Goal: Communication & Community: Answer question/provide support

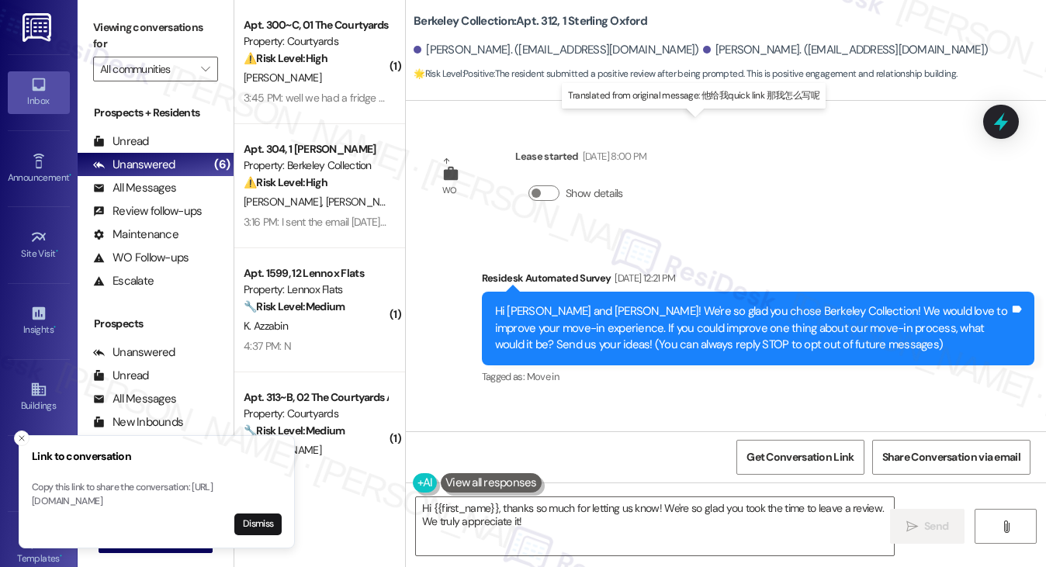
scroll to position [1529, 0]
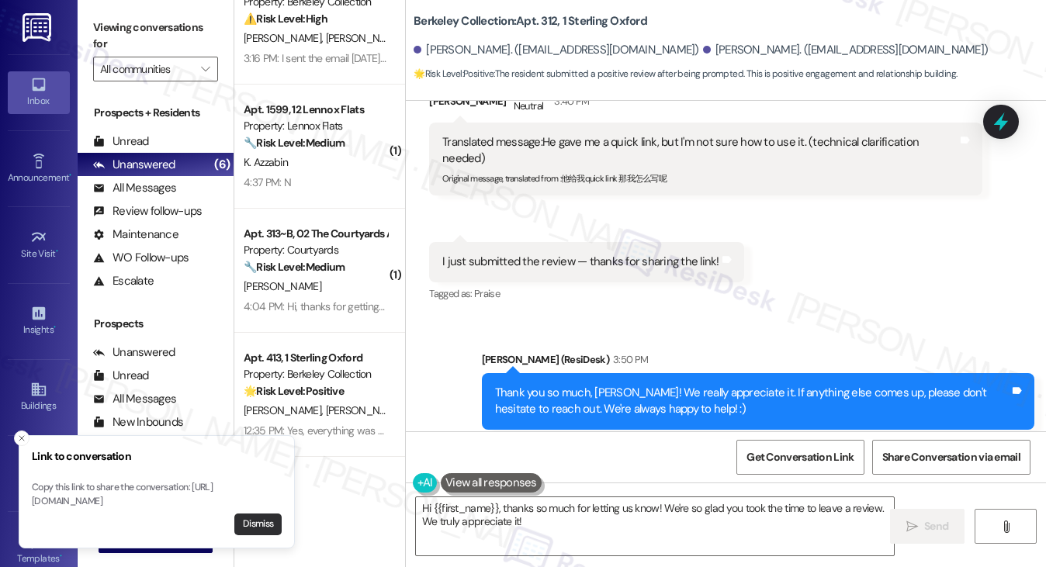
click at [272, 524] on button "Dismiss" at bounding box center [257, 525] width 47 height 22
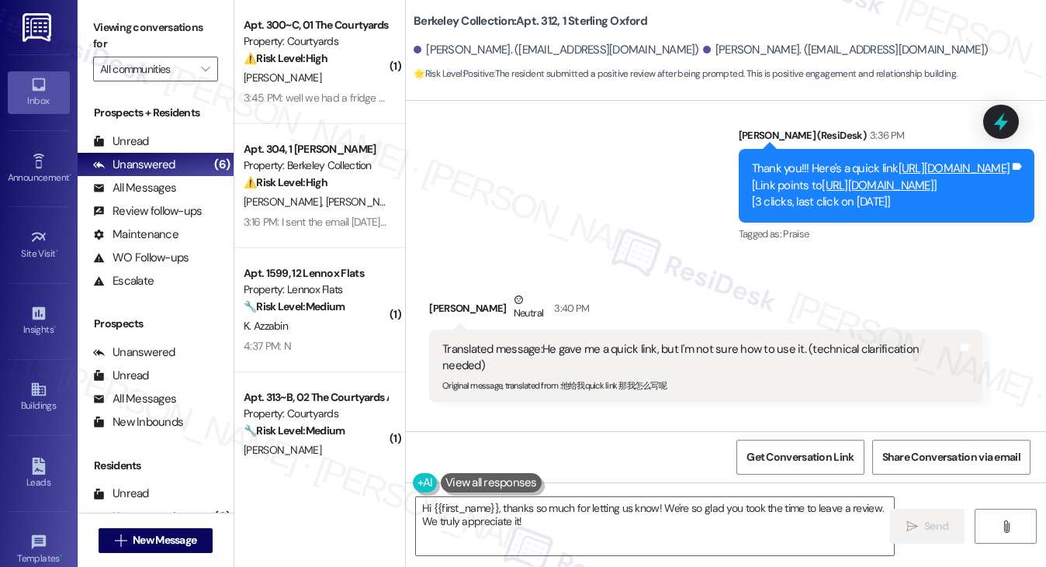
scroll to position [1296, 0]
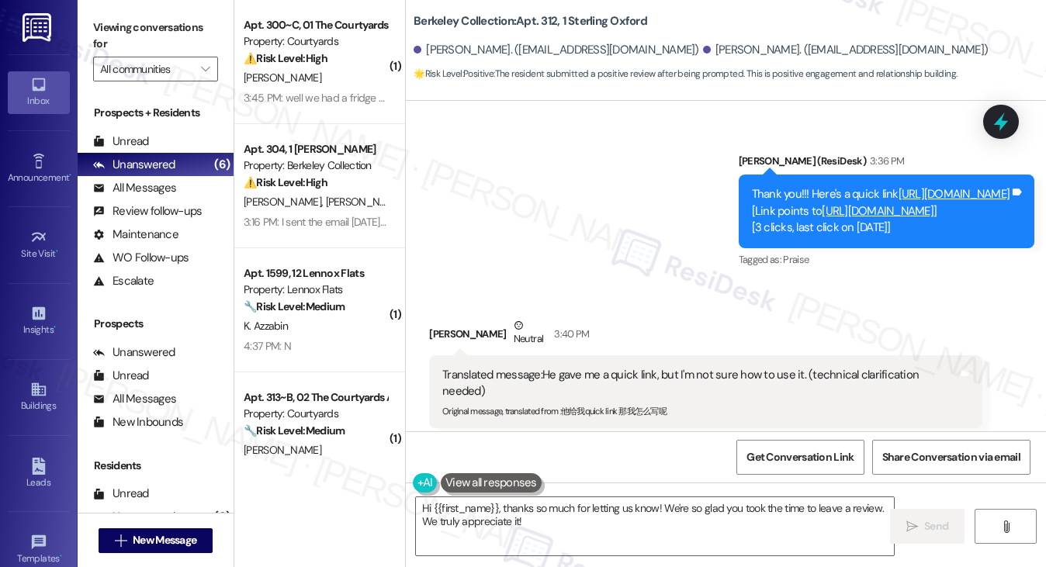
click at [546, 367] on div "Translated message: He gave me a quick link, but I'm not sure how to use it. (t…" at bounding box center [699, 383] width 514 height 33
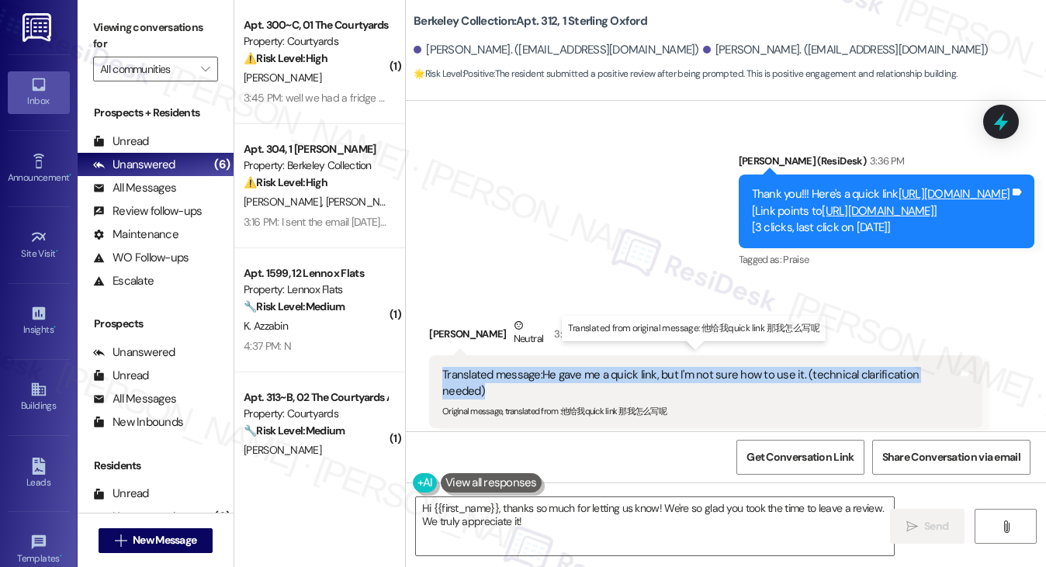
click at [546, 367] on div "Translated message: He gave me a quick link, but I'm not sure how to use it. (t…" at bounding box center [699, 383] width 514 height 33
click at [667, 367] on div "Translated message: He gave me a quick link, but I'm not sure how to use it. (t…" at bounding box center [699, 383] width 514 height 33
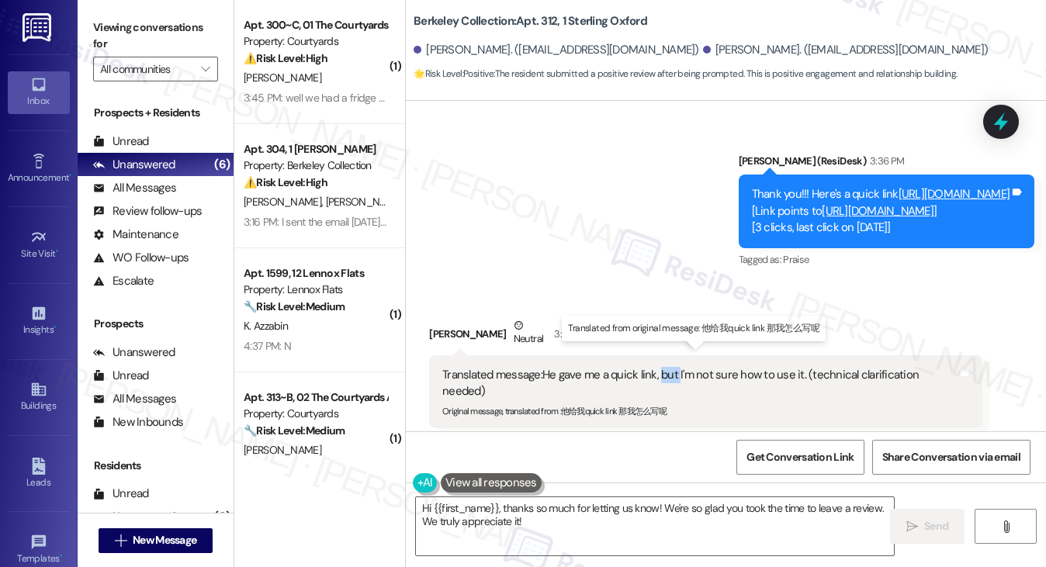
click at [667, 367] on div "Translated message: He gave me a quick link, but I'm not sure how to use it. (t…" at bounding box center [699, 383] width 514 height 33
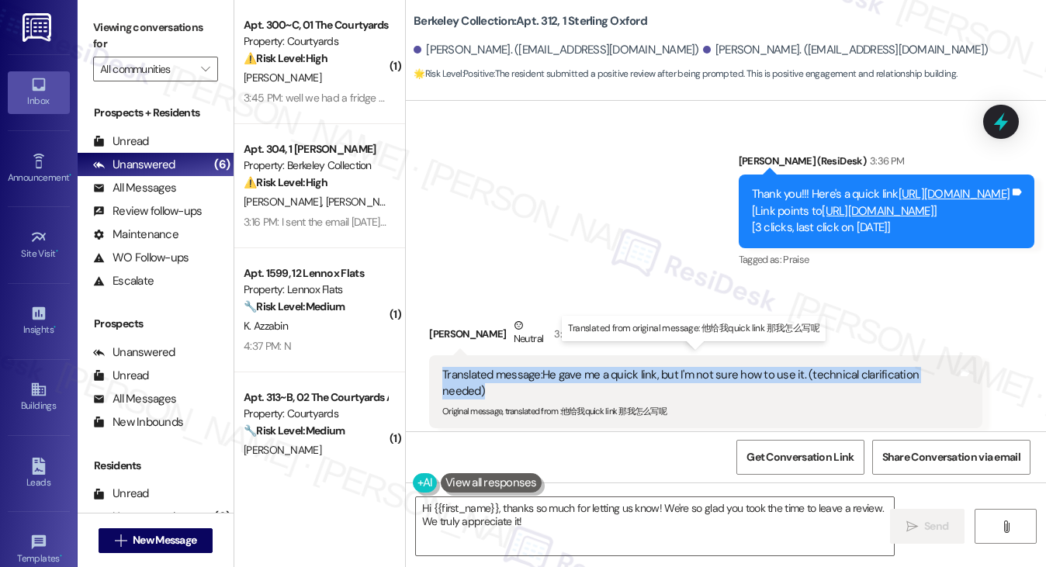
click at [667, 367] on div "Translated message: He gave me a quick link, but I'm not sure how to use it. (t…" at bounding box center [699, 383] width 514 height 33
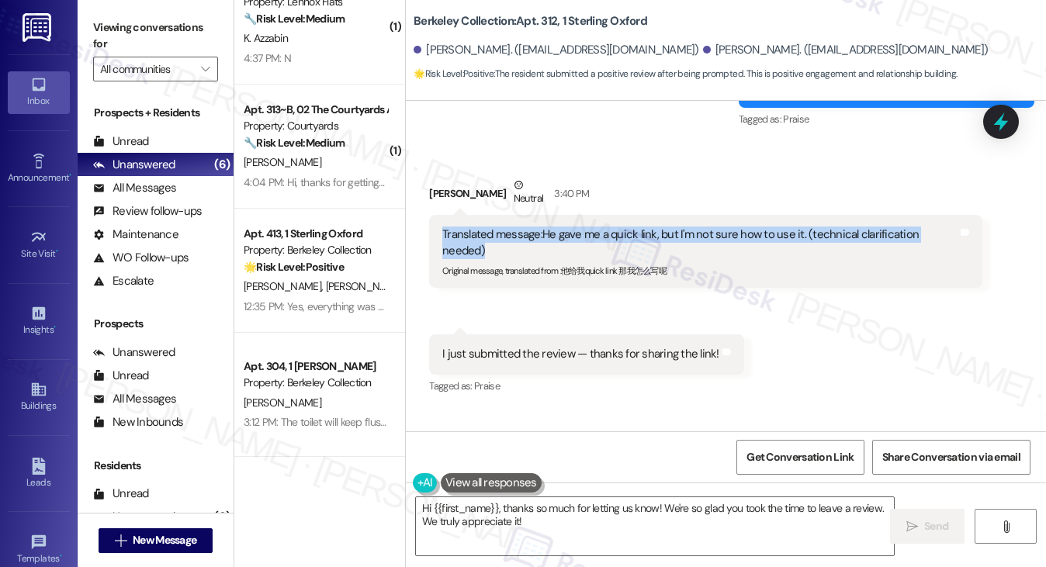
scroll to position [1529, 0]
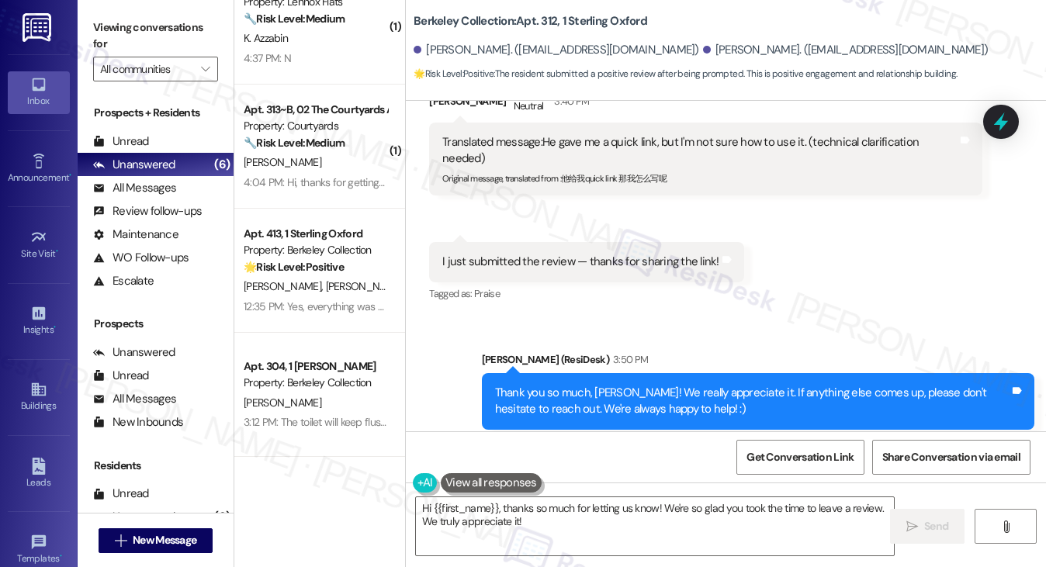
click at [614, 385] on div "Thank you so much, Fangfei! We really appreciate it. If anything else comes up,…" at bounding box center [752, 401] width 514 height 33
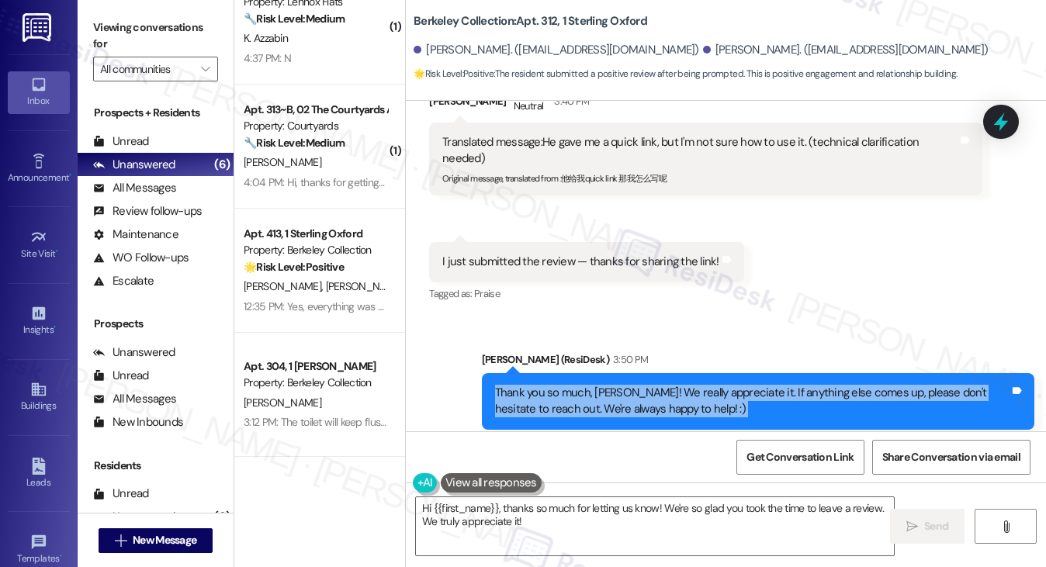
click at [614, 385] on div "Thank you so much, Fangfei! We really appreciate it. If anything else comes up,…" at bounding box center [752, 401] width 514 height 33
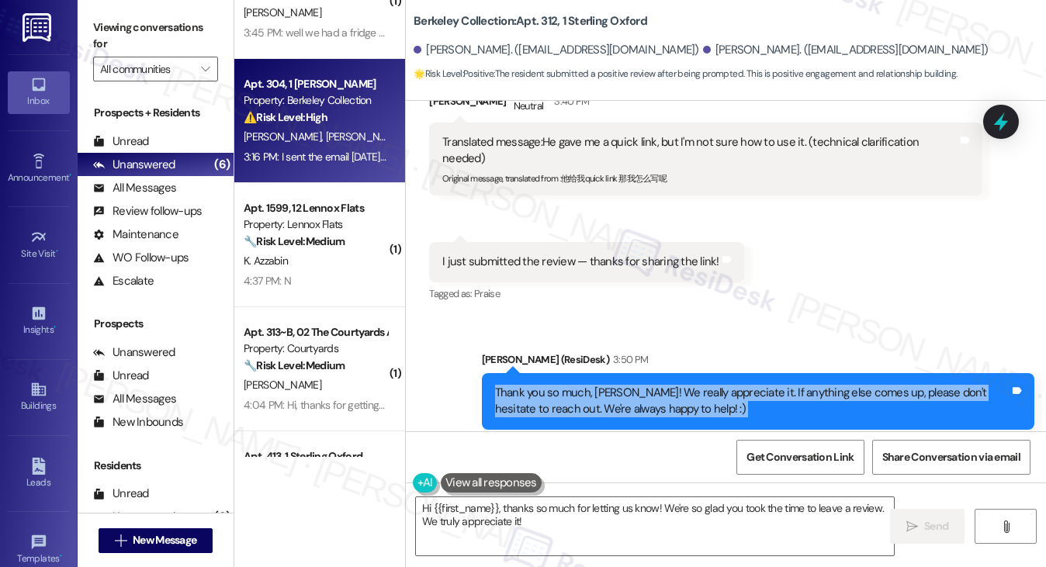
scroll to position [0, 0]
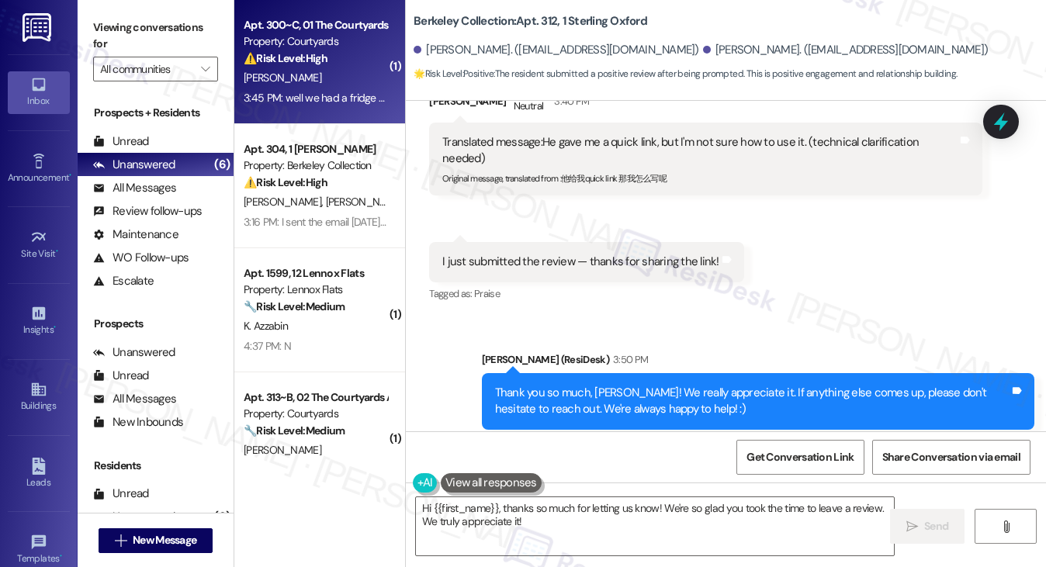
click at [313, 59] on strong "⚠️ Risk Level: High" at bounding box center [286, 58] width 84 height 14
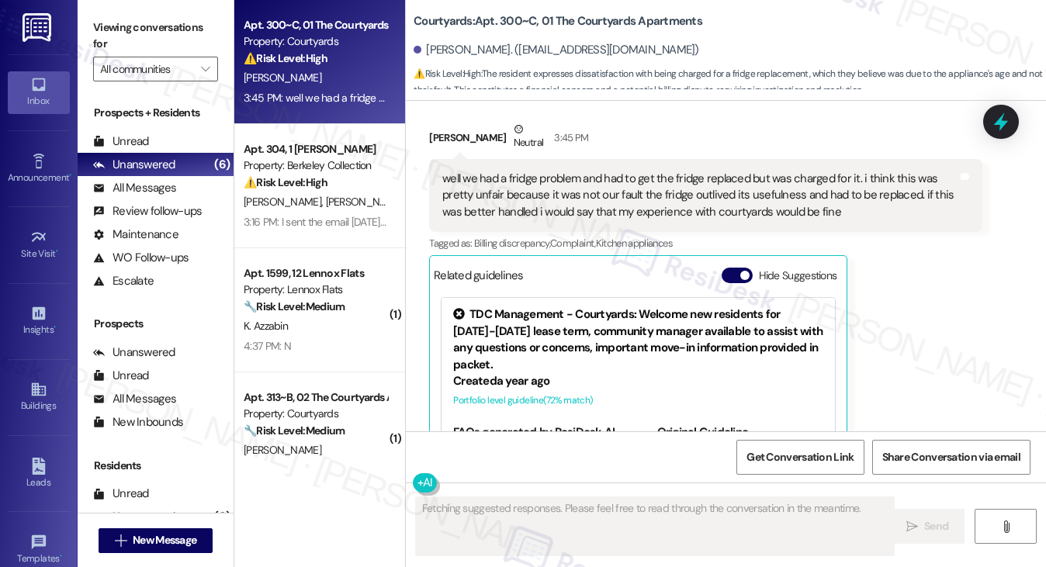
scroll to position [3942, 0]
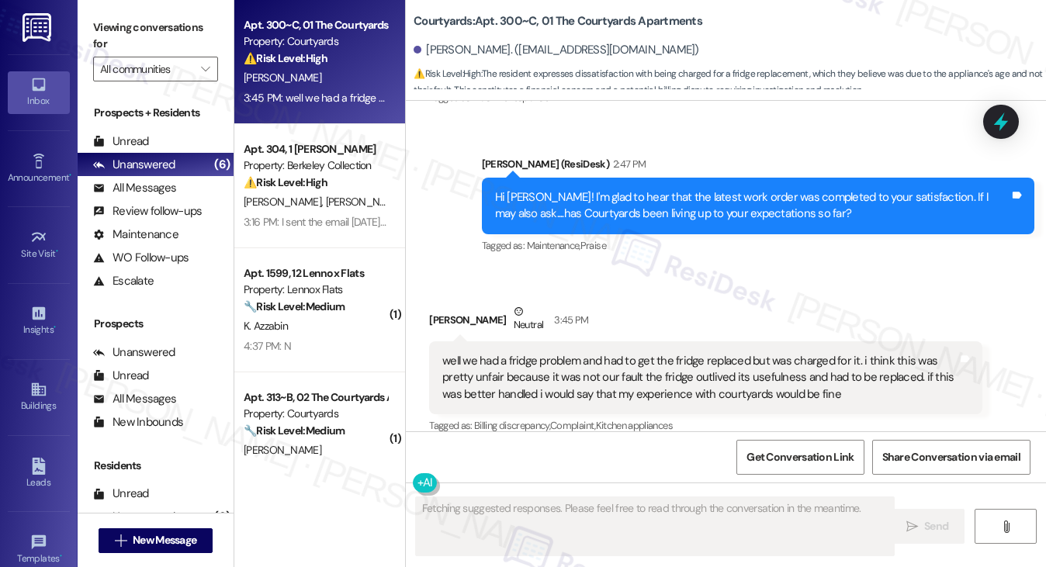
click at [521, 353] on div "well we had a fridge problem and had to get the fridge replaced but was charged…" at bounding box center [699, 378] width 514 height 50
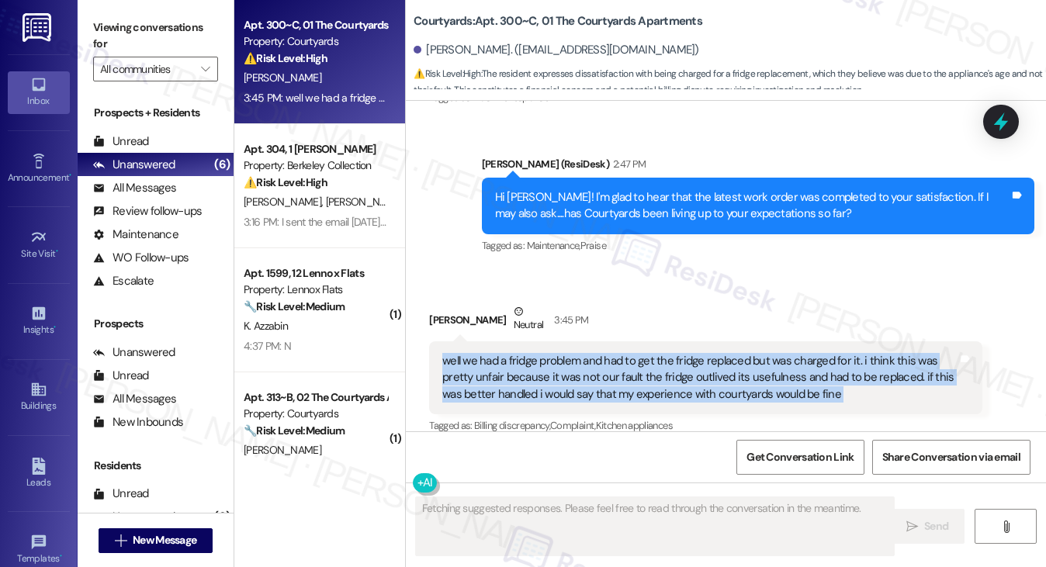
click at [521, 353] on div "well we had a fridge problem and had to get the fridge replaced but was charged…" at bounding box center [699, 378] width 514 height 50
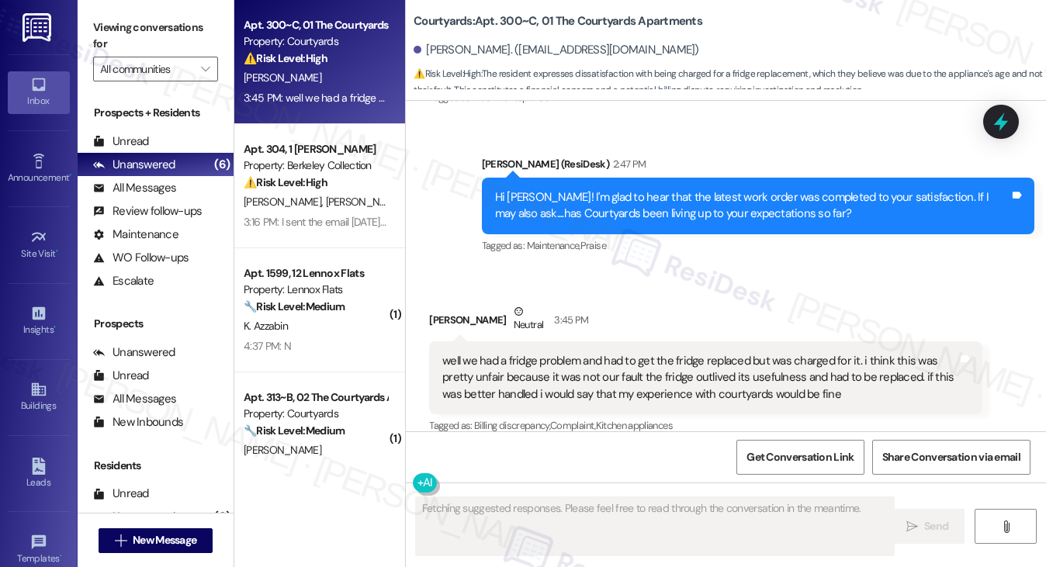
click at [621, 189] on div "Hi Kai Jun! I'm glad to hear that the latest work order was completed to your s…" at bounding box center [752, 205] width 514 height 33
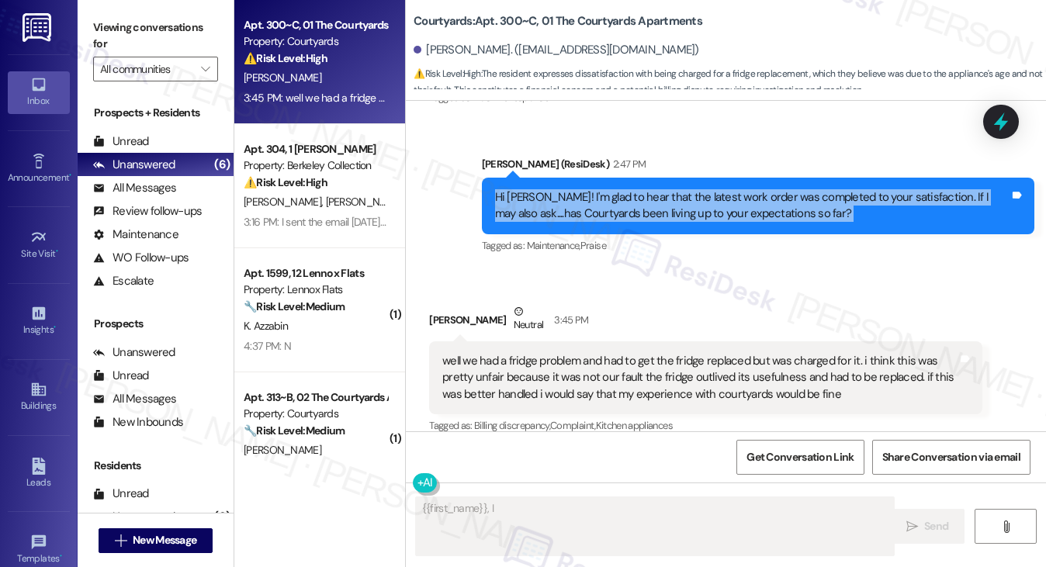
click at [621, 189] on div "Hi Kai Jun! I'm glad to hear that the latest work order was completed to your s…" at bounding box center [752, 205] width 514 height 33
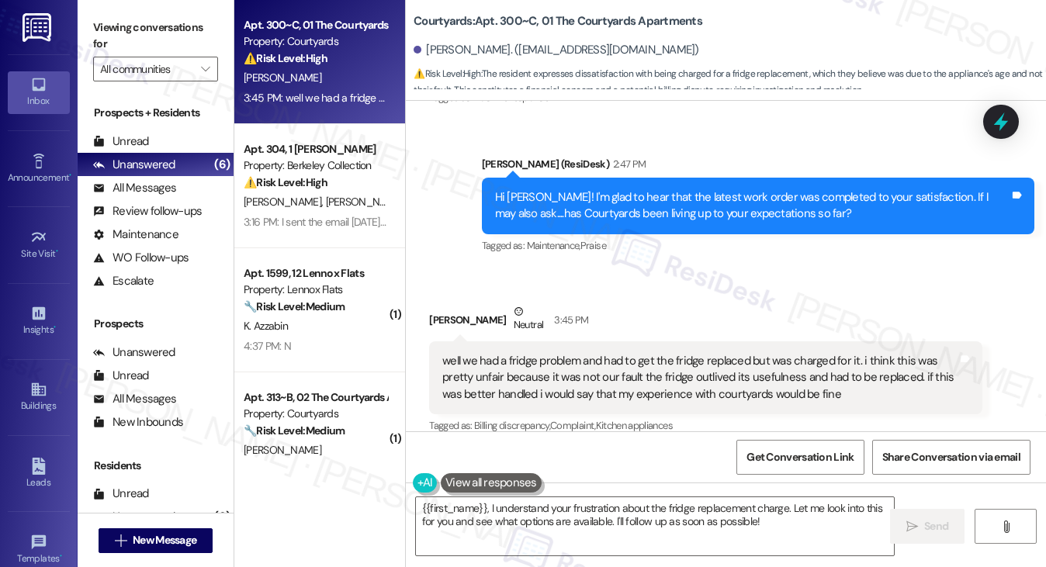
click at [552, 353] on div "well we had a fridge problem and had to get the fridge replaced but was charged…" at bounding box center [699, 378] width 514 height 50
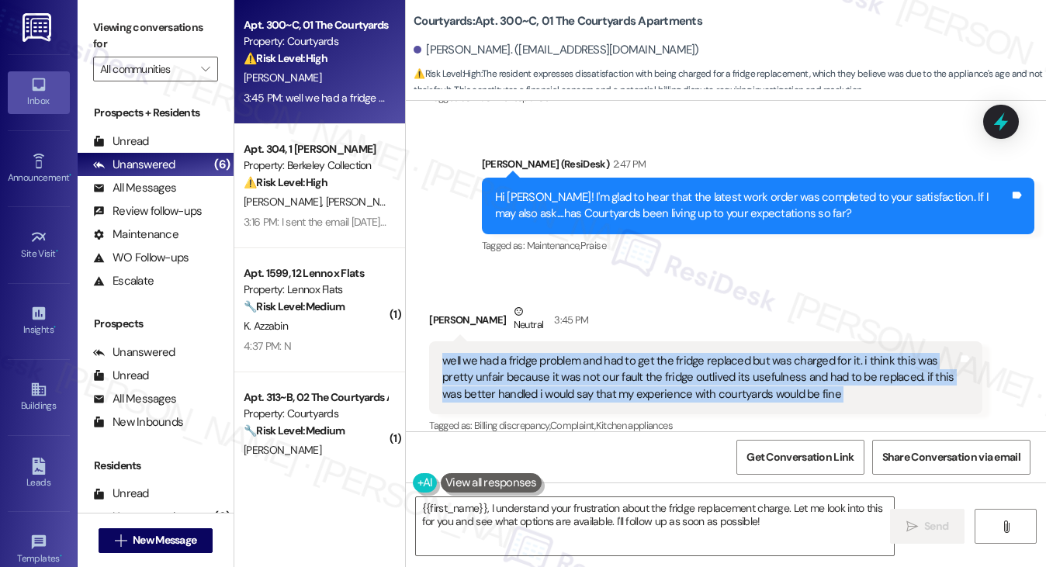
click at [552, 353] on div "well we had a fridge problem and had to get the fridge replaced but was charged…" at bounding box center [699, 378] width 514 height 50
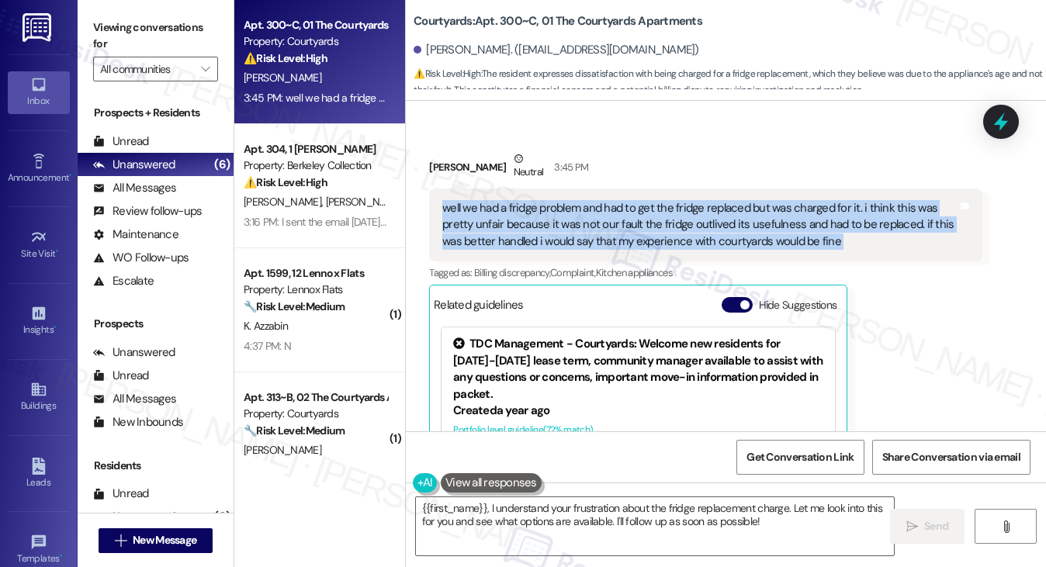
scroll to position [4019, 0]
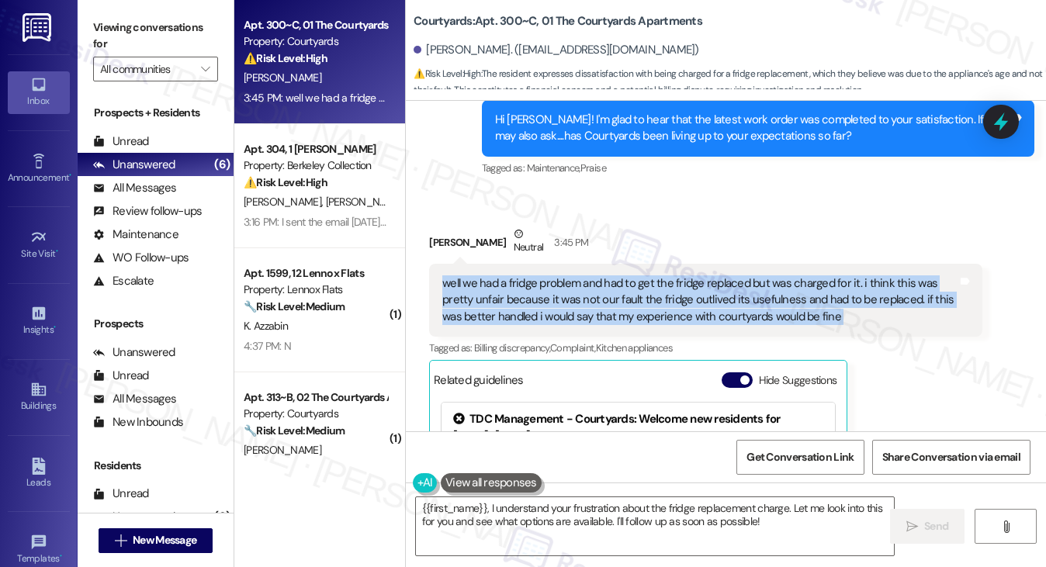
click at [758, 275] on div "well we had a fridge problem and had to get the fridge replaced but was charged…" at bounding box center [699, 300] width 514 height 50
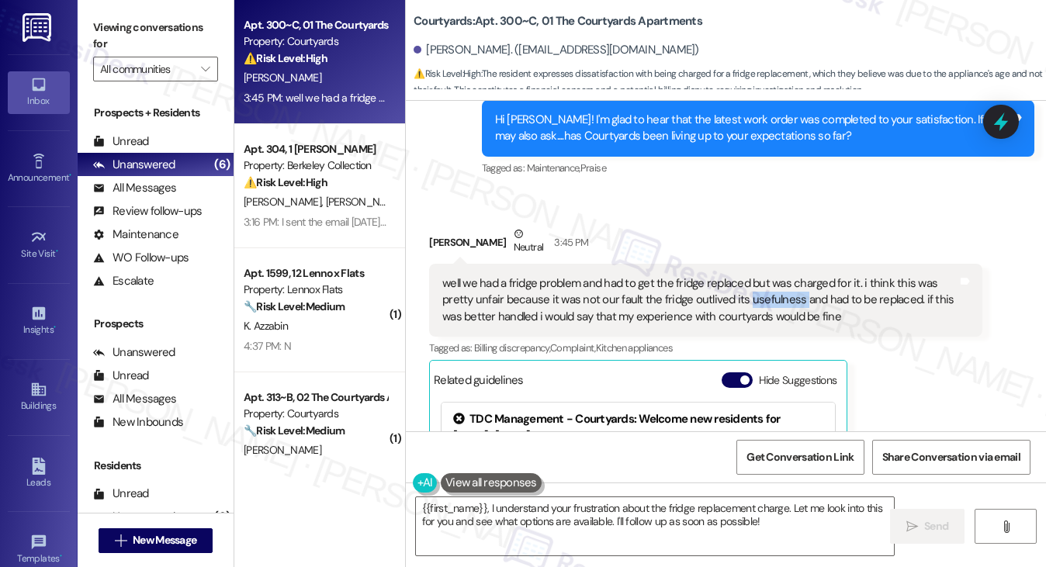
click at [758, 275] on div "well we had a fridge problem and had to get the fridge replaced but was charged…" at bounding box center [699, 300] width 514 height 50
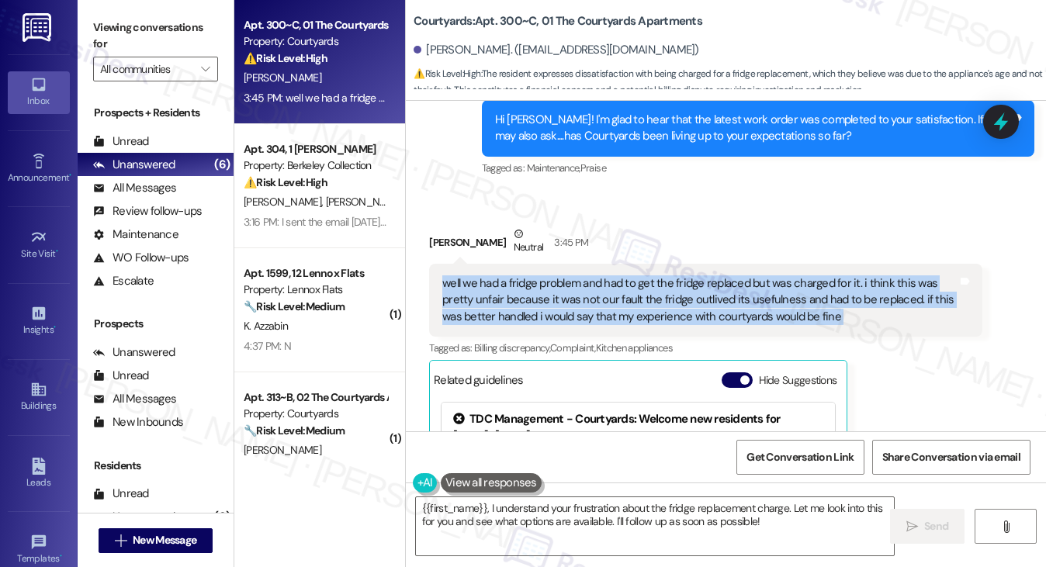
click at [758, 275] on div "well we had a fridge problem and had to get the fridge replaced but was charged…" at bounding box center [699, 300] width 514 height 50
click at [624, 275] on div "well we had a fridge problem and had to get the fridge replaced but was charged…" at bounding box center [699, 300] width 514 height 50
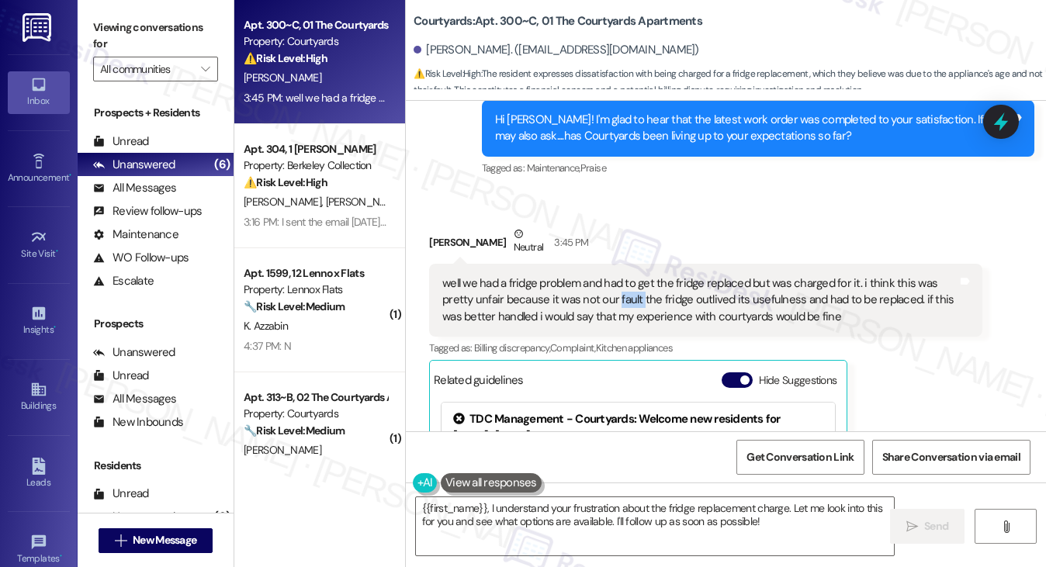
click at [624, 275] on div "well we had a fridge problem and had to get the fridge replaced but was charged…" at bounding box center [699, 300] width 514 height 50
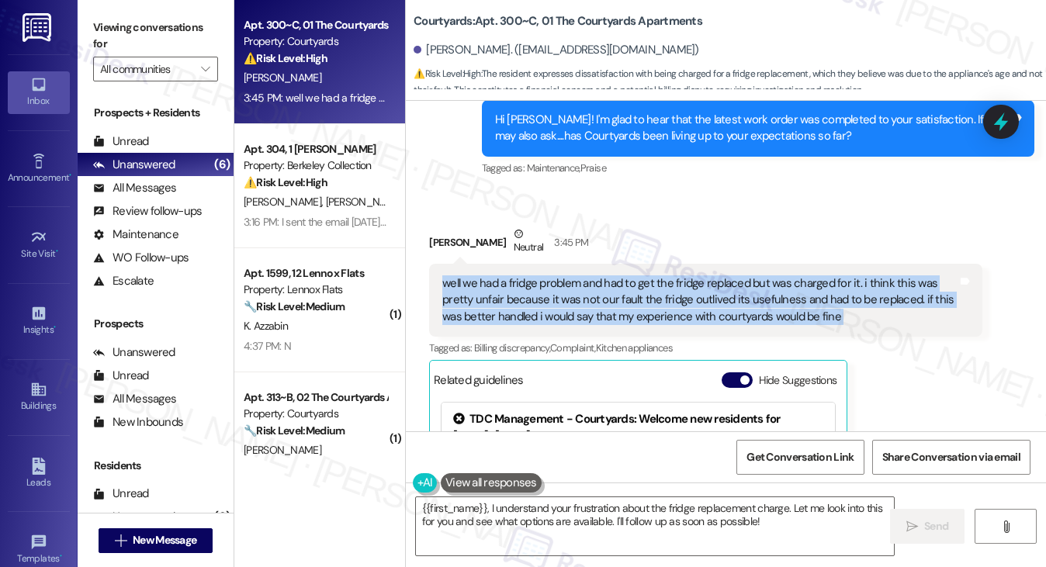
click at [624, 275] on div "well we had a fridge problem and had to get the fridge replaced but was charged…" at bounding box center [699, 300] width 514 height 50
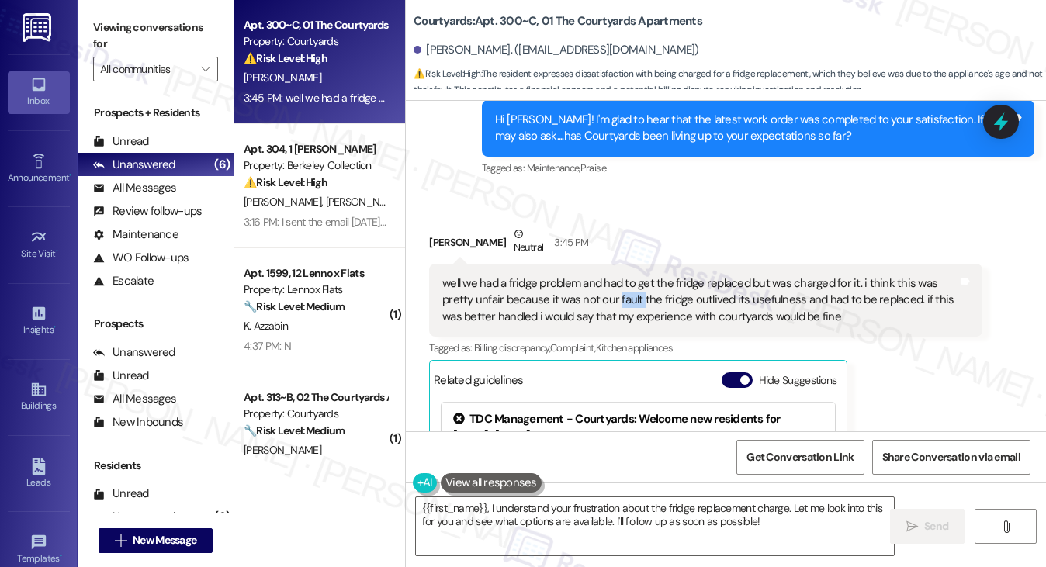
click at [624, 275] on div "well we had a fridge problem and had to get the fridge replaced but was charged…" at bounding box center [699, 300] width 514 height 50
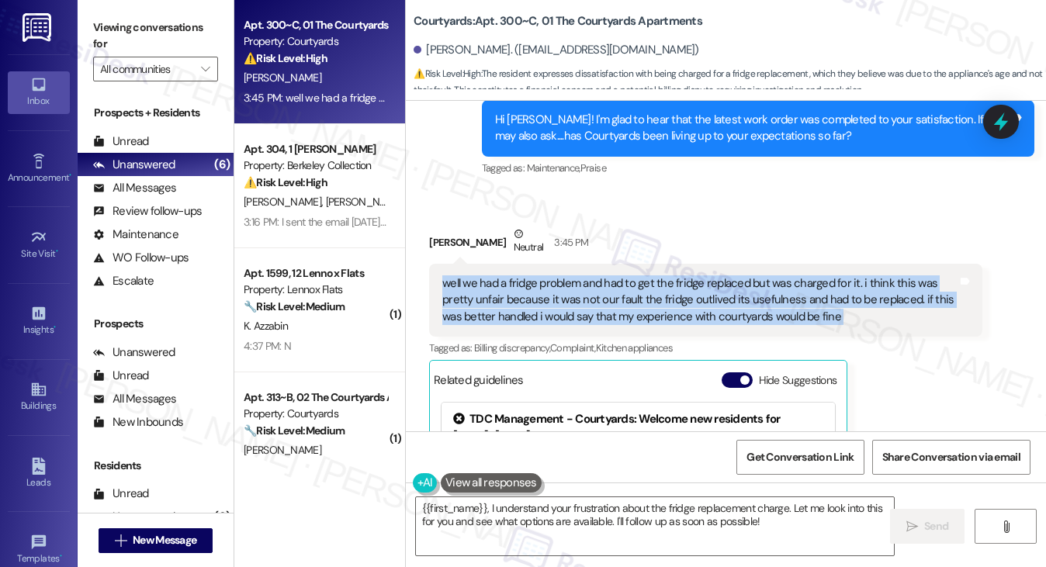
click at [624, 275] on div "well we had a fridge problem and had to get the fridge replaced but was charged…" at bounding box center [699, 300] width 514 height 50
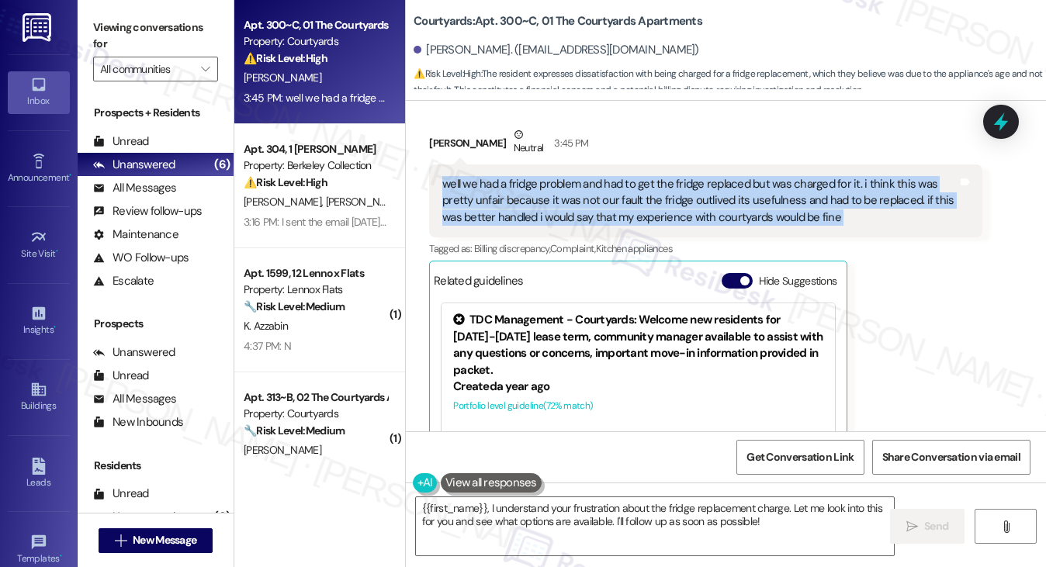
scroll to position [4175, 0]
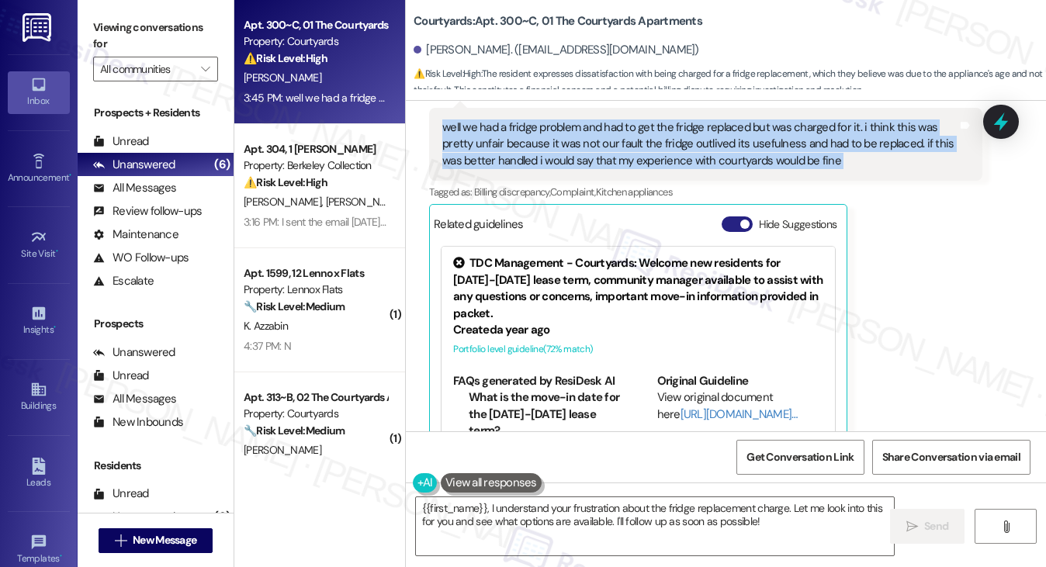
click at [740, 220] on span "button" at bounding box center [744, 224] width 9 height 9
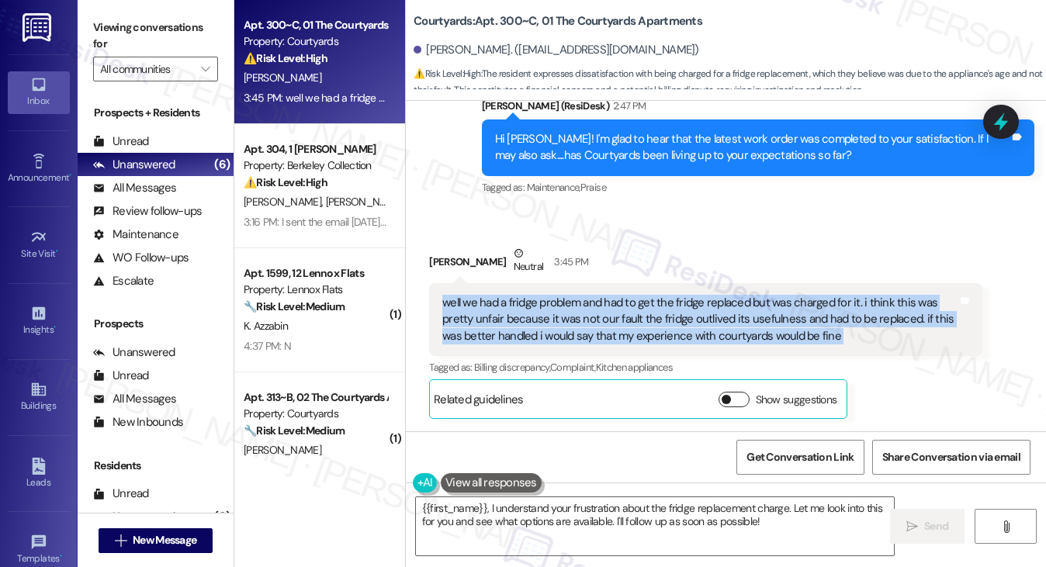
scroll to position [3948, 0]
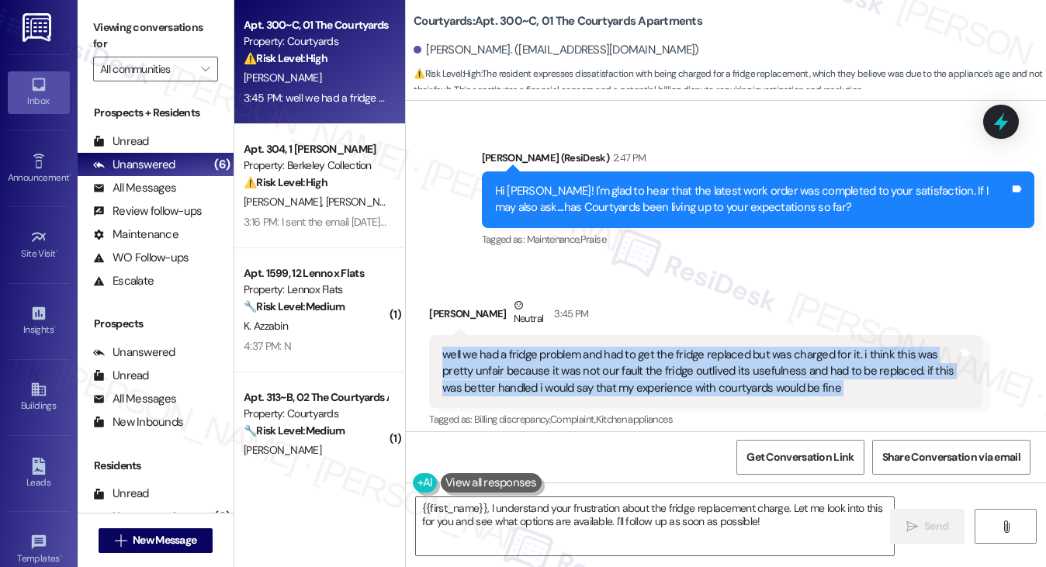
click at [579, 347] on div "well we had a fridge problem and had to get the fridge replaced but was charged…" at bounding box center [699, 372] width 514 height 50
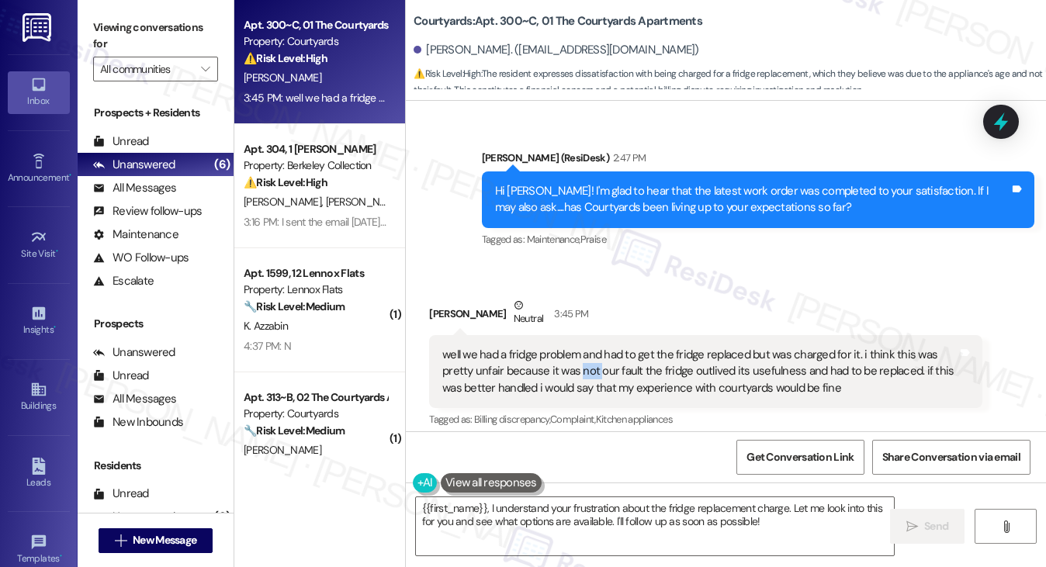
click at [579, 347] on div "well we had a fridge problem and had to get the fridge replaced but was charged…" at bounding box center [699, 372] width 514 height 50
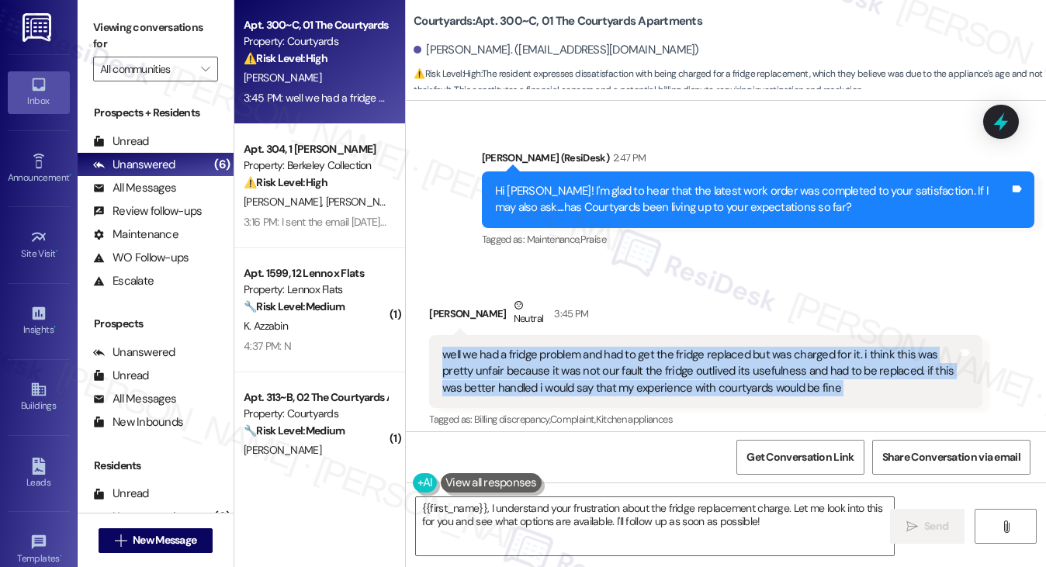
click at [579, 347] on div "well we had a fridge problem and had to get the fridge replaced but was charged…" at bounding box center [699, 372] width 514 height 50
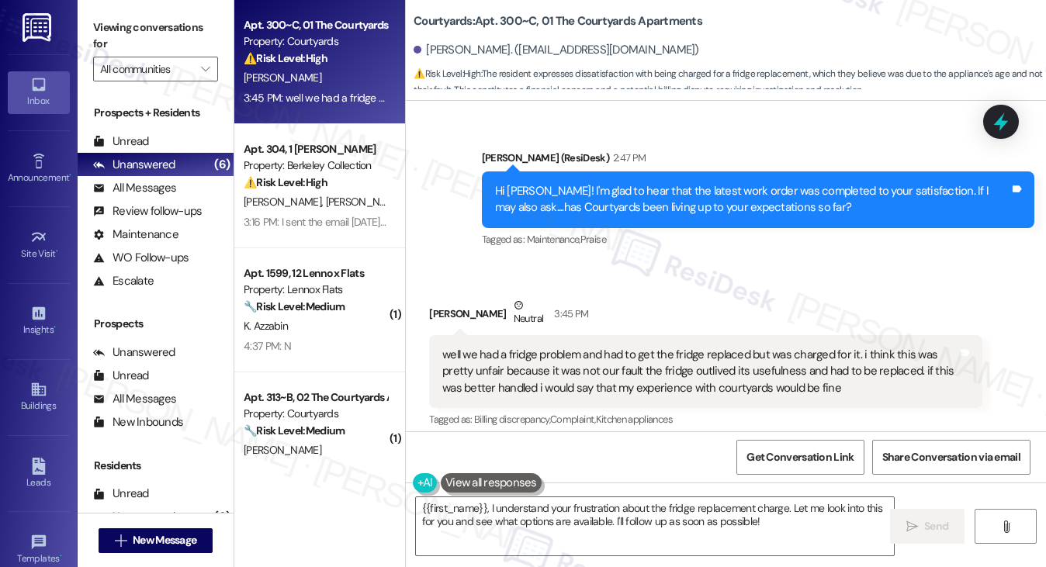
click at [590, 285] on div "Received via SMS Kai Jun Han Neutral 3:45 PM well we had a fridge problem and h…" at bounding box center [705, 383] width 576 height 197
click at [635, 347] on div "well we had a fridge problem and had to get the fridge replaced but was charged…" at bounding box center [699, 372] width 514 height 50
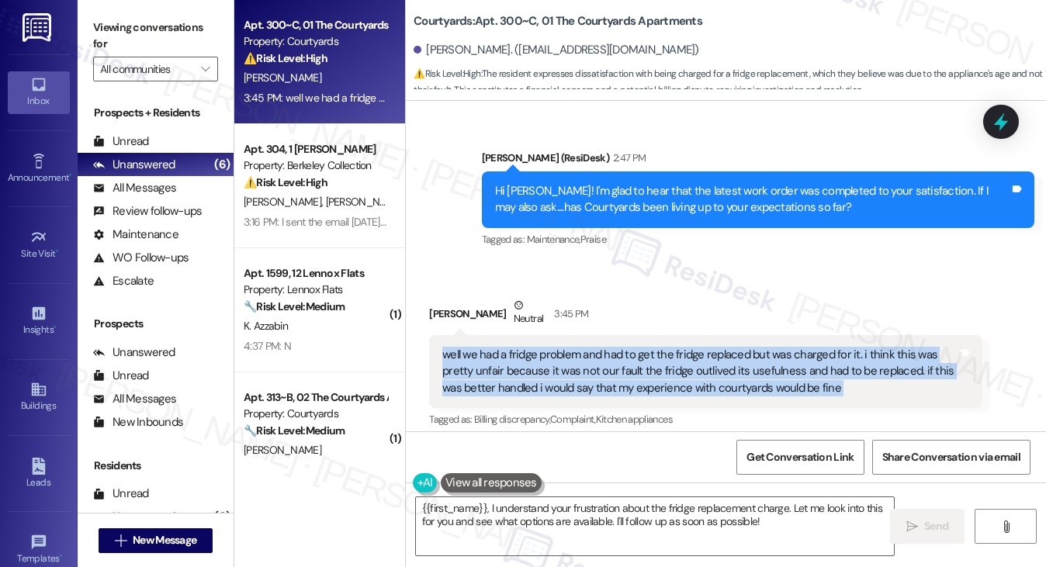
click at [635, 347] on div "well we had a fridge problem and had to get the fridge replaced but was charged…" at bounding box center [699, 372] width 514 height 50
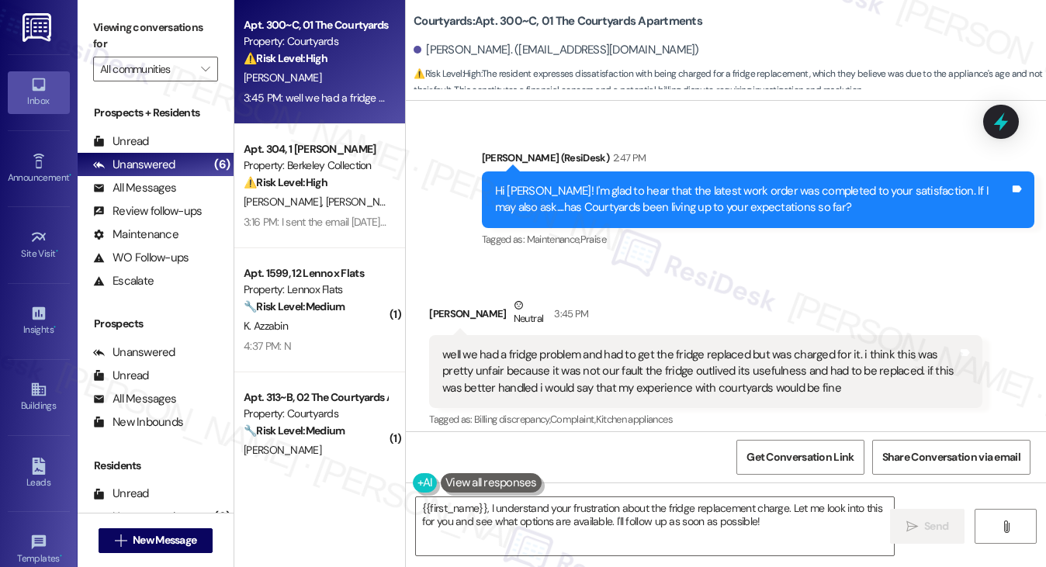
click at [595, 183] on div "Hi Kai Jun! I'm glad to hear that the latest work order was completed to your s…" at bounding box center [752, 199] width 514 height 33
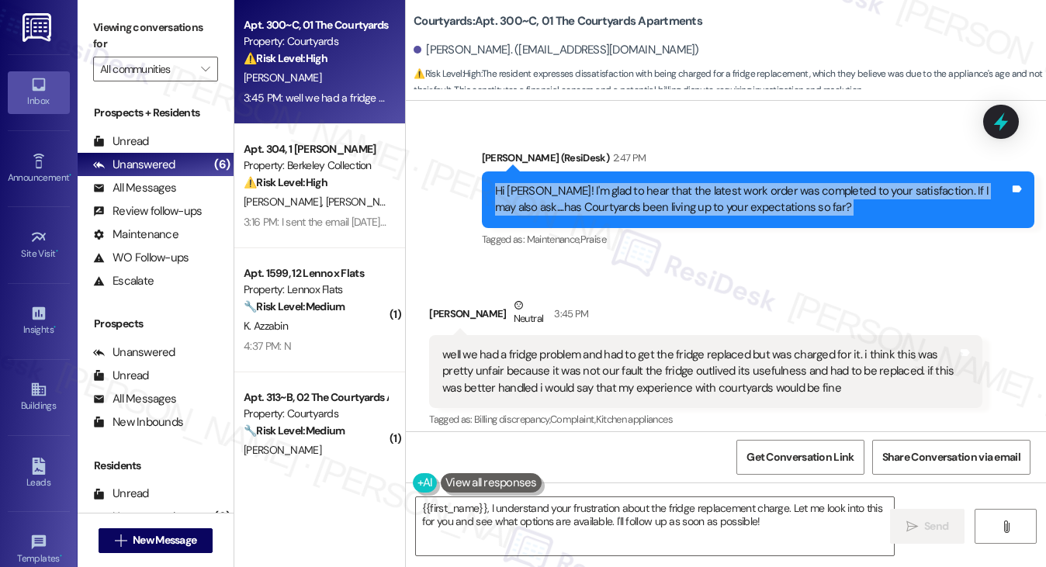
click at [595, 183] on div "Hi Kai Jun! I'm glad to hear that the latest work order was completed to your s…" at bounding box center [752, 199] width 514 height 33
copy div "Hi Kai Jun! I'm glad to hear that the latest work order was completed to your s…"
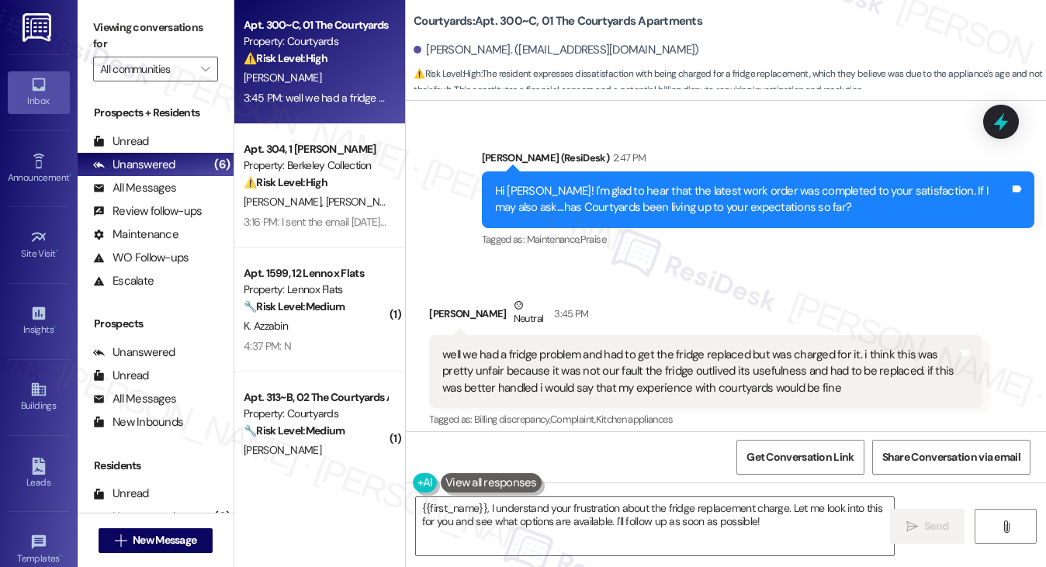
click at [531, 347] on div "well we had a fridge problem and had to get the fridge replaced but was charged…" at bounding box center [699, 372] width 514 height 50
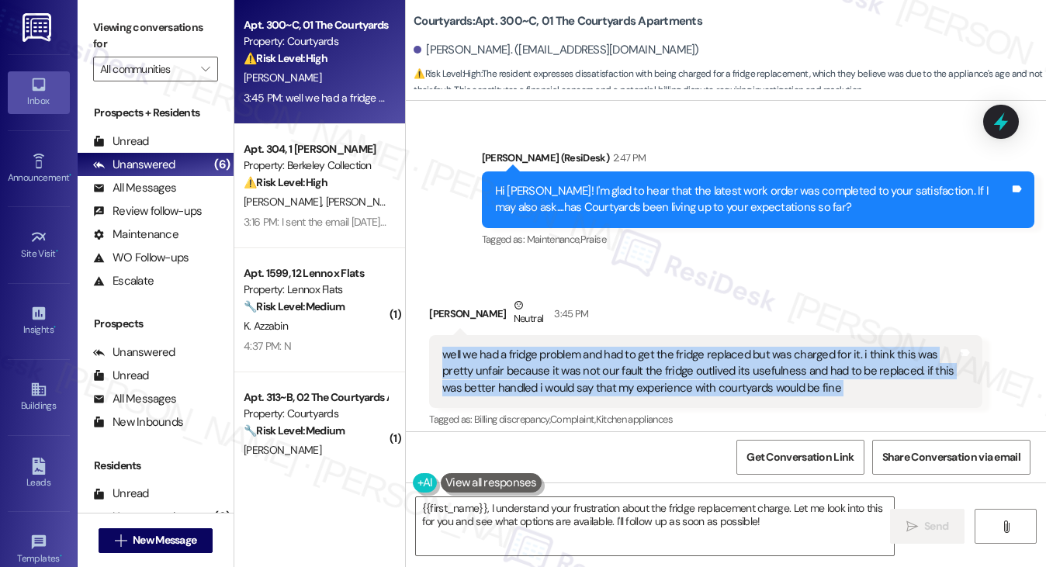
click at [531, 347] on div "well we had a fridge problem and had to get the fridge replaced but was charged…" at bounding box center [699, 372] width 514 height 50
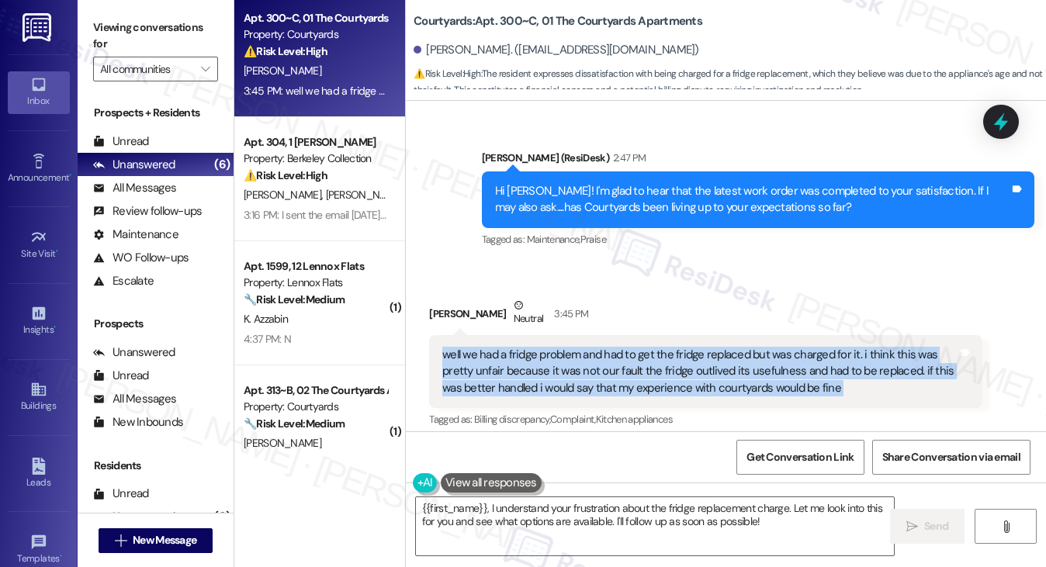
scroll to position [0, 0]
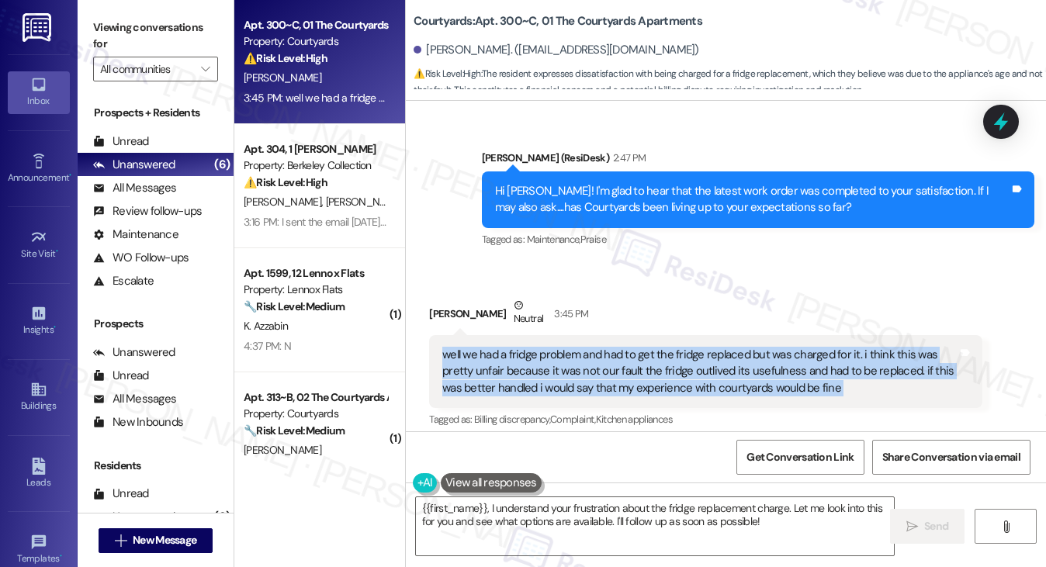
click at [583, 347] on div "well we had a fridge problem and had to get the fridge replaced but was charged…" at bounding box center [699, 372] width 514 height 50
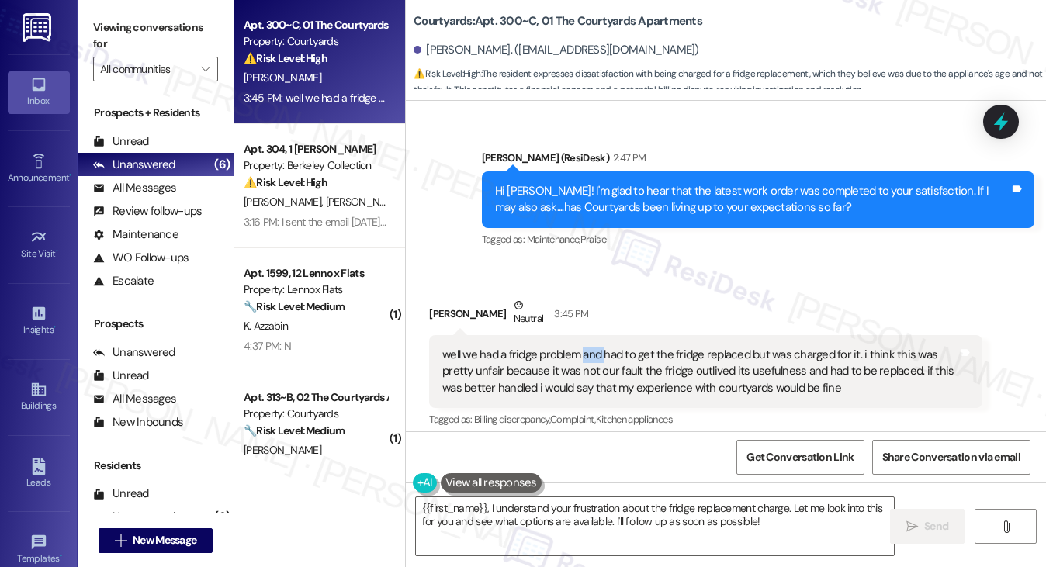
click at [583, 347] on div "well we had a fridge problem and had to get the fridge replaced but was charged…" at bounding box center [699, 372] width 514 height 50
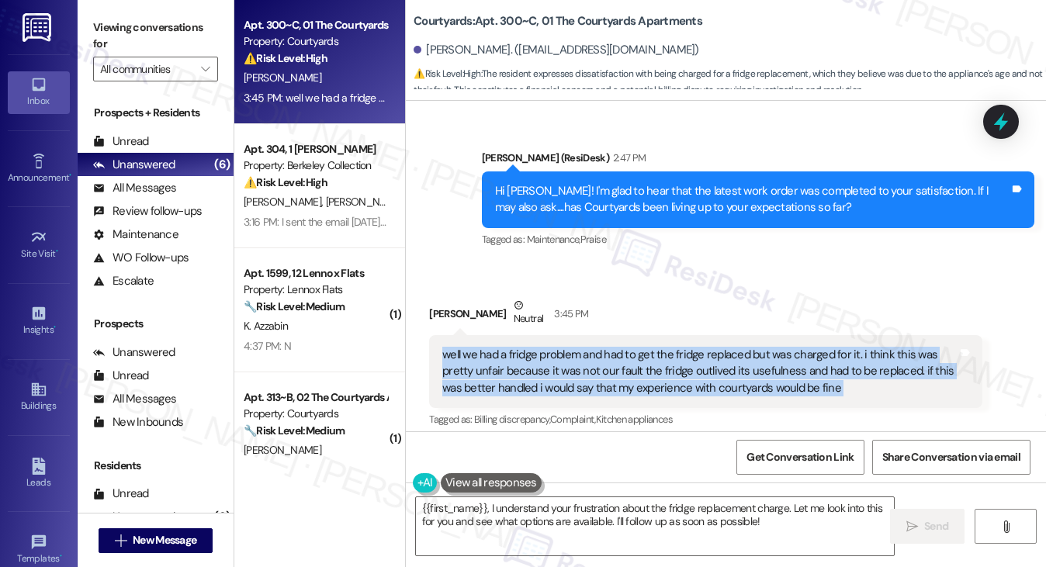
click at [583, 347] on div "well we had a fridge problem and had to get the fridge replaced but was charged…" at bounding box center [699, 372] width 514 height 50
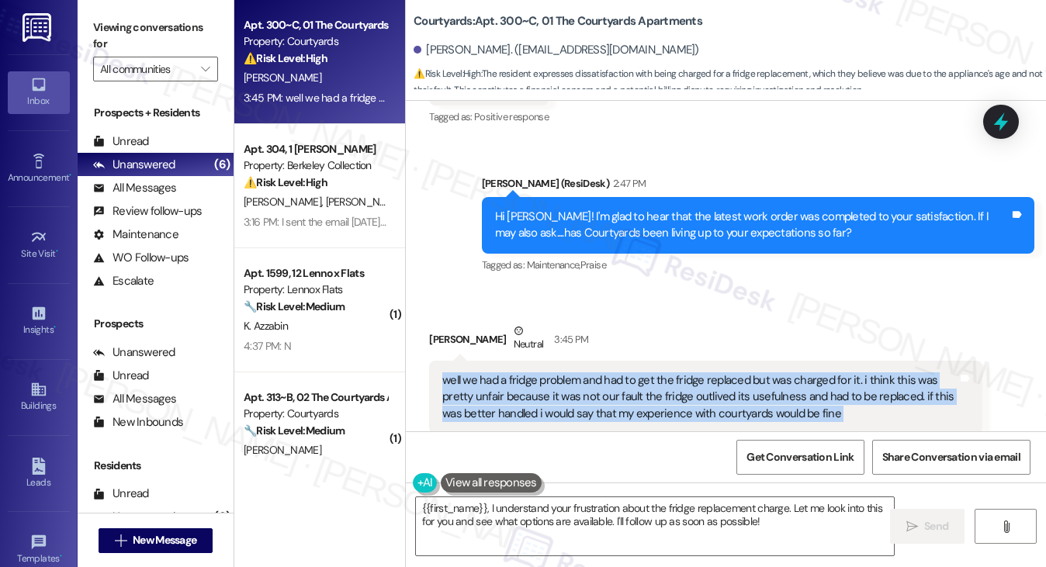
scroll to position [3948, 0]
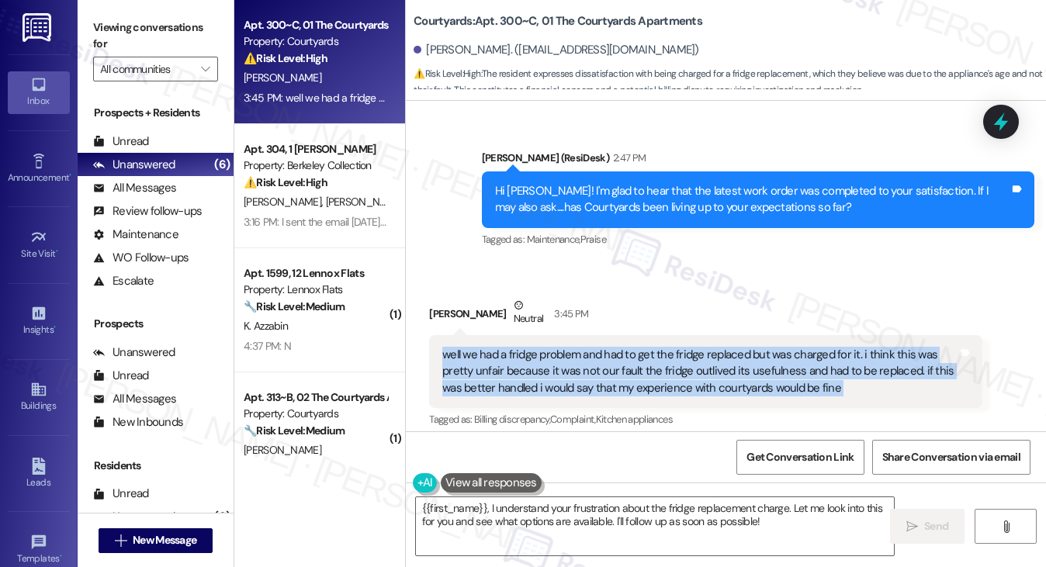
click at [576, 347] on div "well we had a fridge problem and had to get the fridge replaced but was charged…" at bounding box center [699, 372] width 514 height 50
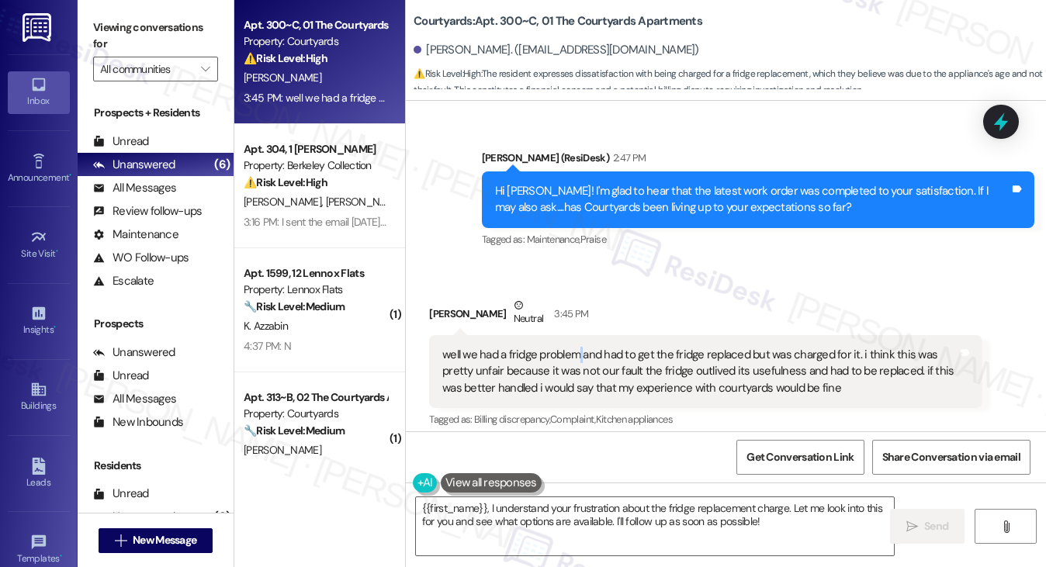
click at [576, 347] on div "well we had a fridge problem and had to get the fridge replaced but was charged…" at bounding box center [699, 372] width 514 height 50
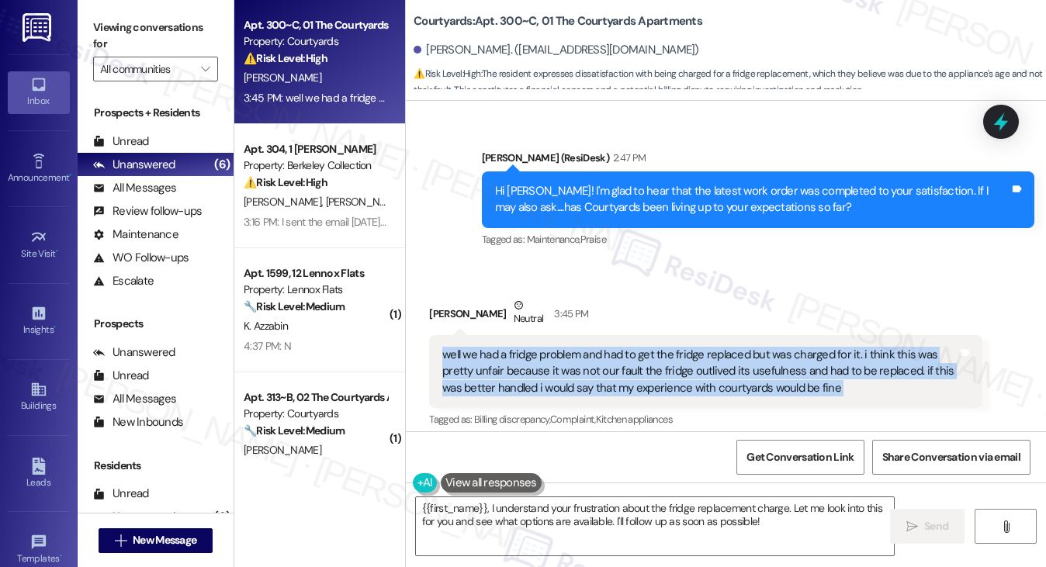
click at [576, 347] on div "well we had a fridge problem and had to get the fridge replaced but was charged…" at bounding box center [699, 372] width 514 height 50
click at [749, 347] on div "well we had a fridge problem and had to get the fridge replaced but was charged…" at bounding box center [699, 372] width 514 height 50
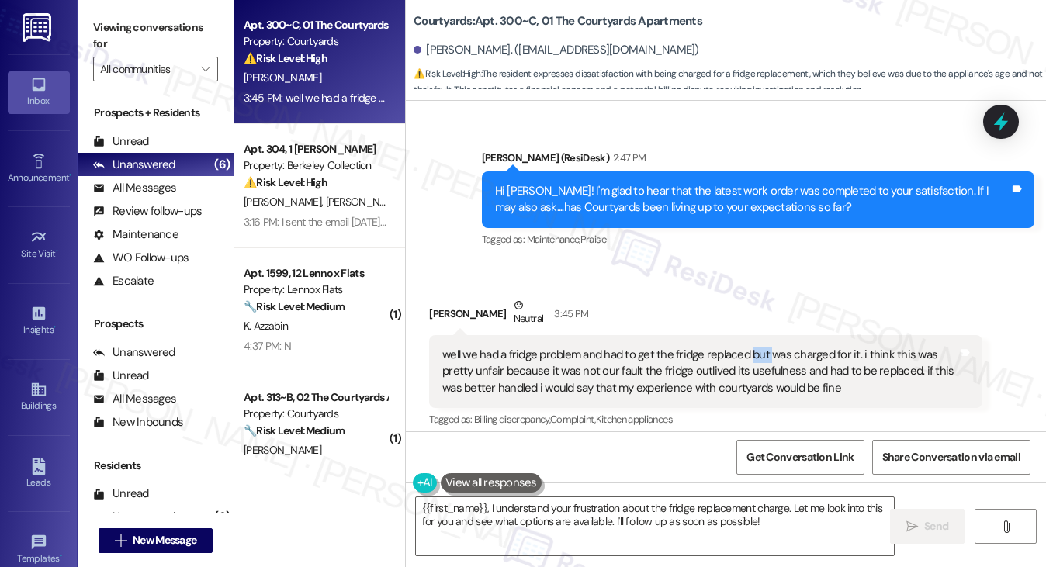
click at [749, 347] on div "well we had a fridge problem and had to get the fridge replaced but was charged…" at bounding box center [699, 372] width 514 height 50
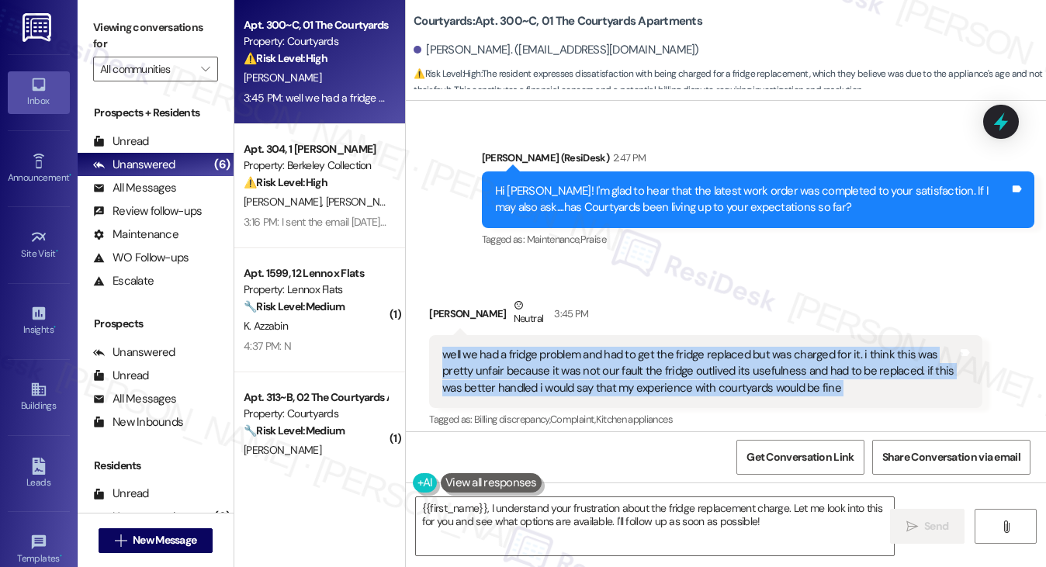
click at [749, 347] on div "well we had a fridge problem and had to get the fridge replaced but was charged…" at bounding box center [699, 372] width 514 height 50
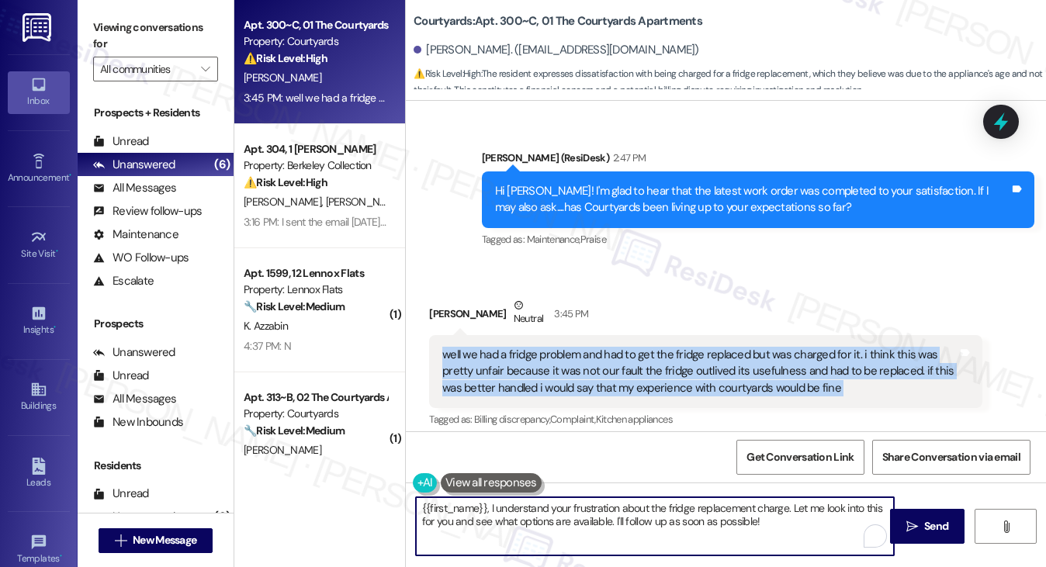
click at [585, 506] on textarea "{{first_name}}, I understand your frustration about the fridge replacement char…" at bounding box center [655, 526] width 479 height 58
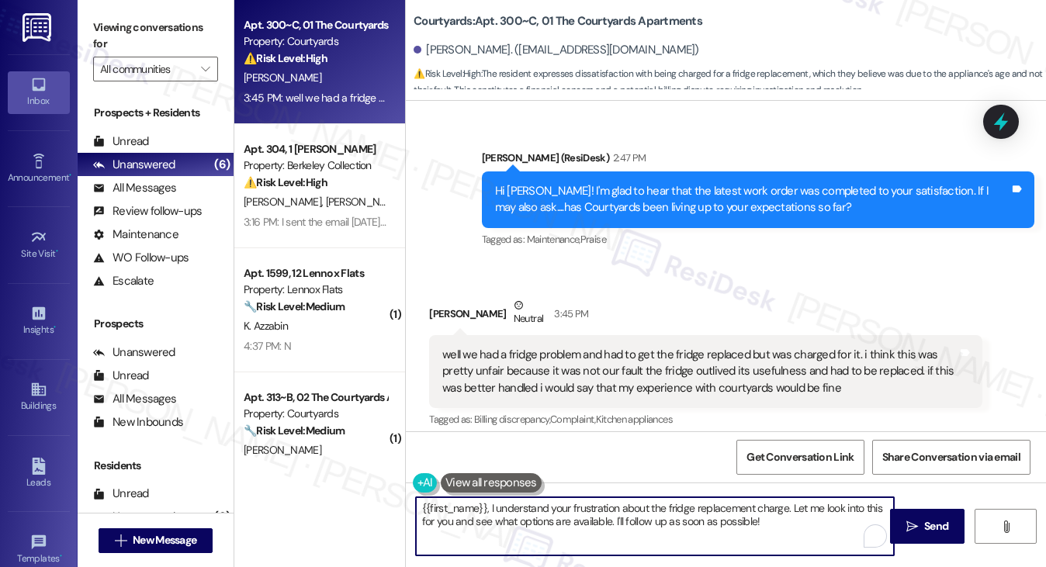
click at [585, 506] on textarea "{{first_name}}, I understand your frustration about the fridge replacement char…" at bounding box center [655, 526] width 479 height 58
click at [814, 519] on textarea "{{first_name}}, I understand your concern about the fridge replacement charge. …" at bounding box center [655, 526] width 479 height 58
type textarea "{{first_name}}, I understand your concern about the fridge replacement charge. …"
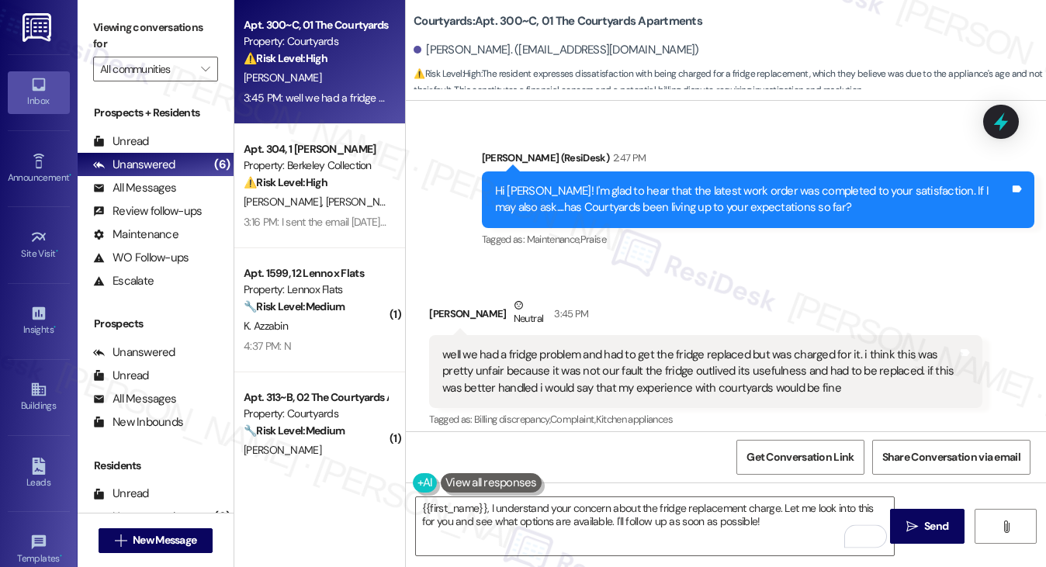
click at [432, 297] on div "Kai Jun Han Neutral 3:45 PM" at bounding box center [705, 316] width 552 height 38
click at [616, 347] on div "well we had a fridge problem and had to get the fridge replaced but was charged…" at bounding box center [699, 372] width 514 height 50
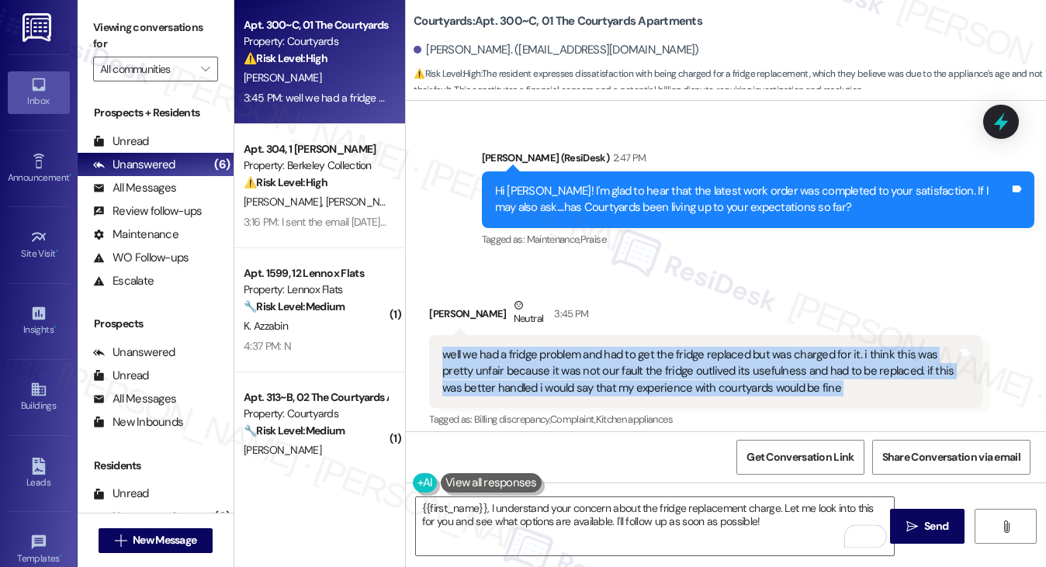
click at [616, 347] on div "well we had a fridge problem and had to get the fridge replaced but was charged…" at bounding box center [699, 372] width 514 height 50
copy div "well we had a fridge problem and had to get the fridge replaced but was charged…"
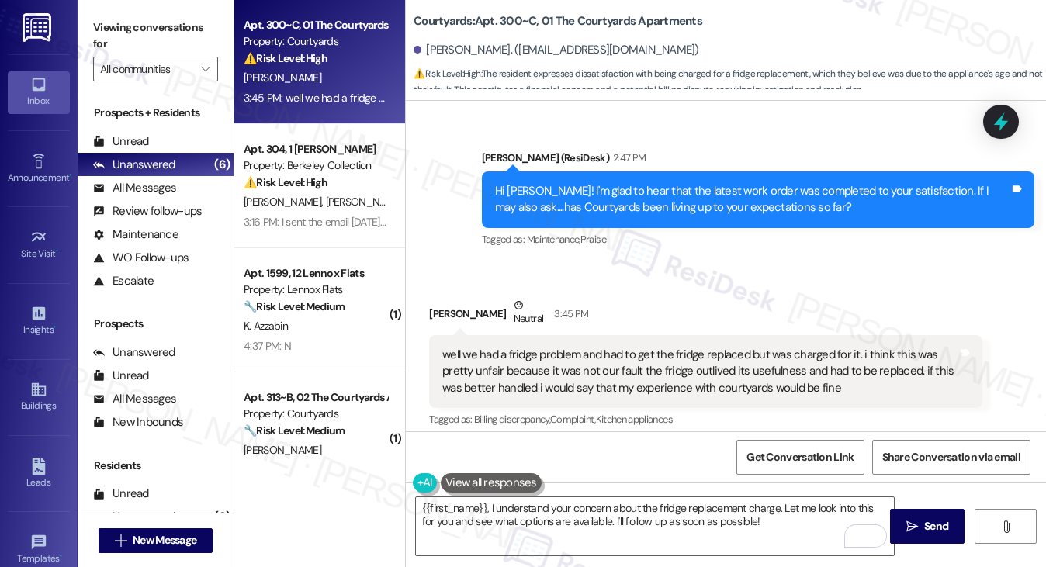
click at [148, 29] on label "Viewing conversations for" at bounding box center [155, 36] width 125 height 41
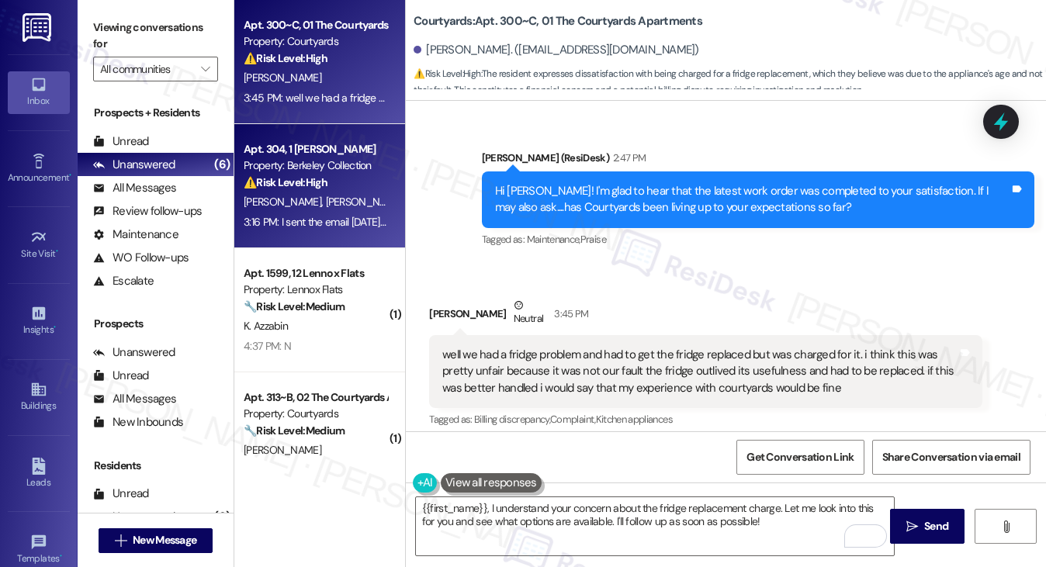
click at [299, 164] on div "Property: Berkeley Collection" at bounding box center [316, 165] width 144 height 16
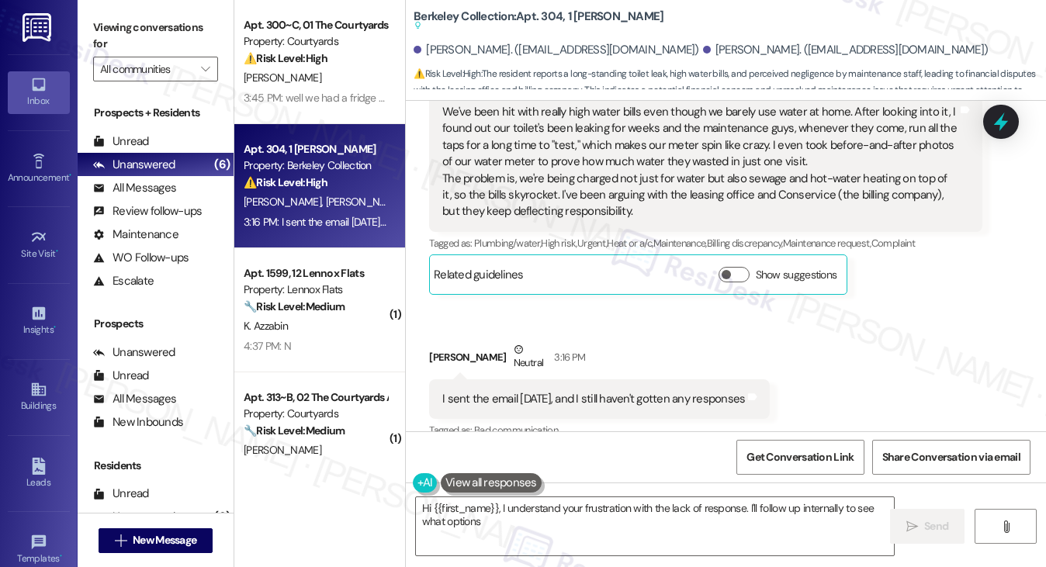
scroll to position [1170, 0]
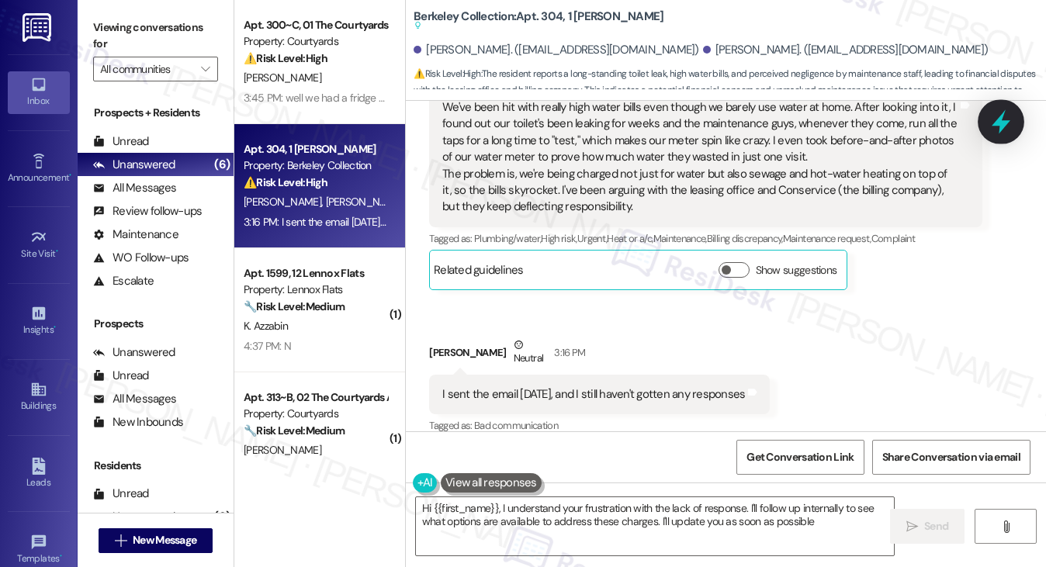
type textarea "Hi {{first_name}}, I understand your frustration with the lack of response. I'l…"
drag, startPoint x: 130, startPoint y: 21, endPoint x: 174, endPoint y: 85, distance: 77.7
click at [130, 21] on label "Viewing conversations for" at bounding box center [155, 36] width 125 height 41
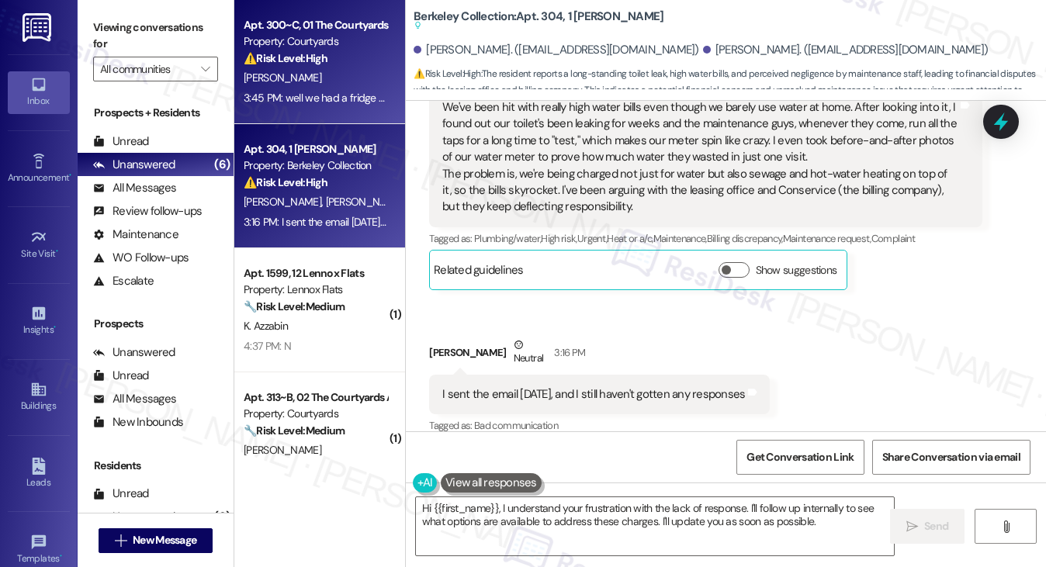
click at [307, 81] on div "[PERSON_NAME]" at bounding box center [315, 77] width 147 height 19
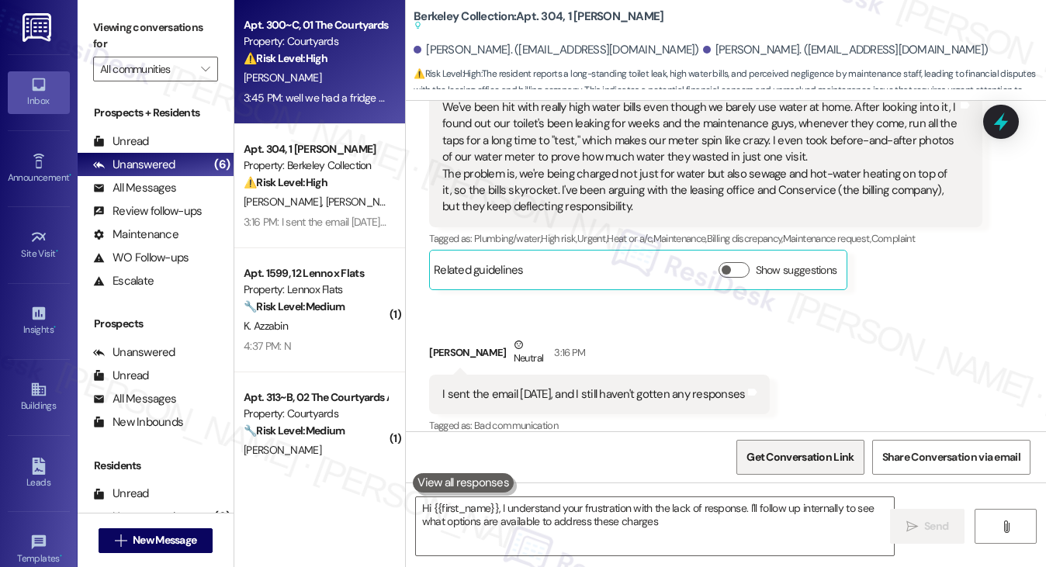
type textarea "Hi {{first_name}}, I understand your frustration with the lack of response. I'l…"
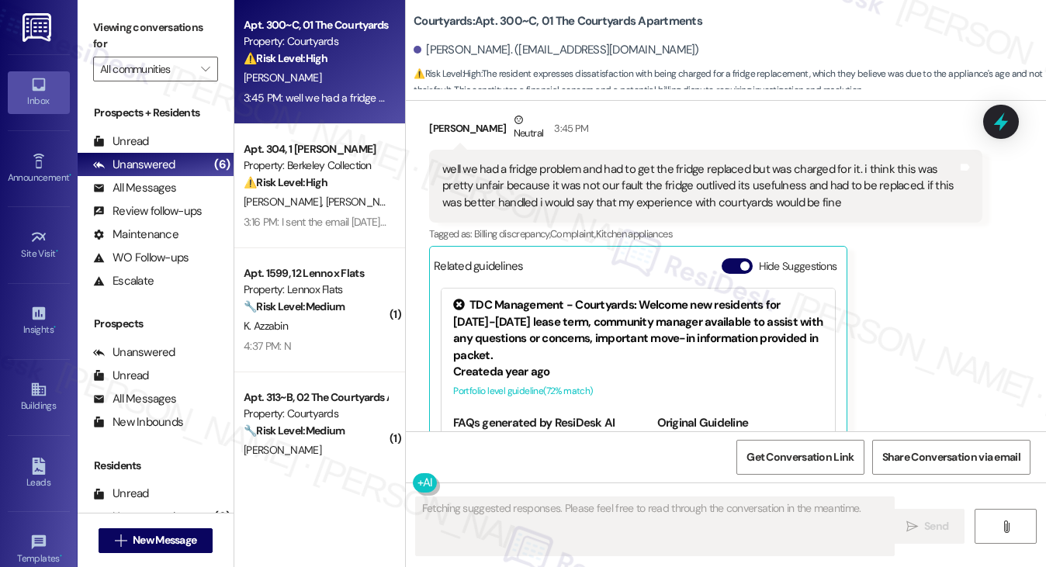
scroll to position [4174, 0]
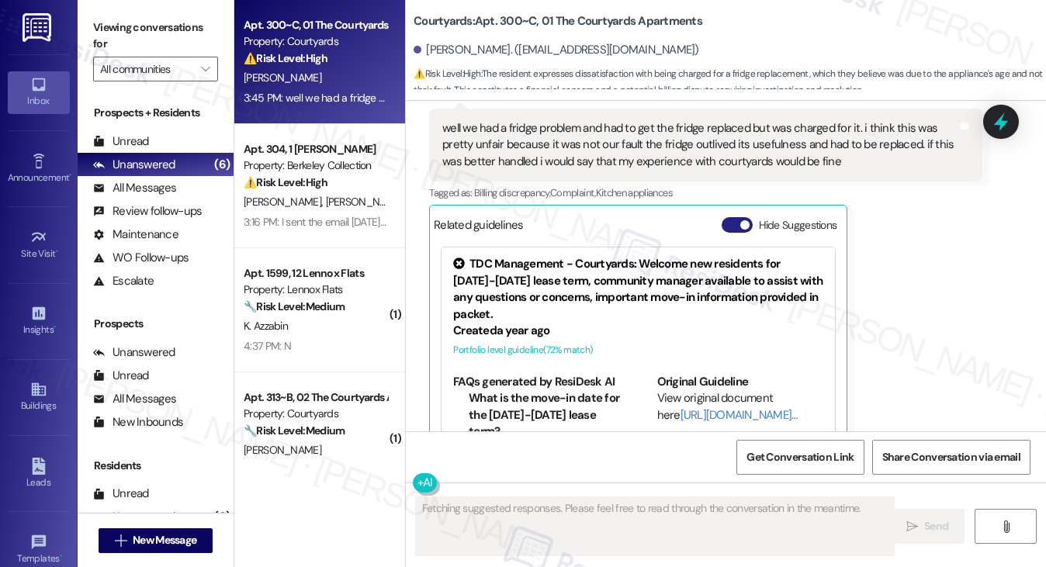
click at [740, 220] on span "button" at bounding box center [744, 224] width 9 height 9
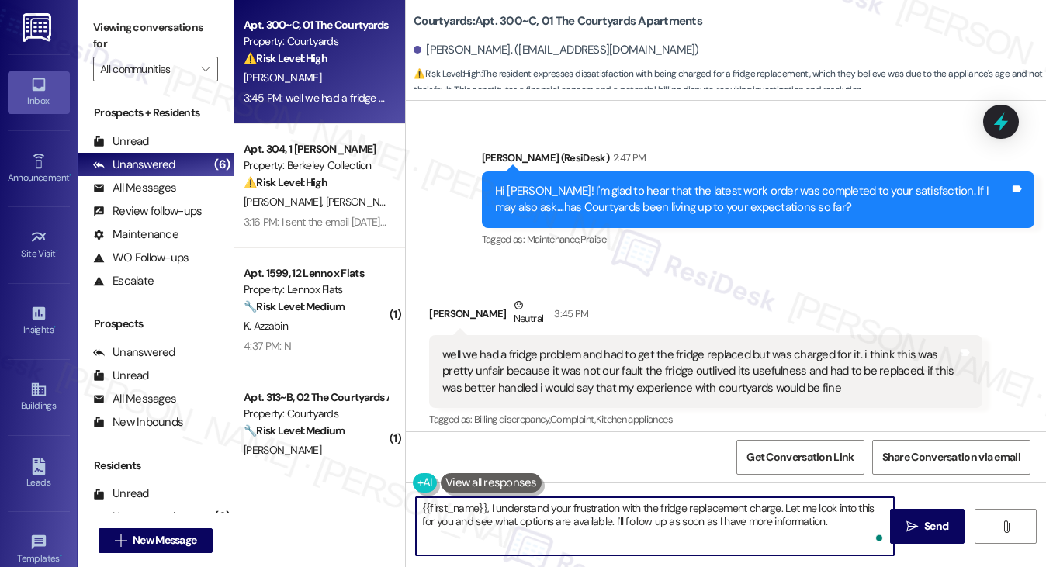
paste textarea "Hi there, thanks for sharing this with us—I completely understand your concern.…"
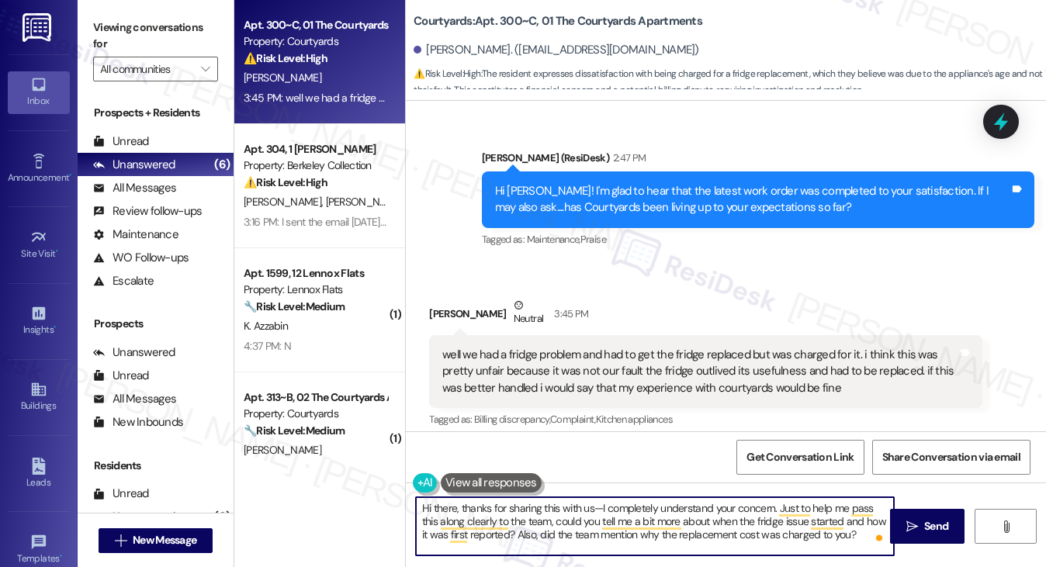
click at [436, 297] on div "Kai Jun Han Neutral 3:45 PM" at bounding box center [705, 316] width 552 height 38
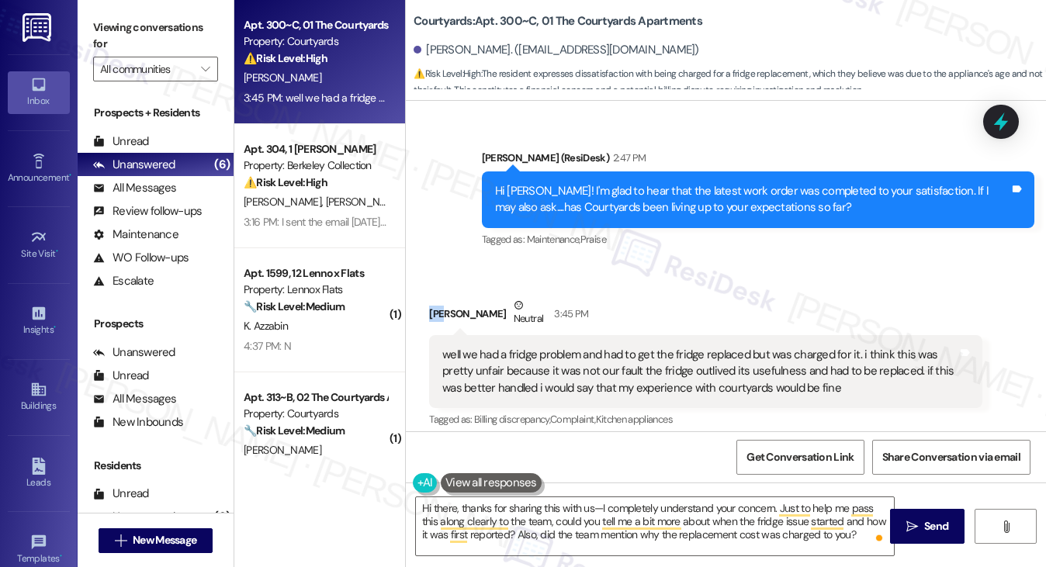
click at [436, 297] on div "Kai Jun Han Neutral 3:45 PM" at bounding box center [705, 316] width 552 height 38
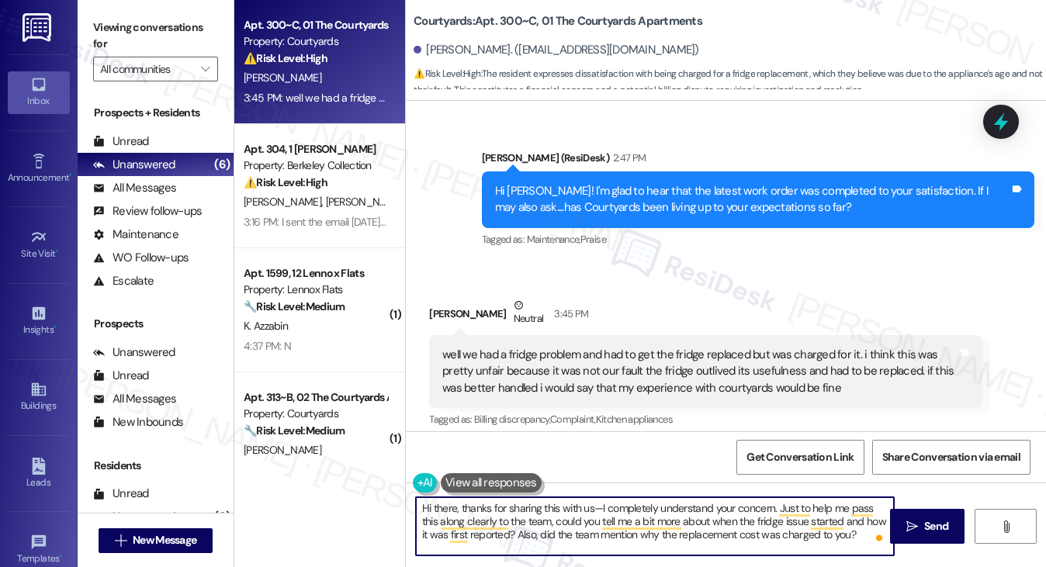
click at [626, 505] on textarea "Hi there, thanks for sharing this with us—I completely understand your concern.…" at bounding box center [655, 526] width 479 height 58
drag, startPoint x: 593, startPoint y: 508, endPoint x: 720, endPoint y: 507, distance: 127.2
click at [720, 507] on textarea "Hi there, thanks for sharing this with us—I understand your concern. Just to he…" at bounding box center [655, 526] width 479 height 58
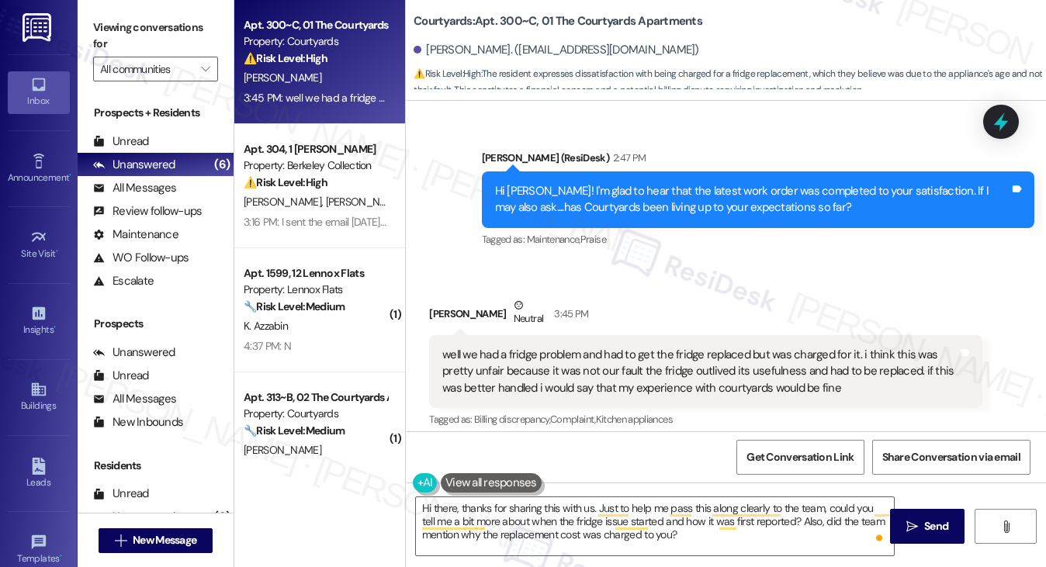
click at [441, 297] on div "Kai Jun Han Neutral 3:45 PM" at bounding box center [705, 316] width 552 height 38
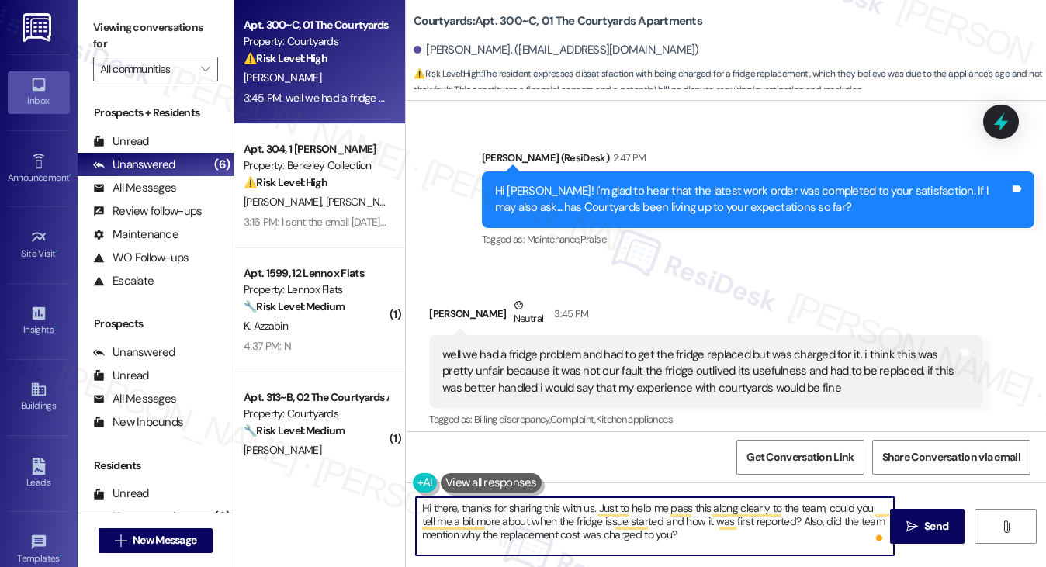
drag, startPoint x: 461, startPoint y: 505, endPoint x: 355, endPoint y: 507, distance: 106.3
click at [355, 507] on div "Apt. 300~C, 01 The Courtyards Apartments Property: Courtyards ⚠️ Risk Level: Hi…" at bounding box center [639, 283] width 811 height 567
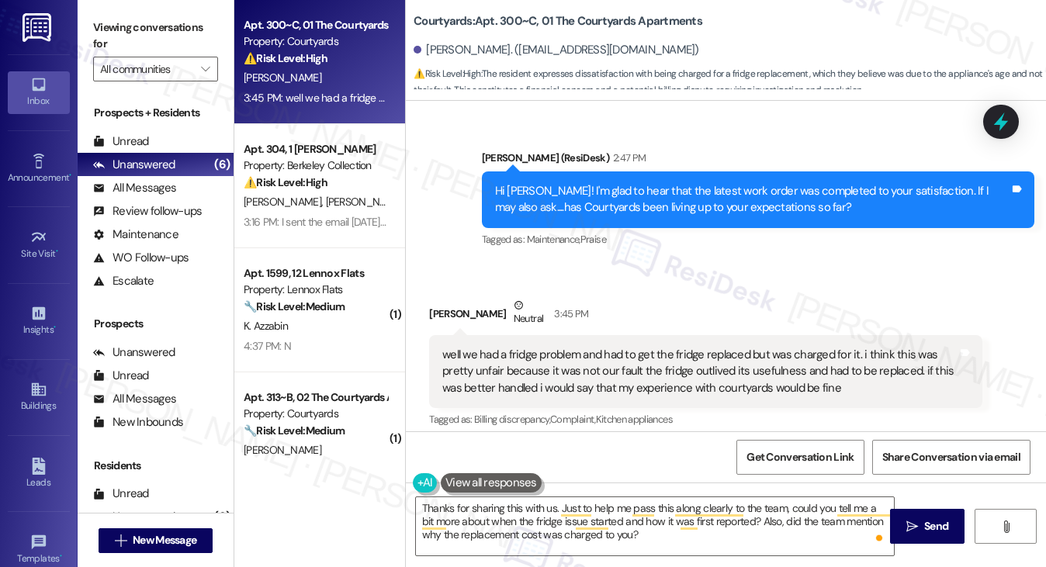
click at [429, 297] on div "Kai Jun Han Neutral 3:45 PM" at bounding box center [705, 316] width 552 height 38
copy div "Kai"
click at [476, 335] on div "well we had a fridge problem and had to get the fridge replaced but was charged…" at bounding box center [705, 371] width 552 height 73
click at [439, 297] on div "Kai Jun Han Neutral 3:45 PM" at bounding box center [705, 316] width 552 height 38
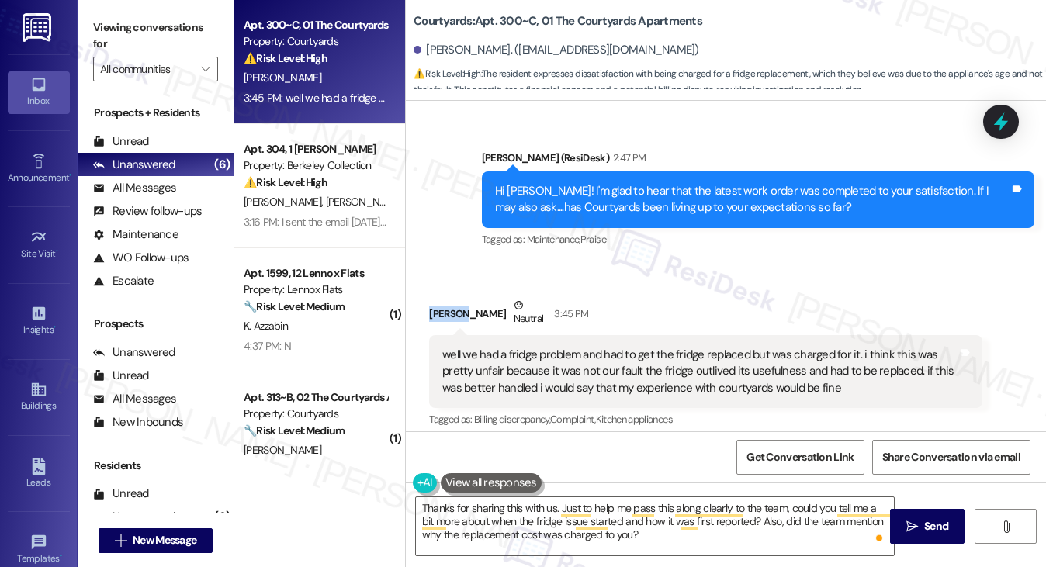
drag, startPoint x: 425, startPoint y: 264, endPoint x: 458, endPoint y: 267, distance: 33.5
click at [458, 285] on div "Received via SMS Kai Jun Han Neutral 3:45 PM well we had a fridge problem and h…" at bounding box center [705, 383] width 576 height 197
copy div "Kai Jun"
click at [554, 507] on textarea "Thanks for sharing this with us. Just to help me pass this along clearly to the…" at bounding box center [655, 526] width 479 height 58
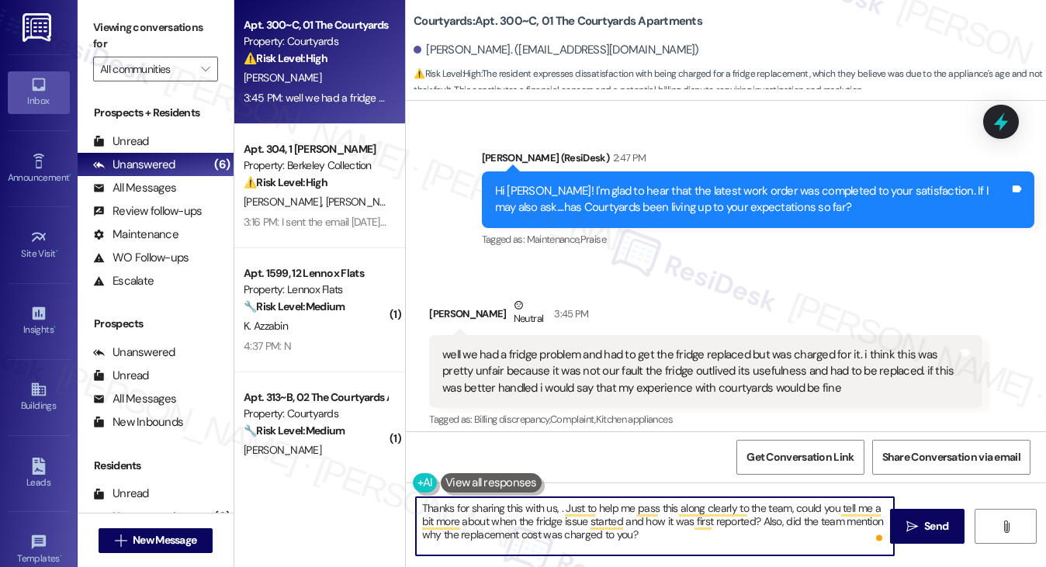
paste textarea "Kai Jun"
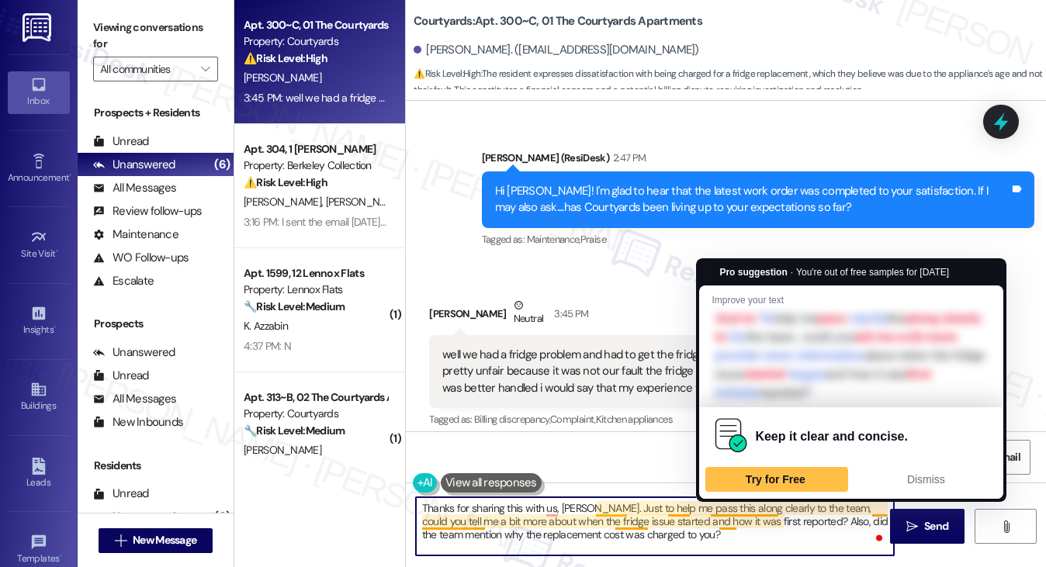
click at [503, 527] on textarea "Thanks for sharing this with us, Kai Jun. Just to help me pass this along clear…" at bounding box center [655, 526] width 479 height 58
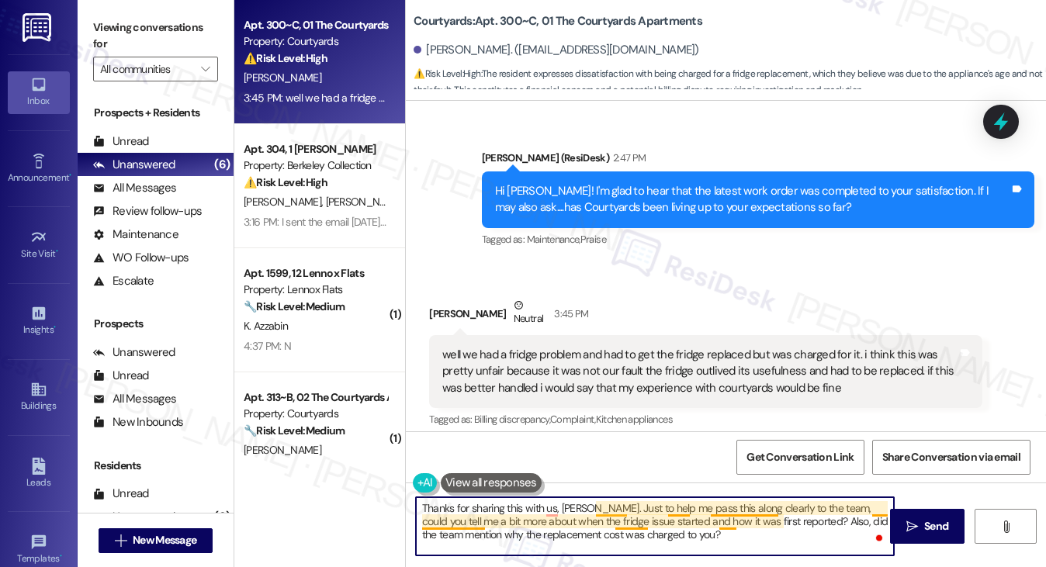
click at [628, 527] on textarea "Thanks for sharing this with us, Kai Jun. Just to help me pass this along clear…" at bounding box center [655, 526] width 479 height 58
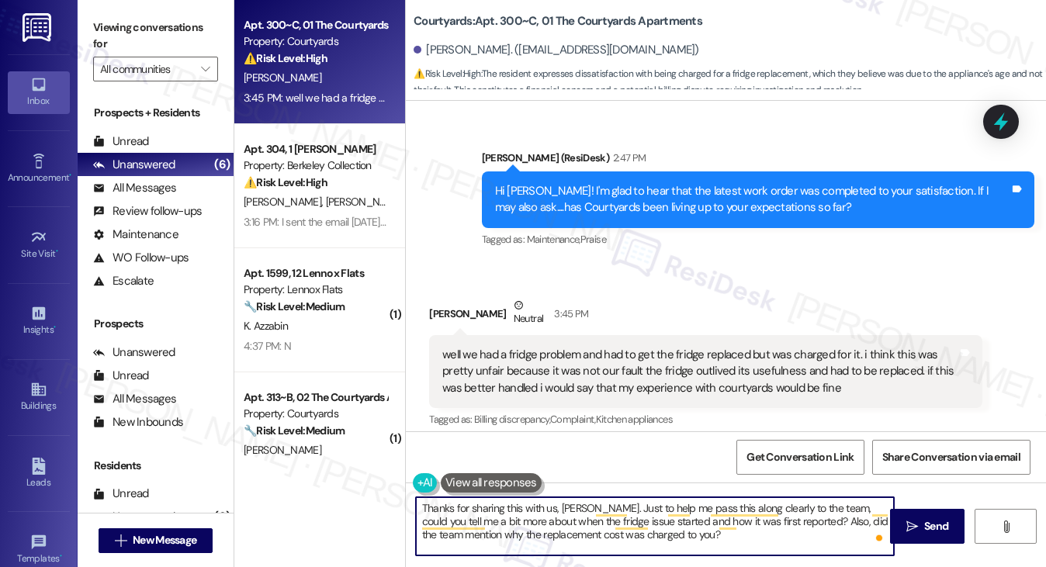
click at [692, 517] on textarea "Thanks for sharing this with us, Kai Jun. Just to help me pass this along clear…" at bounding box center [655, 526] width 479 height 58
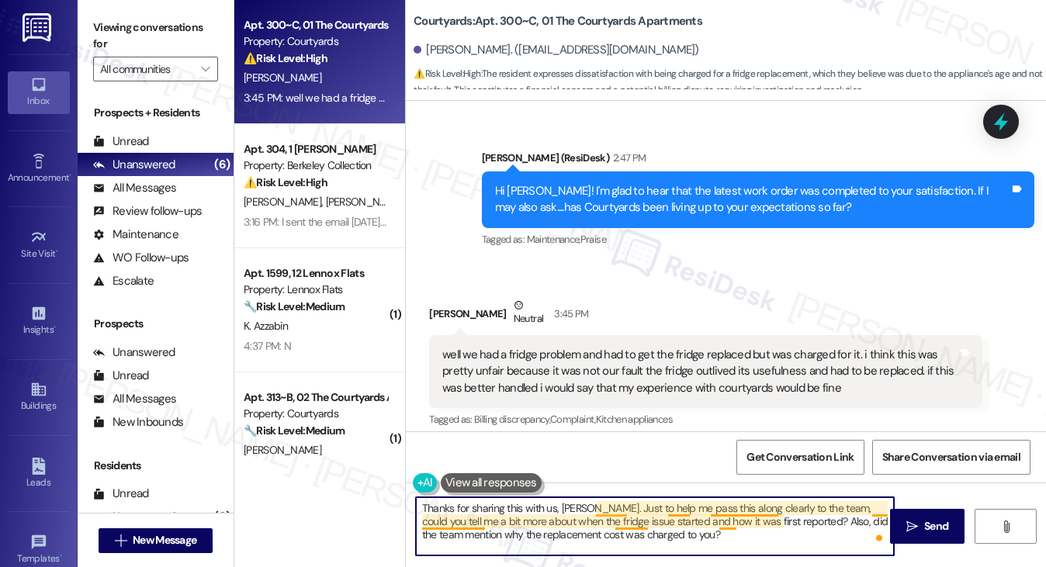
drag, startPoint x: 806, startPoint y: 521, endPoint x: 608, endPoint y: 514, distance: 197.9
click at [608, 514] on textarea "Thanks for sharing this with us, Kai Jun. Just to help me pass this along clear…" at bounding box center [655, 526] width 479 height 58
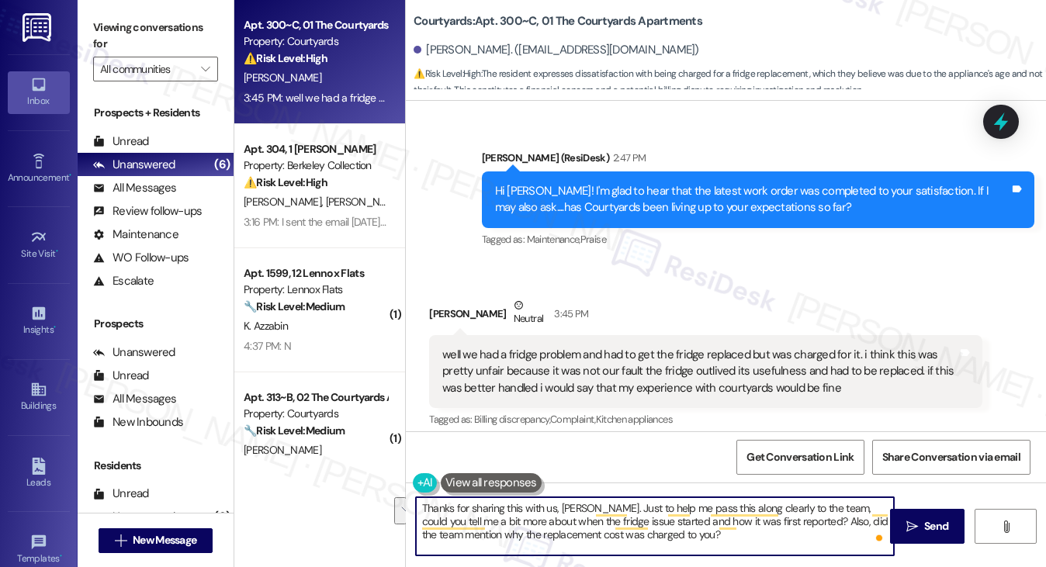
click at [574, 521] on textarea "Thanks for sharing this with us, Kai Jun. Just to help me pass this along clear…" at bounding box center [655, 526] width 479 height 58
drag, startPoint x: 574, startPoint y: 521, endPoint x: 588, endPoint y: 521, distance: 14.0
click at [574, 521] on textarea "Thanks for sharing this with us, Kai Jun. Just to help me pass this along clear…" at bounding box center [655, 526] width 479 height 58
click at [672, 522] on textarea "Thanks for sharing this with us, Kai Jun. Just to help me pass this along clear…" at bounding box center [655, 526] width 479 height 58
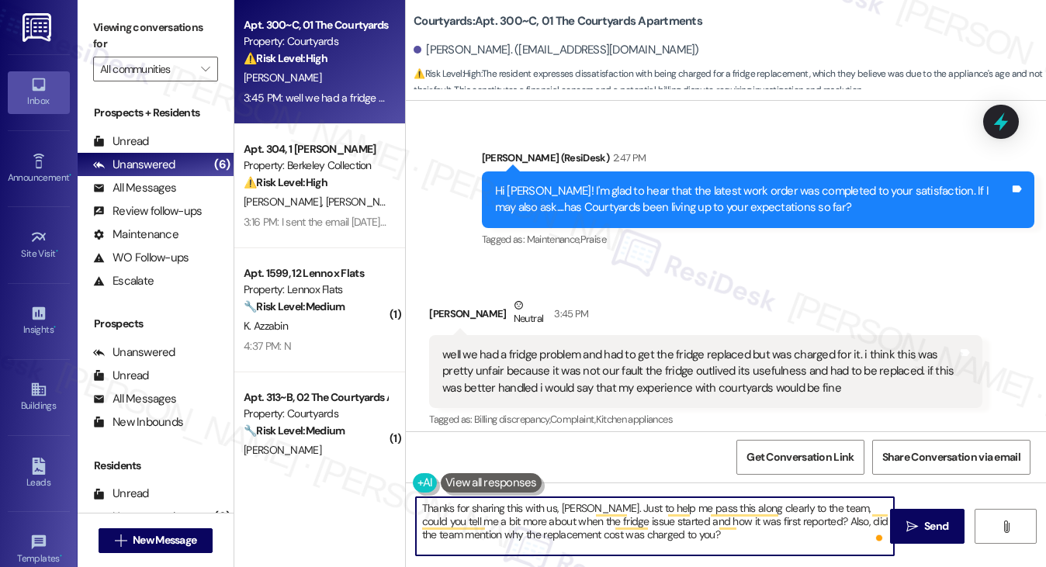
click at [726, 540] on textarea "Thanks for sharing this with us, Kai Jun. Just to help me pass this along clear…" at bounding box center [655, 526] width 479 height 58
type textarea "Thanks for sharing this with us, Kai Jun. Just to help me pass this along clear…"
click at [909, 518] on span " Send" at bounding box center [927, 526] width 49 height 16
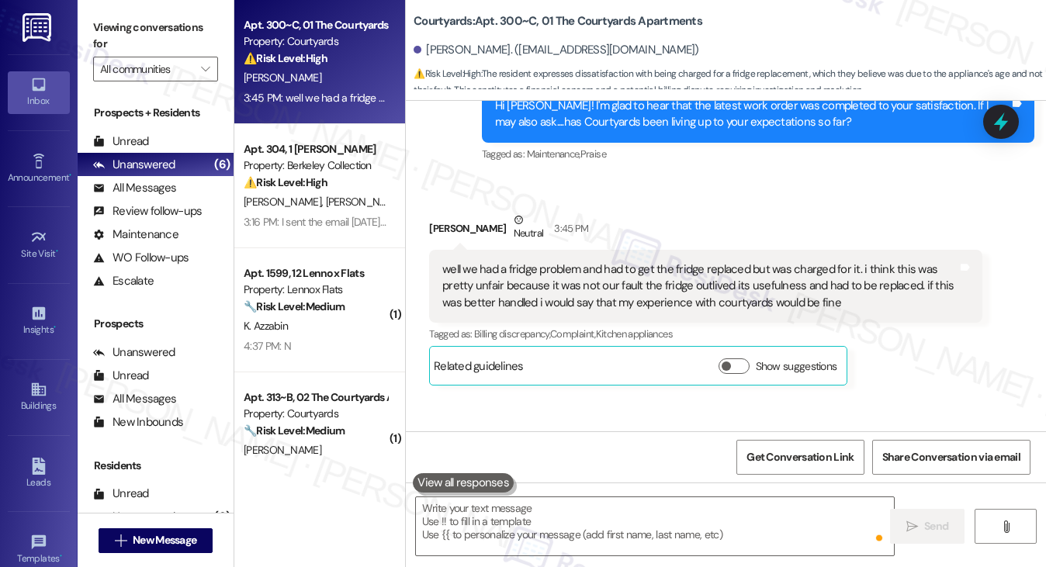
scroll to position [4090, 0]
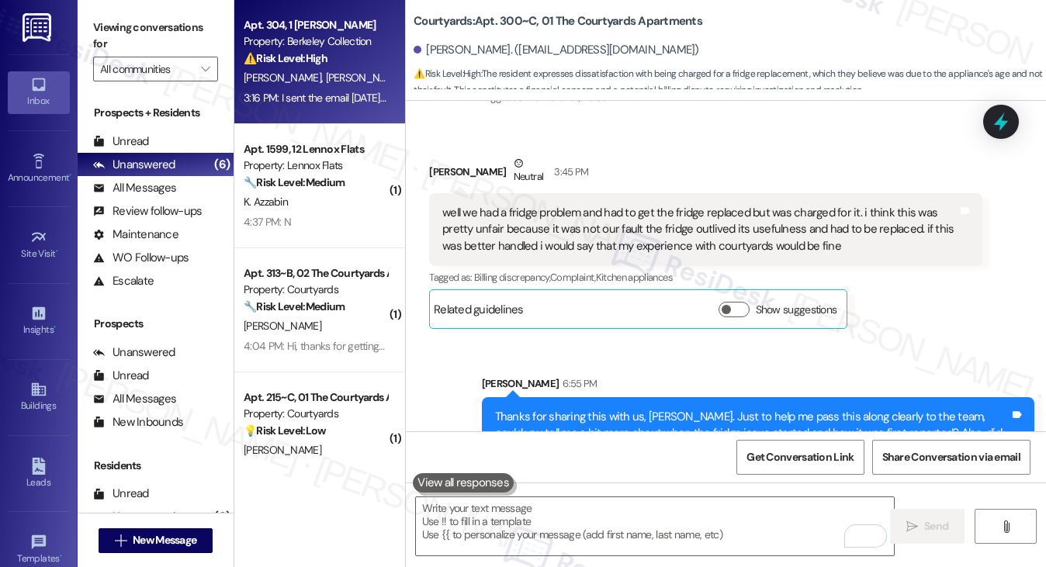
click at [355, 83] on div "Z. Xu L. Zhang" at bounding box center [315, 77] width 147 height 19
type textarea "Fetching suggested responses. Please feel free to read through the conversation…"
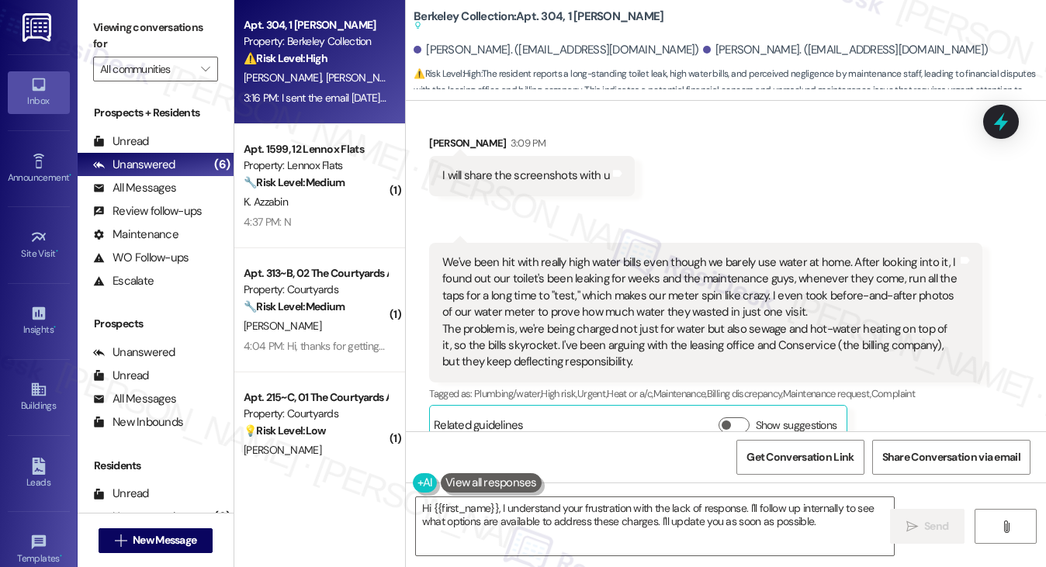
scroll to position [1093, 0]
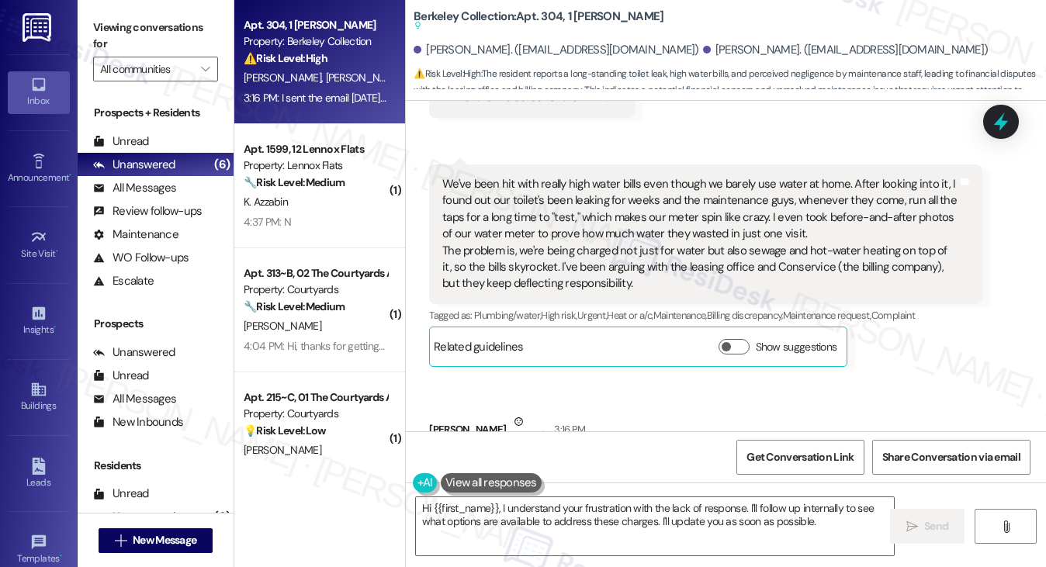
click at [528, 195] on div "We've been hit with really high water bills even though we barely use water at …" at bounding box center [699, 234] width 514 height 116
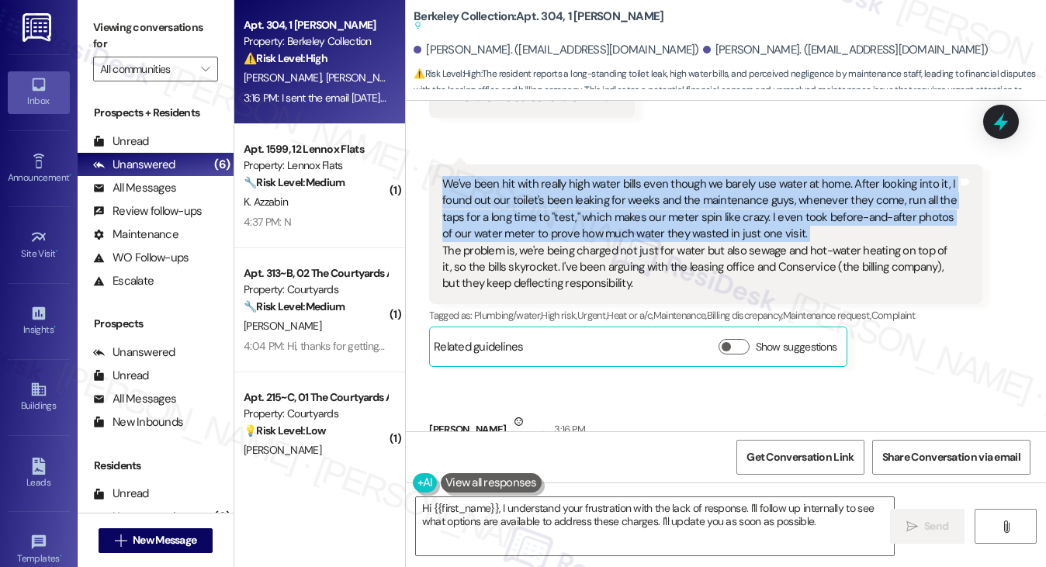
click at [528, 195] on div "We've been hit with really high water bills even though we barely use water at …" at bounding box center [699, 234] width 514 height 116
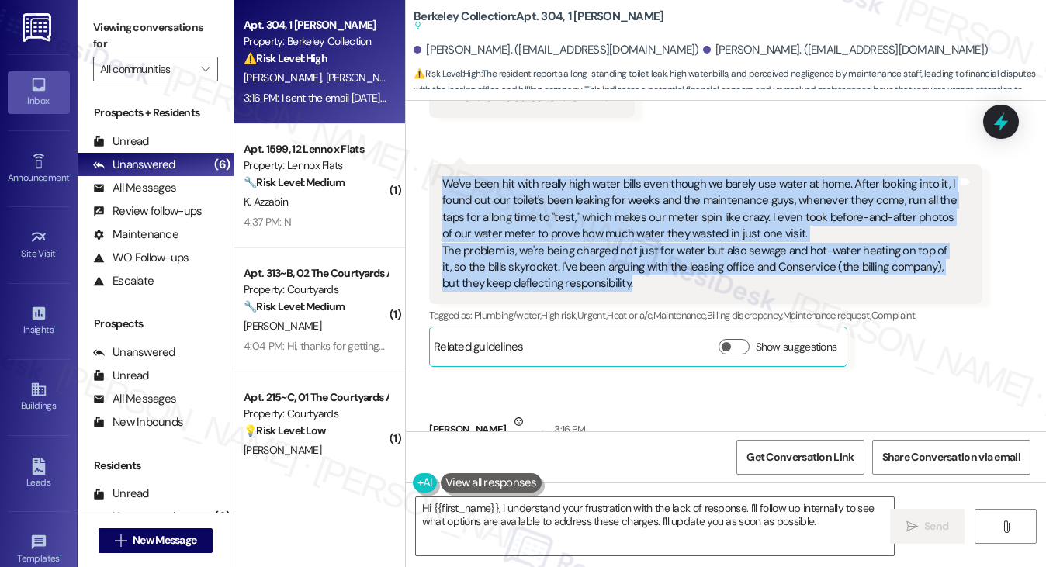
drag, startPoint x: 646, startPoint y: 264, endPoint x: 433, endPoint y: 149, distance: 242.3
click at [433, 164] on div "We've been hit with really high water bills even though we barely use water at …" at bounding box center [705, 234] width 552 height 140
copy div "We've been hit with really high water bills even though we barely use water at …"
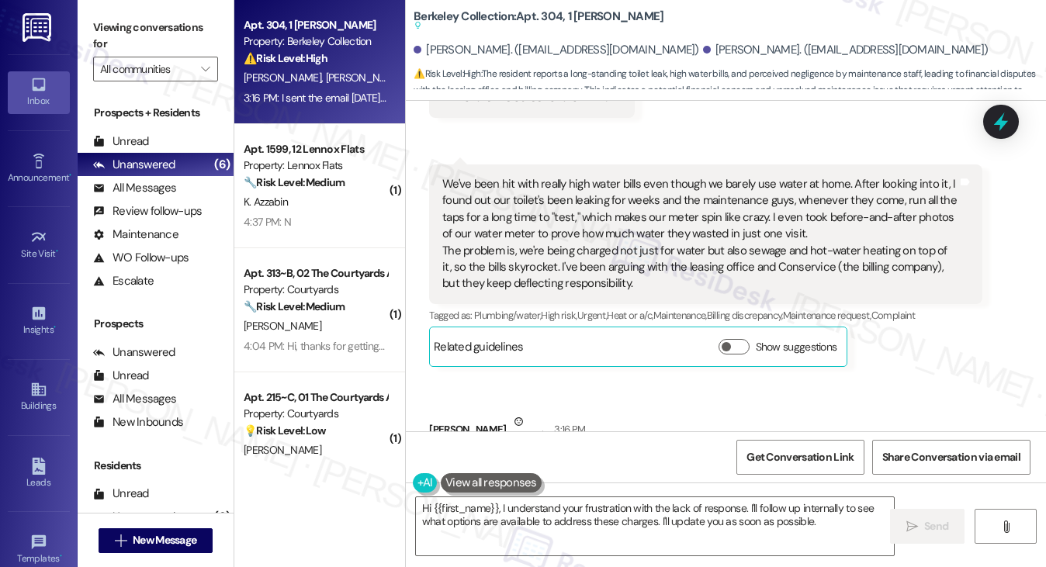
click at [155, 29] on label "Viewing conversations for" at bounding box center [155, 36] width 125 height 41
click at [601, 510] on textarea "Hi {{first_name}}, I understand your frustration with the lack of response. I'l…" at bounding box center [655, 526] width 479 height 58
click at [597, 189] on div "We've been hit with really high water bills even though we barely use water at …" at bounding box center [699, 234] width 514 height 116
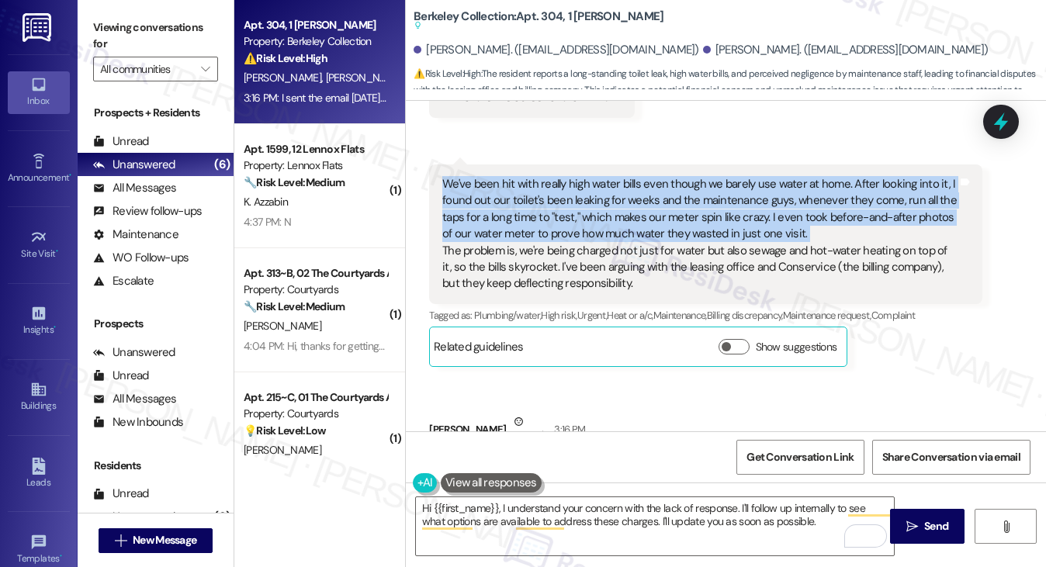
click at [597, 189] on div "We've been hit with really high water bills even though we barely use water at …" at bounding box center [699, 234] width 514 height 116
click at [715, 189] on div "We've been hit with really high water bills even though we barely use water at …" at bounding box center [699, 234] width 514 height 116
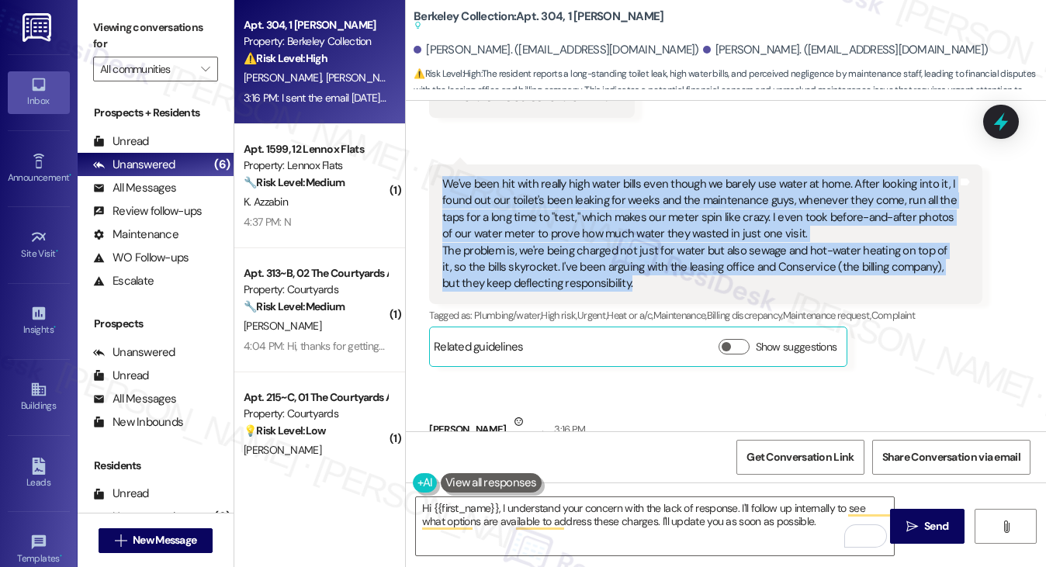
drag, startPoint x: 428, startPoint y: 165, endPoint x: 646, endPoint y: 275, distance: 244.2
click at [646, 275] on div "We've been hit with really high water bills even though we barely use water at …" at bounding box center [705, 234] width 552 height 140
click at [661, 247] on div "We've been hit with really high water bills even though we barely use water at …" at bounding box center [699, 234] width 514 height 116
drag, startPoint x: 642, startPoint y: 266, endPoint x: 438, endPoint y: 168, distance: 226.6
click at [438, 168] on div "We've been hit with really high water bills even though we barely use water at …" at bounding box center [705, 234] width 552 height 140
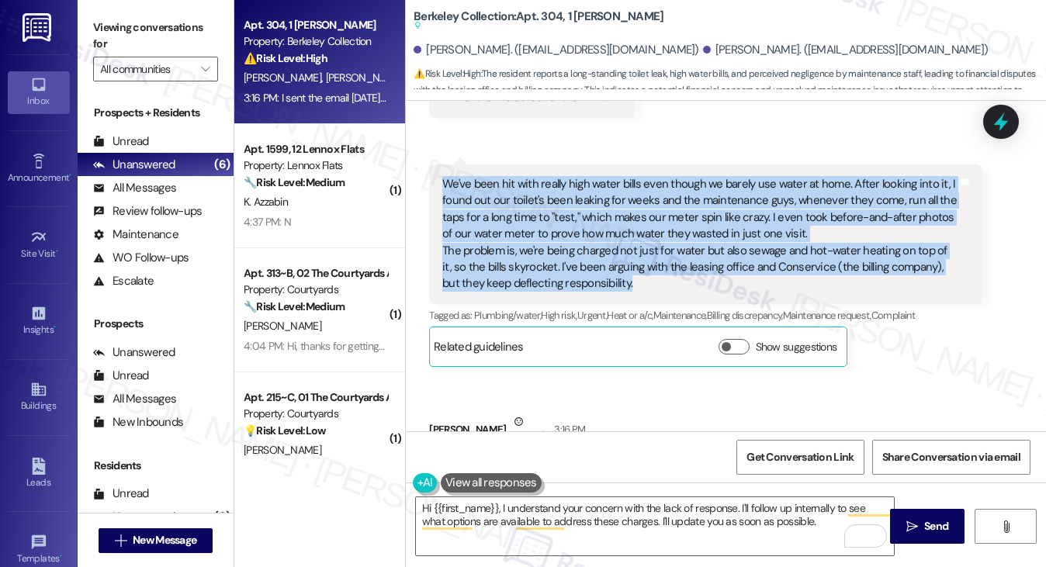
click at [438, 168] on div "We've been hit with really high water bills even though we barely use water at …" at bounding box center [705, 234] width 552 height 140
drag, startPoint x: 438, startPoint y: 168, endPoint x: 727, endPoint y: 266, distance: 305.7
click at [727, 266] on div "We've been hit with really high water bills even though we barely use water at …" at bounding box center [705, 234] width 552 height 140
click at [740, 237] on div "We've been hit with really high water bills even though we barely use water at …" at bounding box center [699, 234] width 514 height 116
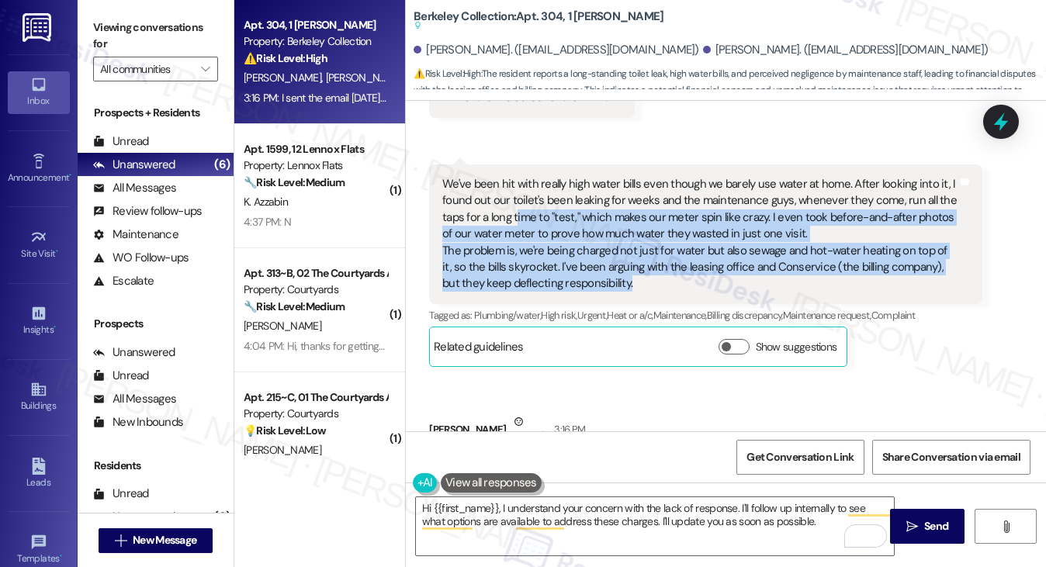
drag, startPoint x: 654, startPoint y: 266, endPoint x: 515, endPoint y: 204, distance: 152.1
click at [515, 204] on div "We've been hit with really high water bills even though we barely use water at …" at bounding box center [699, 234] width 514 height 116
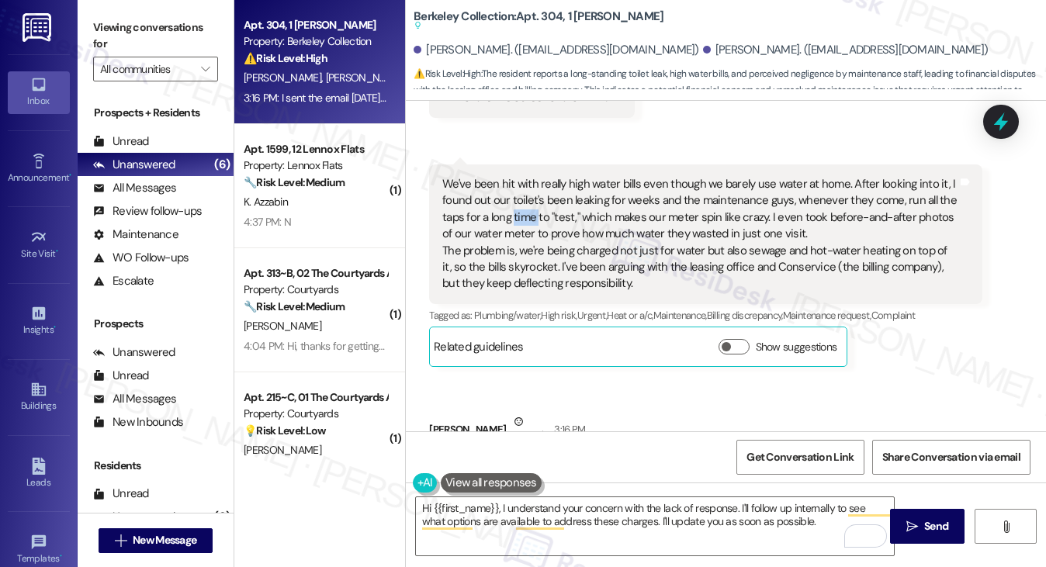
click at [515, 204] on div "We've been hit with really high water bills even though we barely use water at …" at bounding box center [699, 234] width 514 height 116
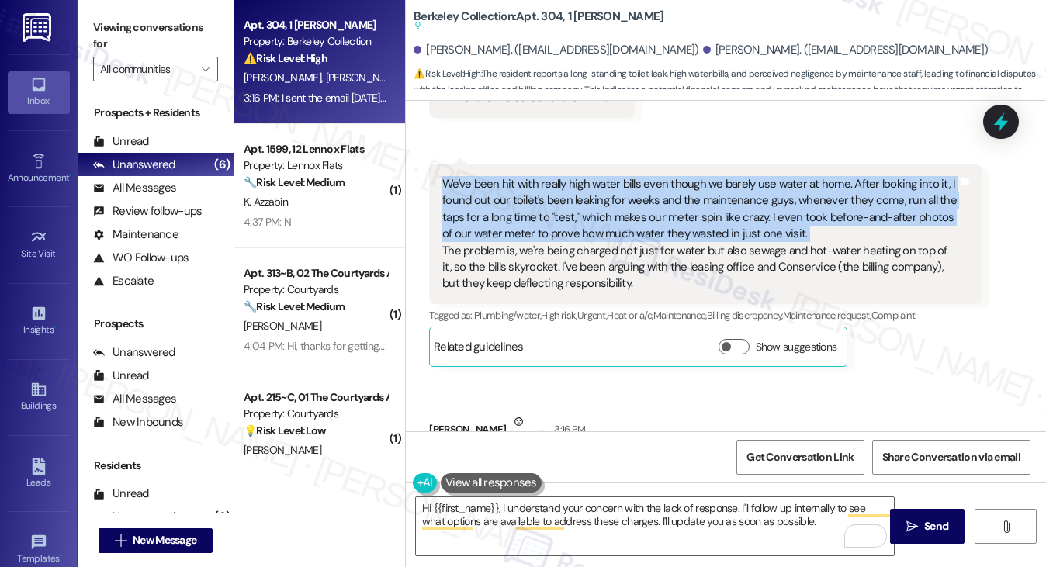
click at [515, 204] on div "We've been hit with really high water bills even though we barely use water at …" at bounding box center [699, 234] width 514 height 116
click at [483, 185] on div "We've been hit with really high water bills even though we barely use water at …" at bounding box center [699, 234] width 514 height 116
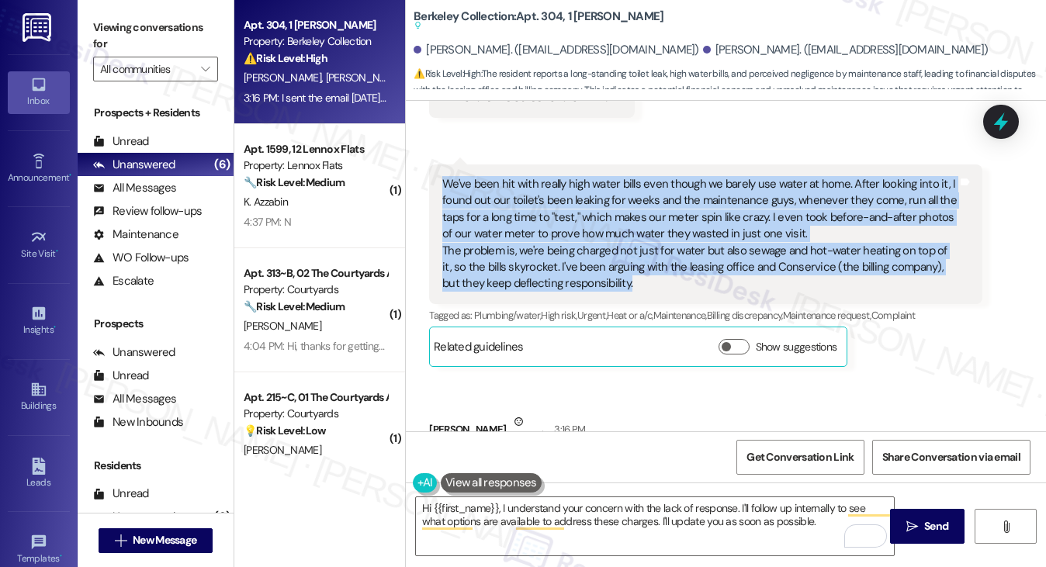
drag, startPoint x: 441, startPoint y: 168, endPoint x: 687, endPoint y: 265, distance: 264.1
click at [687, 265] on div "We've been hit with really high water bills even though we barely use water at …" at bounding box center [699, 234] width 514 height 116
drag, startPoint x: 716, startPoint y: 269, endPoint x: 436, endPoint y: 146, distance: 306.0
click at [436, 153] on div "Received via SMS 3:13 PM Zhengxi Xu Neutral 3:13 PM We've been hit with really …" at bounding box center [705, 266] width 576 height 226
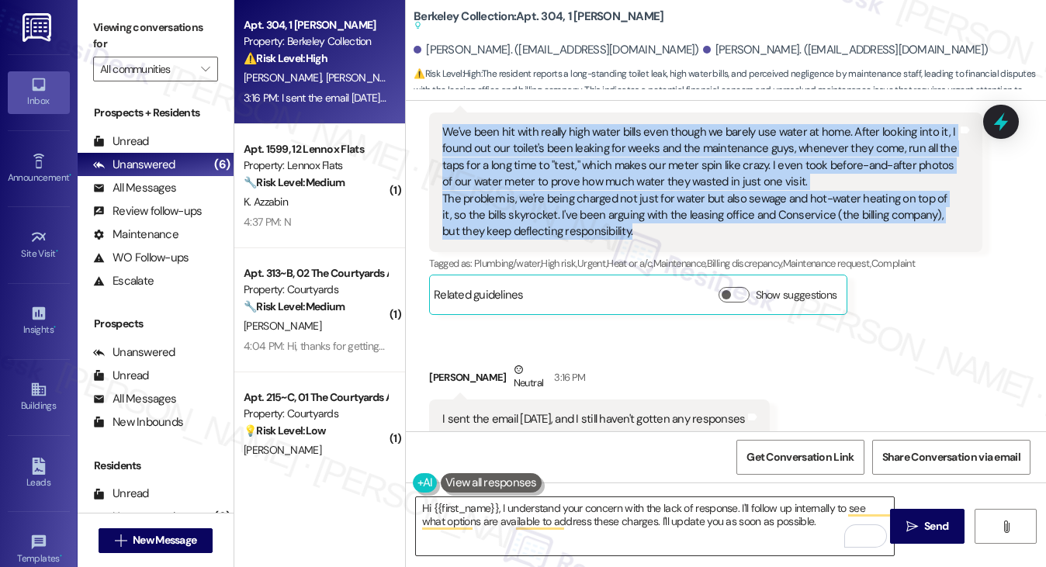
scroll to position [1171, 0]
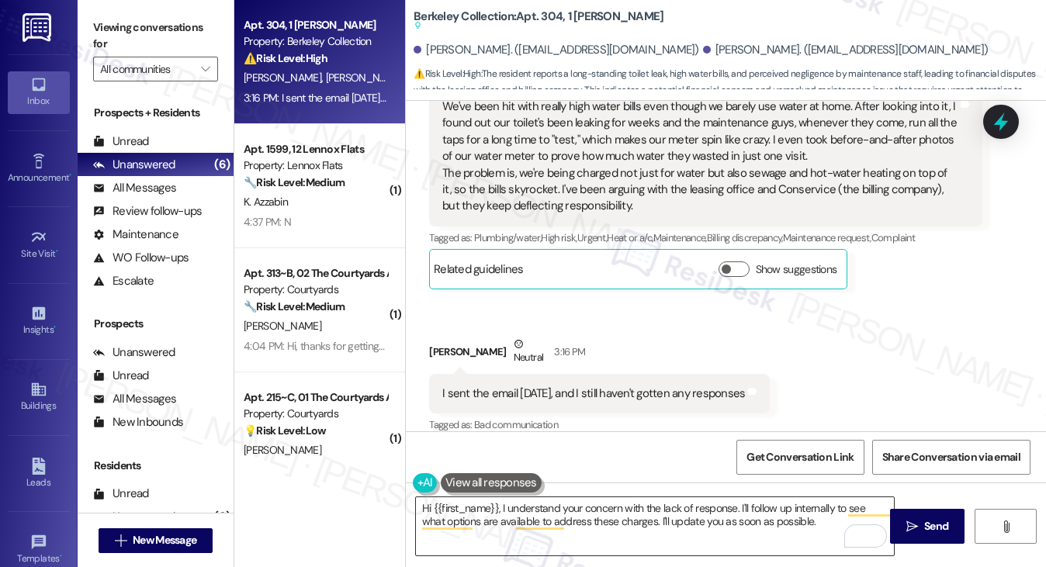
click at [794, 524] on textarea "Hi {{first_name}}, I understand your concern with the lack of response. I'll fo…" at bounding box center [655, 526] width 479 height 58
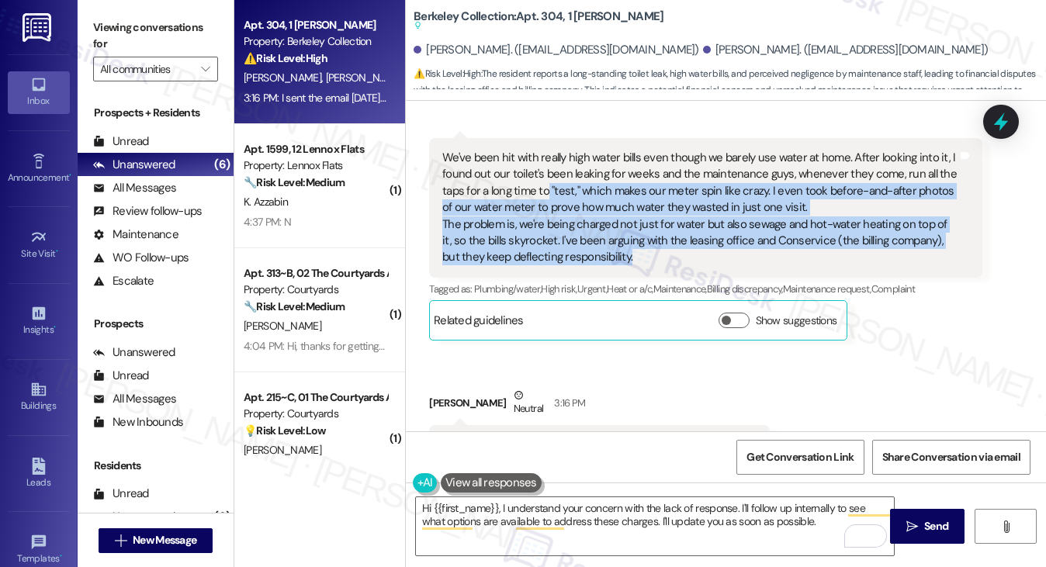
scroll to position [1015, 0]
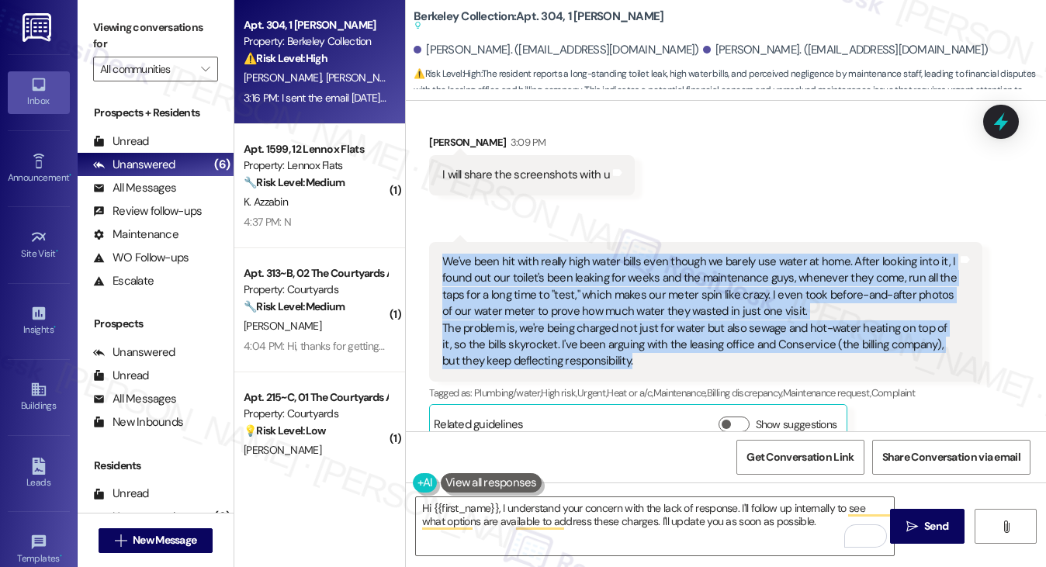
drag, startPoint x: 604, startPoint y: 192, endPoint x: 444, endPoint y: 247, distance: 169.3
click at [444, 254] on div "We've been hit with really high water bills even though we barely use water at …" at bounding box center [699, 312] width 514 height 116
copy div "We've been hit with really high water bills even though we barely use water at …"
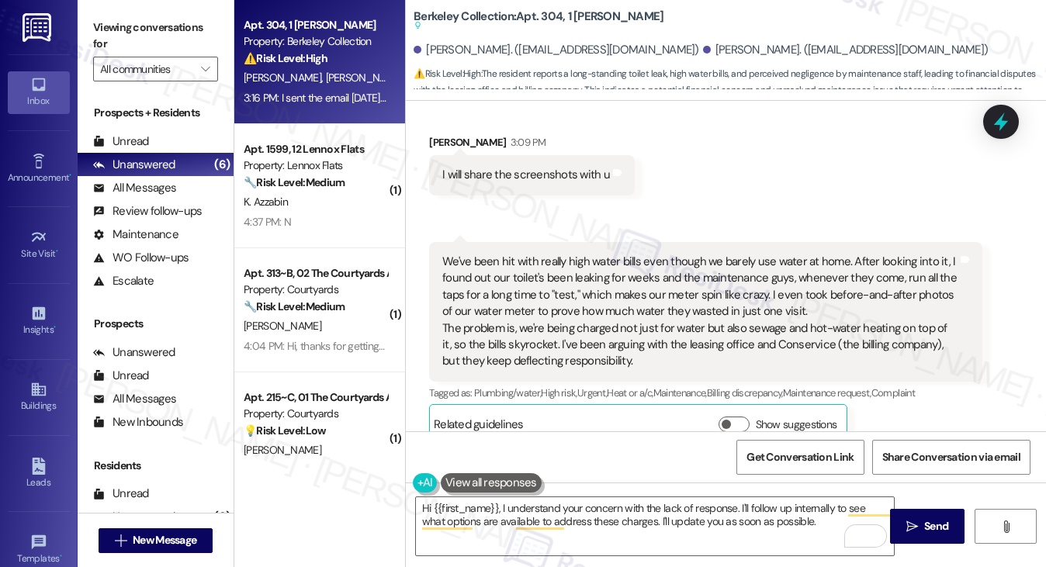
click at [138, 33] on label "Viewing conversations for" at bounding box center [155, 36] width 125 height 41
drag, startPoint x: 147, startPoint y: 20, endPoint x: 217, endPoint y: 95, distance: 102.7
click at [146, 19] on label "Viewing conversations for" at bounding box center [155, 36] width 125 height 41
click at [615, 505] on textarea "Hi {{first_name}}, I understand your concern with the lack of response. I'll fo…" at bounding box center [655, 526] width 479 height 58
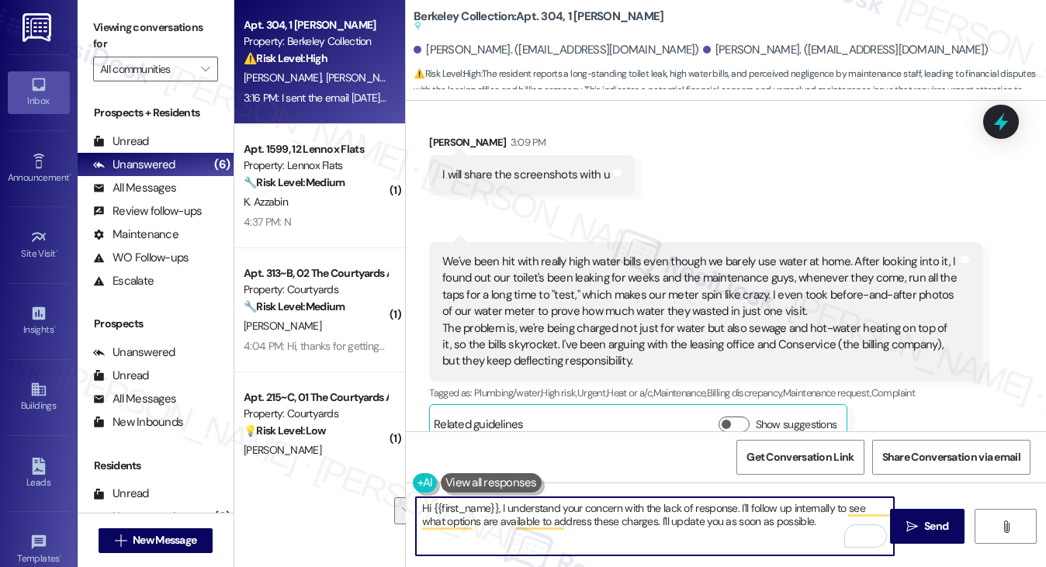
paste textarea "there, I’m really sorry to hear about the ongoing water bill issues—that does s…"
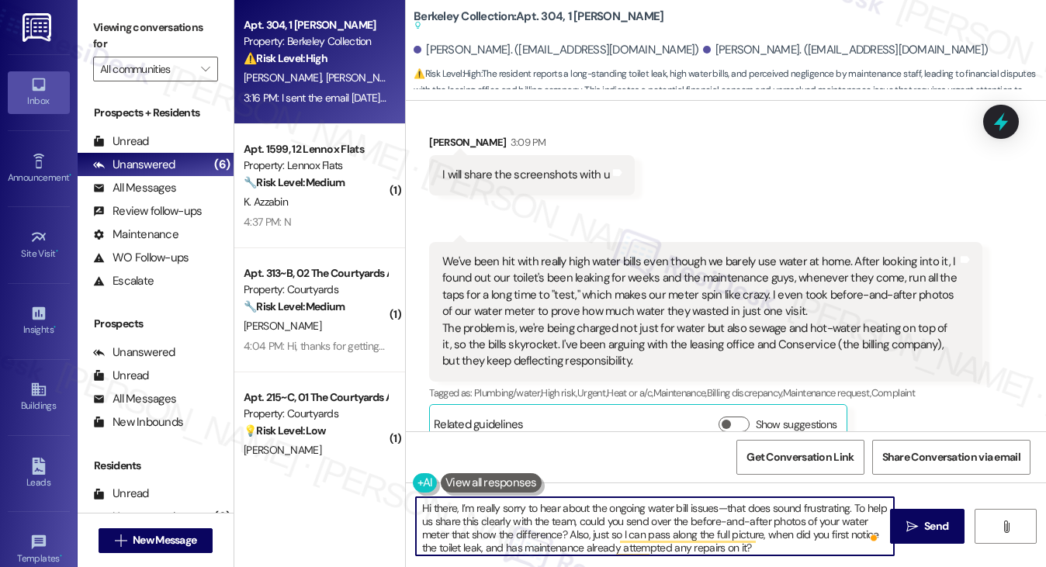
drag, startPoint x: 458, startPoint y: 506, endPoint x: 365, endPoint y: 492, distance: 94.9
click at [365, 492] on div "Apt. 304, 1 Sterling Addison Property: Berkeley Collection ⚠️ Risk Level: High …" at bounding box center [639, 283] width 811 height 567
click at [446, 507] on textarea "I’m really sorry to hear about the ongoing water bill issues—that does sound fr…" at bounding box center [655, 526] width 479 height 58
drag, startPoint x: 658, startPoint y: 503, endPoint x: 780, endPoint y: 505, distance: 122.6
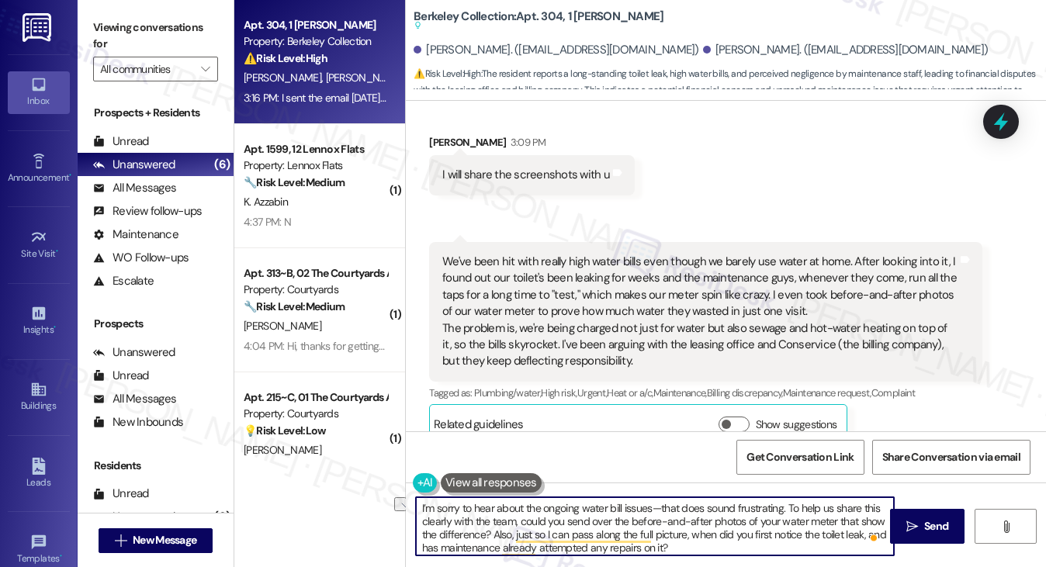
click at [780, 505] on textarea "I’m sorry to hear about the ongoing water bill issues—that does sound frustrati…" at bounding box center [655, 526] width 479 height 58
click at [740, 506] on textarea "I’m sorry to hear about the ongoing water bill issues. To help us share this cl…" at bounding box center [655, 526] width 479 height 58
click at [673, 510] on textarea "I’m sorry to hear about the ongoing water bill issues. To help us share this cl…" at bounding box center [655, 526] width 479 height 58
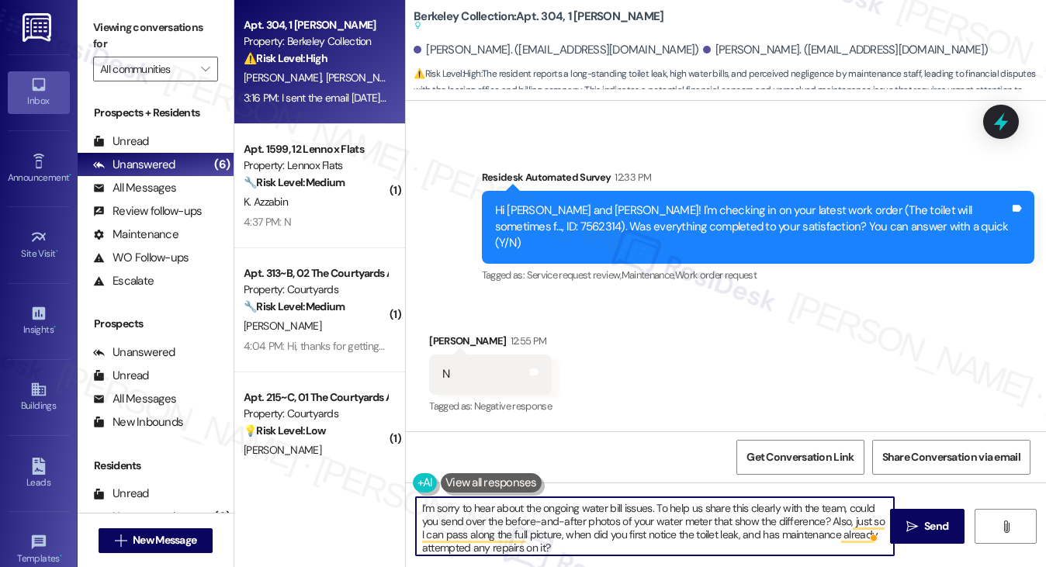
scroll to position [240, 0]
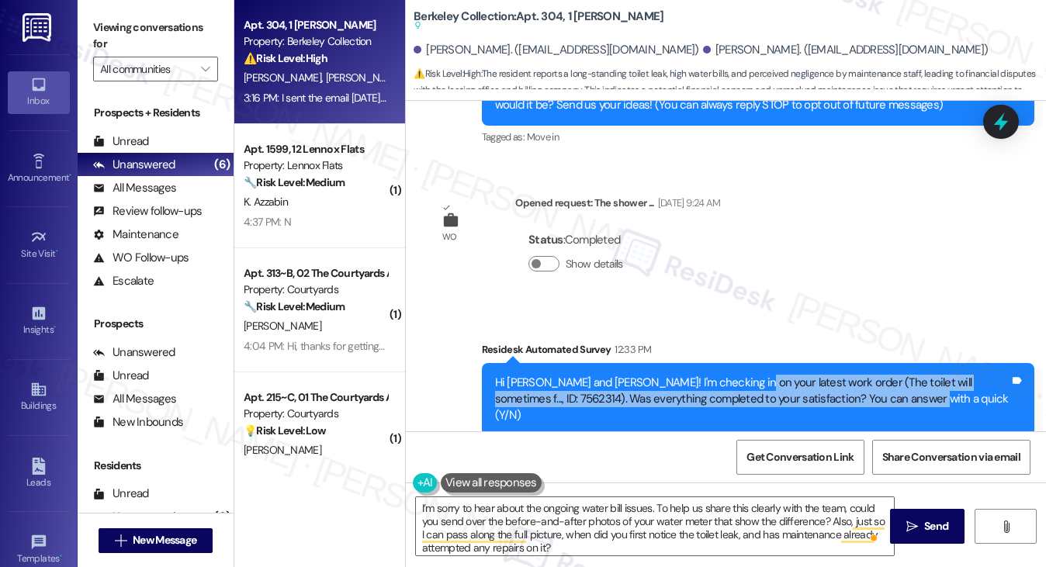
drag, startPoint x: 728, startPoint y: 372, endPoint x: 867, endPoint y: 392, distance: 139.6
click at [867, 392] on div "Hi Larry and Zhengxi! I'm checking in on your latest work order (The toilet wil…" at bounding box center [758, 399] width 552 height 73
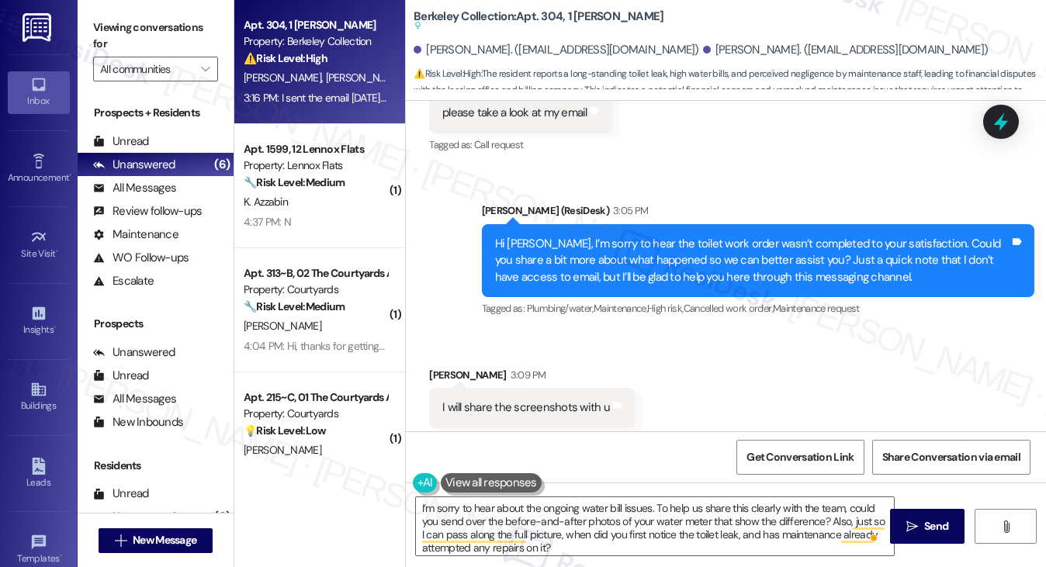
scroll to position [1171, 0]
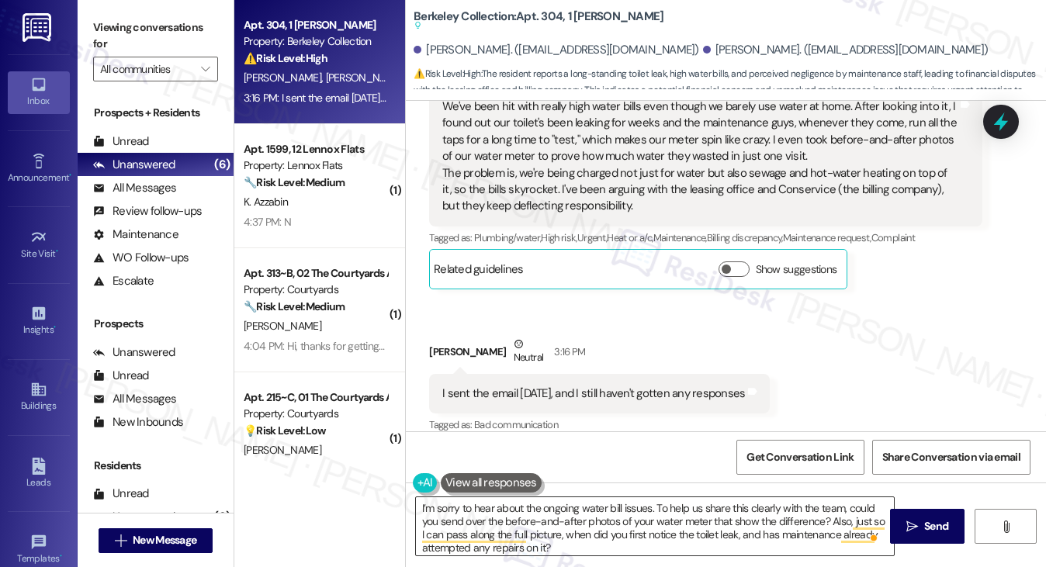
click at [573, 545] on textarea "I’m sorry to hear about the ongoing water bill issues. To help us share this cl…" at bounding box center [655, 526] width 479 height 58
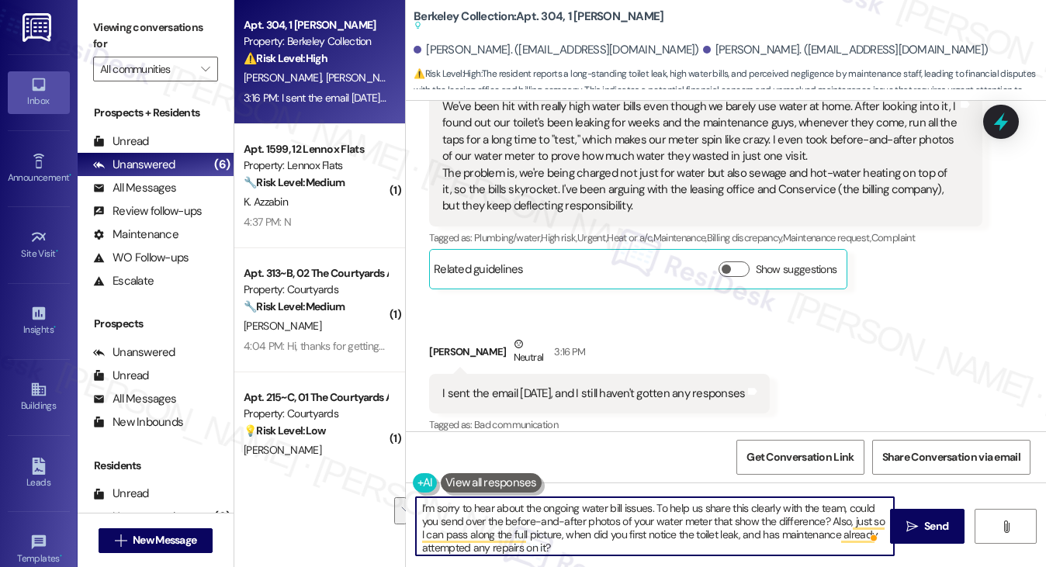
drag, startPoint x: 672, startPoint y: 551, endPoint x: 692, endPoint y: 539, distance: 23.3
click at [692, 539] on textarea "I’m sorry to hear about the ongoing water bill issues. To help us share this cl…" at bounding box center [655, 526] width 479 height 58
click at [590, 538] on textarea "I’m sorry to hear about the ongoing water bill issues. To help us share this cl…" at bounding box center [655, 526] width 479 height 58
drag, startPoint x: 555, startPoint y: 549, endPoint x: 503, endPoint y: 545, distance: 52.1
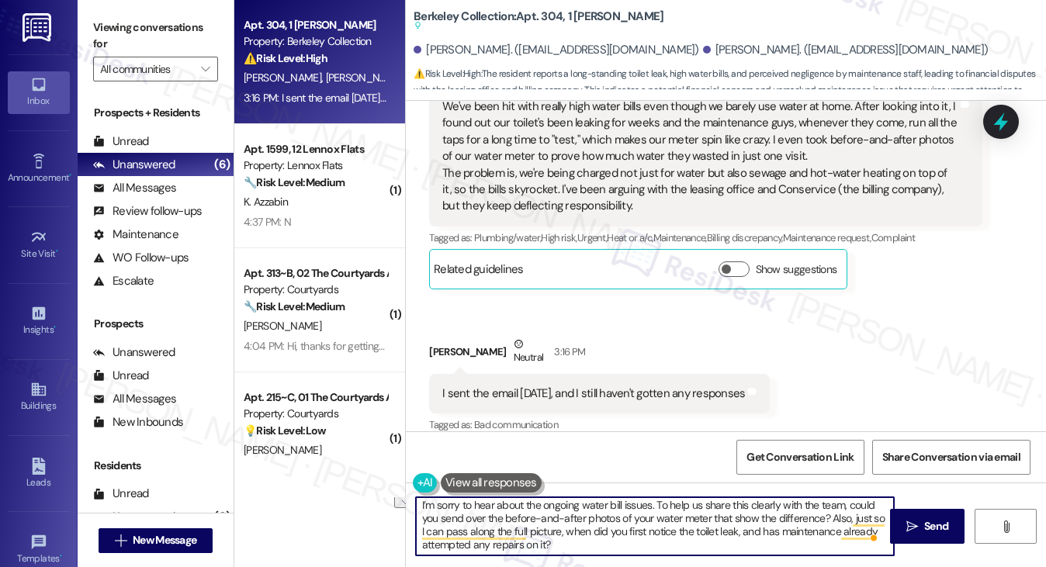
click at [503, 545] on textarea "I’m sorry to hear about the ongoing water bill issues. To help us share this cl…" at bounding box center [655, 526] width 479 height 58
click at [487, 545] on textarea "I’m sorry to hear about the ongoing water bill issues. To help us share this cl…" at bounding box center [655, 526] width 479 height 58
click at [458, 544] on textarea "I’m sorry to hear about the ongoing water bill issues. To help us share this cl…" at bounding box center [655, 526] width 479 height 58
click at [456, 543] on textarea "I’m sorry to hear about the ongoing water bill issues. To help us share this cl…" at bounding box center [655, 526] width 479 height 58
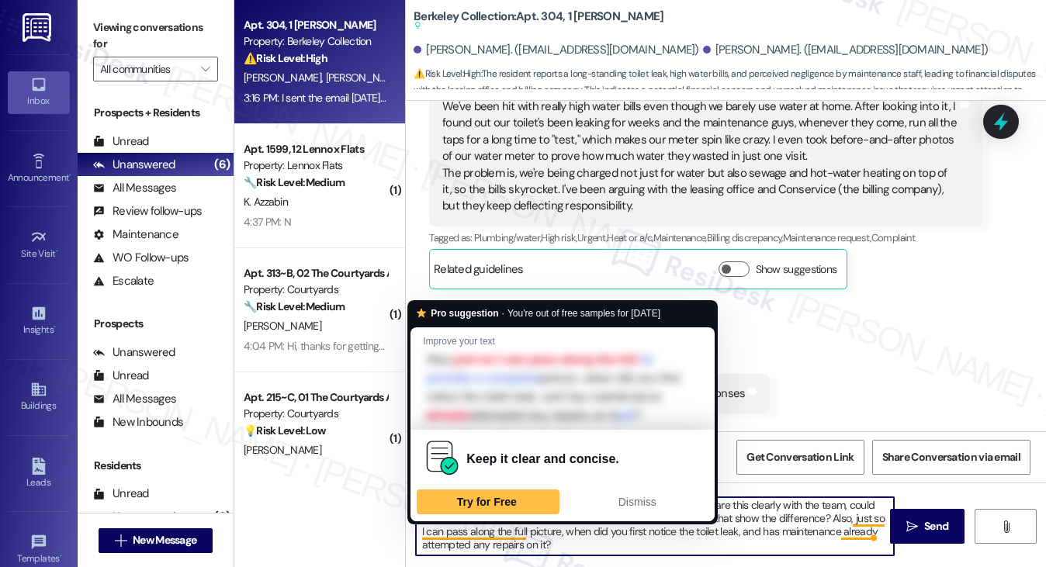
click at [475, 528] on textarea "I’m sorry to hear about the ongoing water bill issues. To help us share this cl…" at bounding box center [655, 526] width 479 height 58
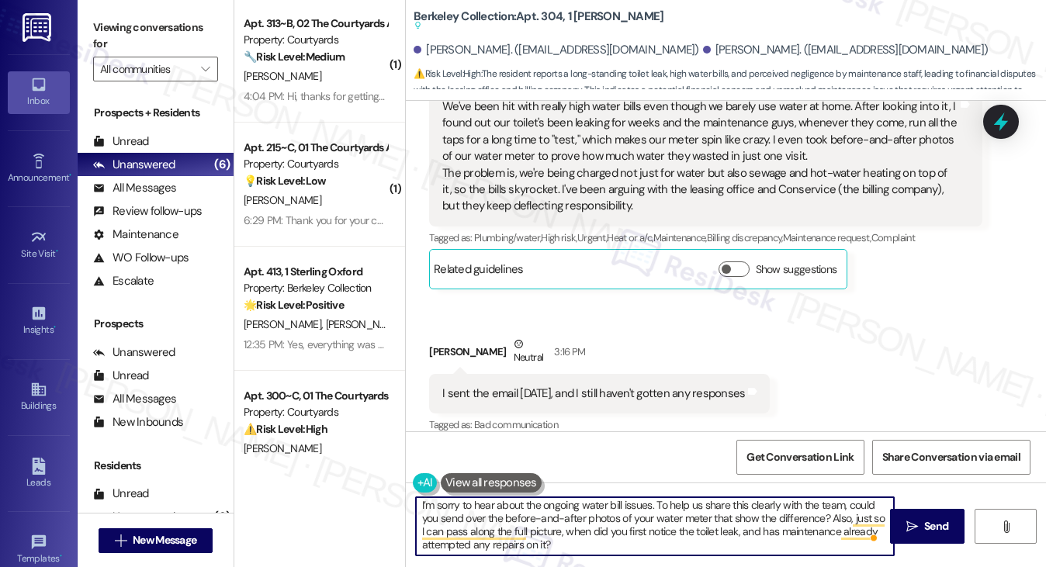
scroll to position [310, 0]
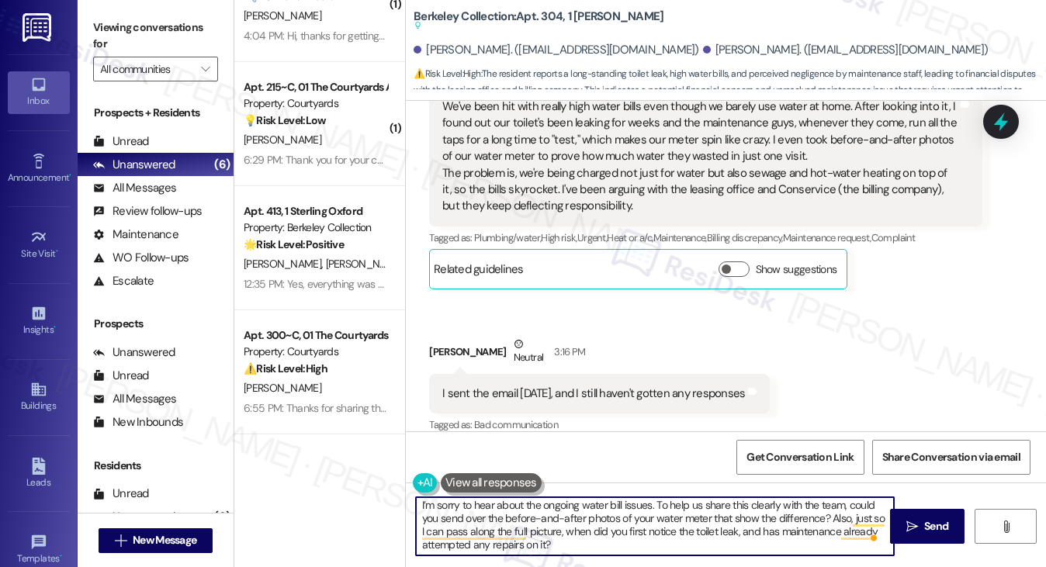
click at [603, 517] on textarea "I’m sorry to hear about the ongoing water bill issues. To help us share this cl…" at bounding box center [655, 526] width 479 height 58
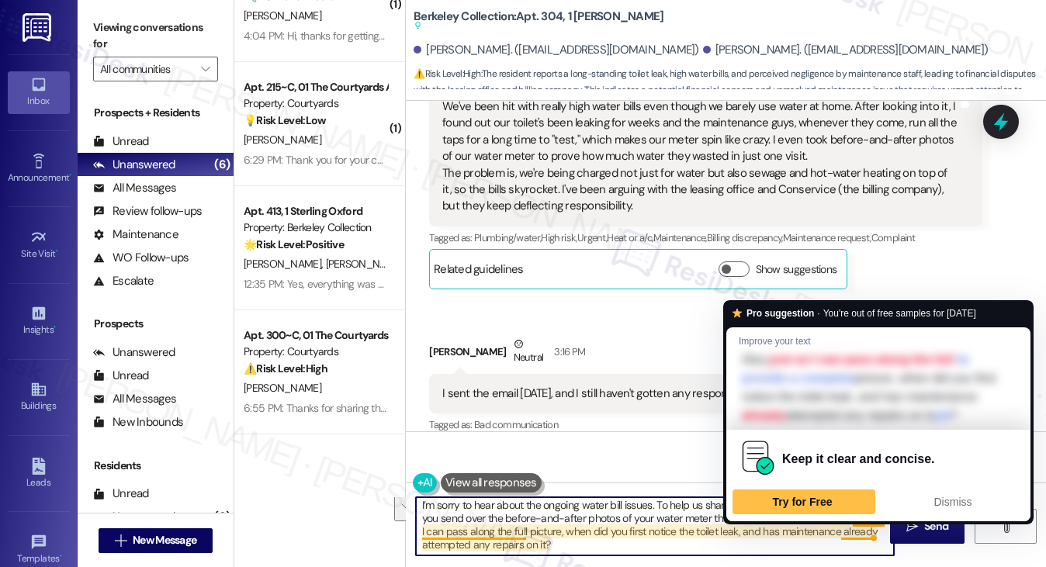
drag, startPoint x: 616, startPoint y: 552, endPoint x: 841, endPoint y: 533, distance: 225.7
click at [841, 533] on textarea "I’m sorry to hear about the ongoing water bill issues. To help us share this cl…" at bounding box center [655, 526] width 479 height 58
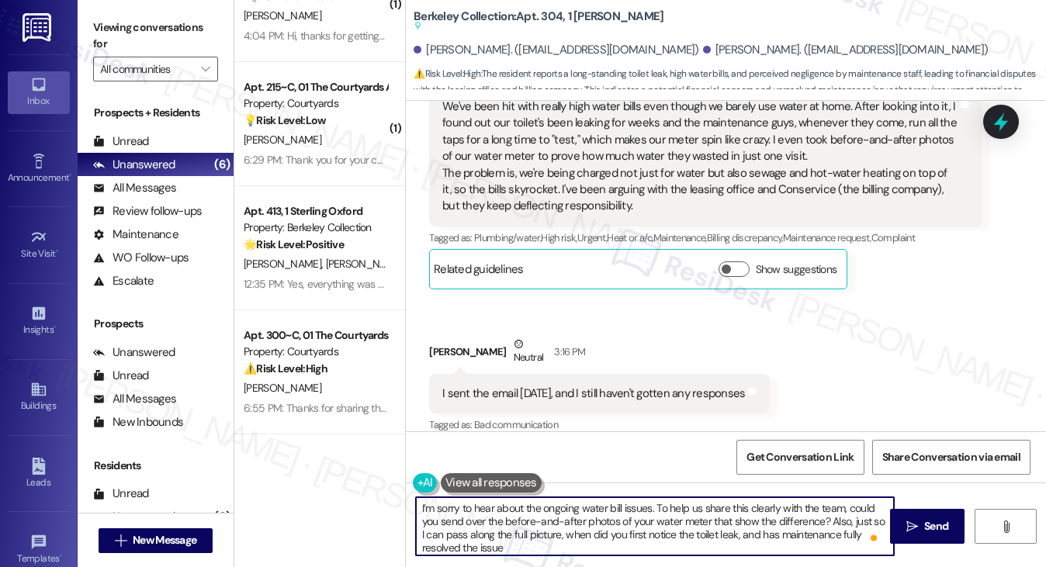
click at [689, 542] on textarea "I’m sorry to hear about the ongoing water bill issues. To help us share this cl…" at bounding box center [655, 526] width 479 height 58
click at [631, 542] on textarea "I’m sorry to hear about the ongoing water bill issues. To help us share this cl…" at bounding box center [655, 526] width 479 height 58
click at [624, 538] on textarea "I’m sorry to hear about the ongoing water bill issues. To help us share this cl…" at bounding box center [655, 526] width 479 height 58
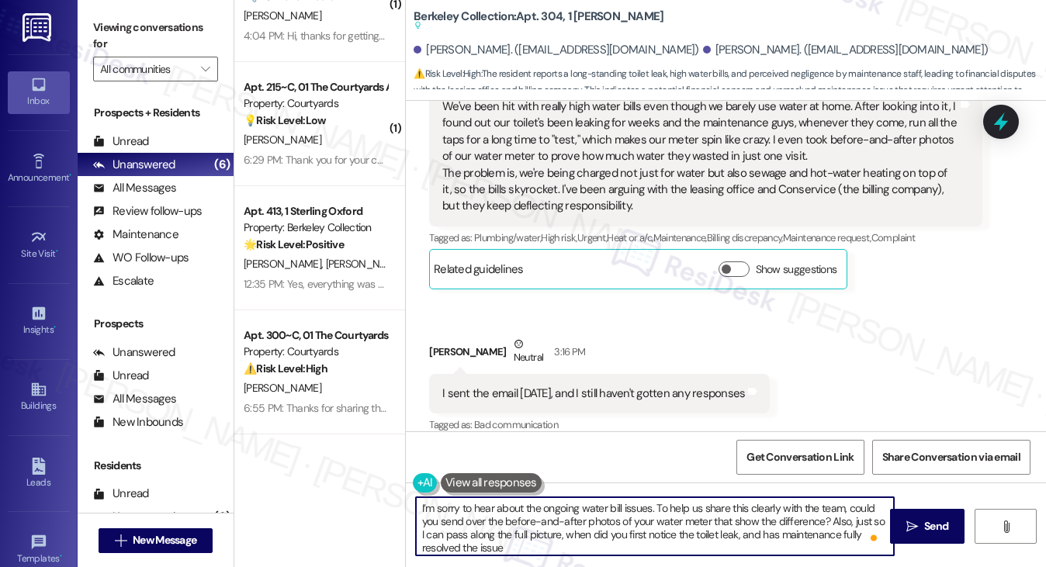
click at [624, 538] on textarea "I’m sorry to hear about the ongoing water bill issues. To help us share this cl…" at bounding box center [655, 526] width 479 height 58
click at [663, 545] on textarea "I’m sorry to hear about the ongoing water bill issues. To help us share this cl…" at bounding box center [655, 526] width 479 height 58
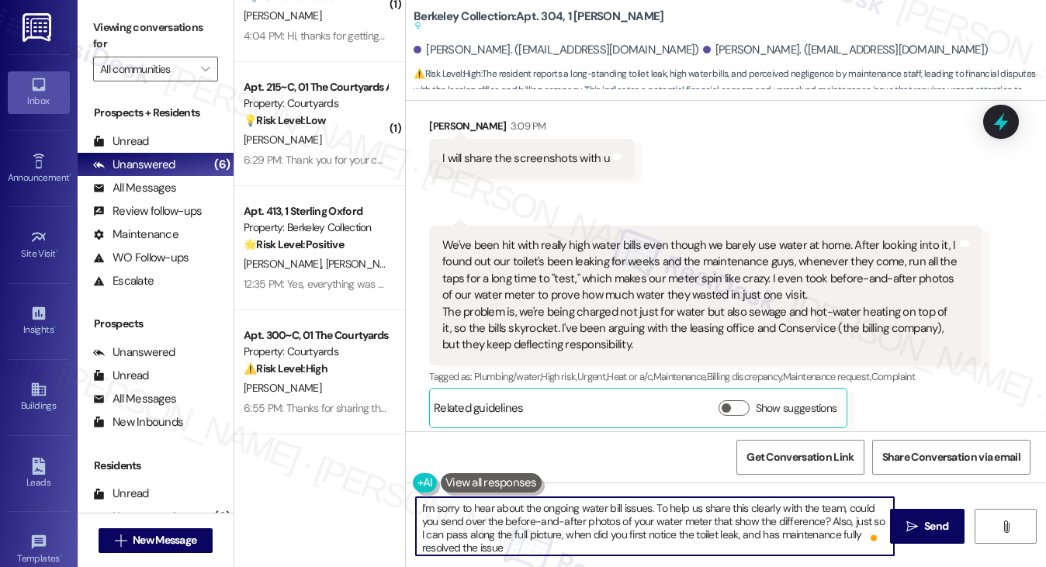
scroll to position [938, 0]
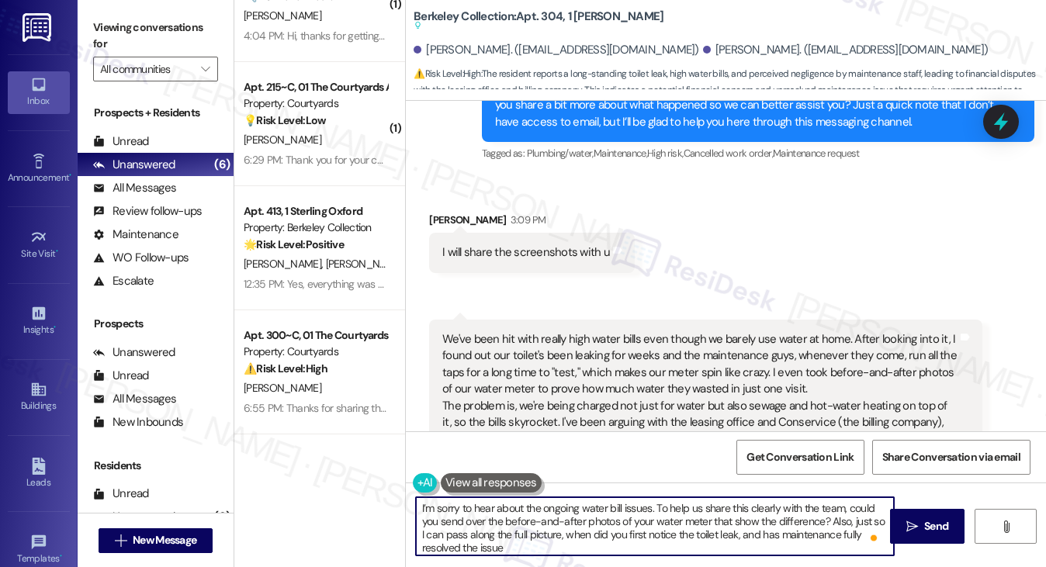
click at [677, 334] on div "We've been hit with really high water bills even though we barely use water at …" at bounding box center [699, 389] width 514 height 116
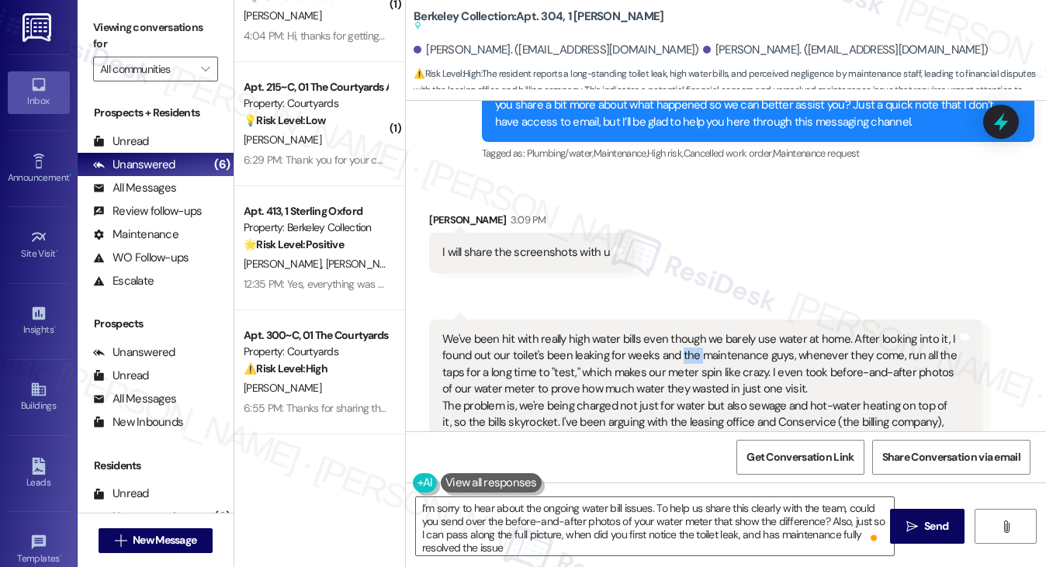
click at [677, 334] on div "We've been hit with really high water bills even though we barely use water at …" at bounding box center [699, 389] width 514 height 116
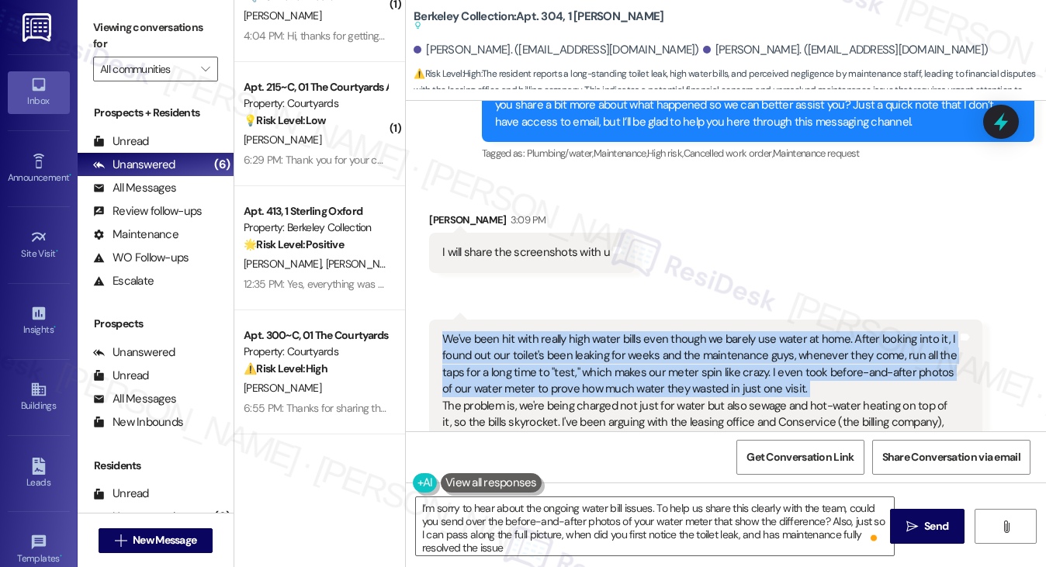
click at [677, 334] on div "We've been hit with really high water bills even though we barely use water at …" at bounding box center [699, 389] width 514 height 116
click at [592, 344] on div "We've been hit with really high water bills even though we barely use water at …" at bounding box center [699, 389] width 514 height 116
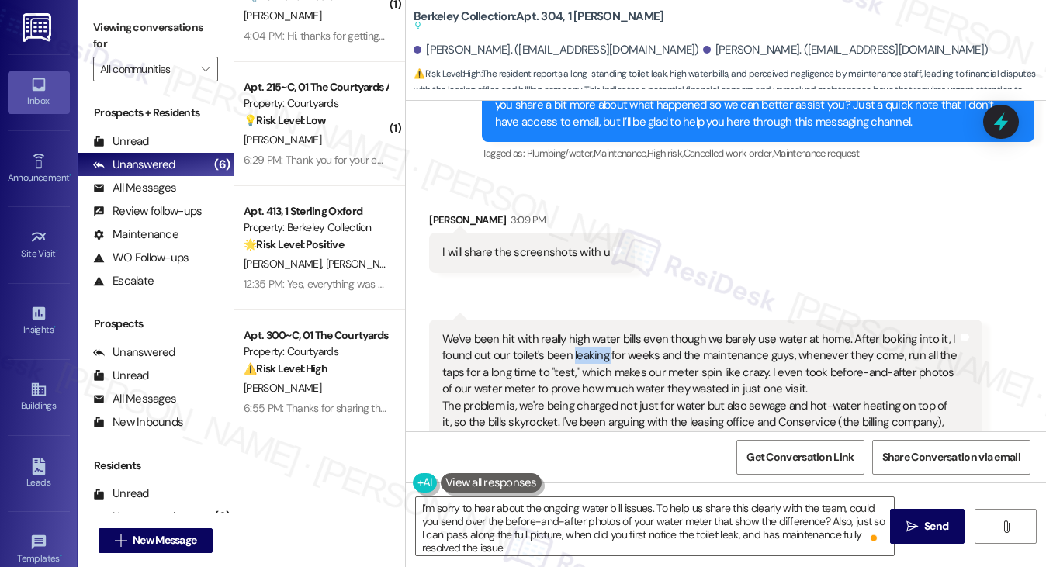
click at [592, 344] on div "We've been hit with really high water bills even though we barely use water at …" at bounding box center [699, 389] width 514 height 116
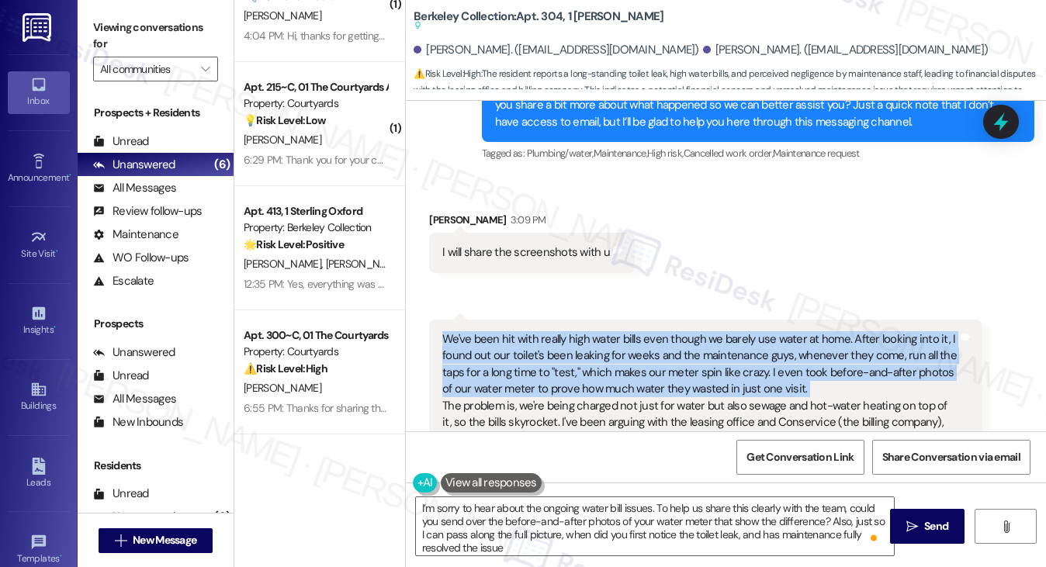
click at [592, 344] on div "We've been hit with really high water bills even though we barely use water at …" at bounding box center [699, 389] width 514 height 116
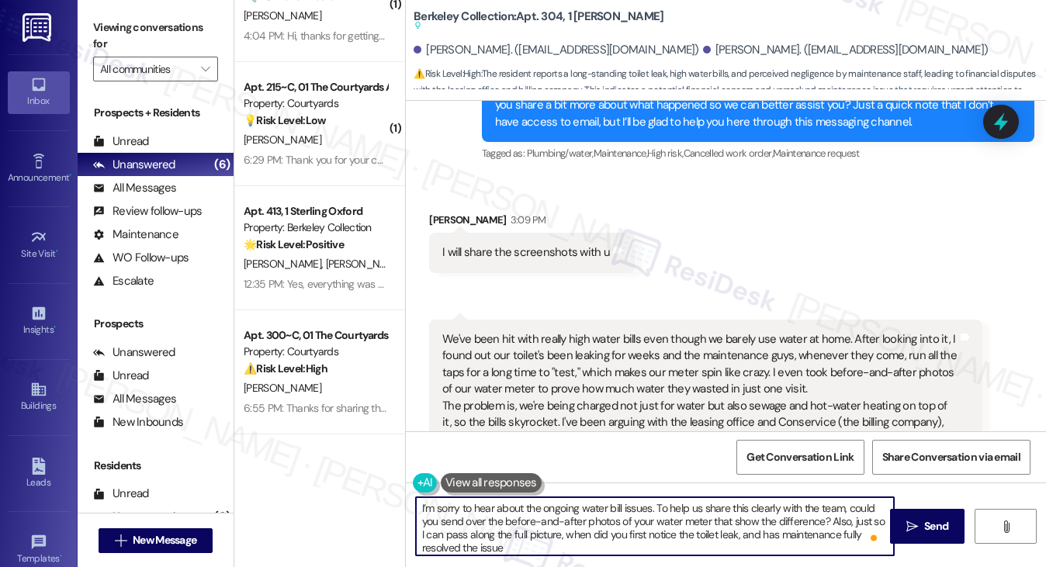
click at [719, 533] on textarea "I’m sorry to hear about the ongoing water bill issues. To help us share this cl…" at bounding box center [655, 526] width 479 height 58
drag, startPoint x: 772, startPoint y: 536, endPoint x: 845, endPoint y: 517, distance: 75.3
click at [845, 517] on textarea "I’m sorry to hear about the ongoing water bill issues. To help us share this cl…" at bounding box center [655, 526] width 479 height 58
click at [763, 535] on textarea "I’m sorry to hear about the ongoing water bill issues. To help us share this cl…" at bounding box center [655, 526] width 479 height 58
drag, startPoint x: 758, startPoint y: 535, endPoint x: 851, endPoint y: 517, distance: 94.9
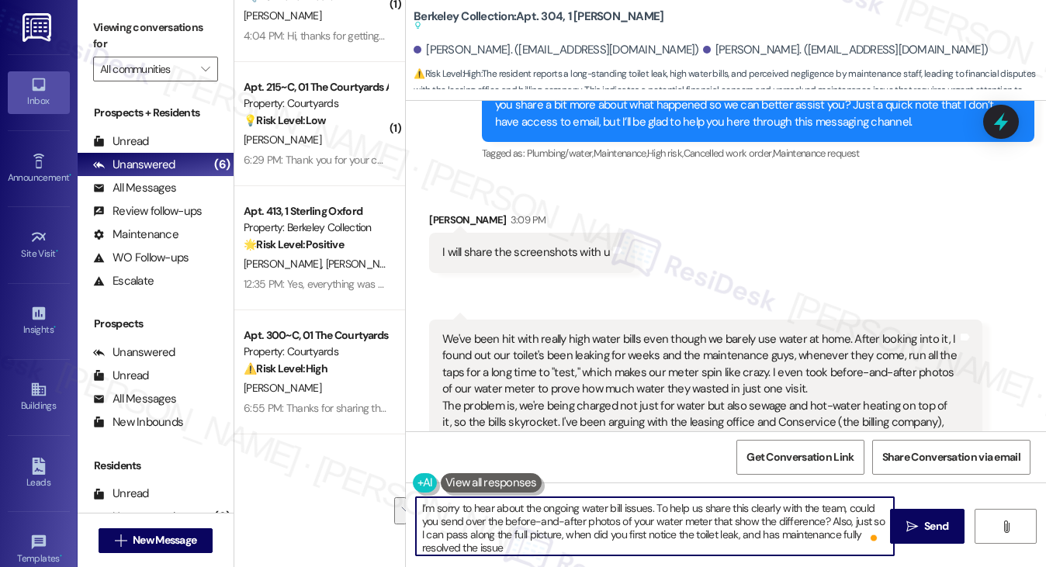
click at [851, 517] on textarea "I’m sorry to hear about the ongoing water bill issues. To help us share this cl…" at bounding box center [655, 526] width 479 height 58
click at [712, 537] on textarea "I’m sorry to hear about the ongoing water bill issues. To help us share this cl…" at bounding box center [655, 526] width 479 height 58
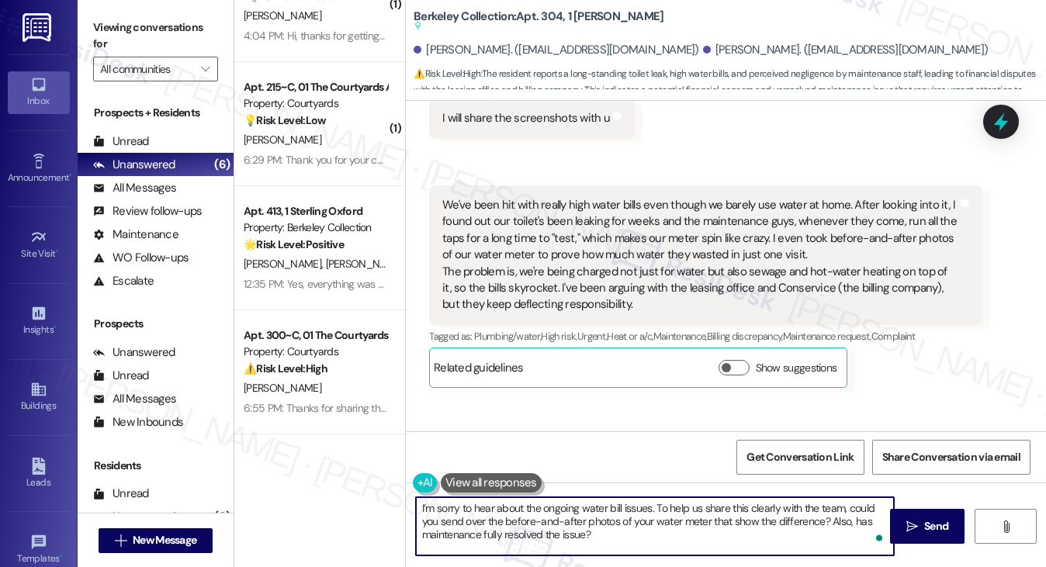
scroll to position [1171, 0]
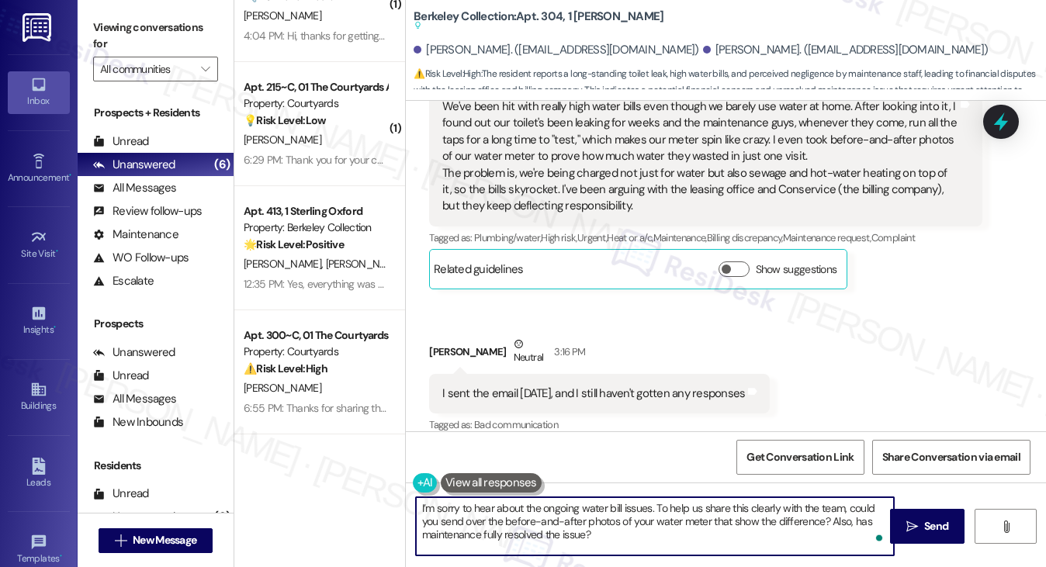
click at [657, 542] on textarea "I’m sorry to hear about the ongoing water bill issues. To help us share this cl…" at bounding box center [655, 526] width 479 height 58
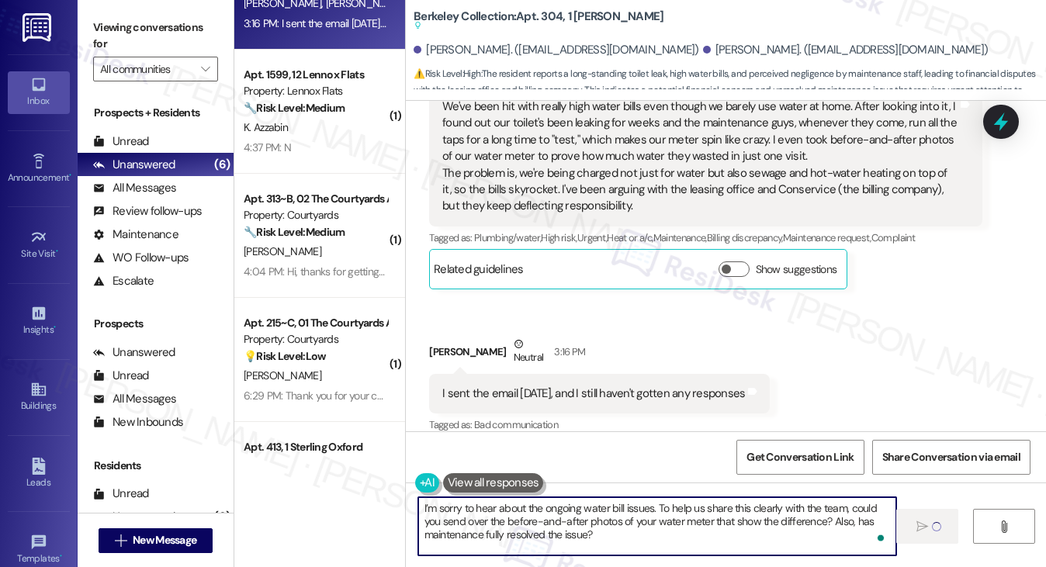
scroll to position [0, 0]
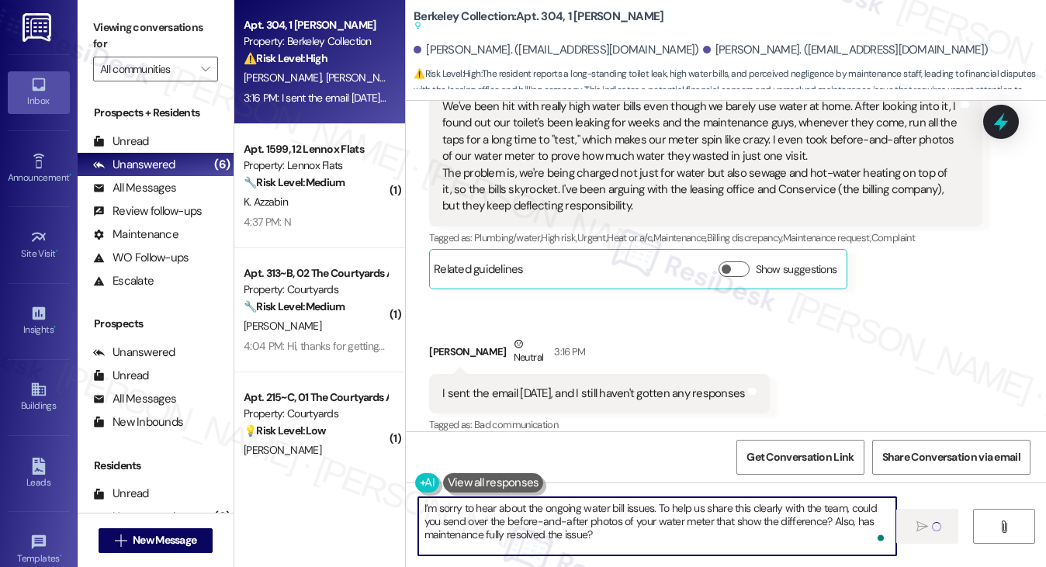
type textarea "Fetching suggested responses. Please feel free to read through the conversation…"
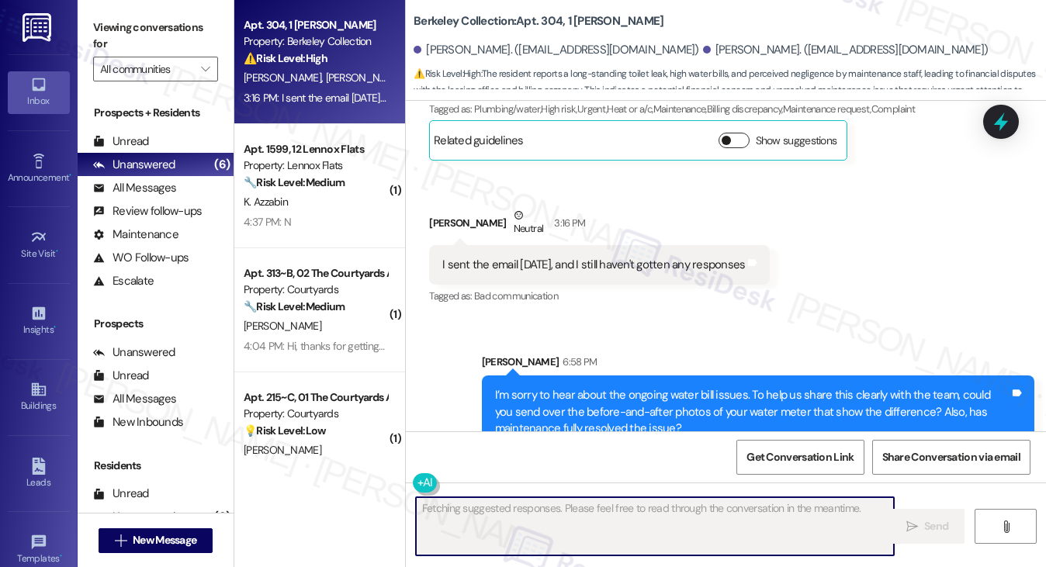
scroll to position [1312, 0]
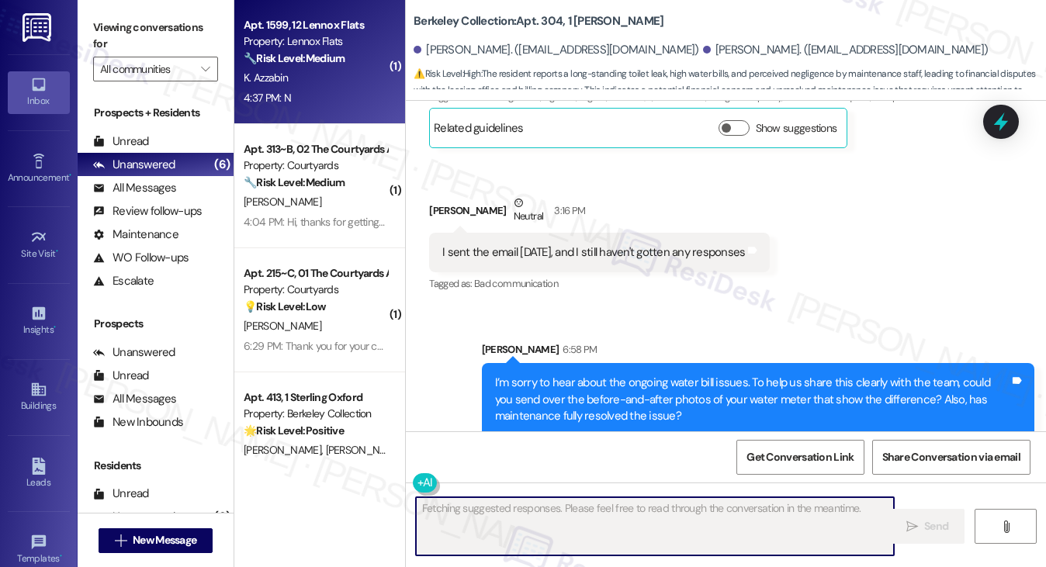
click at [313, 99] on div "4:37 PM: N 4:37 PM: N" at bounding box center [315, 97] width 147 height 19
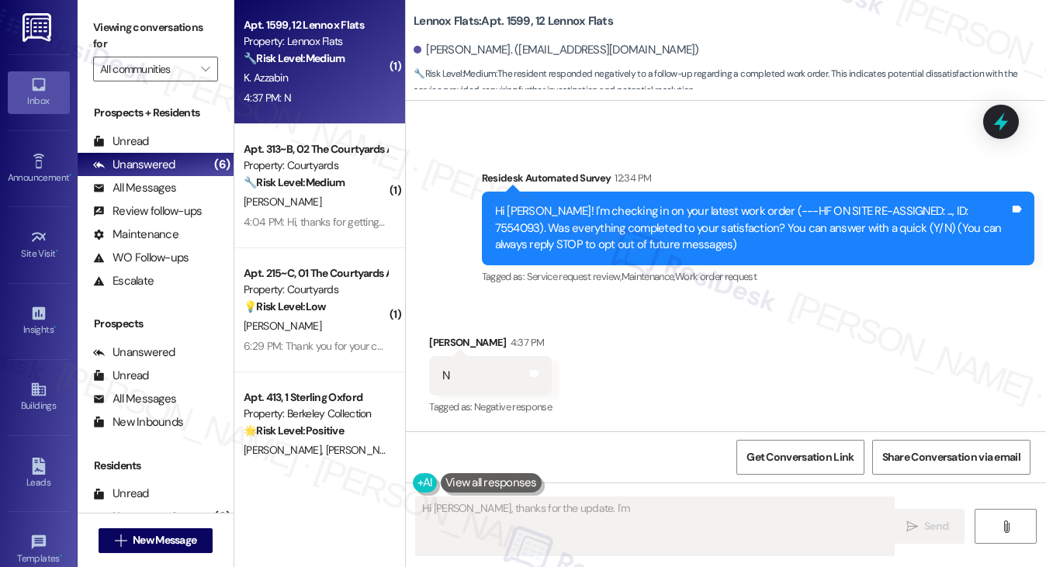
scroll to position [99, 0]
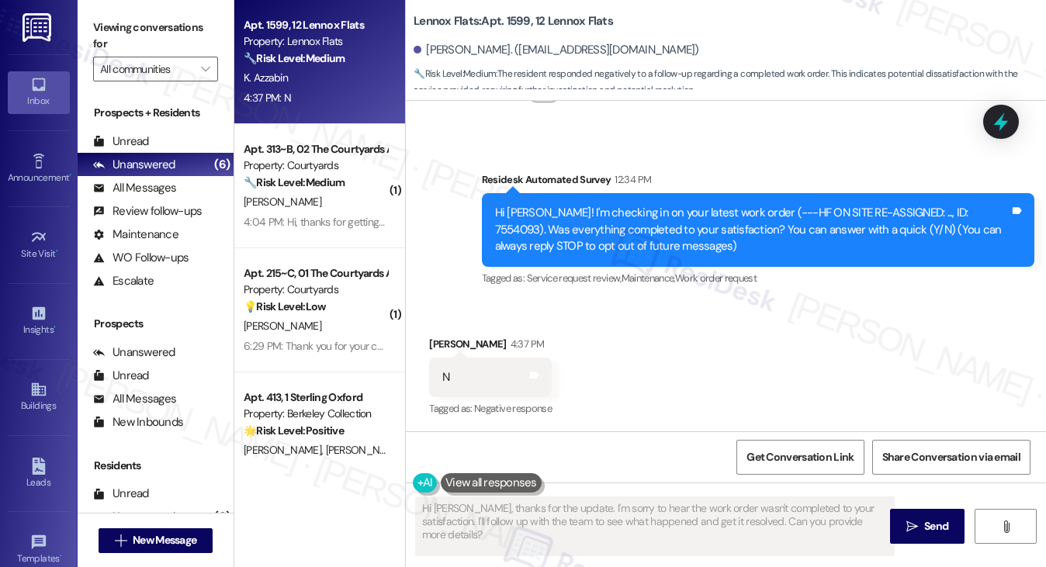
click at [593, 238] on div "Hi Khalid! I'm checking in on your latest work order (---HF ON SITE RE-ASSIGNED…" at bounding box center [752, 230] width 514 height 50
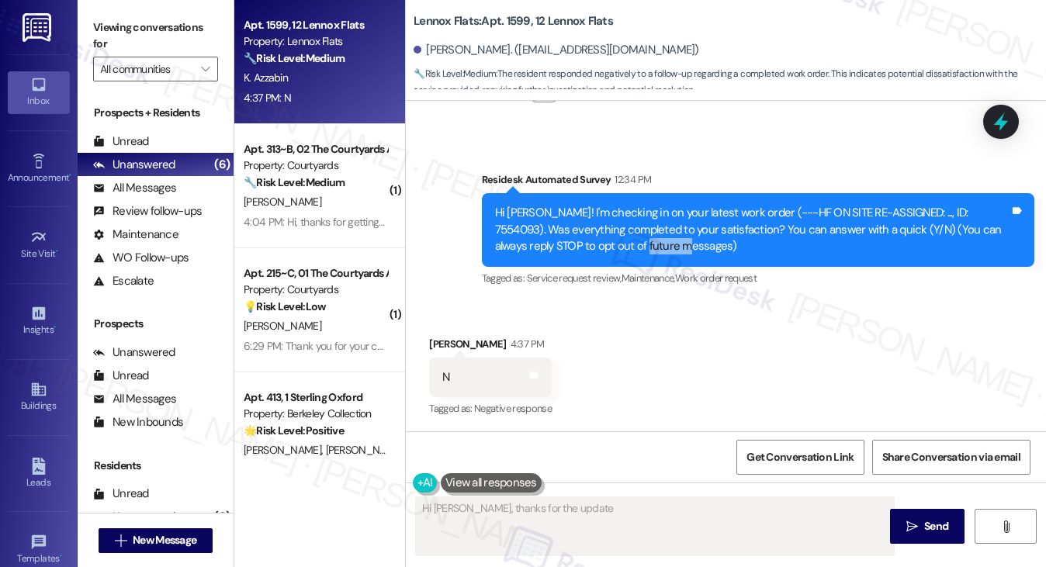
click at [593, 238] on div "Hi Khalid! I'm checking in on your latest work order (---HF ON SITE RE-ASSIGNED…" at bounding box center [752, 230] width 514 height 50
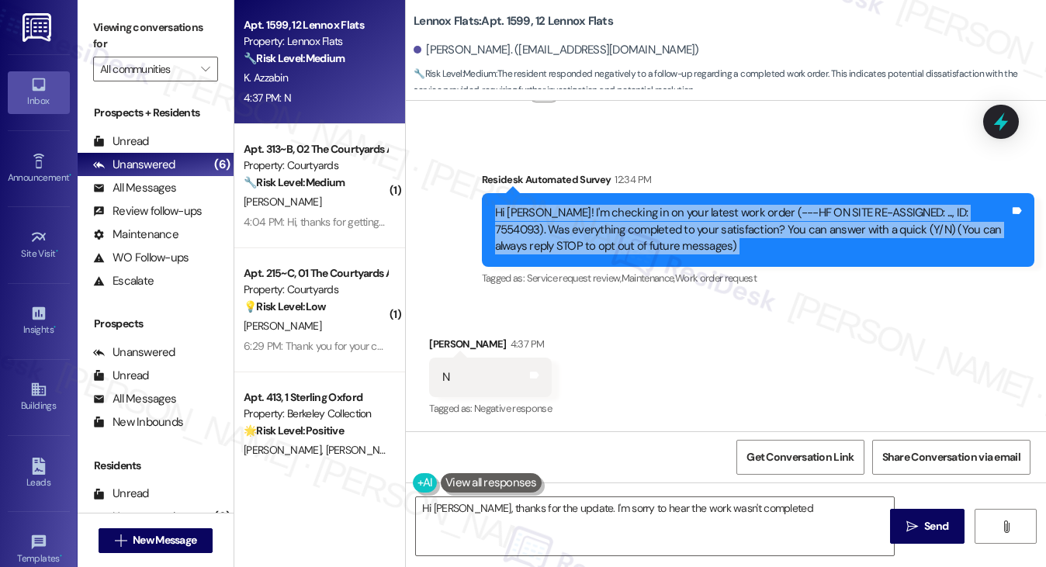
click at [593, 238] on div "Hi Khalid! I'm checking in on your latest work order (---HF ON SITE RE-ASSIGNED…" at bounding box center [752, 230] width 514 height 50
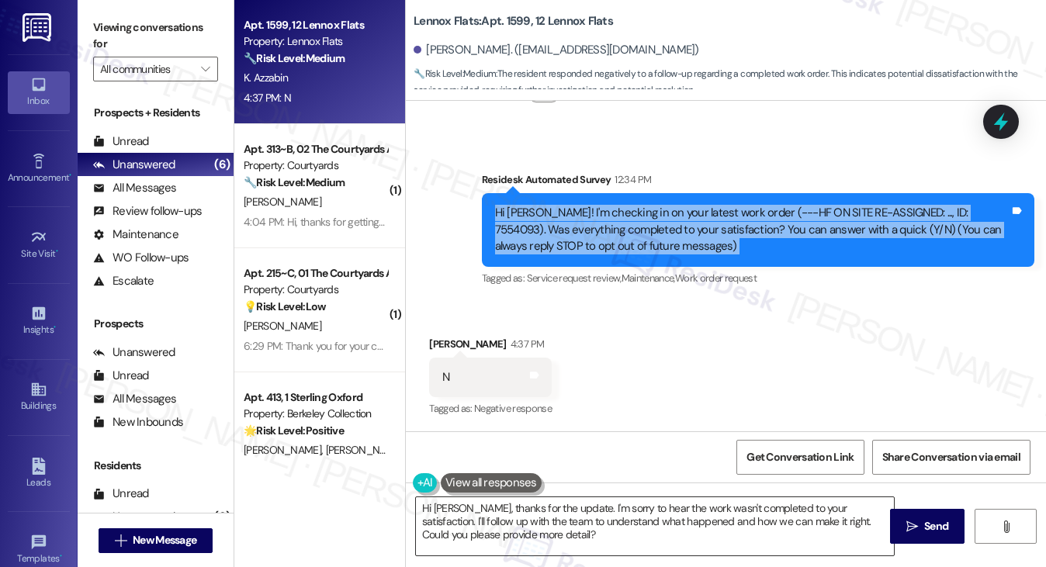
click at [549, 538] on textarea "Hi Khalid, thanks for the update. I'm sorry to hear the work wasn't completed t…" at bounding box center [655, 526] width 479 height 58
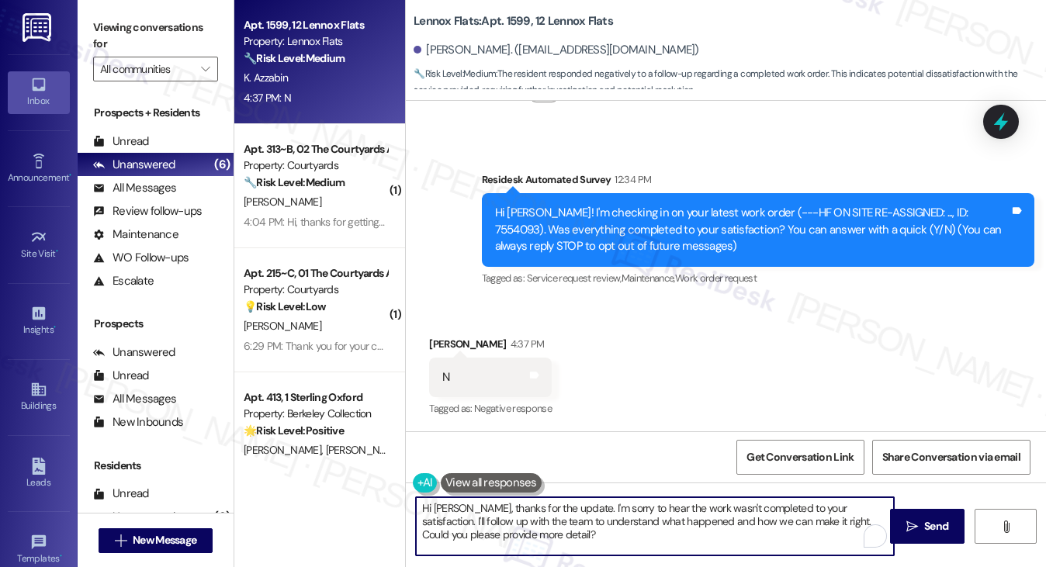
drag, startPoint x: 559, startPoint y: 535, endPoint x: 577, endPoint y: 514, distance: 26.9
click at [562, 505] on textarea "Hi Khalid, thanks for the update. I'm sorry to hear the work wasn't completed t…" at bounding box center [655, 526] width 479 height 58
click at [625, 528] on textarea "Hi Khalid, thanks for the update. I'm sorry to hear the work wasn't completed t…" at bounding box center [655, 526] width 479 height 58
drag, startPoint x: 683, startPoint y: 539, endPoint x: 852, endPoint y: 483, distance: 178.1
click at [852, 483] on div "Hi Khalid, thanks for the update. I'm sorry to hear the work wasn't completed t…" at bounding box center [726, 541] width 640 height 116
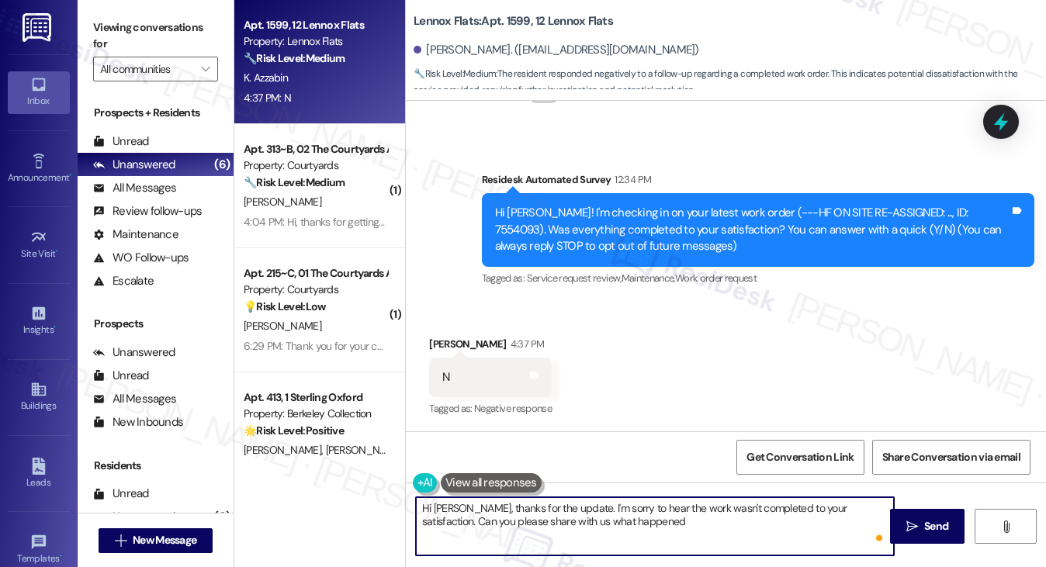
type textarea "Hi Khalid, thanks for the update. I'm sorry to hear the work wasn't completed t…"
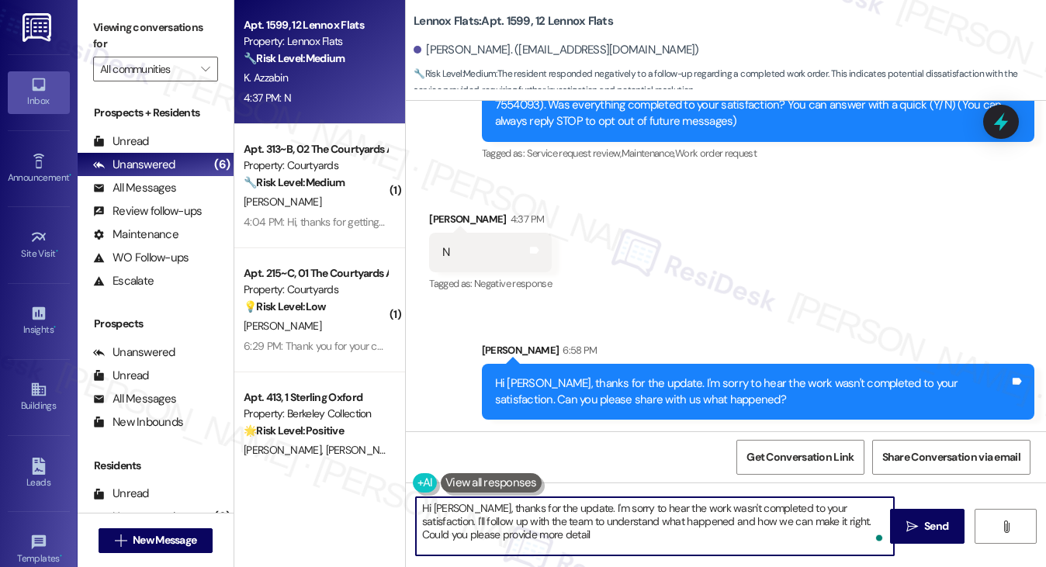
type textarea "Hi Khalid, thanks for the update. I'm sorry to hear the work wasn't completed t…"
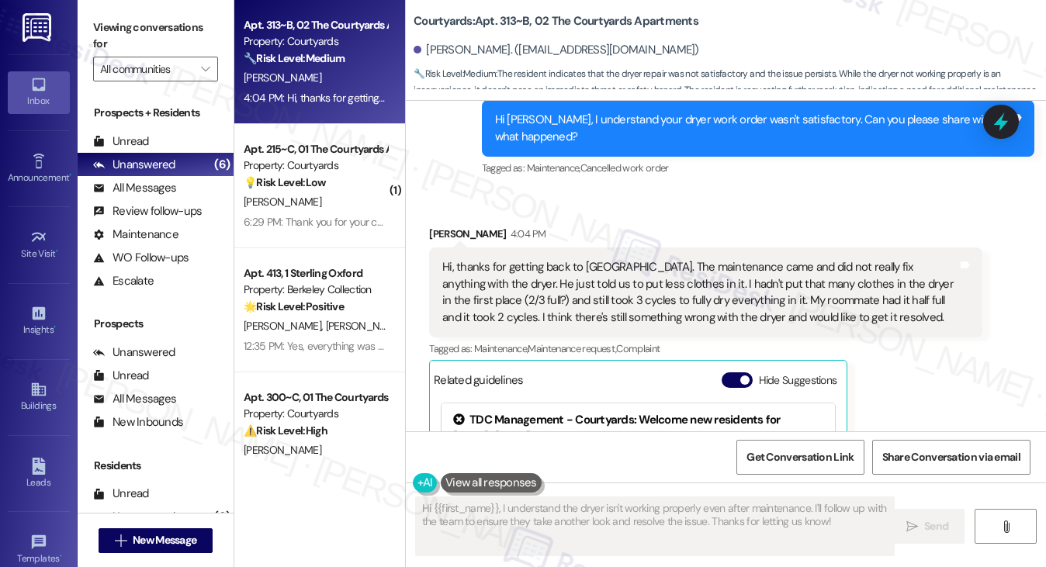
scroll to position [646, 0]
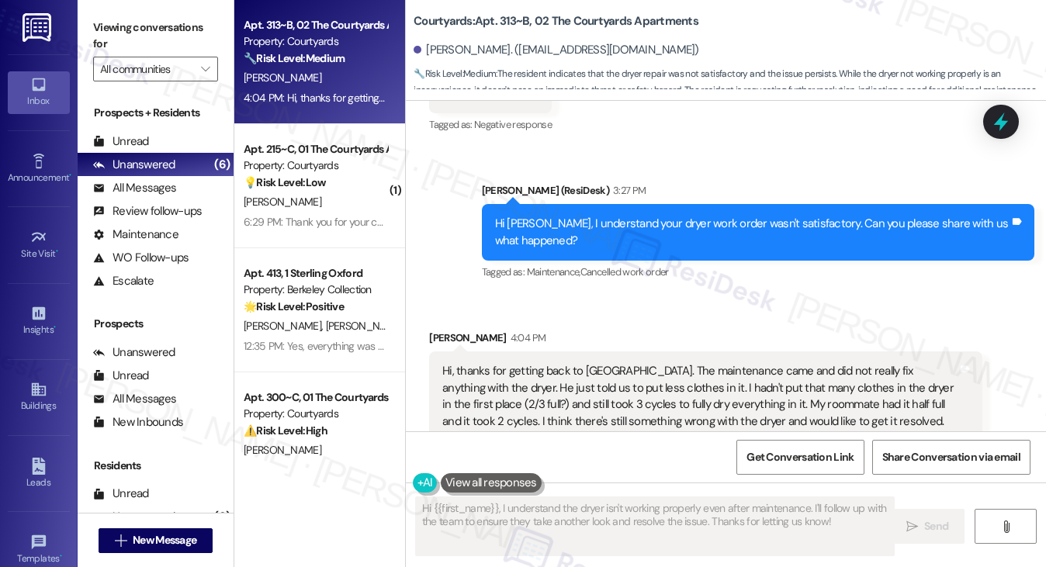
click at [575, 219] on div "Hi [PERSON_NAME], I understand your dryer work order wasn't satisfactory. Can y…" at bounding box center [752, 232] width 514 height 33
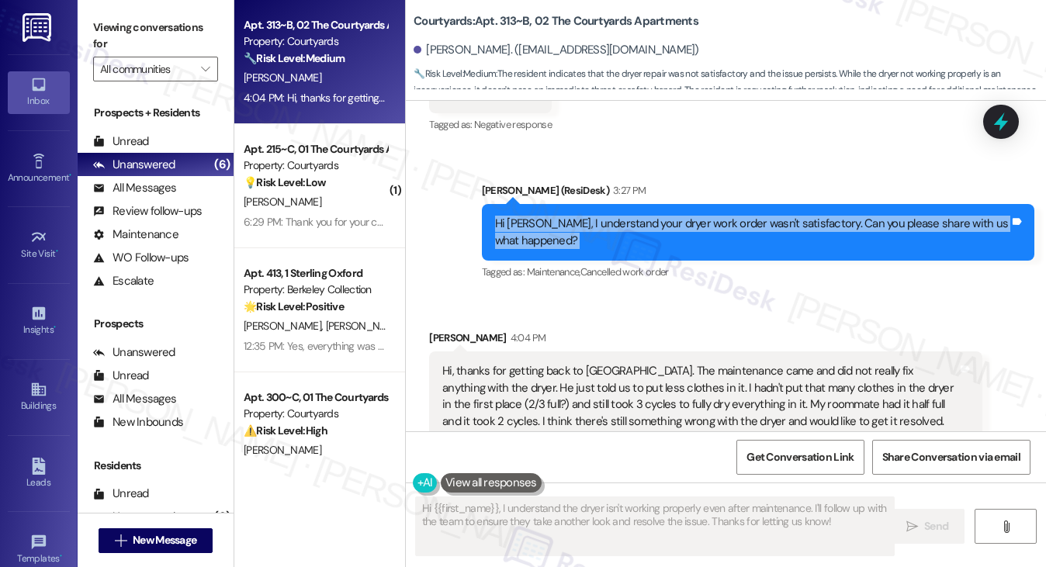
click at [575, 219] on div "Hi [PERSON_NAME], I understand your dryer work order wasn't satisfactory. Can y…" at bounding box center [752, 232] width 514 height 33
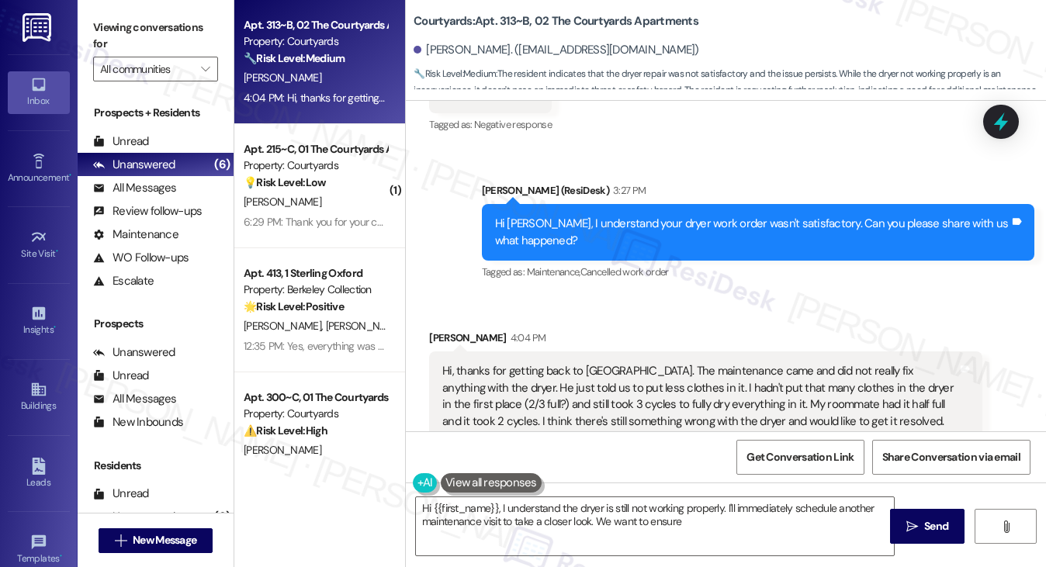
click at [521, 364] on div "Hi, thanks for getting back to [GEOGRAPHIC_DATA]. The maintenance came and did …" at bounding box center [699, 396] width 514 height 67
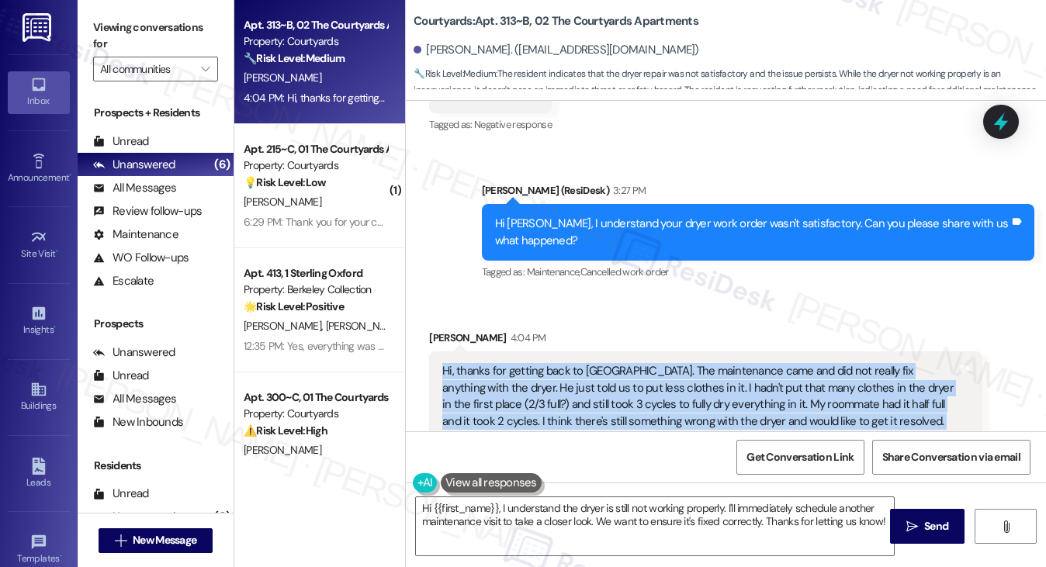
click at [521, 364] on div "Hi, thanks for getting back to [GEOGRAPHIC_DATA]. The maintenance came and did …" at bounding box center [699, 396] width 514 height 67
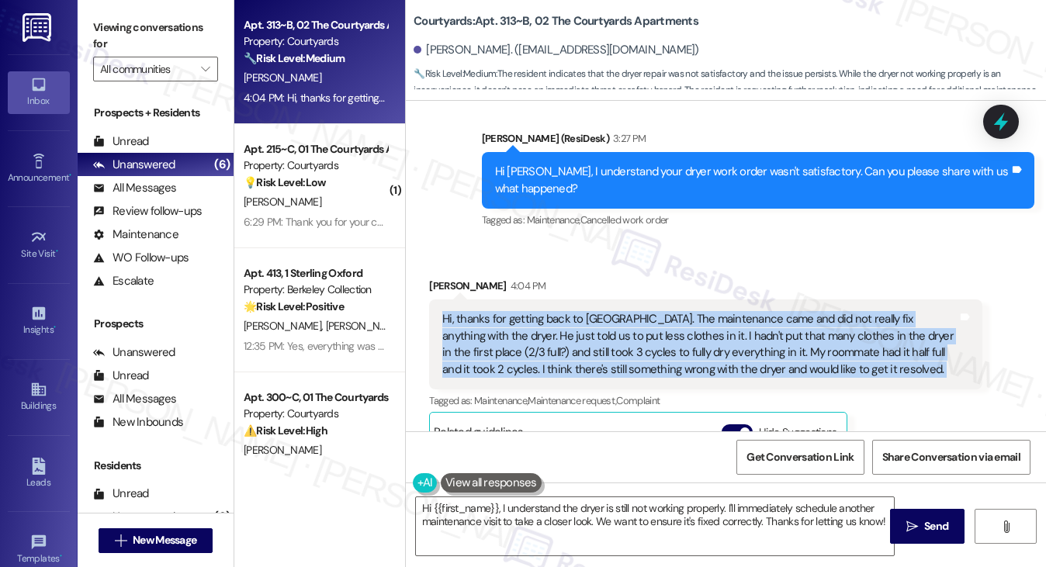
scroll to position [724, 0]
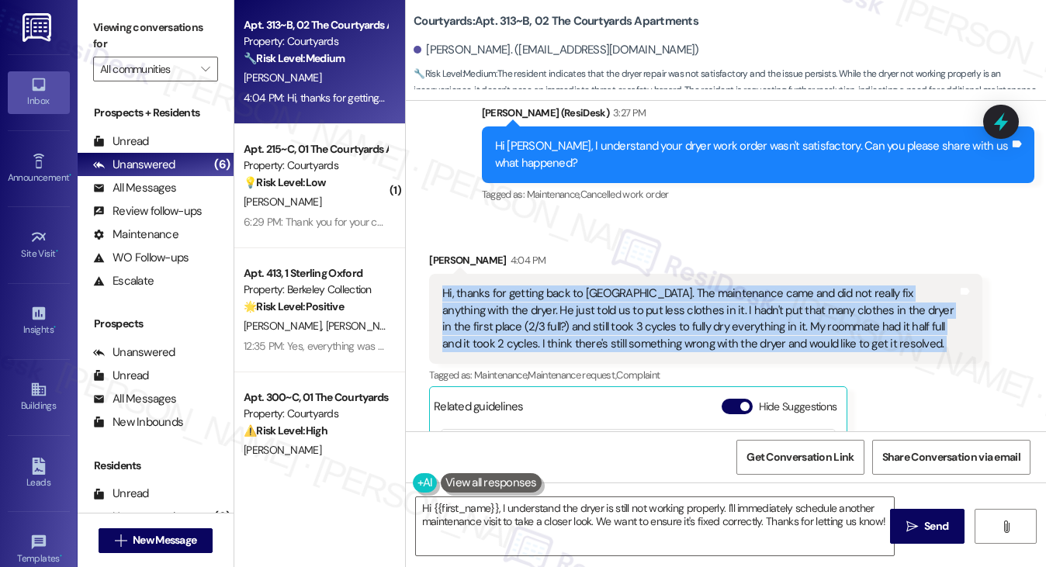
click at [744, 297] on div "Hi, thanks for getting back to [GEOGRAPHIC_DATA]. The maintenance came and did …" at bounding box center [699, 318] width 514 height 67
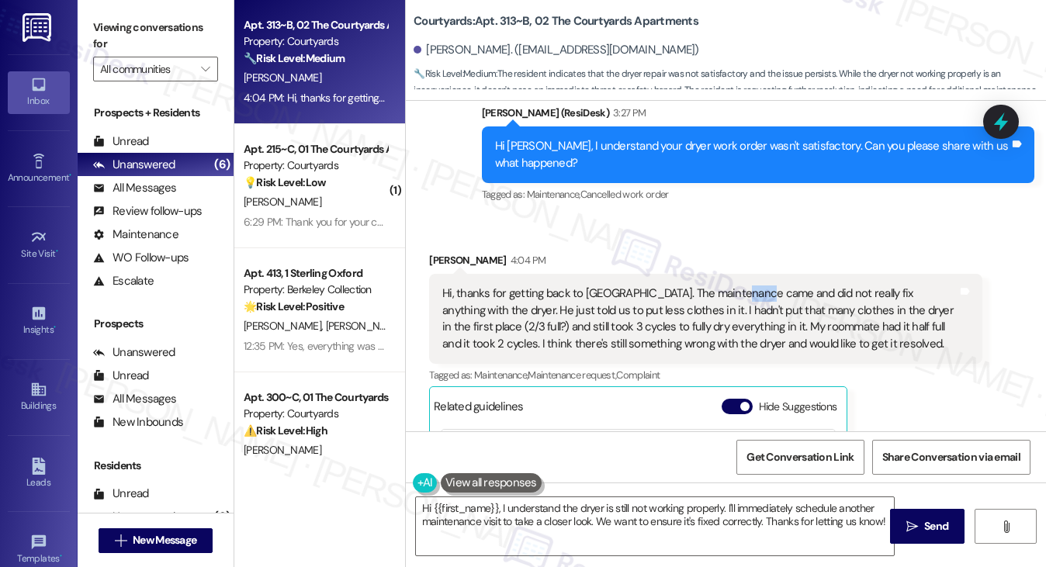
click at [744, 297] on div "Hi, thanks for getting back to [GEOGRAPHIC_DATA]. The maintenance came and did …" at bounding box center [699, 318] width 514 height 67
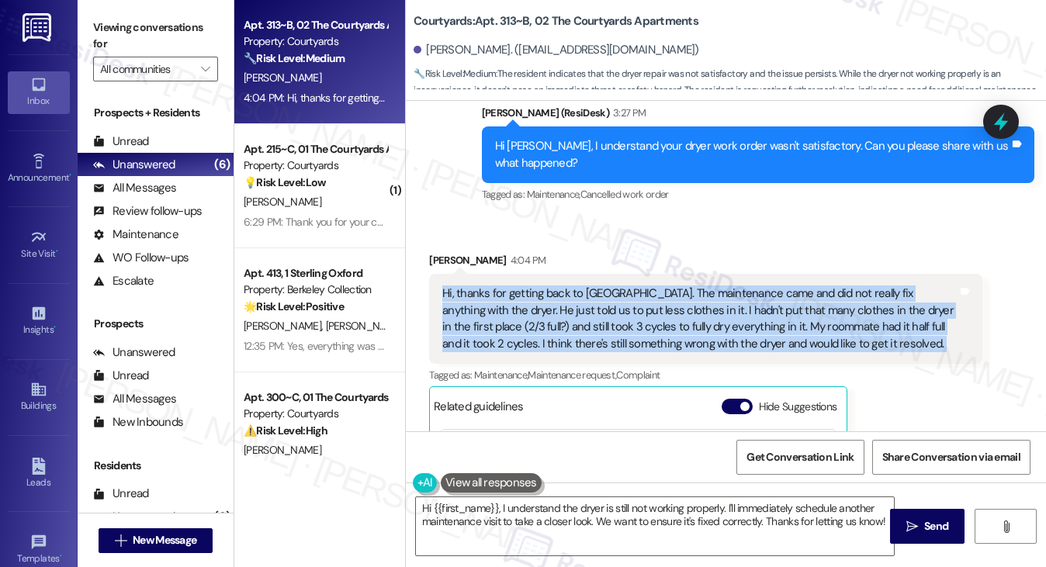
click at [744, 297] on div "Hi, thanks for getting back to [GEOGRAPHIC_DATA]. The maintenance came and did …" at bounding box center [699, 318] width 514 height 67
click at [697, 313] on div "Hi, thanks for getting back to [GEOGRAPHIC_DATA]. The maintenance came and did …" at bounding box center [699, 318] width 514 height 67
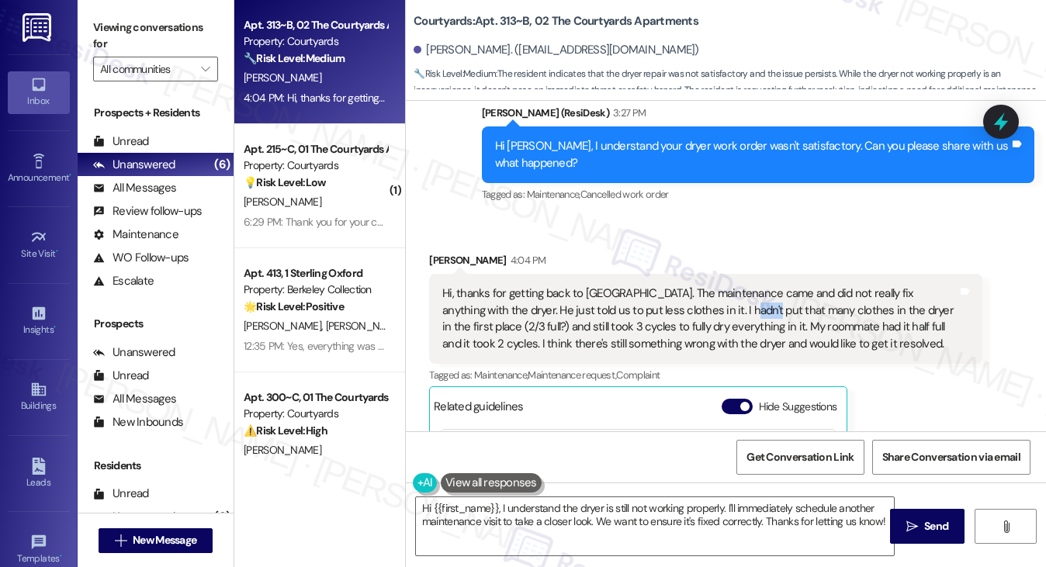
click at [697, 313] on div "Hi, thanks for getting back to [GEOGRAPHIC_DATA]. The maintenance came and did …" at bounding box center [699, 318] width 514 height 67
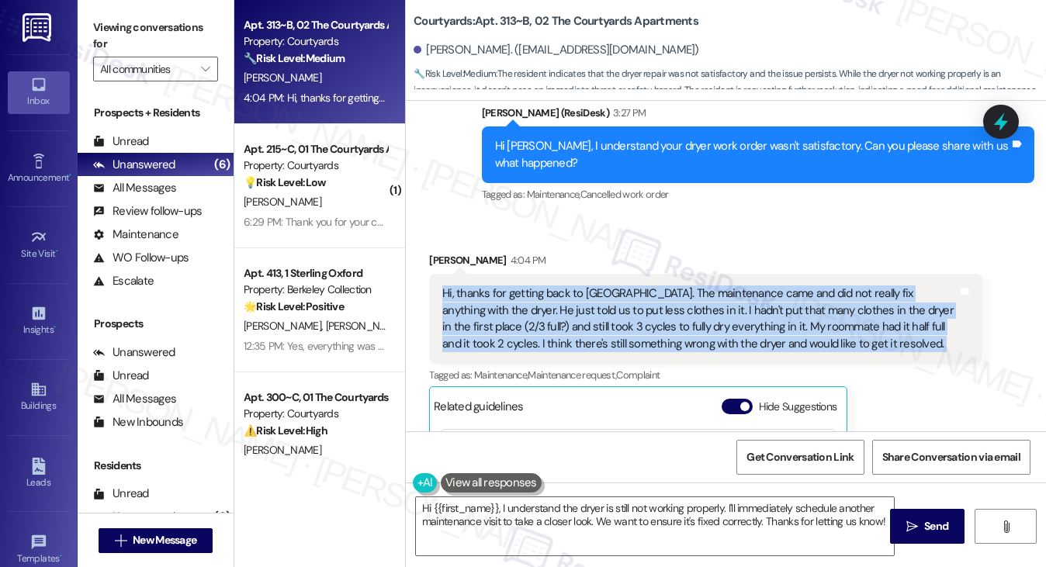
click at [697, 313] on div "Hi, thanks for getting back to [GEOGRAPHIC_DATA]. The maintenance came and did …" at bounding box center [699, 318] width 514 height 67
click at [671, 320] on div "Hi, thanks for getting back to [GEOGRAPHIC_DATA]. The maintenance came and did …" at bounding box center [699, 318] width 514 height 67
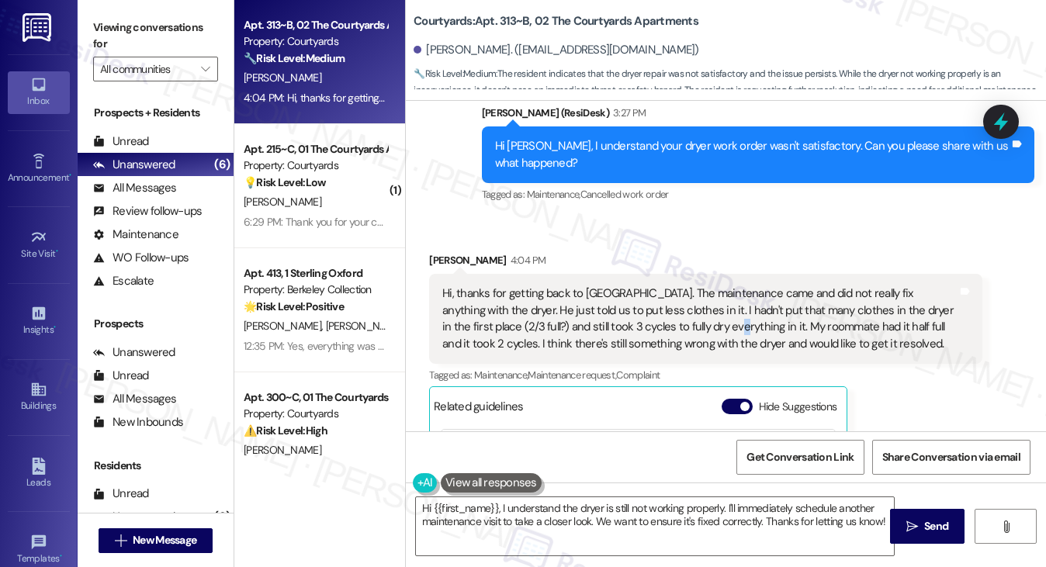
click at [671, 320] on div "Hi, thanks for getting back to [GEOGRAPHIC_DATA]. The maintenance came and did …" at bounding box center [699, 318] width 514 height 67
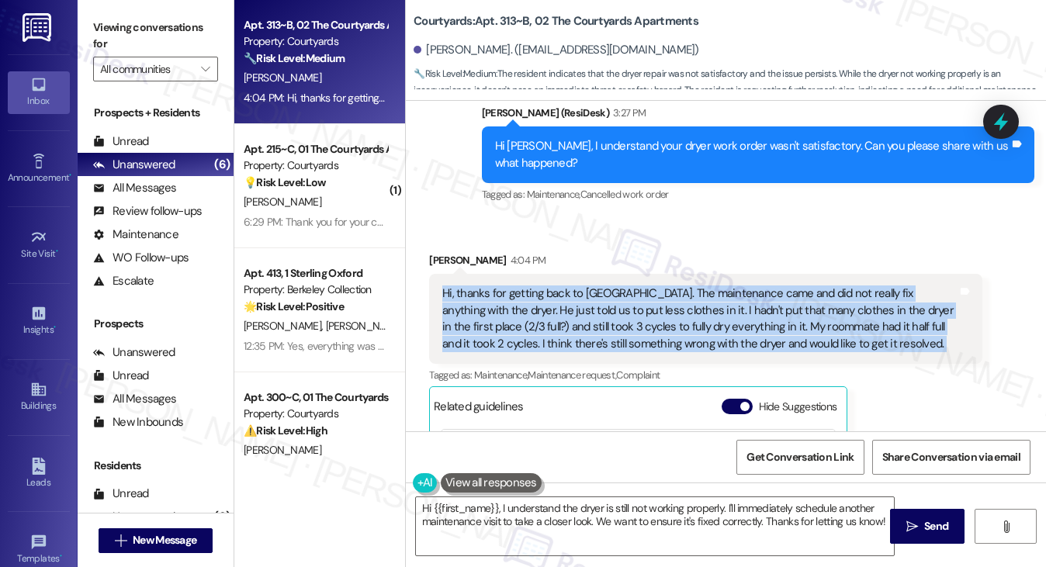
click at [671, 320] on div "Hi, thanks for getting back to [GEOGRAPHIC_DATA]. The maintenance came and did …" at bounding box center [699, 318] width 514 height 67
click at [642, 328] on div "Hi, thanks for getting back to [GEOGRAPHIC_DATA]. The maintenance came and did …" at bounding box center [699, 318] width 514 height 67
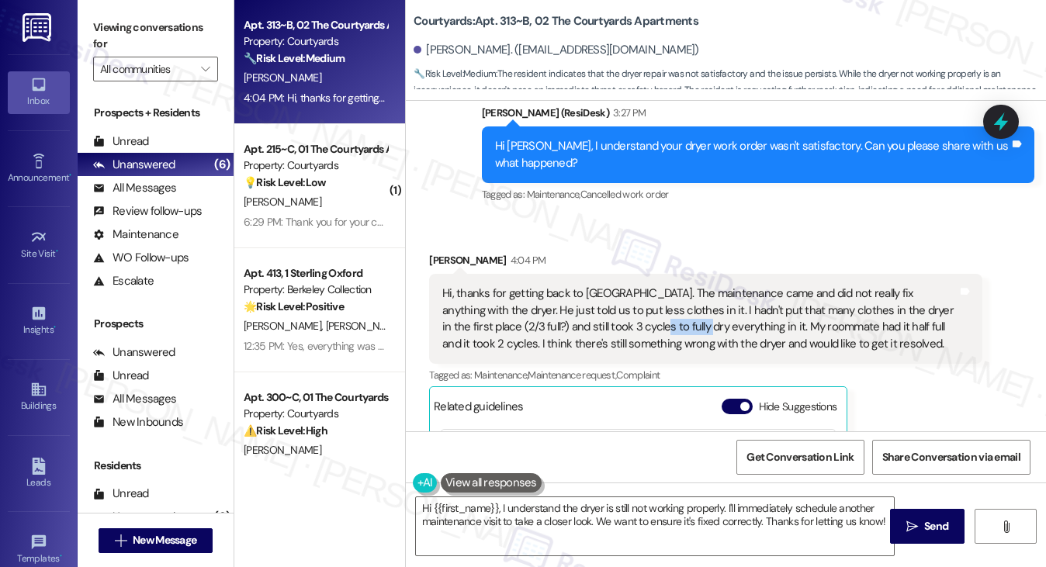
click at [642, 328] on div "Hi, thanks for getting back to [GEOGRAPHIC_DATA]. The maintenance came and did …" at bounding box center [699, 318] width 514 height 67
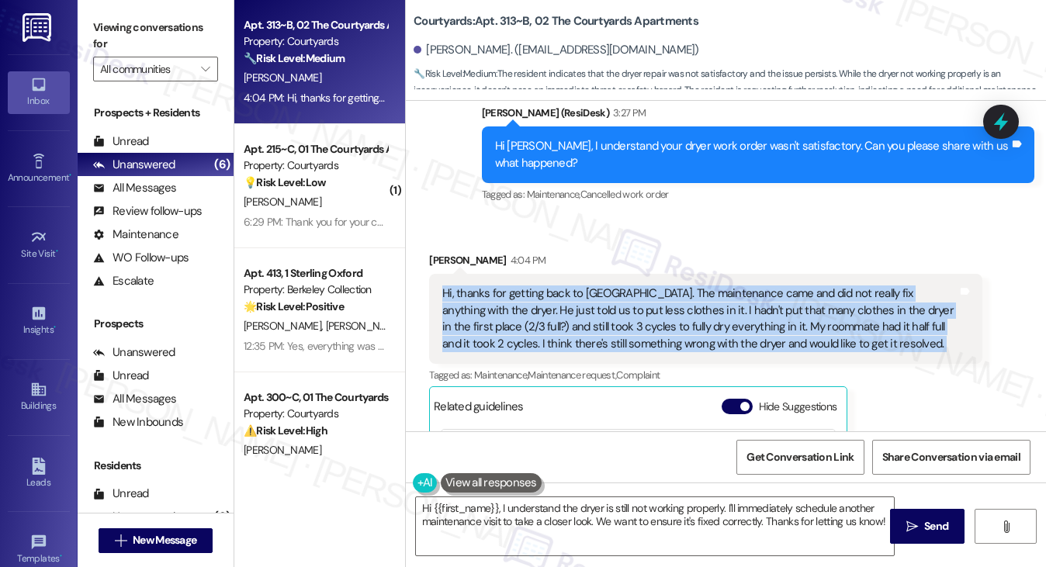
click at [642, 328] on div "Hi, thanks for getting back to [GEOGRAPHIC_DATA]. The maintenance came and did …" at bounding box center [699, 318] width 514 height 67
click at [532, 514] on textarea "Hi {{first_name}}, I understand the dryer is still not working properly. I'll i…" at bounding box center [655, 526] width 479 height 58
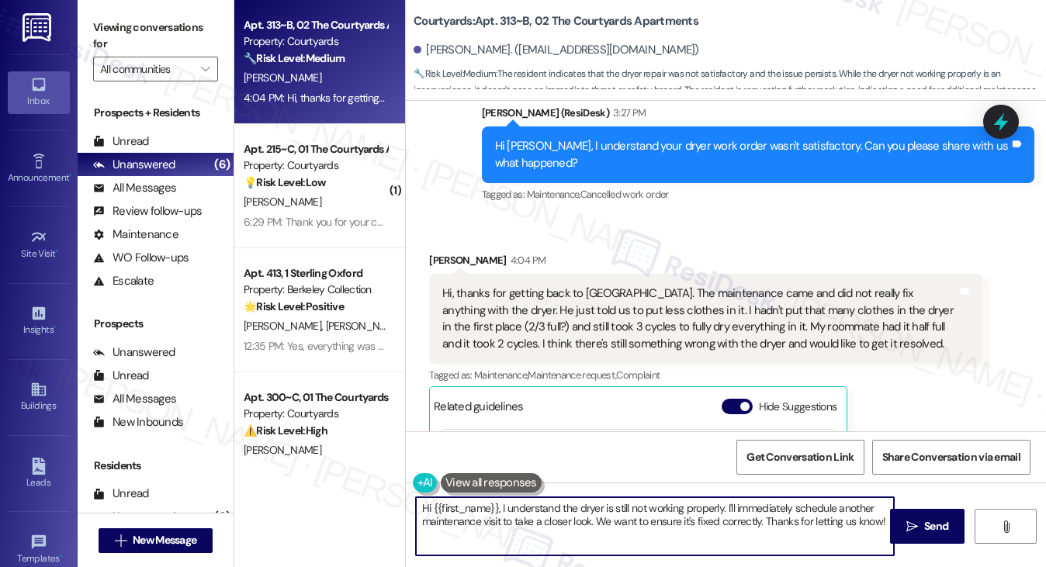
click at [532, 514] on textarea "Hi {{first_name}}, I understand the dryer is still not working properly. I'll i…" at bounding box center [655, 526] width 479 height 58
click at [503, 512] on textarea "Hi {{first_name}}, I understand the dryer is still not working properly. I'll i…" at bounding box center [655, 526] width 479 height 58
drag, startPoint x: 500, startPoint y: 508, endPoint x: 322, endPoint y: 500, distance: 177.8
click at [322, 500] on div "Apt. 313~B, 02 The Courtyards Apartments Property: Courtyards 🔧 Risk Level: Med…" at bounding box center [639, 283] width 811 height 567
drag, startPoint x: 828, startPoint y: 517, endPoint x: 451, endPoint y: 510, distance: 377.1
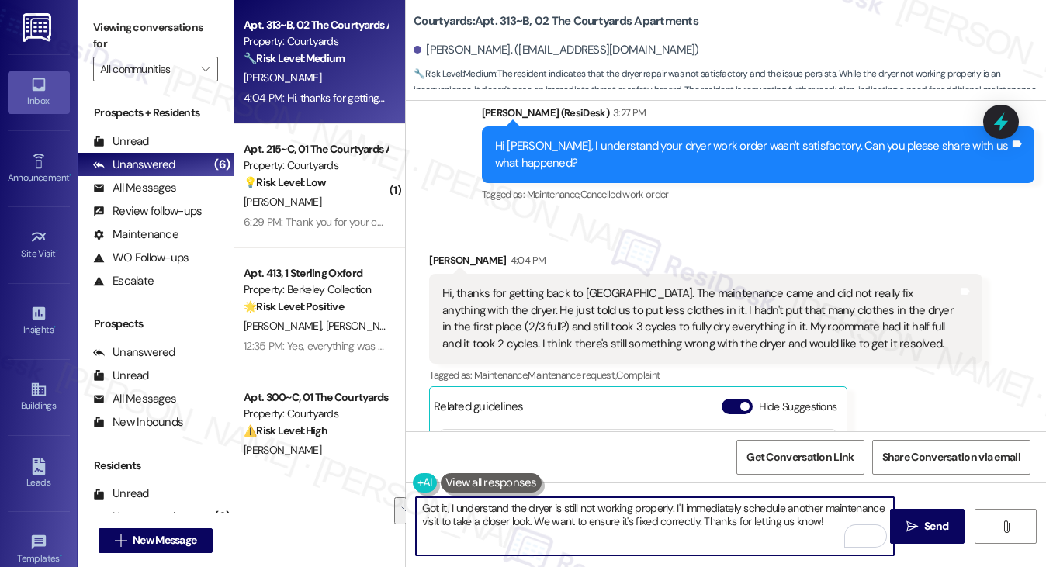
click at [451, 510] on textarea "Got it, I understand the dryer is still not working properly. I'll immediately …" at bounding box center [655, 526] width 479 height 58
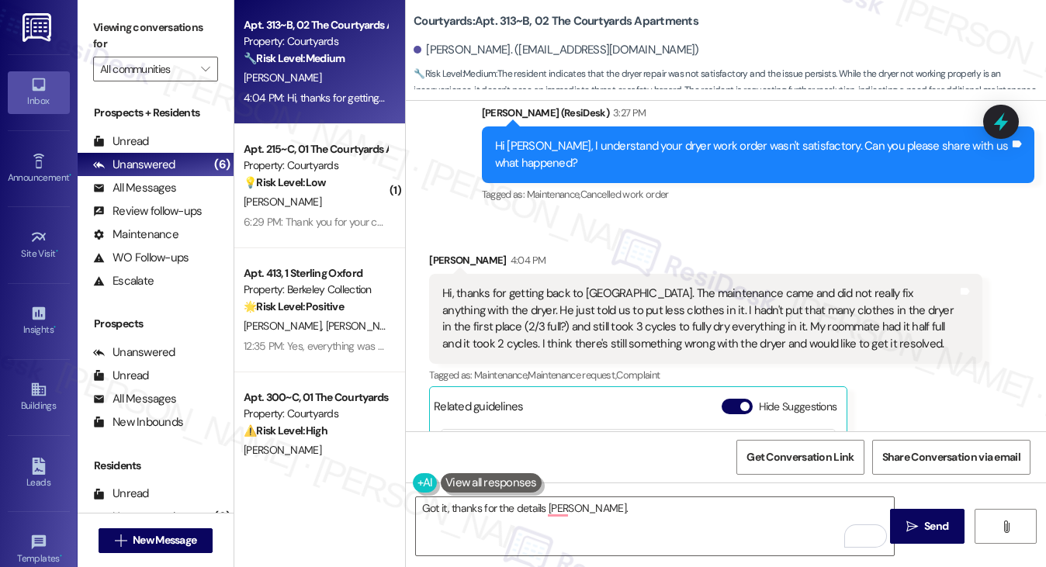
drag, startPoint x: 152, startPoint y: 30, endPoint x: 179, endPoint y: 36, distance: 27.9
click at [152, 30] on label "Viewing conversations for" at bounding box center [155, 36] width 125 height 41
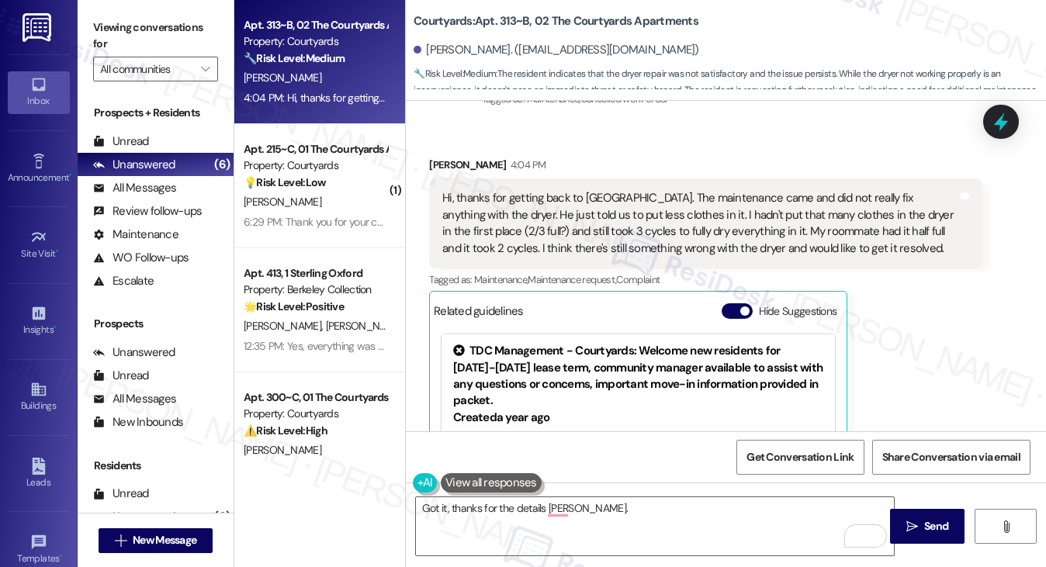
scroll to position [647, 0]
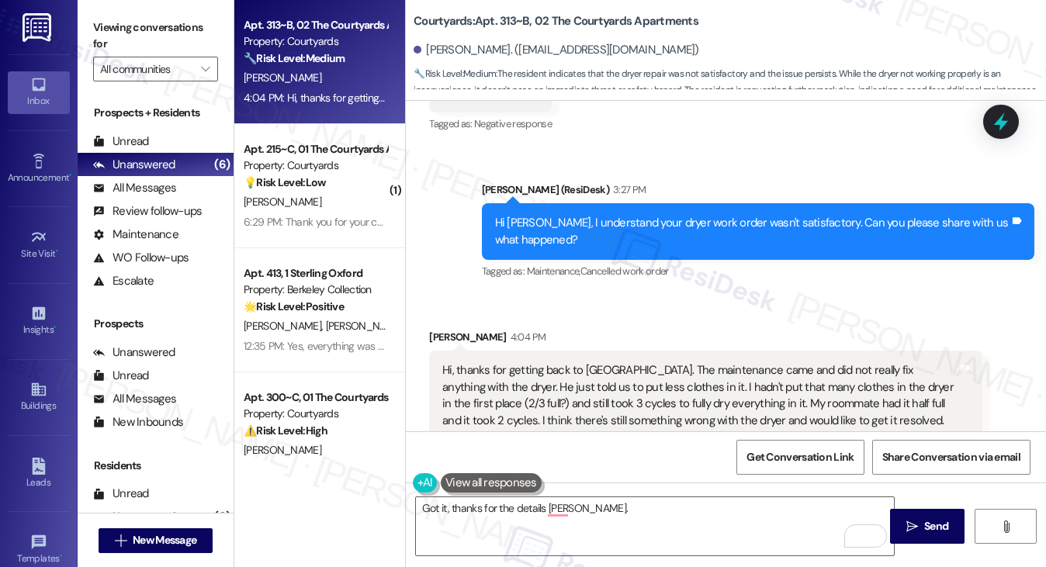
click at [636, 356] on div "Hi, thanks for getting back to us. The maintenance came and did not really fix …" at bounding box center [705, 396] width 552 height 90
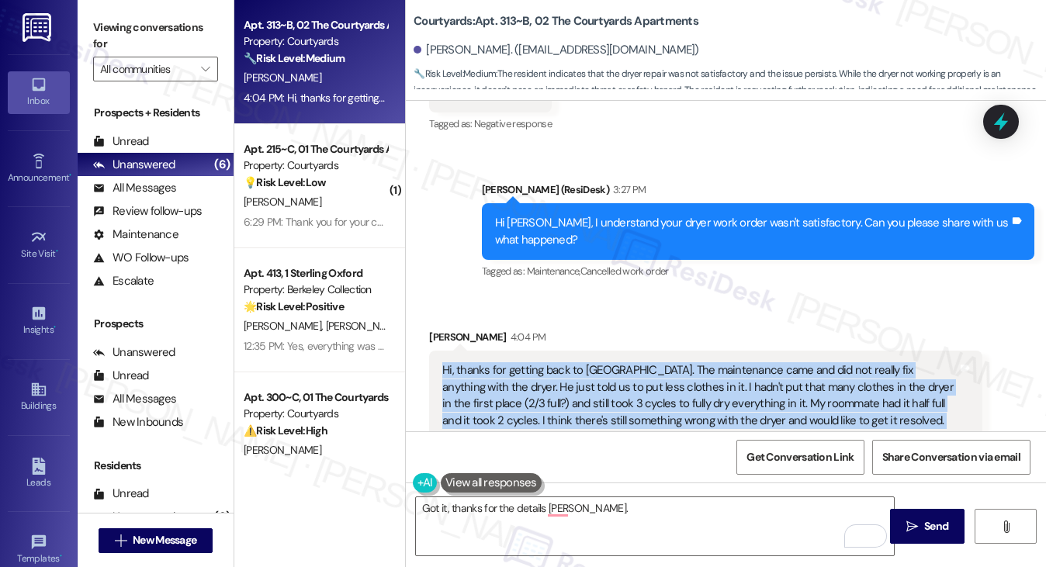
click at [636, 356] on div "Hi, thanks for getting back to us. The maintenance came and did not really fix …" at bounding box center [705, 396] width 552 height 90
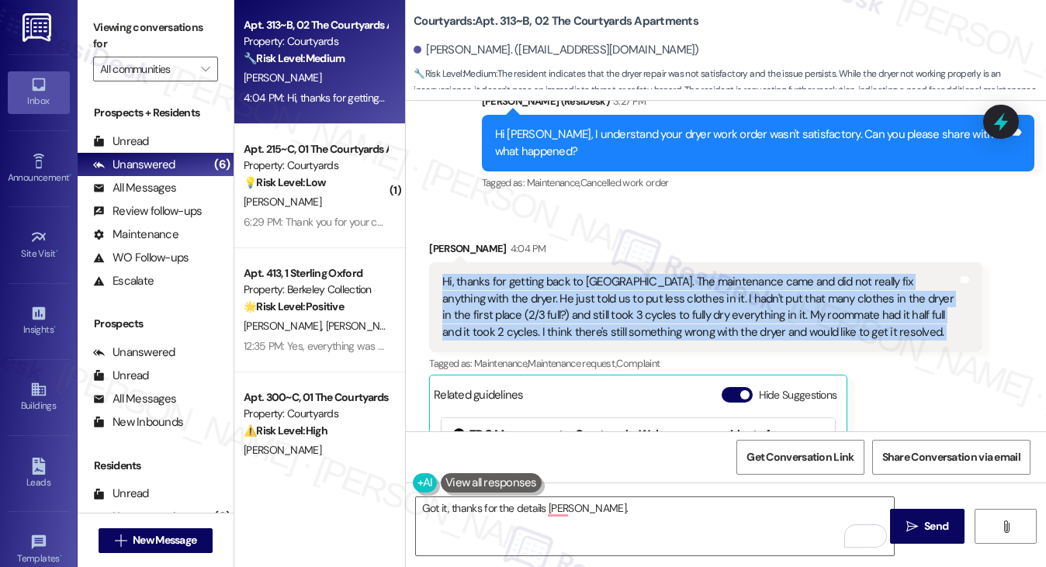
scroll to position [802, 0]
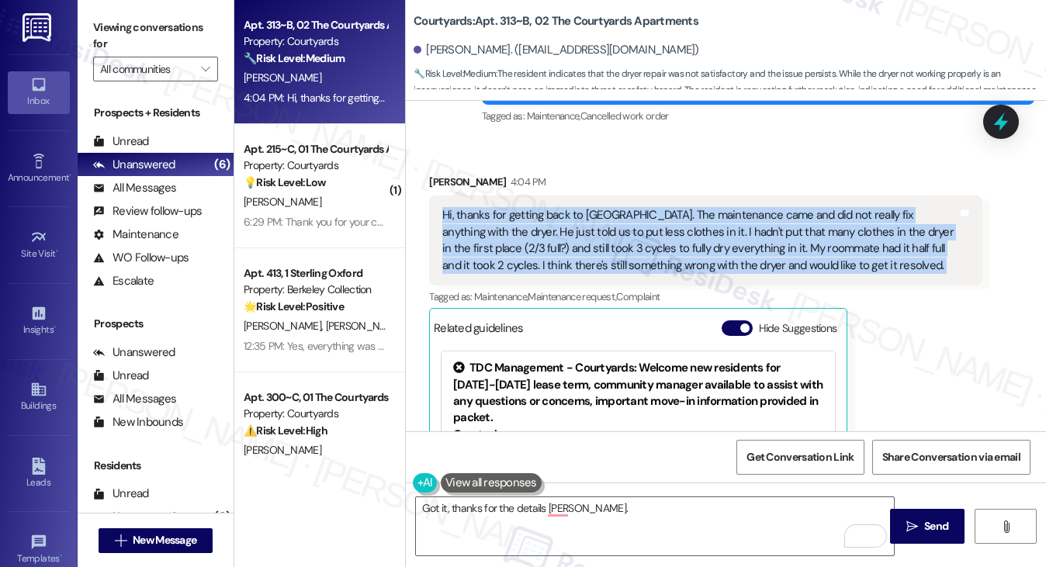
click at [604, 275] on div "Hi, thanks for getting back to us. The maintenance came and did not really fix …" at bounding box center [705, 240] width 552 height 90
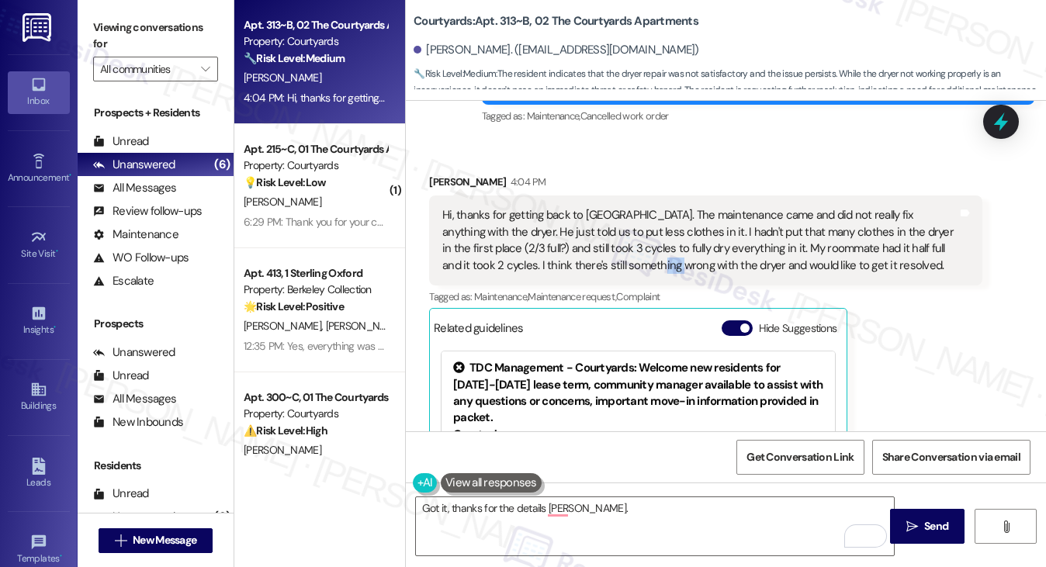
click at [604, 275] on div "Hi, thanks for getting back to us. The maintenance came and did not really fix …" at bounding box center [705, 240] width 552 height 90
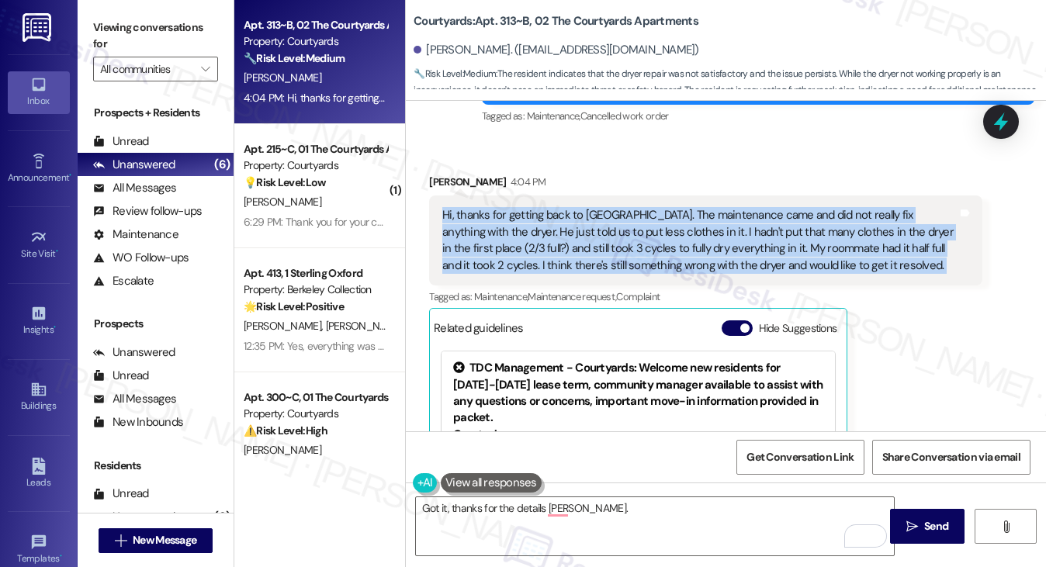
click at [604, 275] on div "Hi, thanks for getting back to us. The maintenance came and did not really fix …" at bounding box center [705, 240] width 552 height 90
click at [570, 244] on div "Hi, thanks for getting back to [GEOGRAPHIC_DATA]. The maintenance came and did …" at bounding box center [699, 240] width 514 height 67
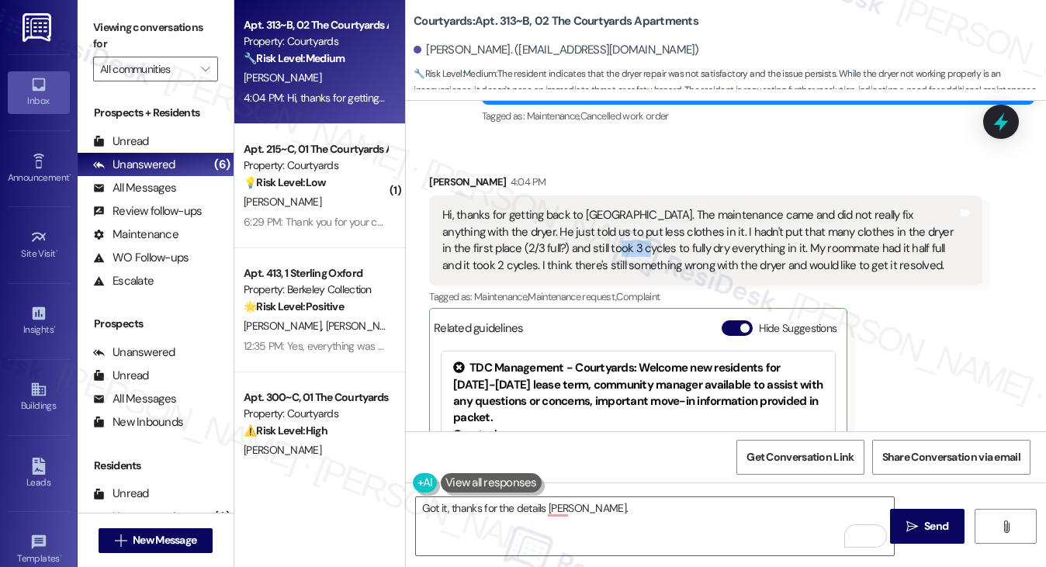
click at [570, 244] on div "Hi, thanks for getting back to [GEOGRAPHIC_DATA]. The maintenance came and did …" at bounding box center [699, 240] width 514 height 67
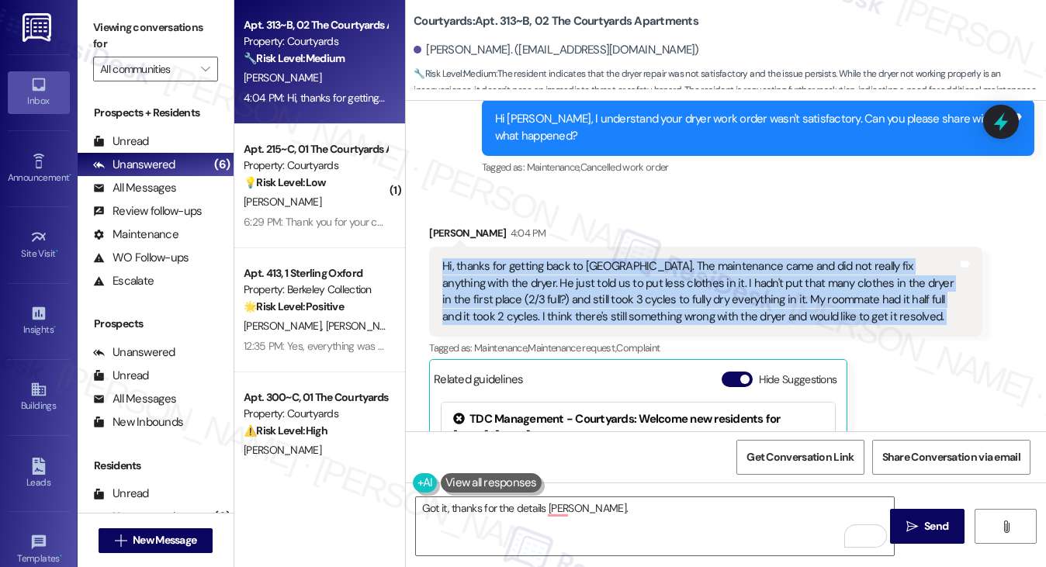
scroll to position [725, 0]
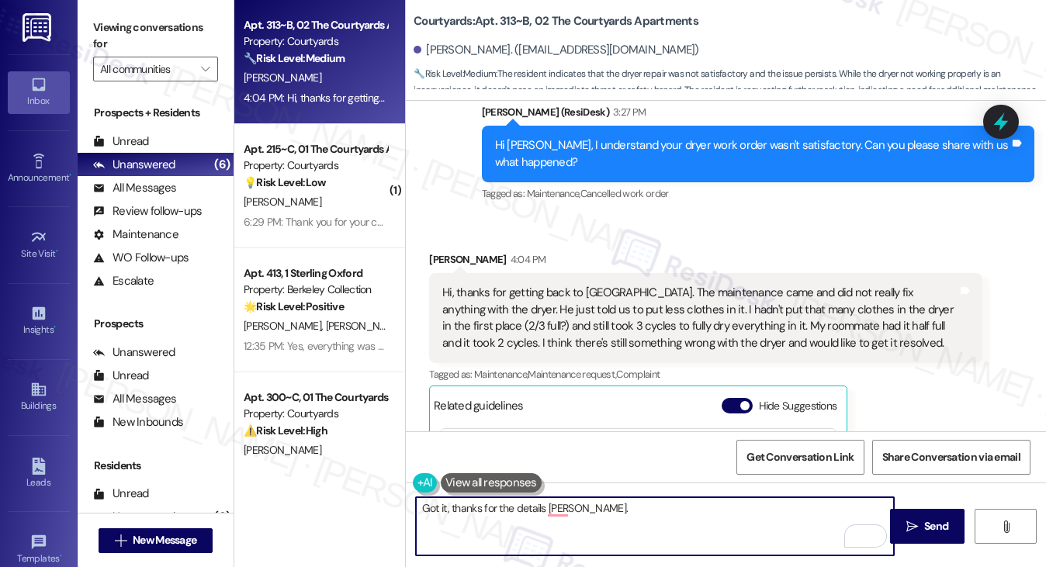
click at [624, 519] on textarea "Got it, thanks for the details Amy." at bounding box center [655, 526] width 479 height 58
click at [626, 296] on div "Hi, thanks for getting back to [GEOGRAPHIC_DATA]. The maintenance came and did …" at bounding box center [699, 318] width 514 height 67
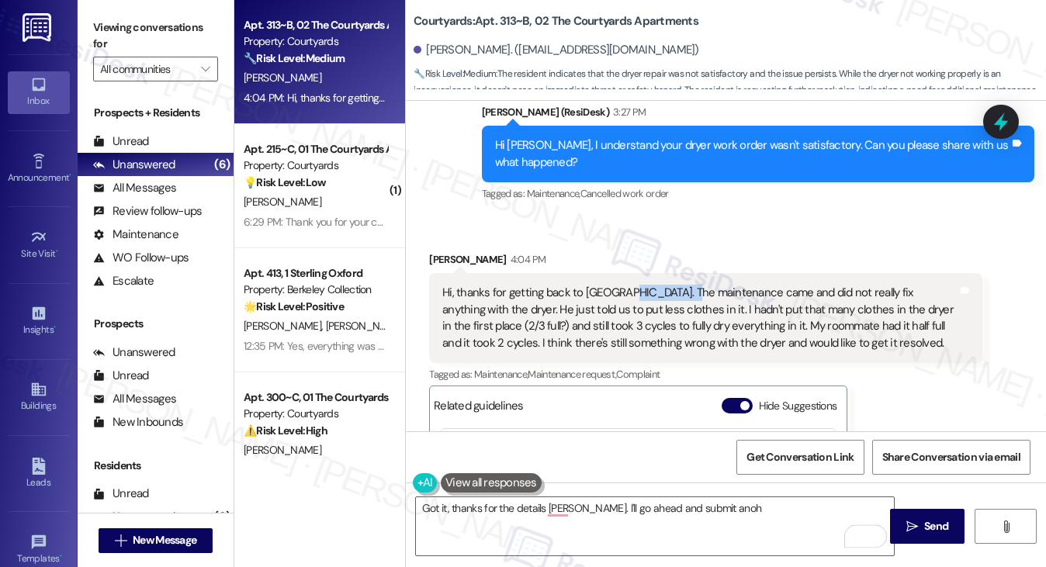
click at [626, 296] on div "Hi, thanks for getting back to [GEOGRAPHIC_DATA]. The maintenance came and did …" at bounding box center [699, 318] width 514 height 67
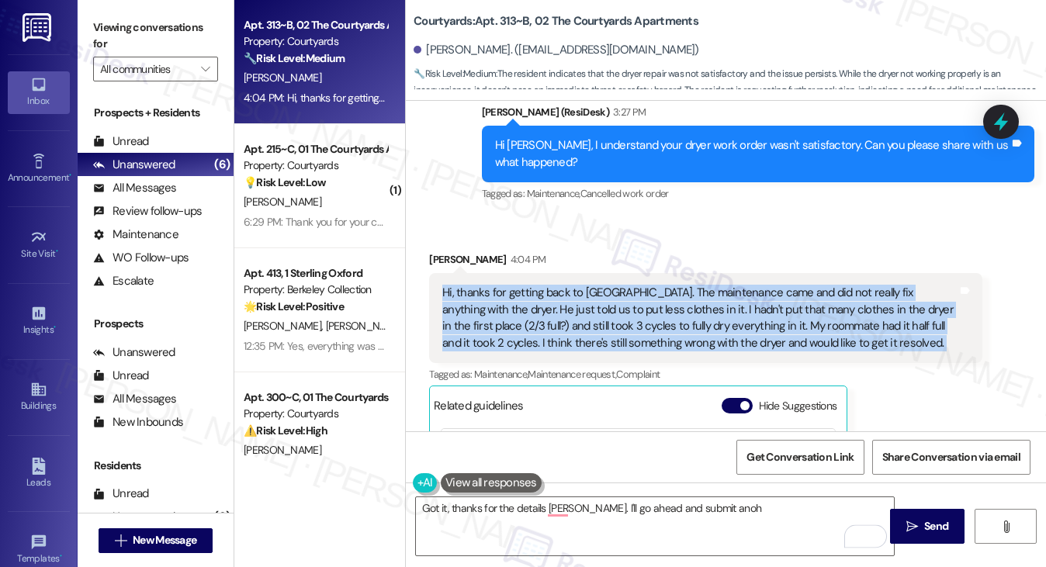
click at [626, 296] on div "Hi, thanks for getting back to [GEOGRAPHIC_DATA]. The maintenance came and did …" at bounding box center [699, 318] width 514 height 67
copy div "Hi, thanks for getting back to us. The maintenance came and did not really fix …"
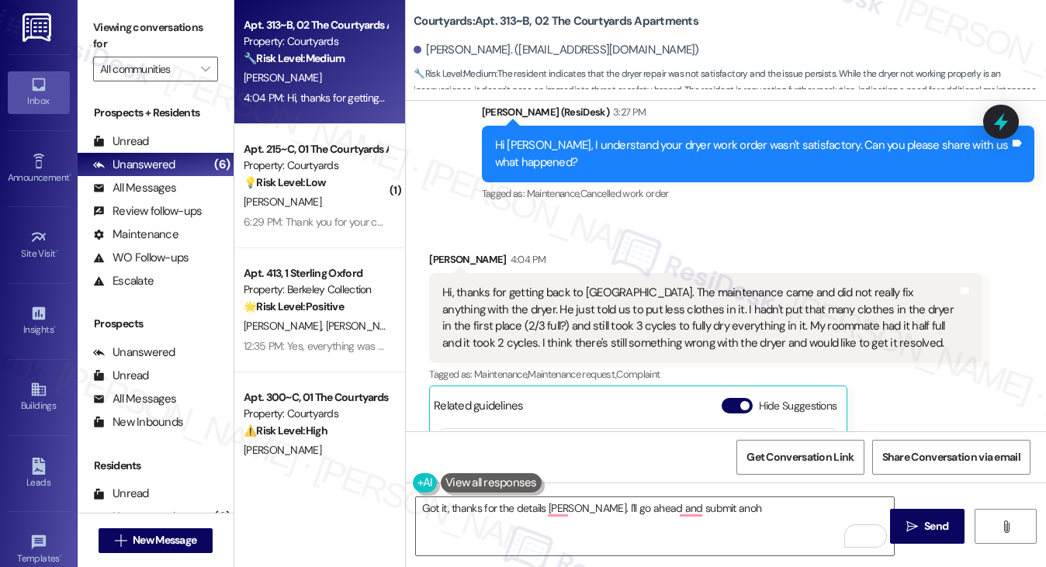
click at [128, 47] on label "Viewing conversations for" at bounding box center [155, 36] width 125 height 41
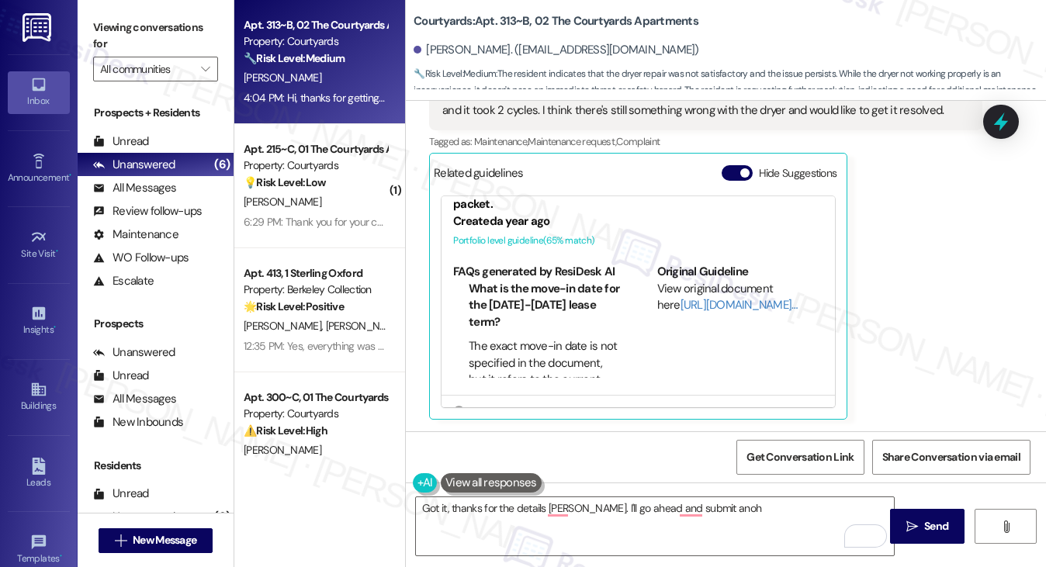
scroll to position [133, 0]
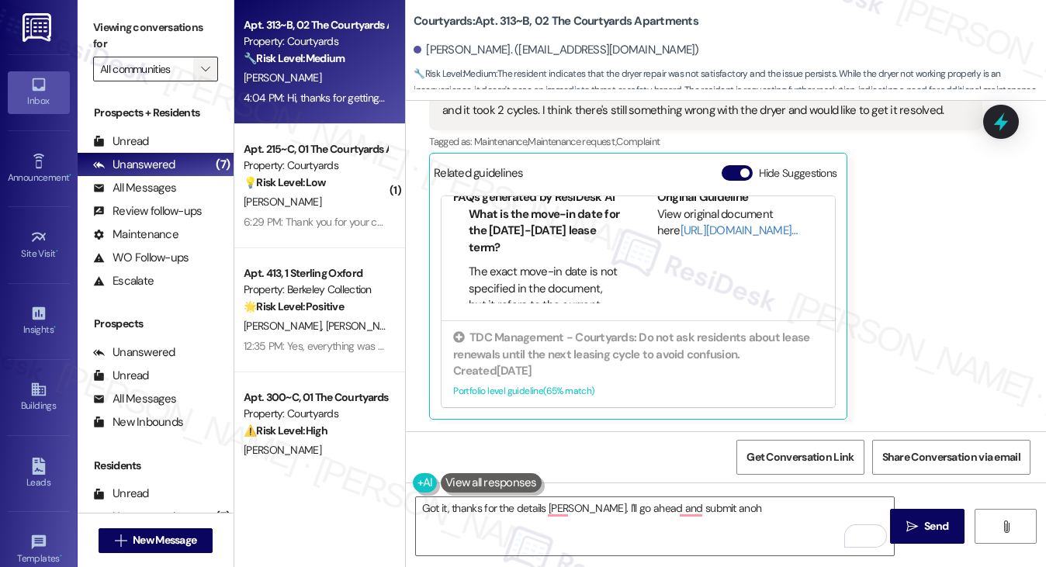
drag, startPoint x: 142, startPoint y: 19, endPoint x: 213, endPoint y: 66, distance: 85.0
click at [142, 19] on label "Viewing conversations for" at bounding box center [155, 36] width 125 height 41
click at [596, 510] on textarea "Got it, thanks for the details Amy. I'll go ahead and submit anoh" at bounding box center [655, 526] width 479 height 58
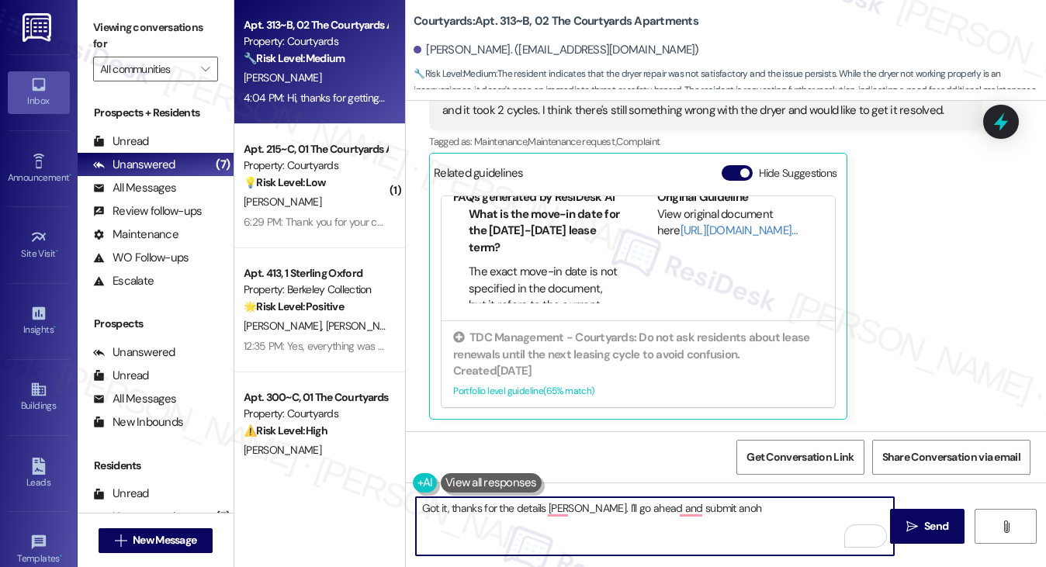
click at [596, 510] on textarea "Got it, thanks for the details Amy. I'll go ahead and submit anoh" at bounding box center [655, 526] width 479 height 58
click at [714, 511] on textarea "Got it, thanks for the details Amy. I'll go ahead and submit anoh" at bounding box center [655, 526] width 479 height 58
drag, startPoint x: 726, startPoint y: 510, endPoint x: 571, endPoint y: 508, distance: 155.2
click at [571, 508] on textarea "Got it, thanks for the details Amy. I'll go ahead and submit anoh" at bounding box center [655, 526] width 479 height 58
paste textarea "Hi, thanks for letting us know. I understand how frustrating it must be to run …"
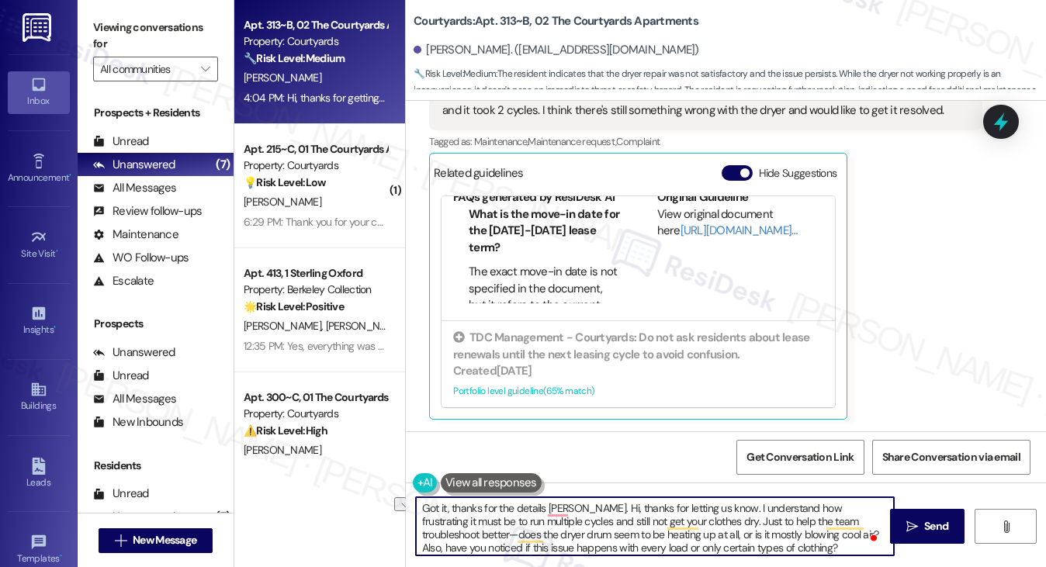
drag, startPoint x: 573, startPoint y: 508, endPoint x: 698, endPoint y: 508, distance: 124.9
click at [698, 508] on textarea "Got it, thanks for the details Amy. Hi, thanks for letting us know. I understan…" at bounding box center [655, 526] width 479 height 58
click at [661, 507] on textarea "Got it, thanks for the details Amy. I understand how frustrating it must be to …" at bounding box center [655, 526] width 479 height 58
click at [660, 507] on textarea "Got it, thanks for the details Amy. I understand how frustrating it must be to …" at bounding box center [655, 526] width 479 height 58
click at [662, 507] on textarea "Got it, thanks for the details Amy. I understand how frustrating it must be to …" at bounding box center [655, 526] width 479 height 58
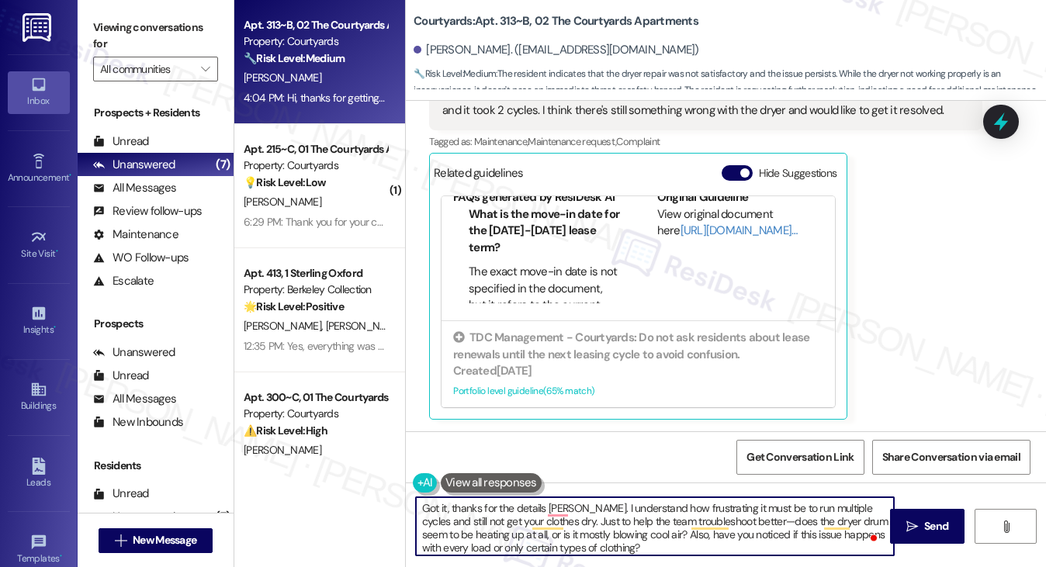
click at [662, 507] on textarea "Got it, thanks for the details Amy. I understand how frustrating it must be to …" at bounding box center [655, 526] width 479 height 58
click at [664, 507] on textarea "Got it, thanks for the details Amy. I understand how frustrating it must be to …" at bounding box center [655, 526] width 479 height 58
click at [640, 530] on textarea "Got it, thanks for the details Amy. I understand how concerning it must be to r…" at bounding box center [655, 526] width 479 height 58
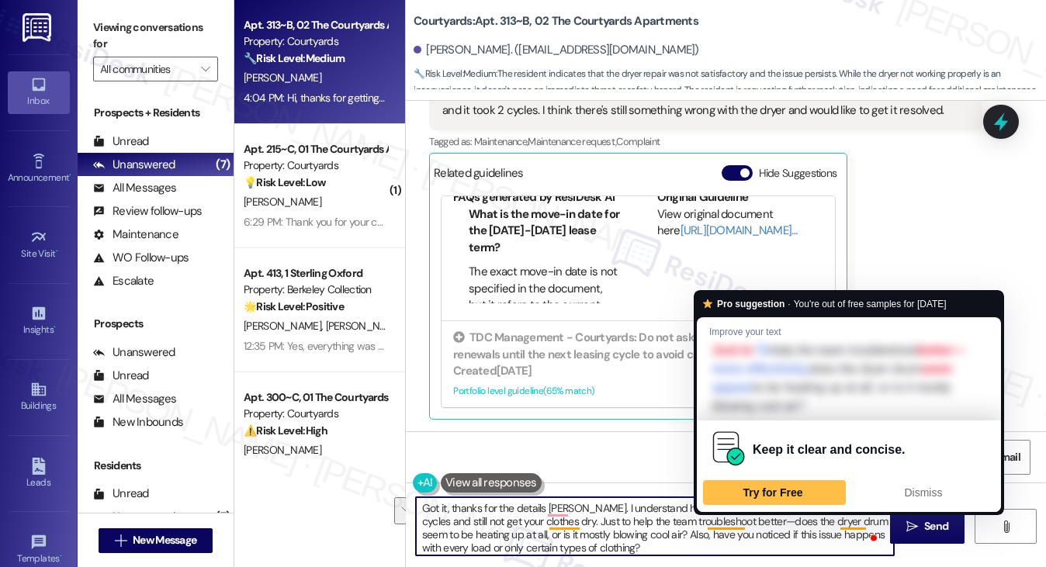
drag, startPoint x: 676, startPoint y: 535, endPoint x: 735, endPoint y: 523, distance: 59.3
click at [735, 523] on textarea "Got it, thanks for the details Amy. I understand how concerning it must be to r…" at bounding box center [655, 526] width 479 height 58
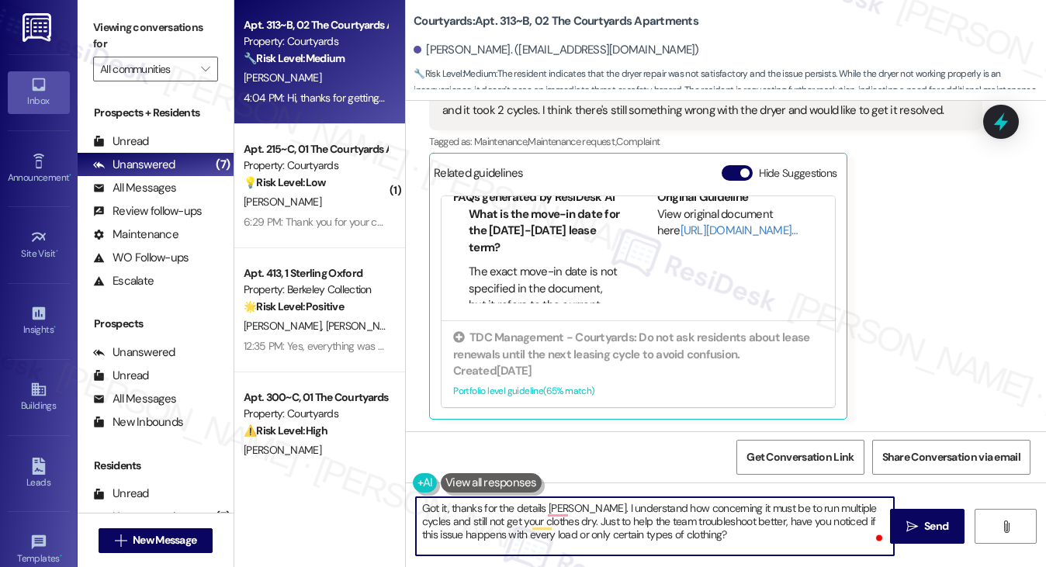
click at [698, 539] on textarea "Got it, thanks for the details Amy. I understand how concerning it must be to r…" at bounding box center [655, 526] width 479 height 58
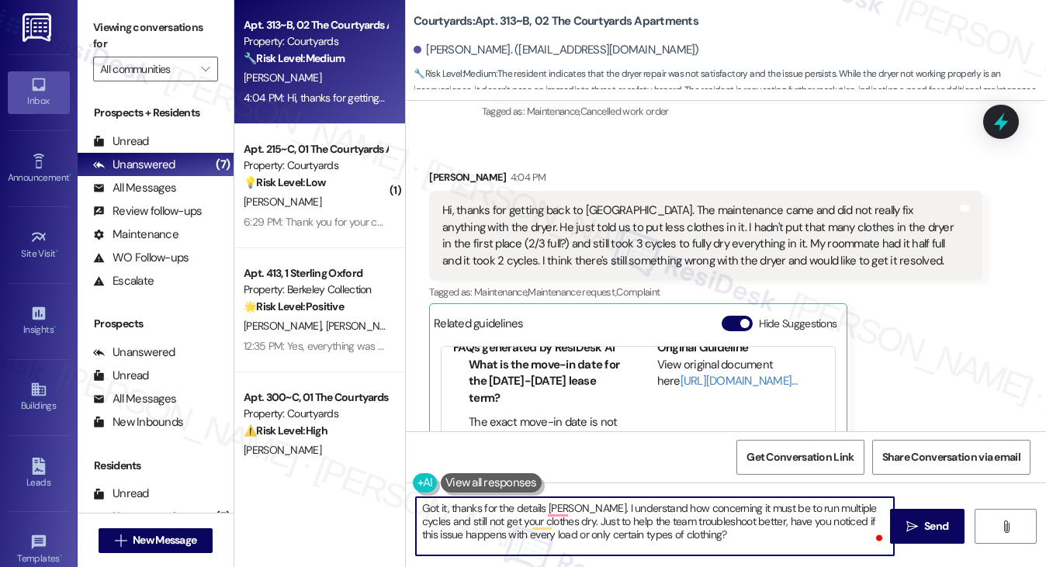
scroll to position [802, 0]
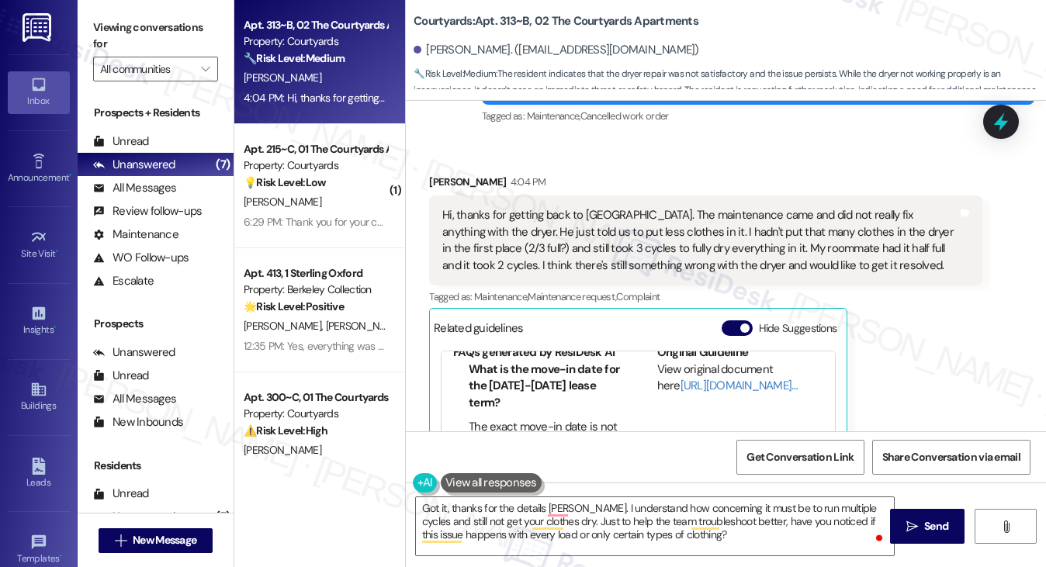
click at [691, 250] on div "Hi, thanks for getting back to [GEOGRAPHIC_DATA]. The maintenance came and did …" at bounding box center [699, 240] width 514 height 67
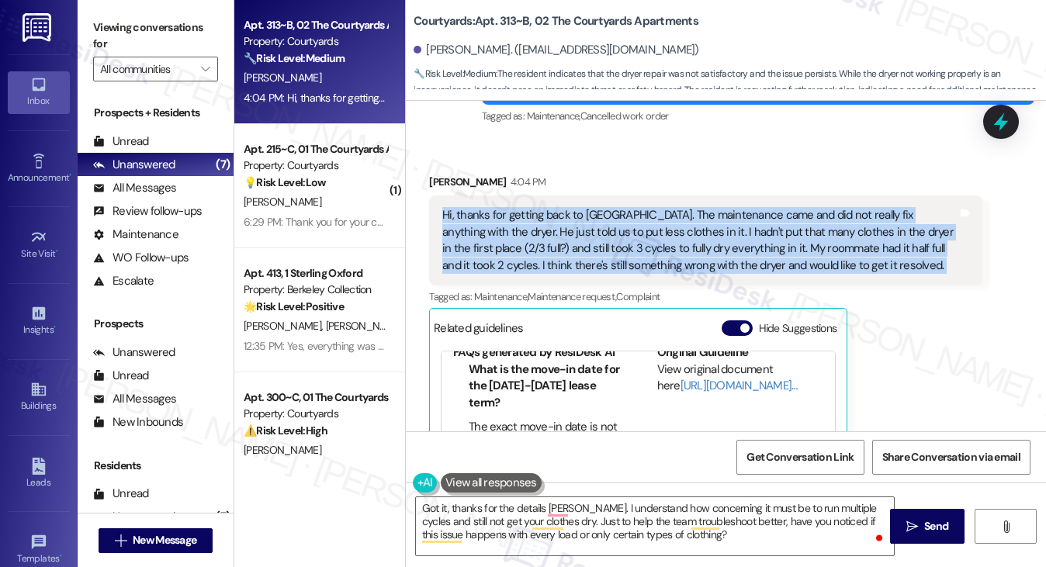
click at [691, 250] on div "Hi, thanks for getting back to [GEOGRAPHIC_DATA]. The maintenance came and did …" at bounding box center [699, 240] width 514 height 67
click at [741, 216] on div "Hi, thanks for getting back to [GEOGRAPHIC_DATA]. The maintenance came and did …" at bounding box center [699, 240] width 514 height 67
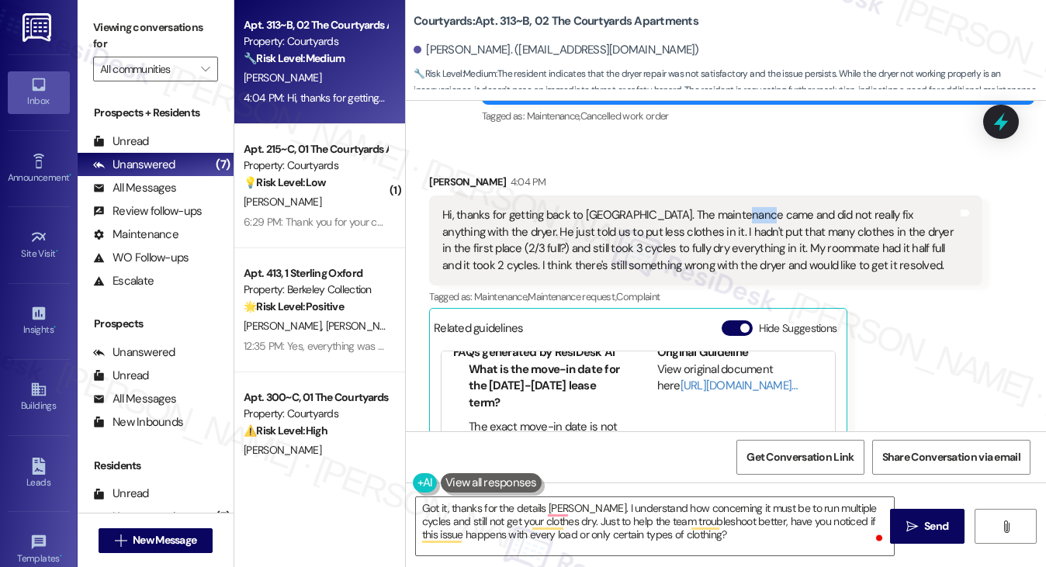
click at [741, 216] on div "Hi, thanks for getting back to [GEOGRAPHIC_DATA]. The maintenance came and did …" at bounding box center [699, 240] width 514 height 67
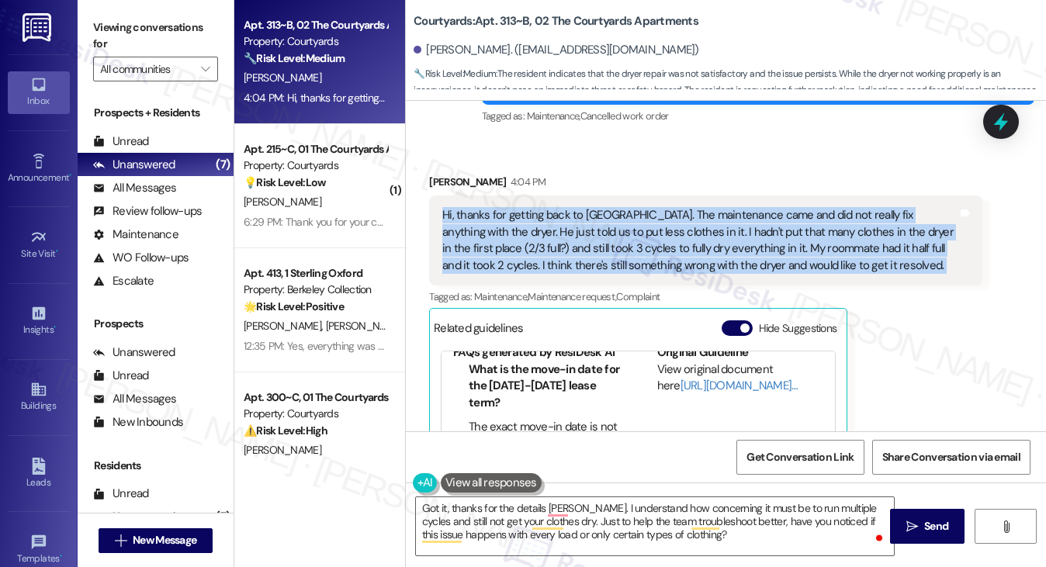
click at [741, 216] on div "Hi, thanks for getting back to [GEOGRAPHIC_DATA]. The maintenance came and did …" at bounding box center [699, 240] width 514 height 67
click at [604, 226] on div "Hi, thanks for getting back to [GEOGRAPHIC_DATA]. The maintenance came and did …" at bounding box center [699, 240] width 514 height 67
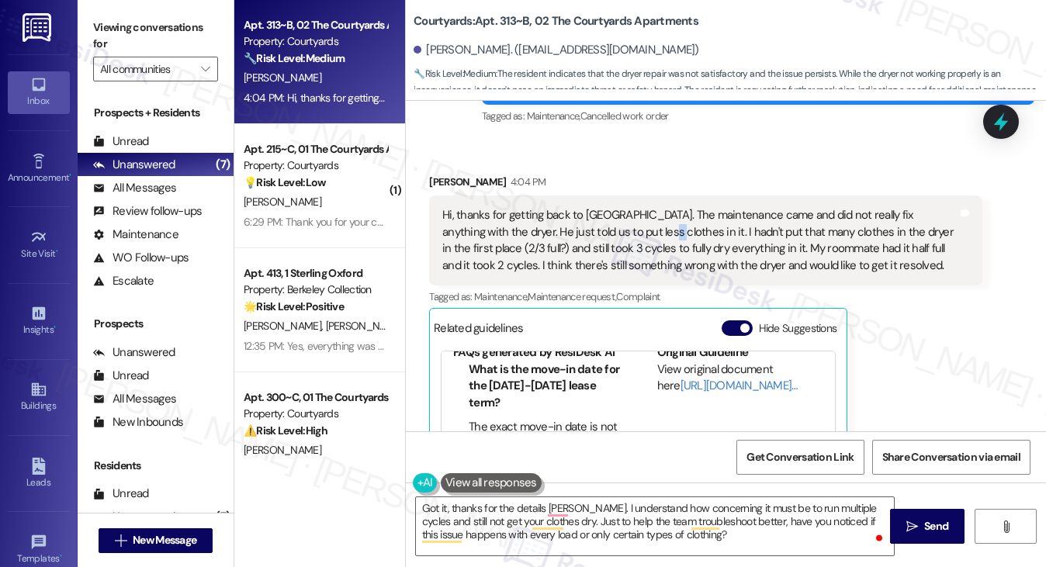
click at [604, 226] on div "Hi, thanks for getting back to [GEOGRAPHIC_DATA]. The maintenance came and did …" at bounding box center [699, 240] width 514 height 67
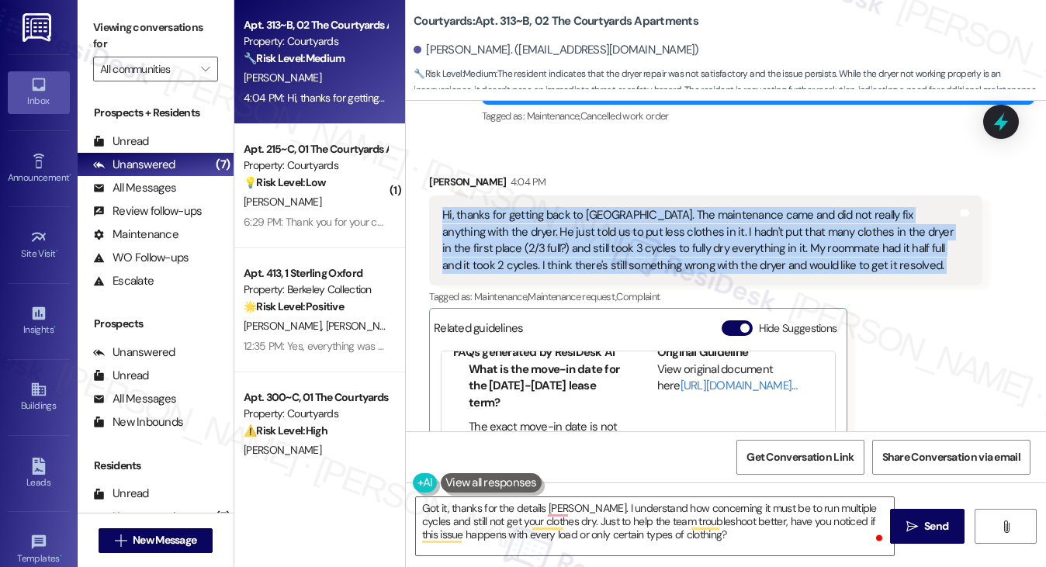
click at [604, 226] on div "Hi, thanks for getting back to [GEOGRAPHIC_DATA]. The maintenance came and did …" at bounding box center [699, 240] width 514 height 67
click at [732, 223] on div "Hi, thanks for getting back to [GEOGRAPHIC_DATA]. The maintenance came and did …" at bounding box center [699, 240] width 514 height 67
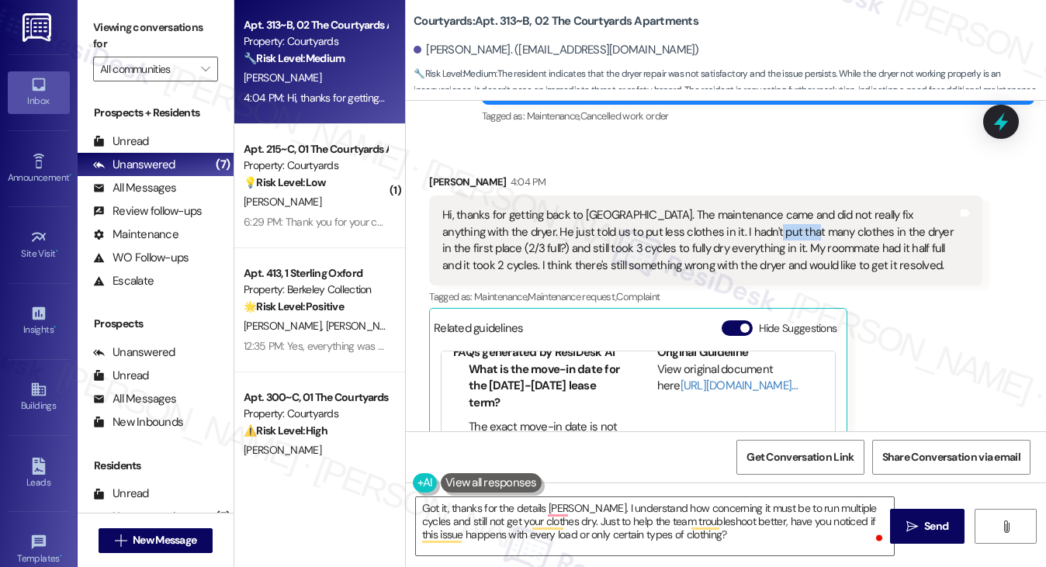
click at [732, 223] on div "Hi, thanks for getting back to [GEOGRAPHIC_DATA]. The maintenance came and did …" at bounding box center [699, 240] width 514 height 67
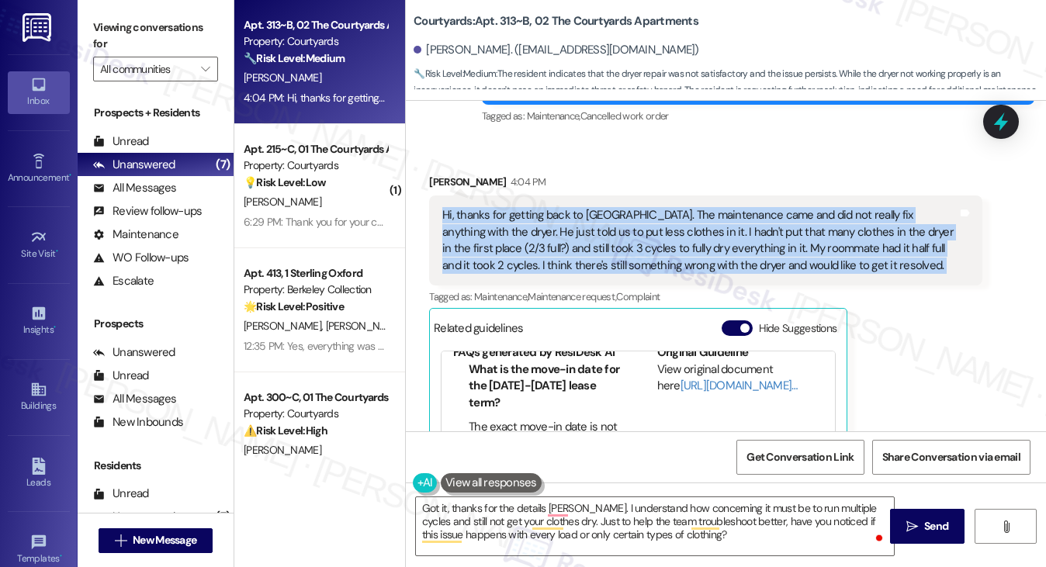
click at [732, 223] on div "Hi, thanks for getting back to [GEOGRAPHIC_DATA]. The maintenance came and did …" at bounding box center [699, 240] width 514 height 67
click at [810, 223] on div "Hi, thanks for getting back to [GEOGRAPHIC_DATA]. The maintenance came and did …" at bounding box center [699, 240] width 514 height 67
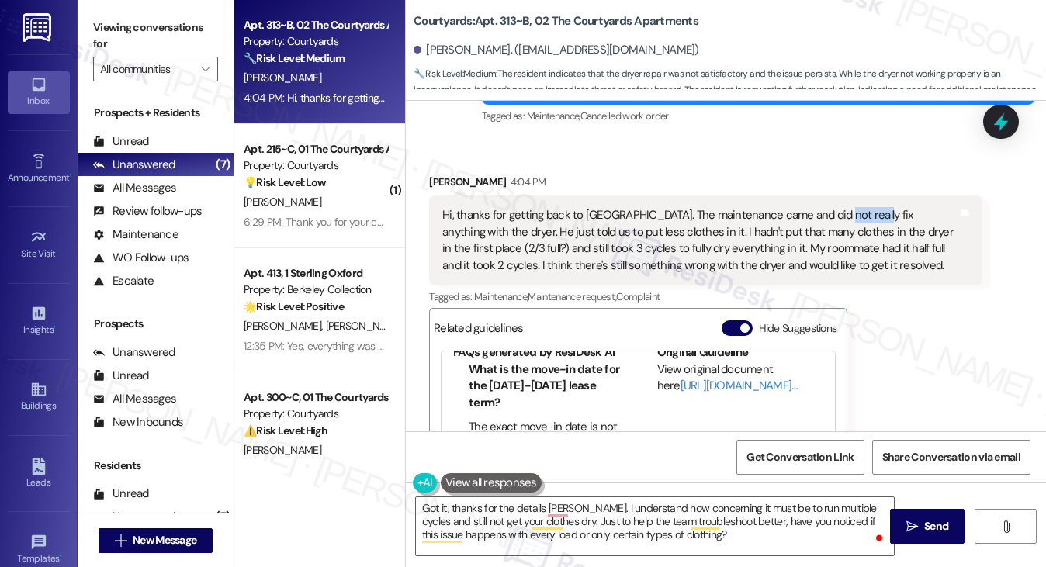
click at [810, 223] on div "Hi, thanks for getting back to [GEOGRAPHIC_DATA]. The maintenance came and did …" at bounding box center [699, 240] width 514 height 67
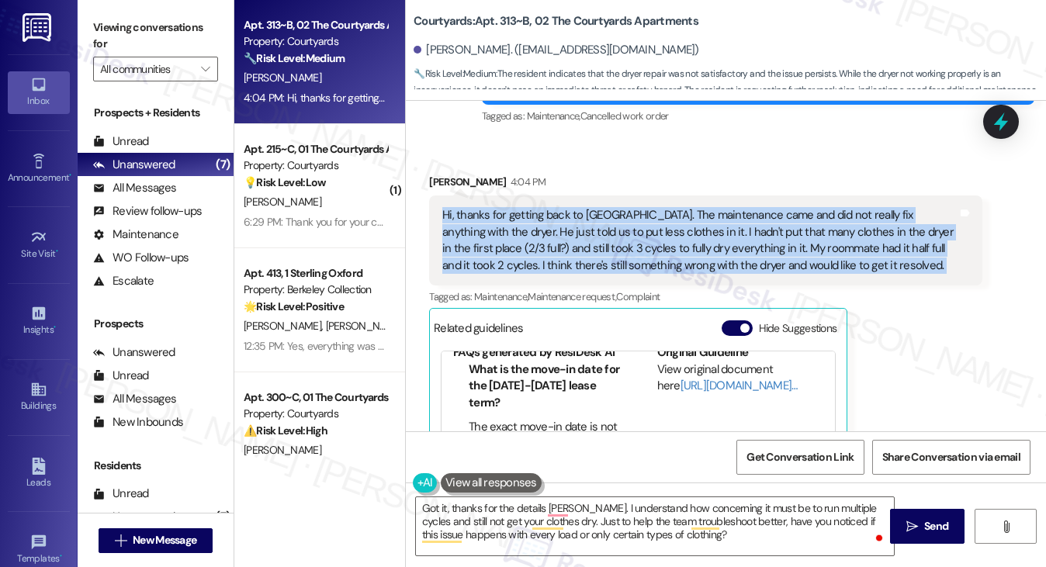
click at [810, 223] on div "Hi, thanks for getting back to [GEOGRAPHIC_DATA]. The maintenance came and did …" at bounding box center [699, 240] width 514 height 67
click at [551, 241] on div "Hi, thanks for getting back to [GEOGRAPHIC_DATA]. The maintenance came and did …" at bounding box center [699, 240] width 514 height 67
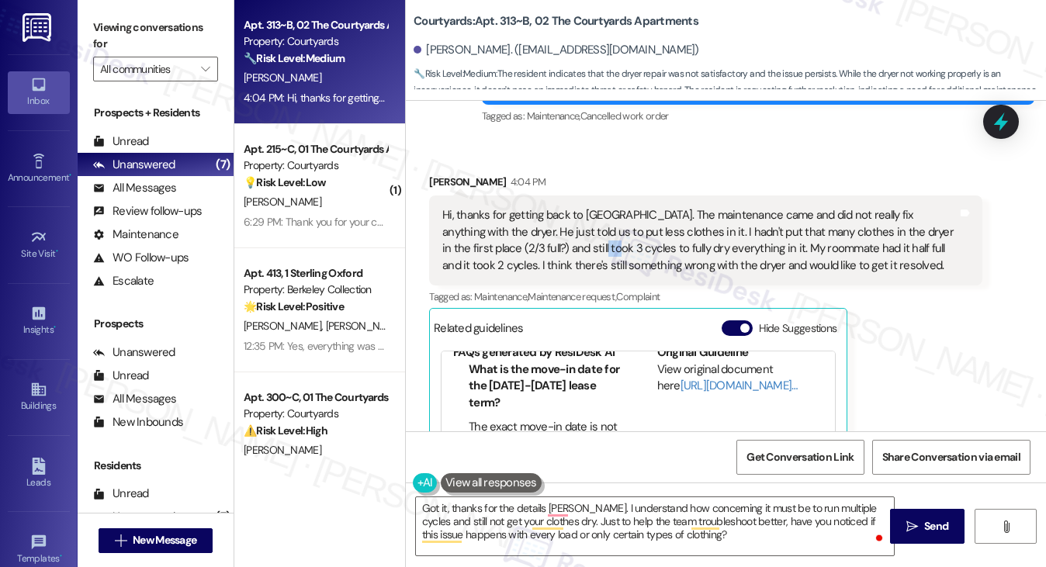
click at [551, 241] on div "Hi, thanks for getting back to [GEOGRAPHIC_DATA]. The maintenance came and did …" at bounding box center [699, 240] width 514 height 67
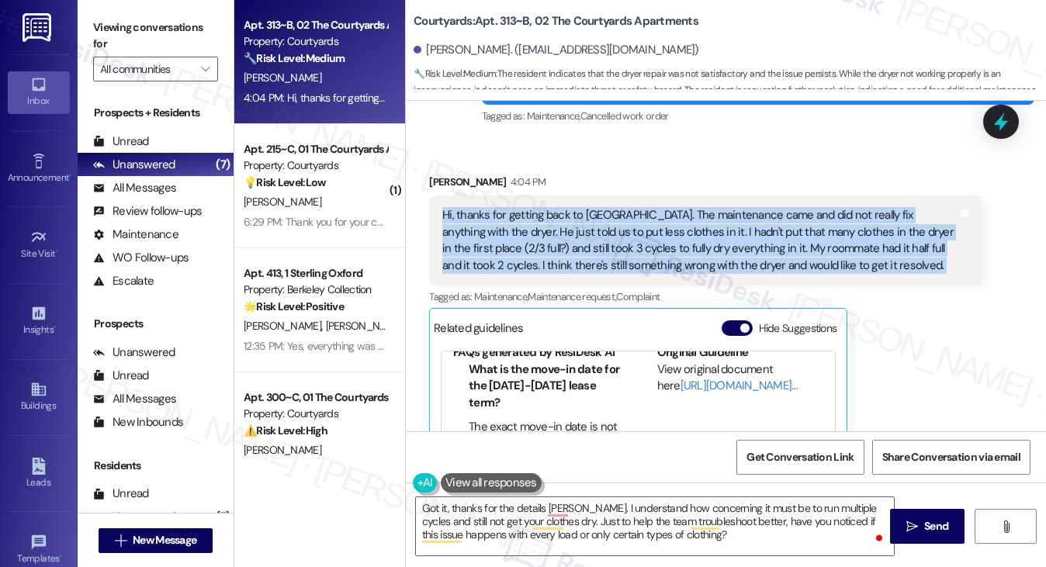
click at [551, 241] on div "Hi, thanks for getting back to [GEOGRAPHIC_DATA]. The maintenance came and did …" at bounding box center [699, 240] width 514 height 67
click at [559, 241] on div "Hi, thanks for getting back to [GEOGRAPHIC_DATA]. The maintenance came and did …" at bounding box center [699, 240] width 514 height 67
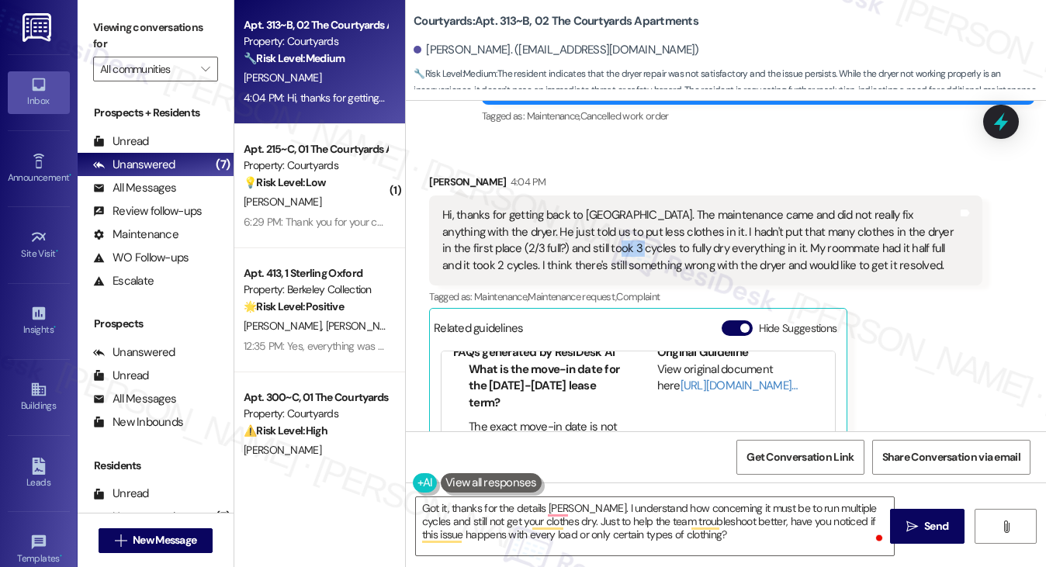
click at [559, 241] on div "Hi, thanks for getting back to [GEOGRAPHIC_DATA]. The maintenance came and did …" at bounding box center [699, 240] width 514 height 67
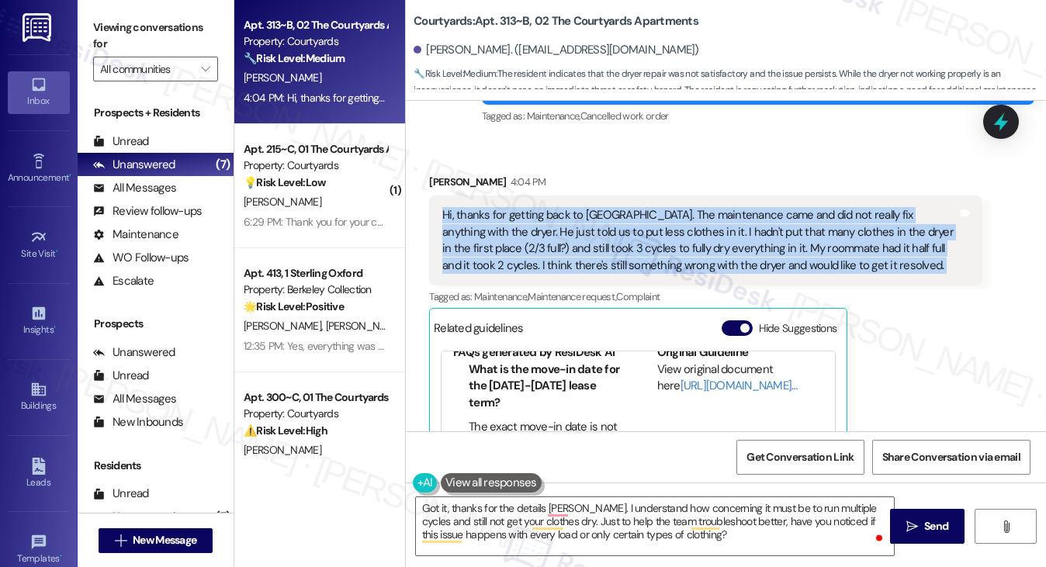
click at [559, 241] on div "Hi, thanks for getting back to [GEOGRAPHIC_DATA]. The maintenance came and did …" at bounding box center [699, 240] width 514 height 67
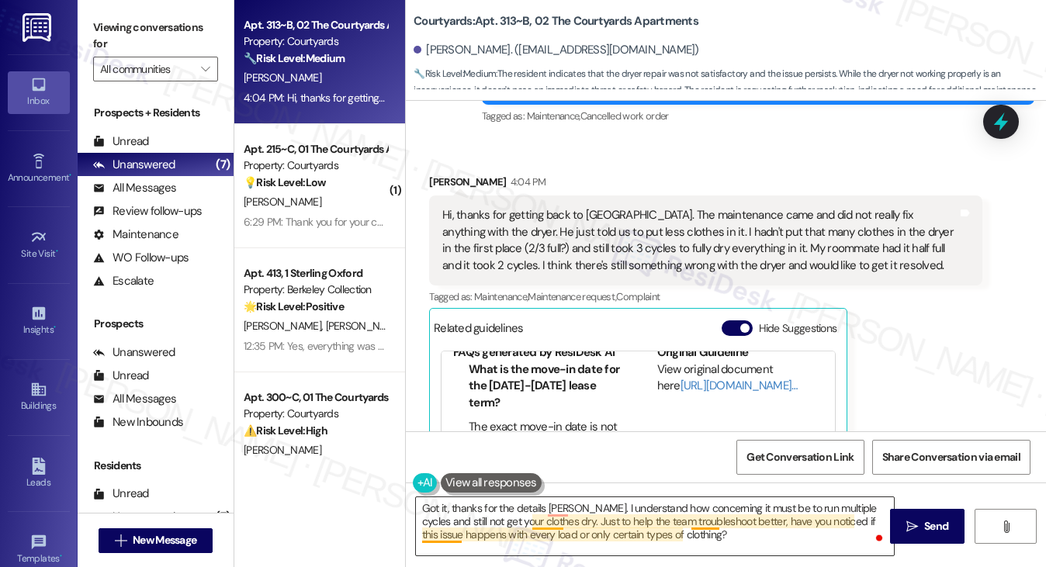
click at [566, 533] on textarea "Got it, thanks for the details Amy. I understand how concerning it must be to r…" at bounding box center [655, 526] width 479 height 58
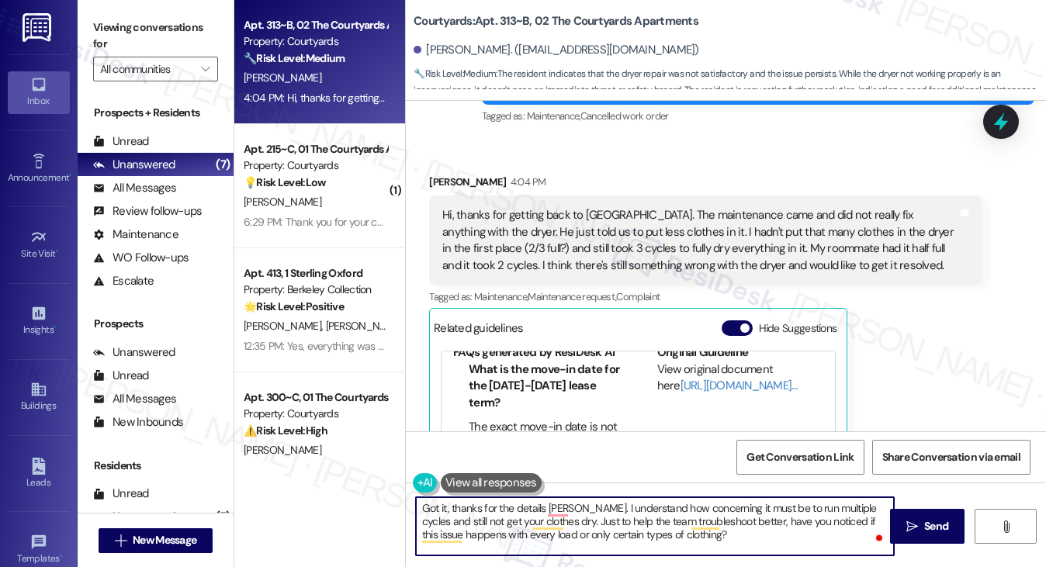
click at [566, 533] on textarea "Got it, thanks for the details Amy. I understand how concerning it must be to r…" at bounding box center [655, 526] width 479 height 58
click at [902, 246] on div "Hi, thanks for getting back to [GEOGRAPHIC_DATA]. The maintenance came and did …" at bounding box center [699, 240] width 514 height 67
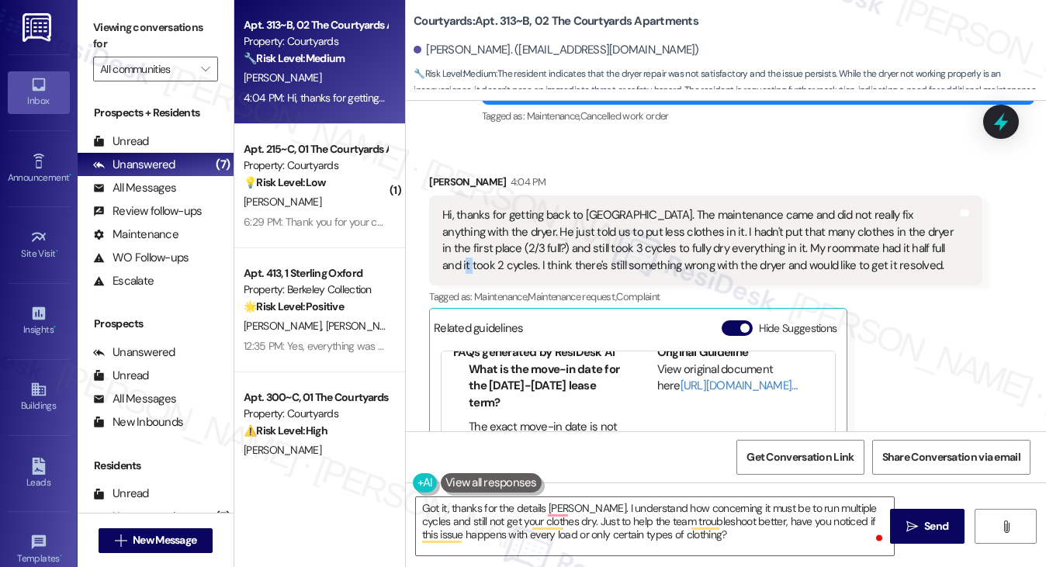
click at [902, 246] on div "Hi, thanks for getting back to [GEOGRAPHIC_DATA]. The maintenance came and did …" at bounding box center [699, 240] width 514 height 67
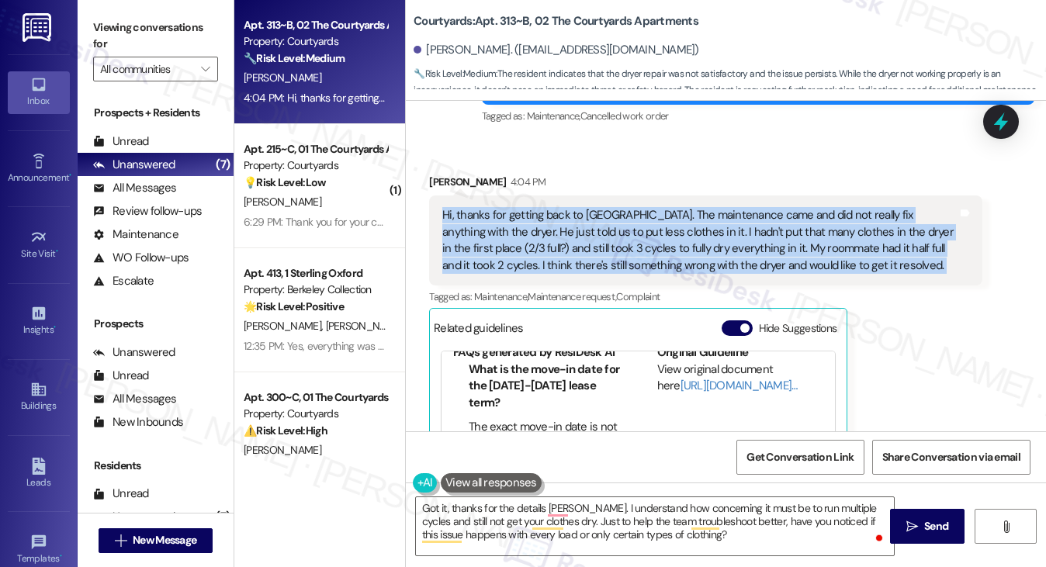
click at [902, 246] on div "Hi, thanks for getting back to [GEOGRAPHIC_DATA]. The maintenance came and did …" at bounding box center [699, 240] width 514 height 67
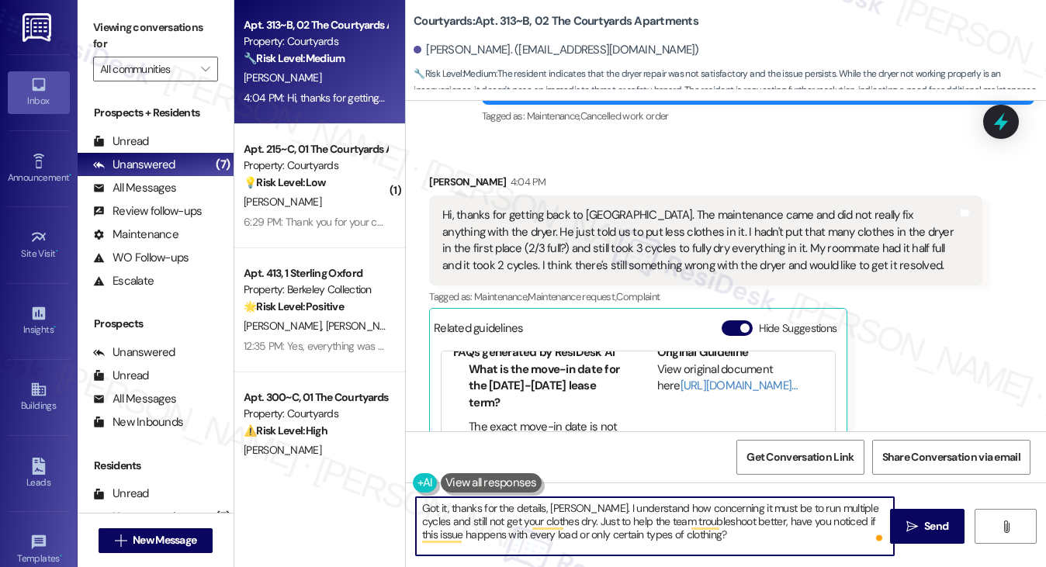
click at [606, 505] on textarea "Got it, thanks for the details, [PERSON_NAME]. I understand how concerning it m…" at bounding box center [655, 526] width 479 height 58
click at [606, 506] on textarea "Got it, thanks for the details, [PERSON_NAME]. I understand how concerning it m…" at bounding box center [655, 526] width 479 height 58
click at [785, 536] on textarea "Got it, thanks for the details, [PERSON_NAME]. I understand how concerning it m…" at bounding box center [655, 526] width 479 height 58
click at [813, 541] on textarea "Got it, thanks for the details, [PERSON_NAME]. I understand how concerning it m…" at bounding box center [655, 526] width 479 height 58
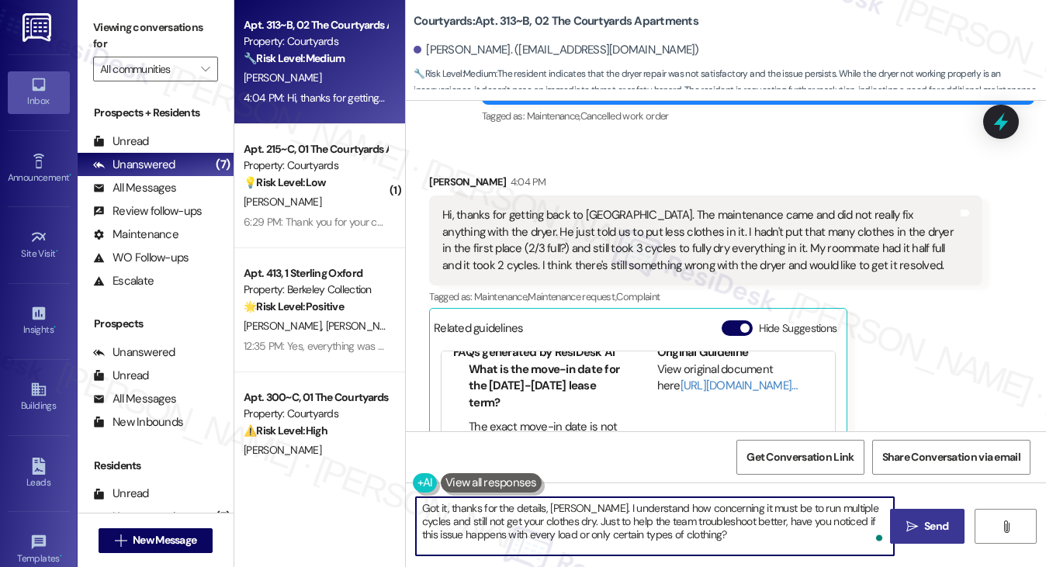
type textarea "Got it, thanks for the details, [PERSON_NAME]. I understand how concerning it m…"
click at [919, 518] on span " Send" at bounding box center [927, 526] width 49 height 16
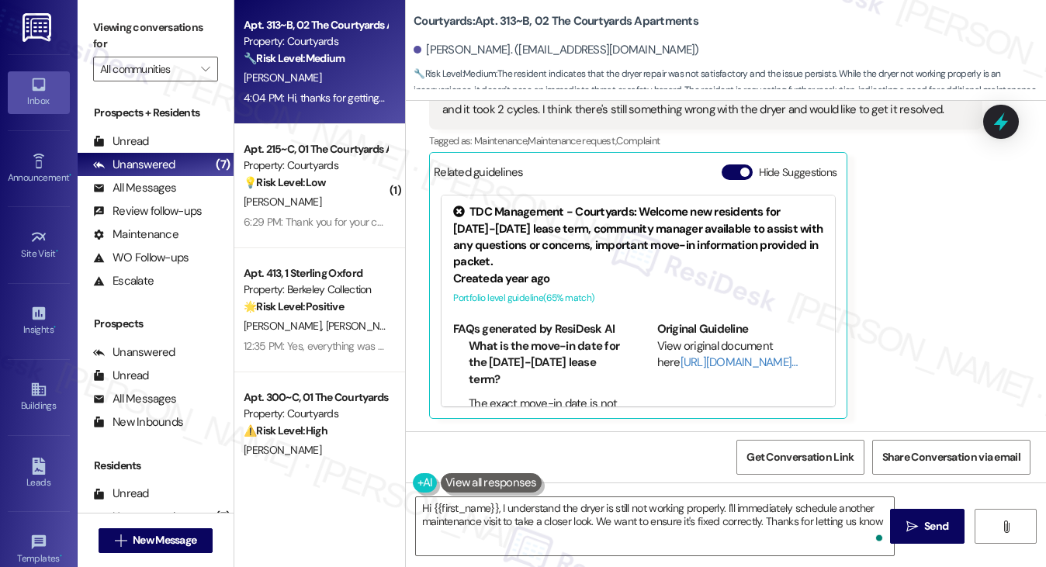
type textarea "Hi {{first_name}}, I understand the dryer is still not working properly. I'll i…"
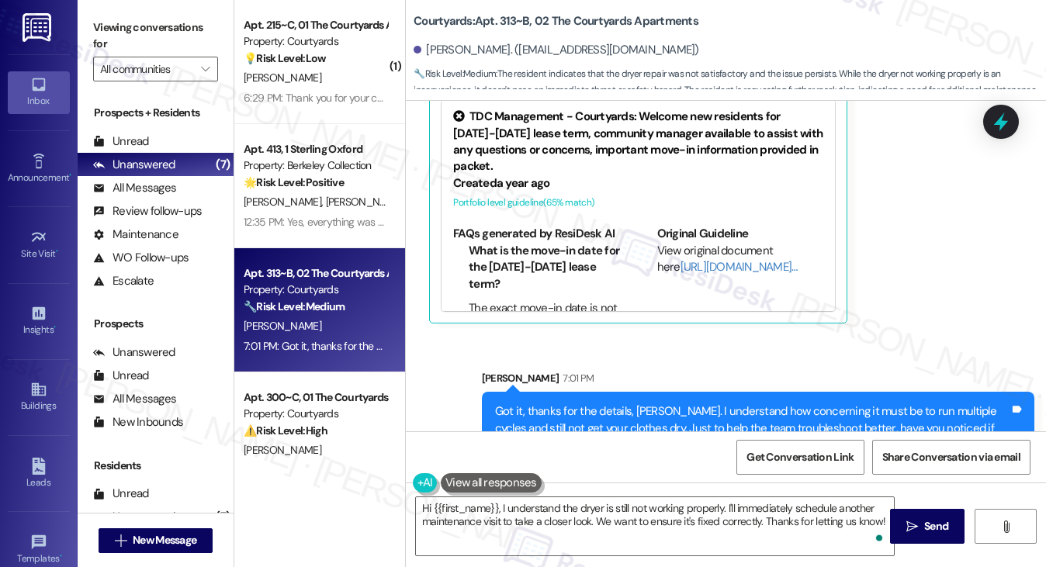
scroll to position [1098, 0]
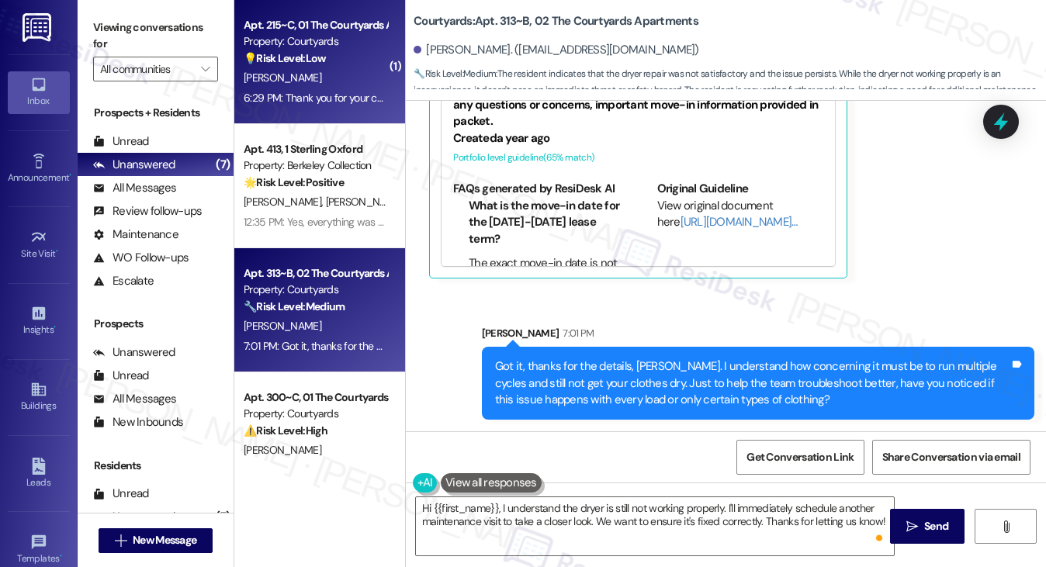
click at [357, 88] on div "6:29 PM: Thank you for your contact. I suggest providing the paper or plastic c…" at bounding box center [315, 97] width 147 height 19
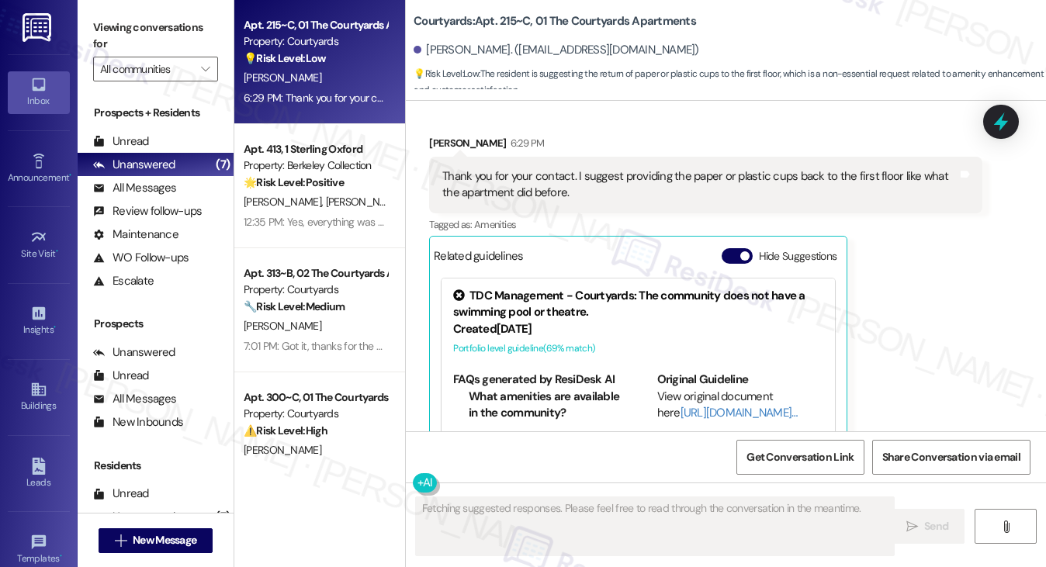
scroll to position [2652, 0]
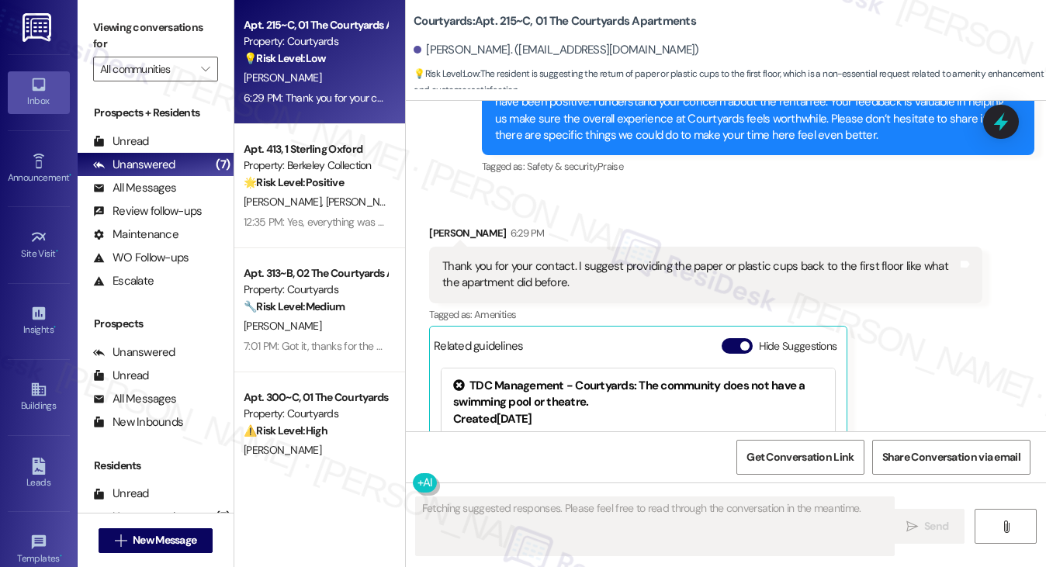
click at [559, 247] on div "Thank you for your contact. I suggest providing the paper or plastic cups back …" at bounding box center [705, 275] width 552 height 57
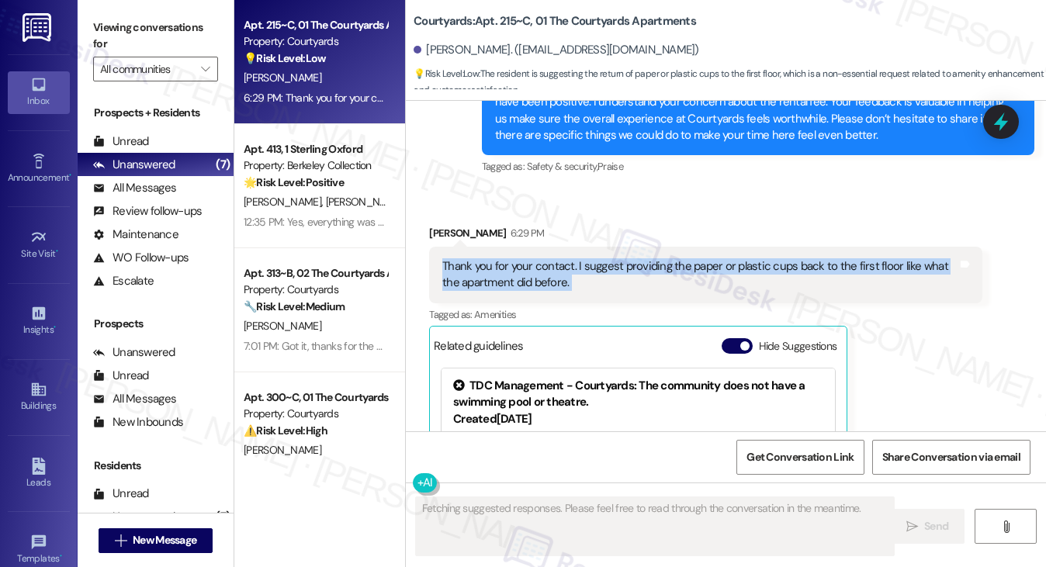
click at [559, 247] on div "Thank you for your contact. I suggest providing the paper or plastic cups back …" at bounding box center [705, 275] width 552 height 57
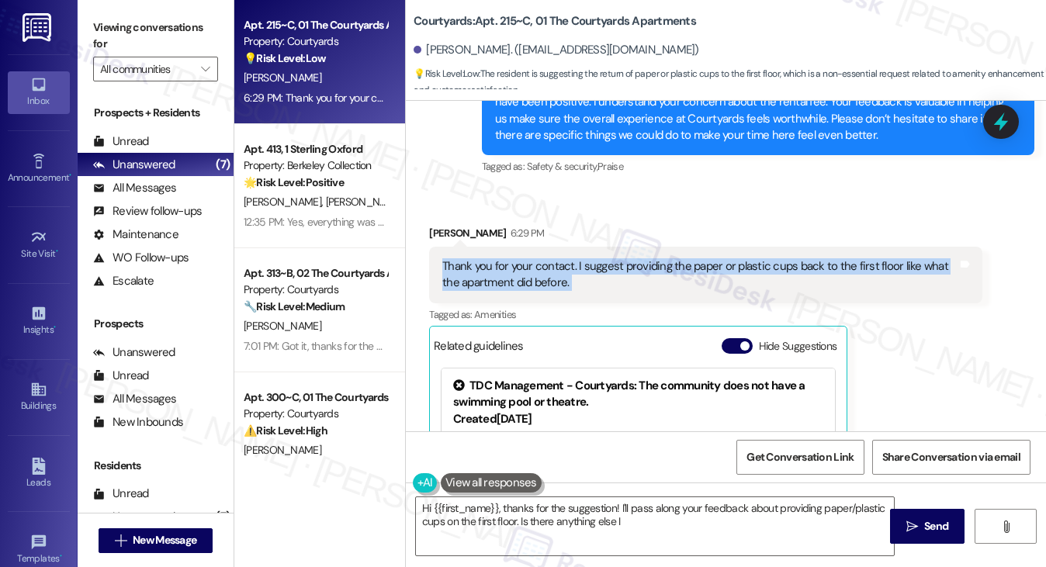
click at [687, 258] on div "Thank you for your contact. I suggest providing the paper or plastic cups back …" at bounding box center [699, 274] width 514 height 33
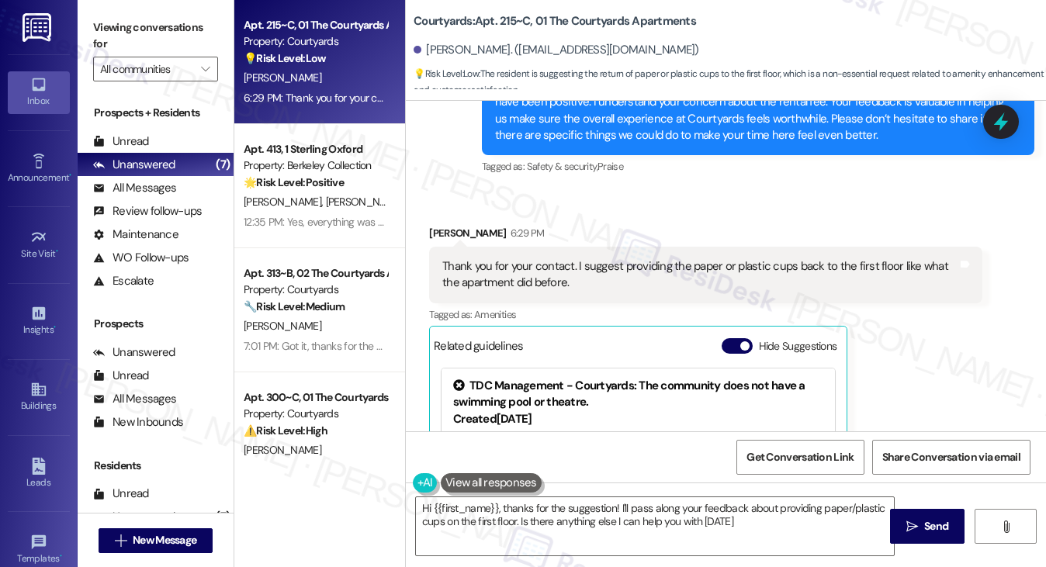
type textarea "Hi {{first_name}}, thanks for the suggestion! I'll pass along your feedback abo…"
click at [687, 258] on div "Thank you for your contact. I suggest providing the paper or plastic cups back …" at bounding box center [699, 274] width 514 height 33
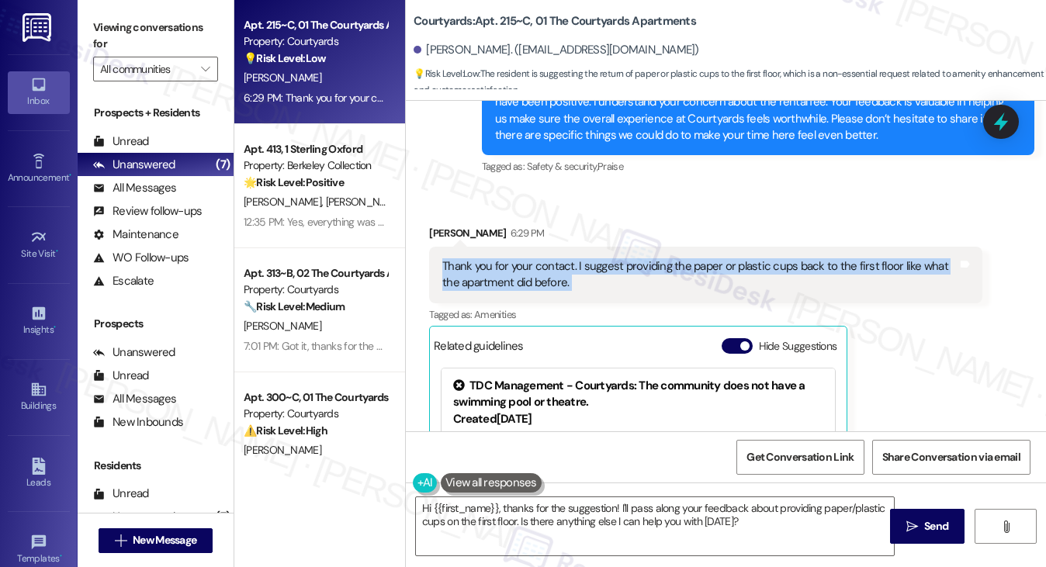
click at [687, 258] on div "Thank you for your contact. I suggest providing the paper or plastic cups back …" at bounding box center [699, 274] width 514 height 33
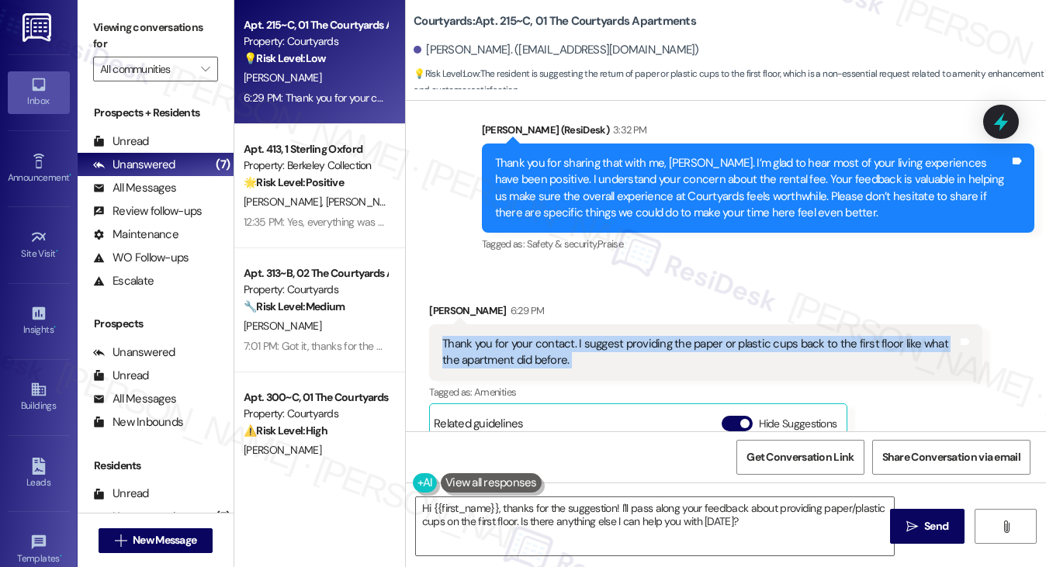
scroll to position [2496, 0]
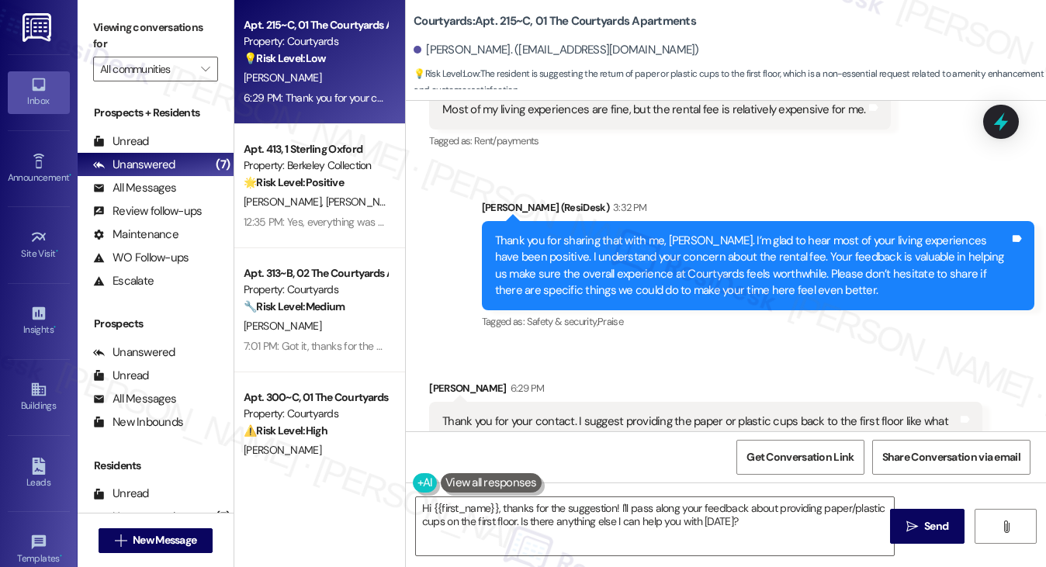
click at [717, 251] on div "Thank you for sharing that with me, [PERSON_NAME]. I’m glad to hear most of you…" at bounding box center [752, 266] width 514 height 67
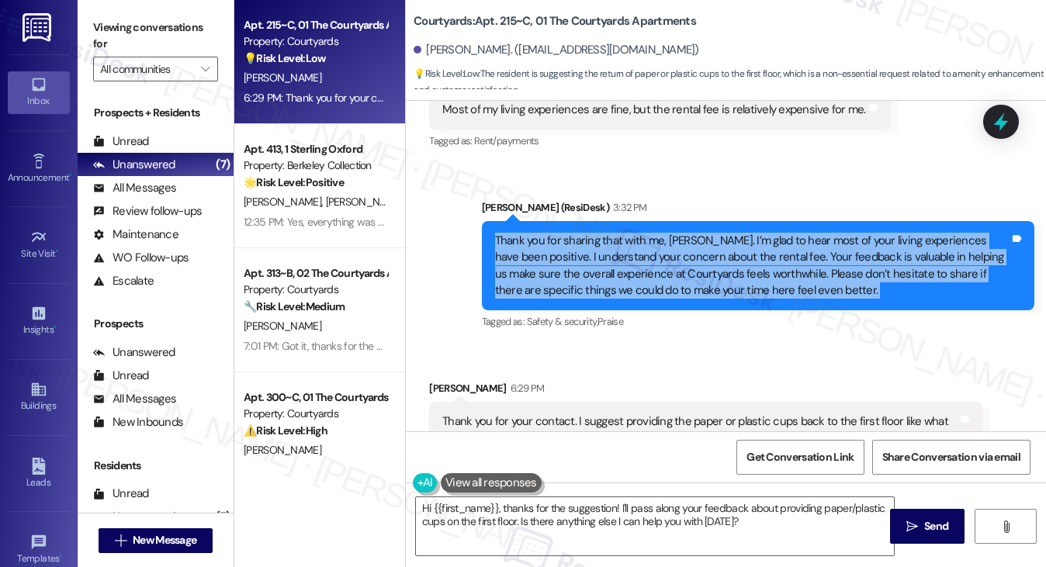
click at [717, 251] on div "Thank you for sharing that with me, [PERSON_NAME]. I’m glad to hear most of you…" at bounding box center [752, 266] width 514 height 67
click at [672, 257] on div "Thank you for sharing that with me, [PERSON_NAME]. I’m glad to hear most of you…" at bounding box center [752, 266] width 514 height 67
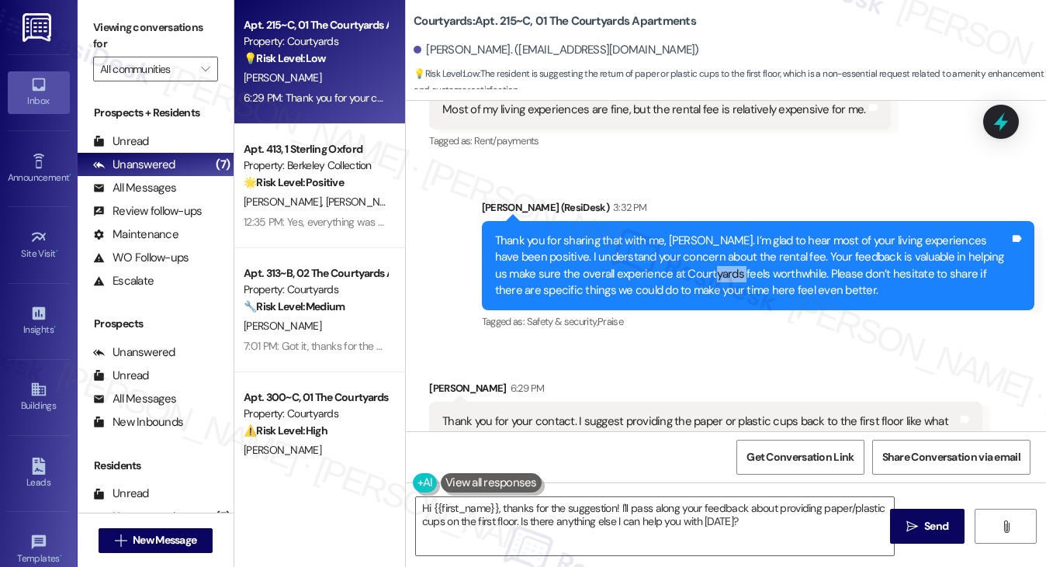
click at [672, 257] on div "Thank you for sharing that with me, [PERSON_NAME]. I’m glad to hear most of you…" at bounding box center [752, 266] width 514 height 67
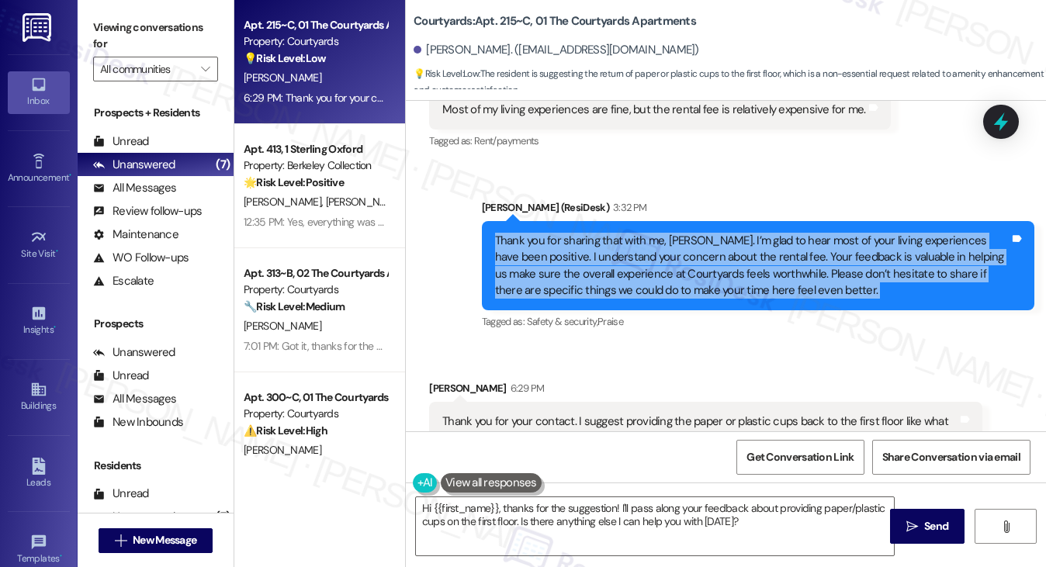
click at [672, 257] on div "Thank you for sharing that with me, [PERSON_NAME]. I’m glad to hear most of you…" at bounding box center [752, 266] width 514 height 67
click at [853, 239] on div "Thank you for sharing that with me, [PERSON_NAME]. I’m glad to hear most of you…" at bounding box center [752, 266] width 514 height 67
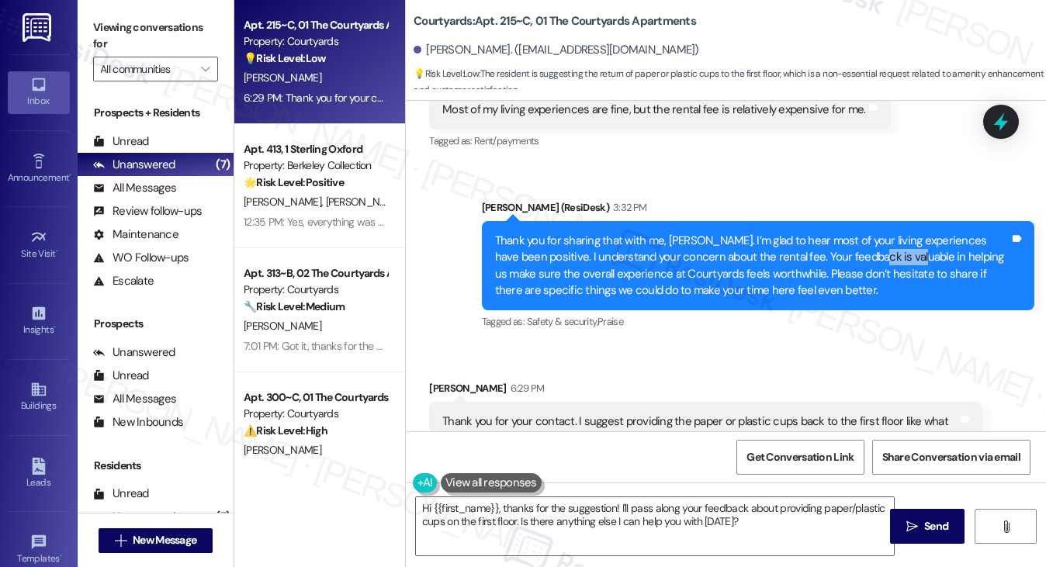
click at [853, 239] on div "Thank you for sharing that with me, [PERSON_NAME]. I’m glad to hear most of you…" at bounding box center [752, 266] width 514 height 67
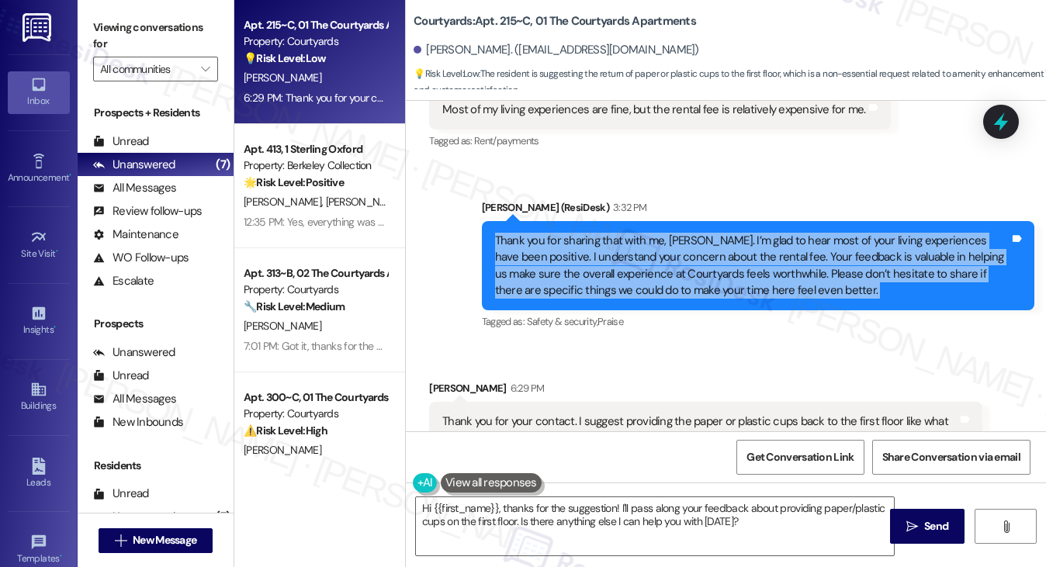
click at [853, 239] on div "Thank you for sharing that with me, [PERSON_NAME]. I’m glad to hear most of you…" at bounding box center [752, 266] width 514 height 67
click at [659, 254] on div "Thank you for sharing that with me, [PERSON_NAME]. I’m glad to hear most of you…" at bounding box center [752, 266] width 514 height 67
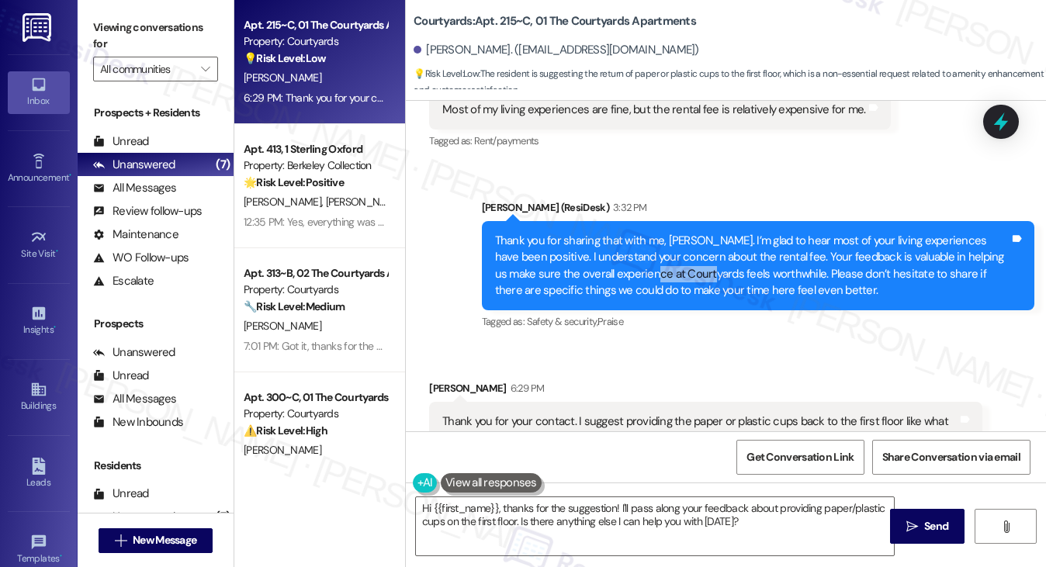
click at [659, 254] on div "Thank you for sharing that with me, [PERSON_NAME]. I’m glad to hear most of you…" at bounding box center [752, 266] width 514 height 67
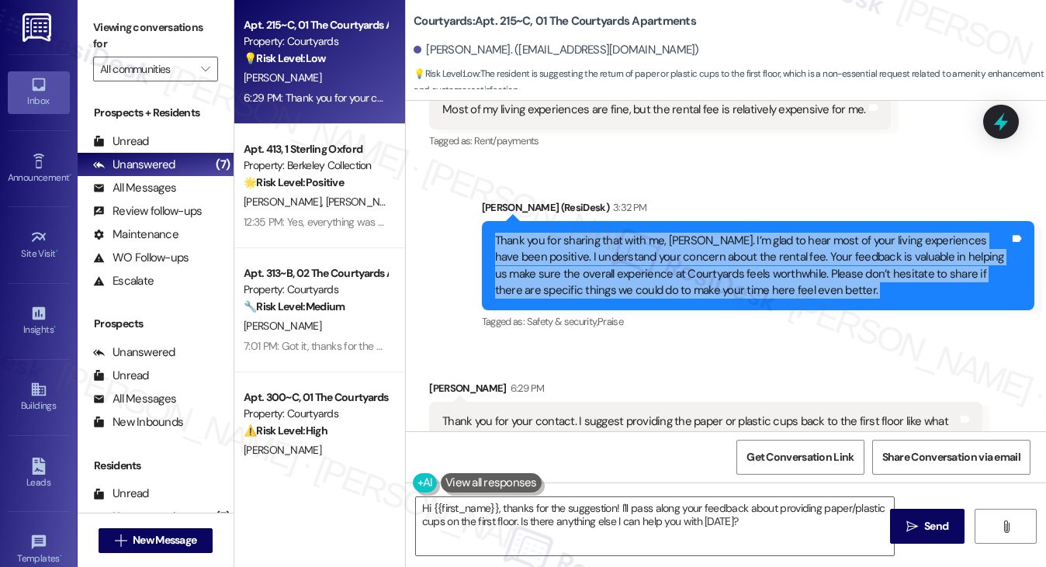
click at [659, 254] on div "Thank you for sharing that with me, [PERSON_NAME]. I’m glad to hear most of you…" at bounding box center [752, 266] width 514 height 67
click at [701, 262] on div "Thank you for sharing that with me, [PERSON_NAME]. I’m glad to hear most of you…" at bounding box center [752, 266] width 514 height 67
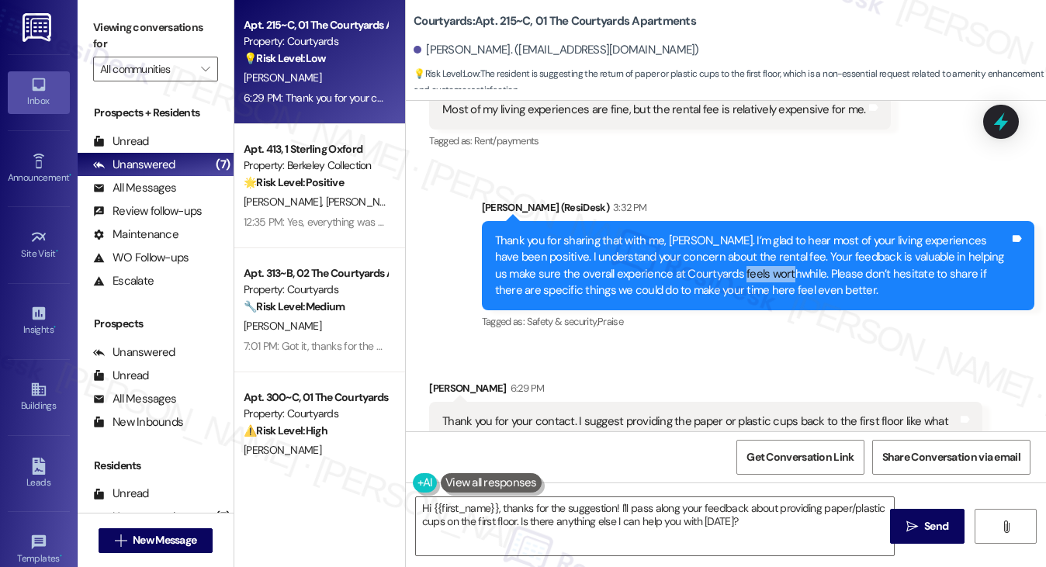
click at [701, 262] on div "Thank you for sharing that with me, [PERSON_NAME]. I’m glad to hear most of you…" at bounding box center [752, 266] width 514 height 67
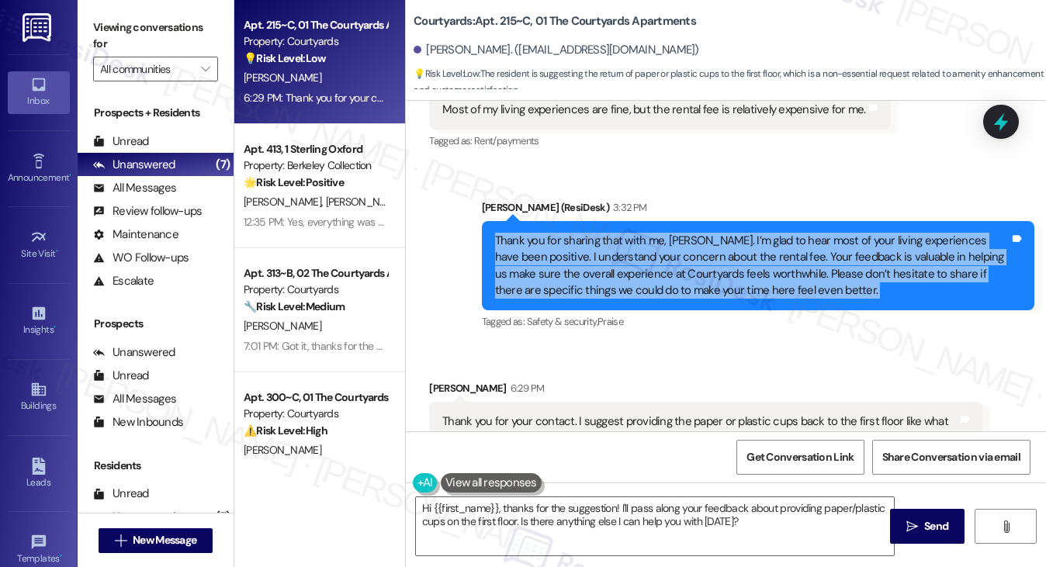
click at [701, 262] on div "Thank you for sharing that with me, [PERSON_NAME]. I’m glad to hear most of you…" at bounding box center [752, 266] width 514 height 67
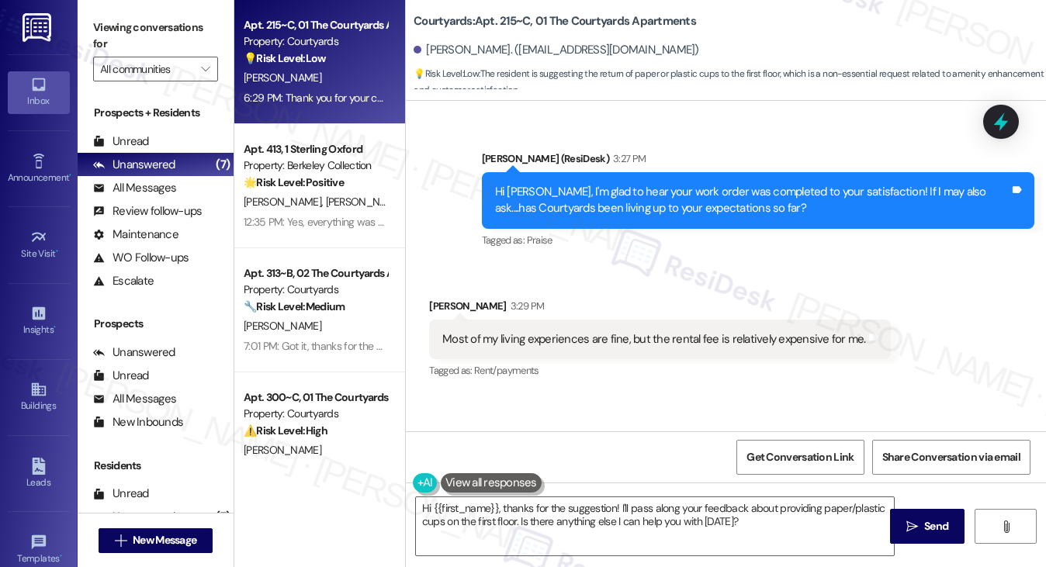
scroll to position [2264, 0]
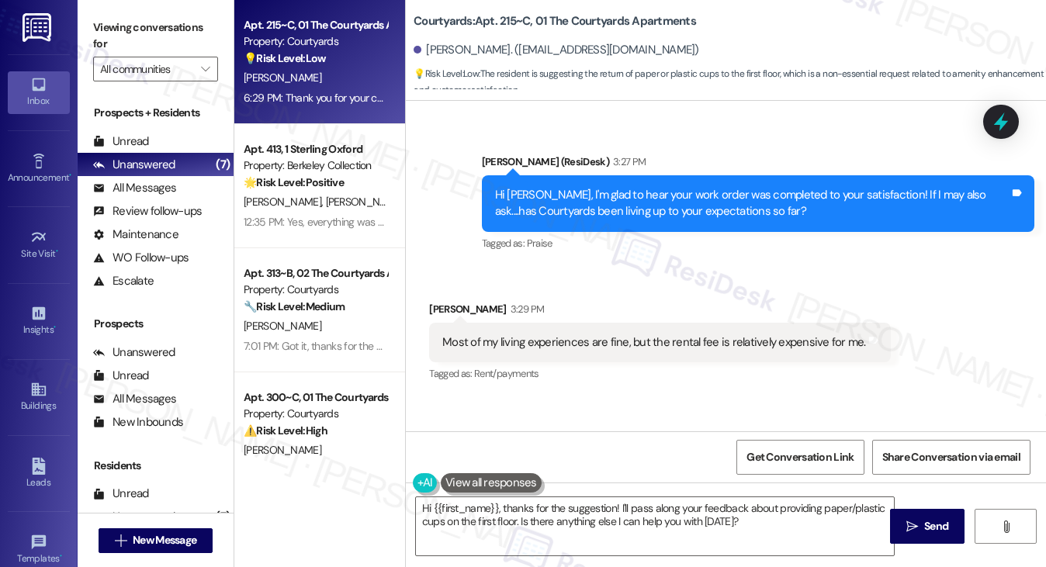
click at [607, 334] on div "Most of my living experiences are fine, but the rental fee is relatively expens…" at bounding box center [654, 342] width 424 height 16
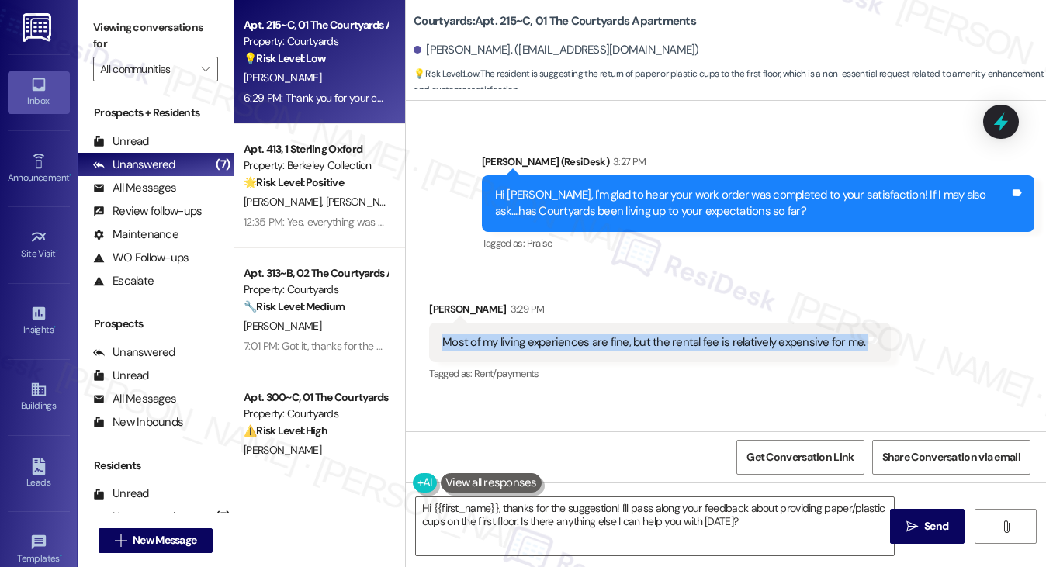
click at [607, 334] on div "Most of my living experiences are fine, but the rental fee is relatively expens…" at bounding box center [654, 342] width 424 height 16
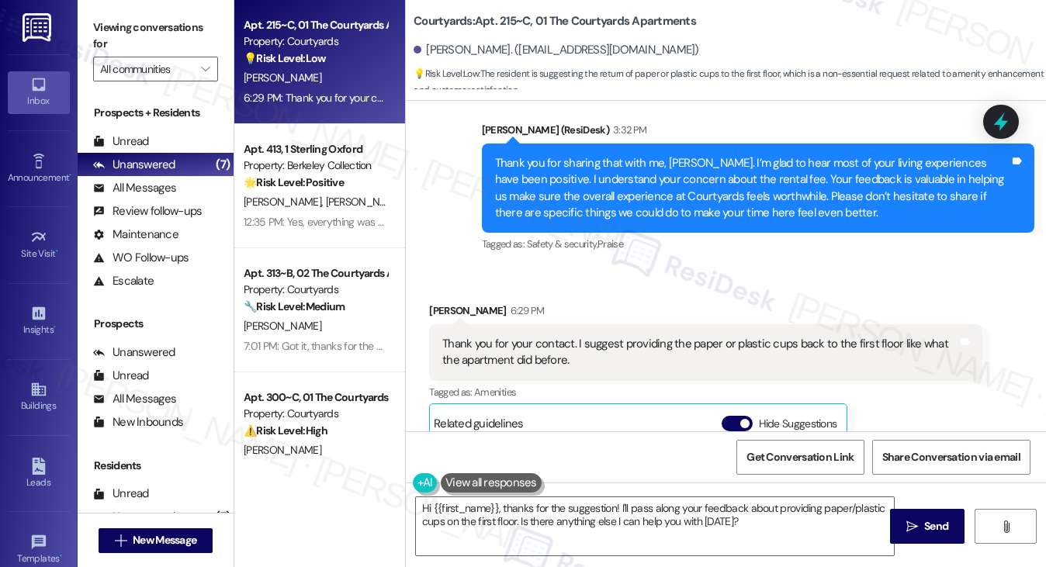
click at [527, 336] on div "Thank you for your contact. I suggest providing the paper or plastic cups back …" at bounding box center [699, 352] width 514 height 33
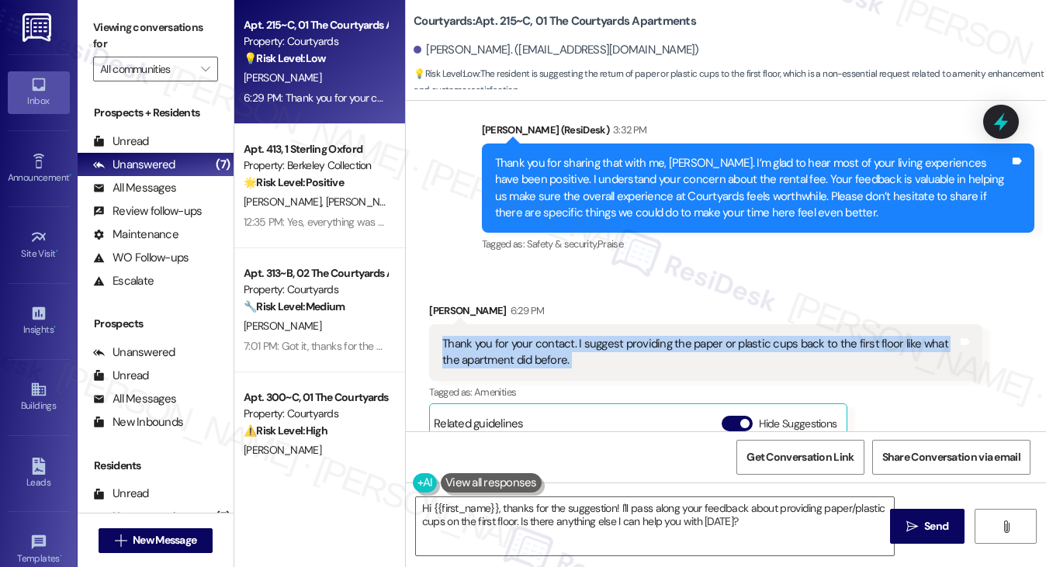
click at [527, 336] on div "Thank you for your contact. I suggest providing the paper or plastic cups back …" at bounding box center [699, 352] width 514 height 33
click at [673, 336] on div "Thank you for your contact. I suggest providing the paper or plastic cups back …" at bounding box center [699, 352] width 514 height 33
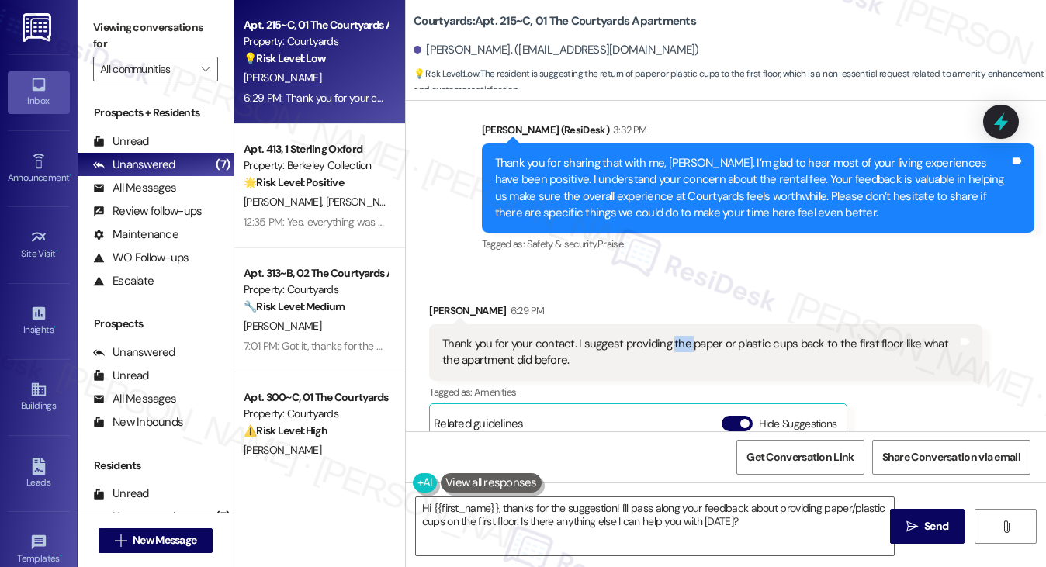
click at [673, 336] on div "Thank you for your contact. I suggest providing the paper or plastic cups back …" at bounding box center [699, 352] width 514 height 33
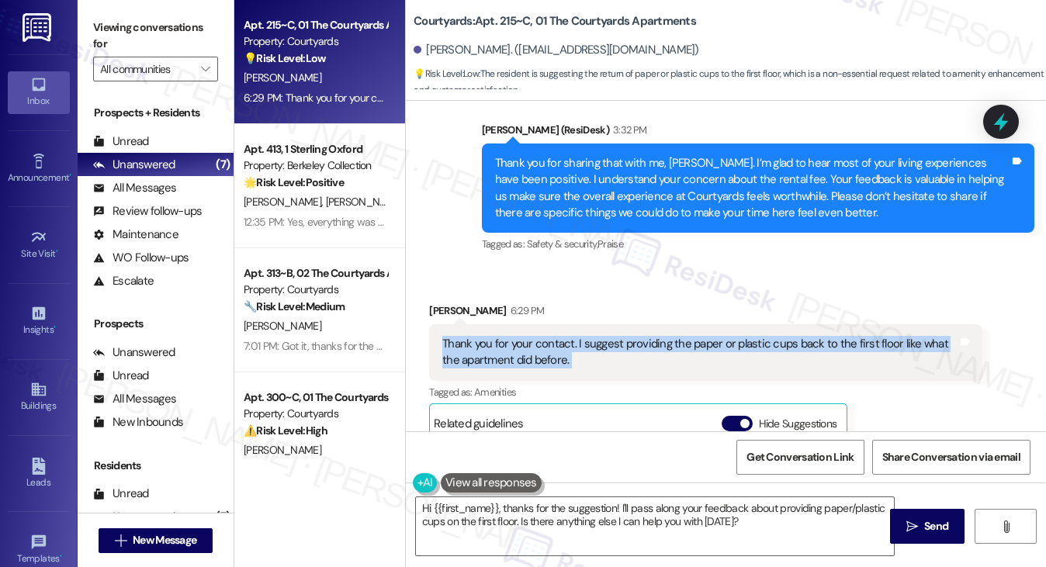
click at [673, 336] on div "Thank you for your contact. I suggest providing the paper or plastic cups back …" at bounding box center [699, 352] width 514 height 33
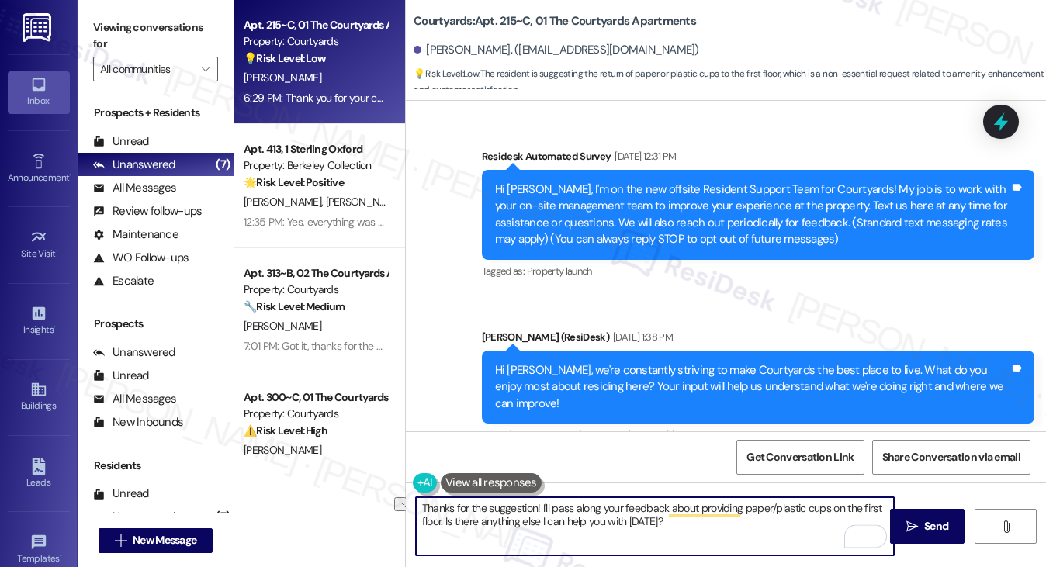
click at [549, 505] on textarea "Thanks for the suggestion! I'll pass along your feedback about providing paper/…" at bounding box center [655, 526] width 479 height 58
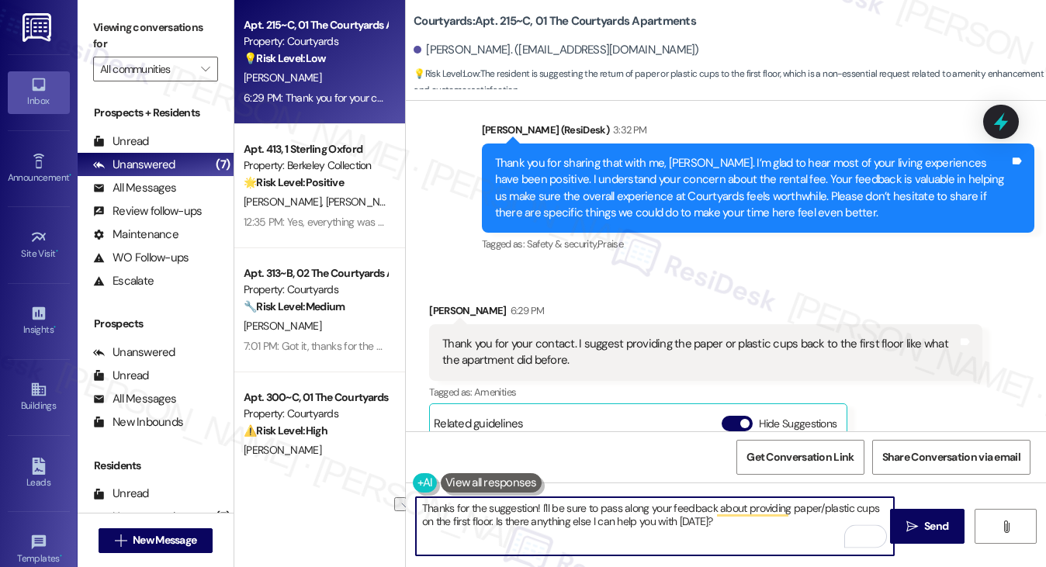
drag, startPoint x: 732, startPoint y: 527, endPoint x: 502, endPoint y: 528, distance: 229.6
click at [480, 528] on textarea "Thanks for the suggestion! I'll be sure to pass along your feedback about provi…" at bounding box center [655, 526] width 479 height 58
type textarea "Thanks for the suggestion! I'll be sure to pass along your feedback about provi…"
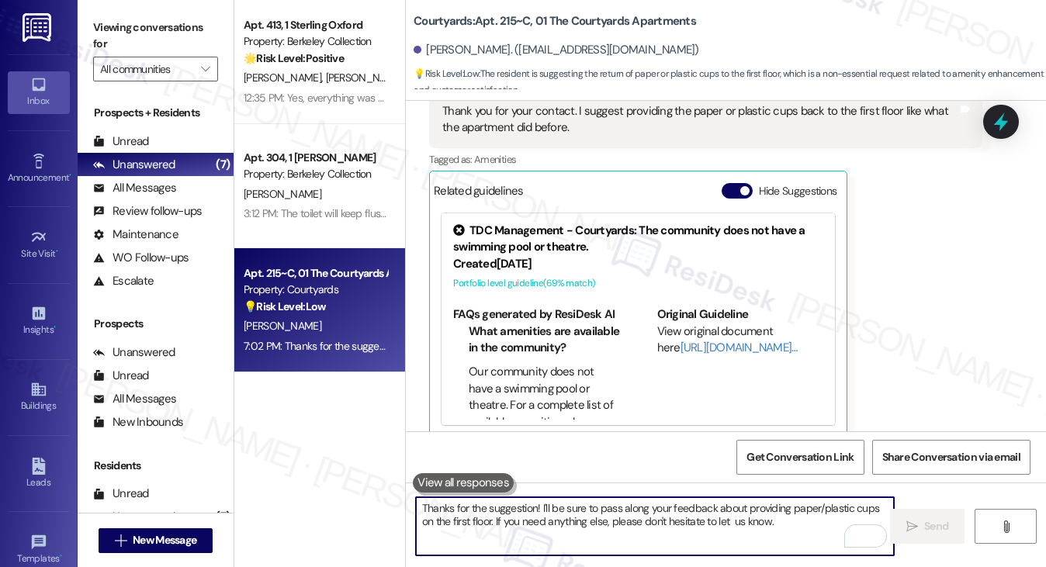
scroll to position [2932, 0]
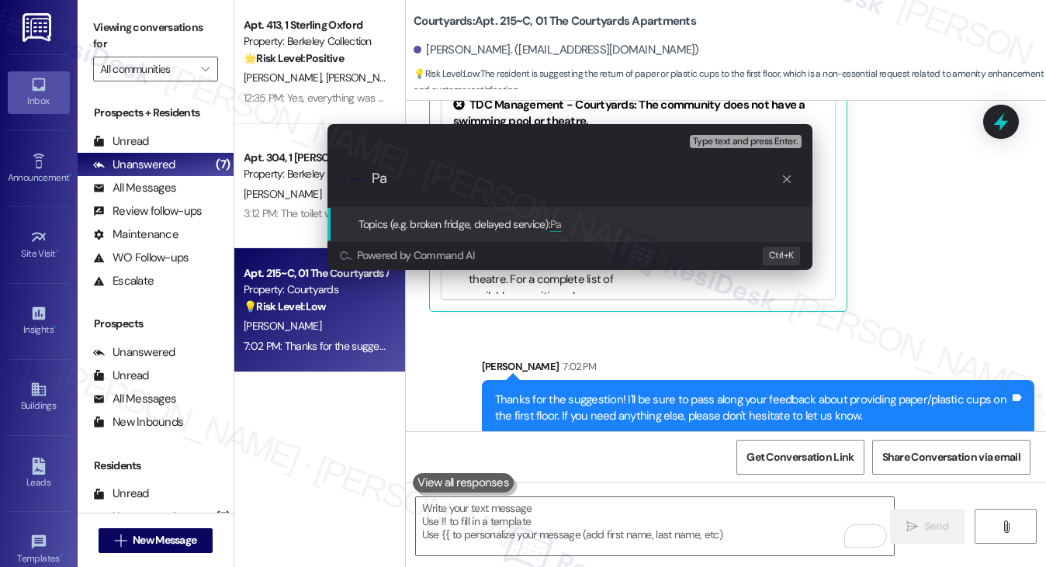
type input "P"
type input "Suggestion on paper/plastic cups on 1st floor"
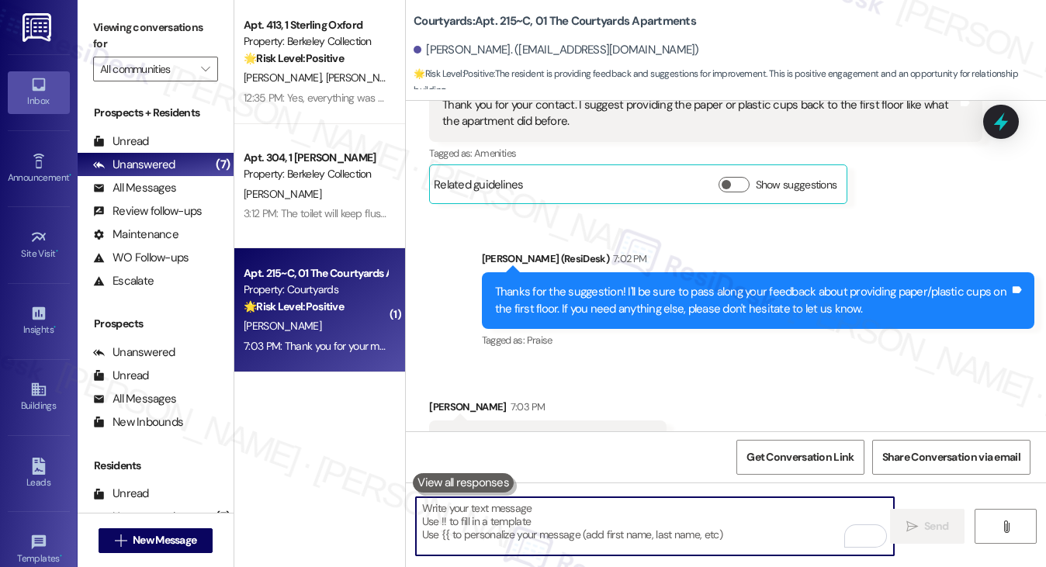
scroll to position [3007, 0]
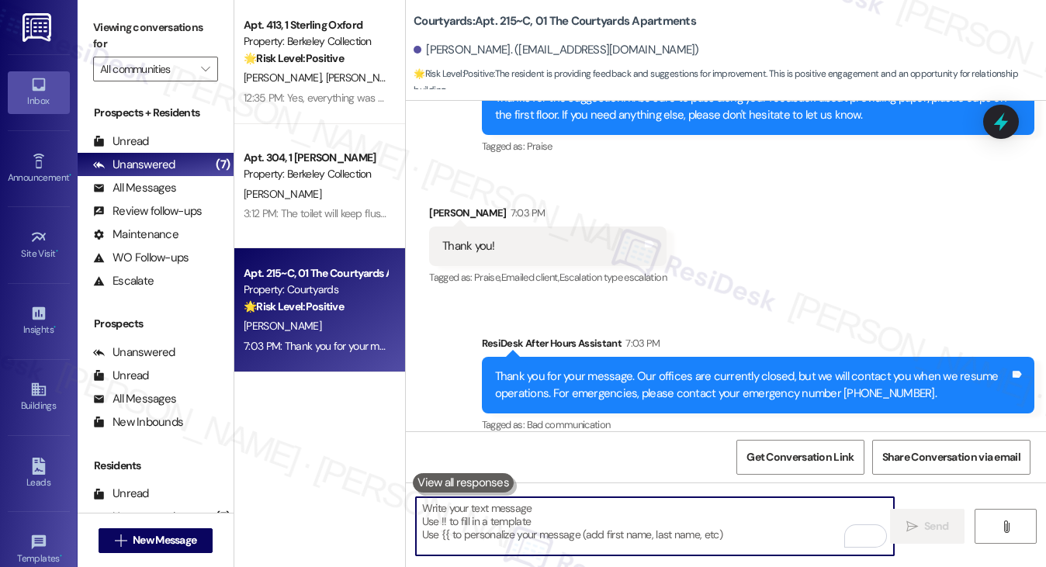
click at [580, 517] on textarea "To enrich screen reader interactions, please activate Accessibility in Grammarl…" at bounding box center [655, 526] width 479 height 58
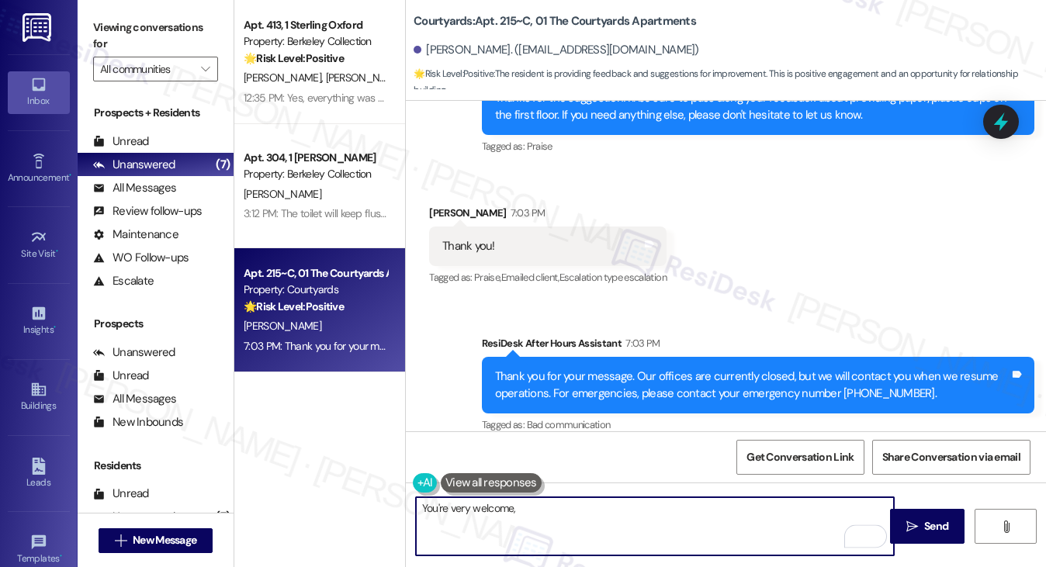
click at [429, 205] on div "[PERSON_NAME] 7:03 PM" at bounding box center [547, 216] width 237 height 22
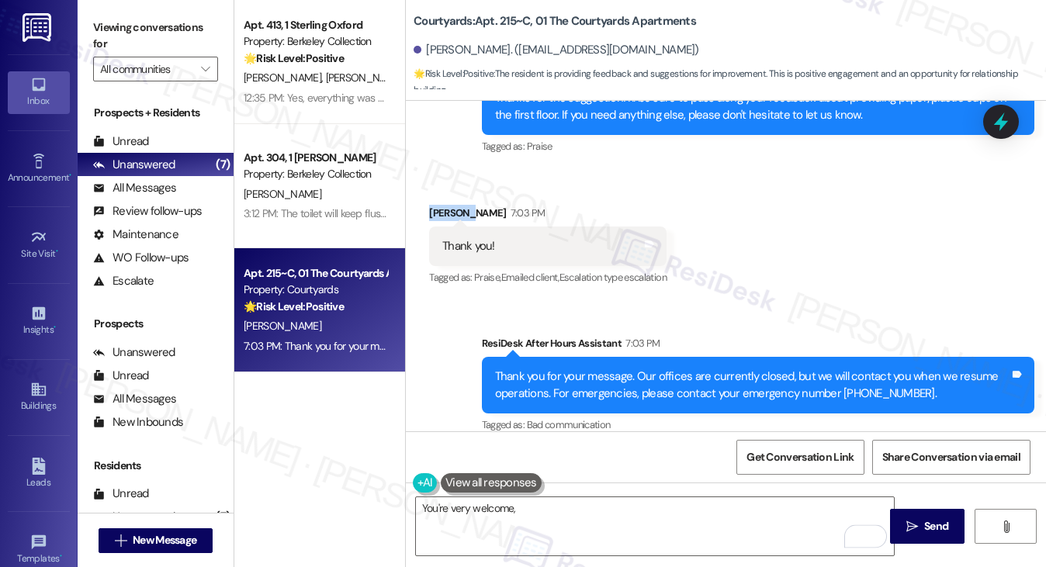
copy div "Junfeng"
click at [567, 507] on textarea "You're very welcome," at bounding box center [655, 526] width 479 height 58
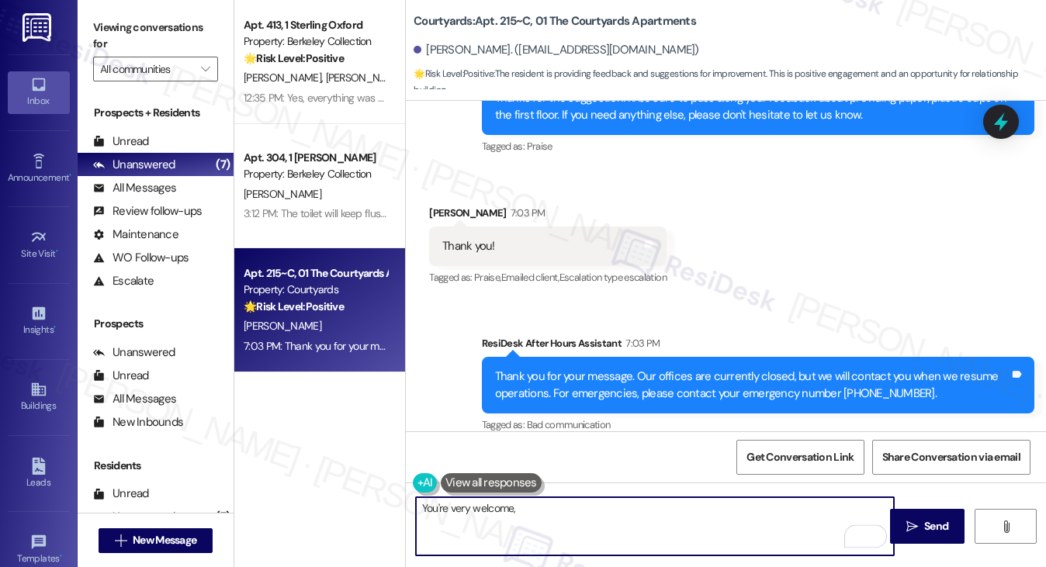
paste textarea "Junfeng"
type textarea "You're very welcome, [PERSON_NAME]!"
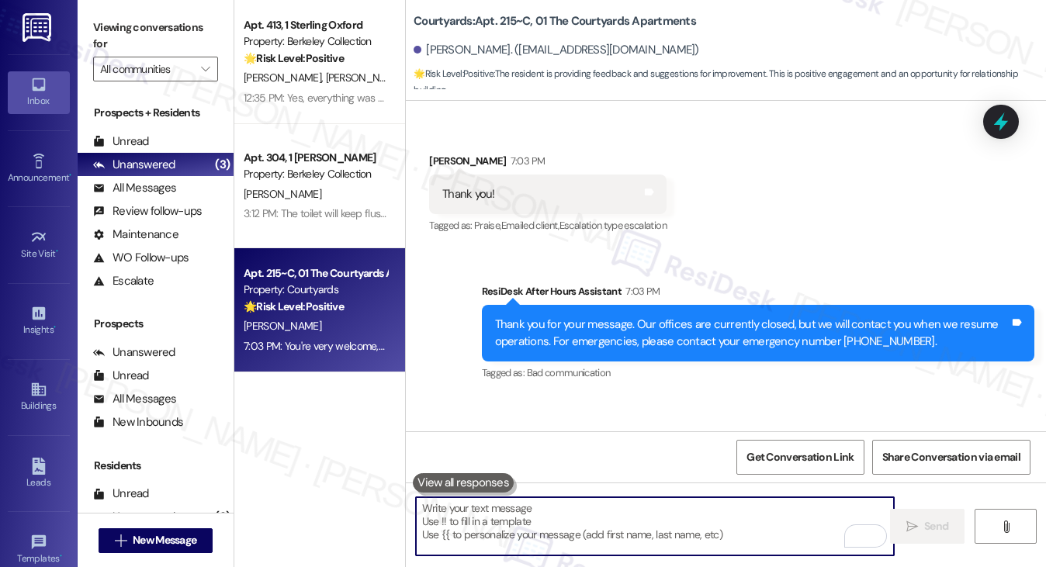
scroll to position [3115, 0]
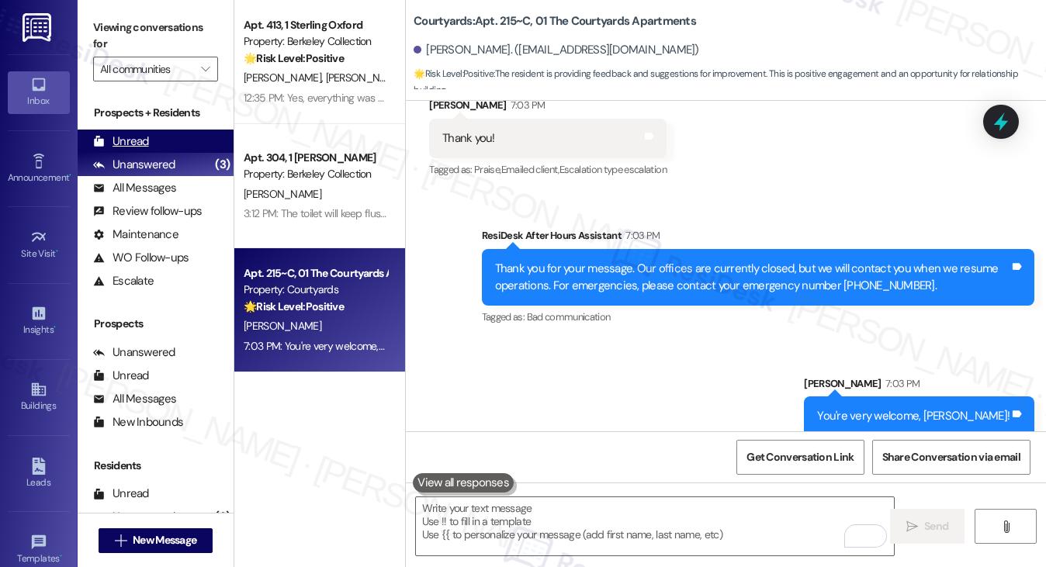
click at [149, 139] on div "Unread (0)" at bounding box center [156, 141] width 156 height 23
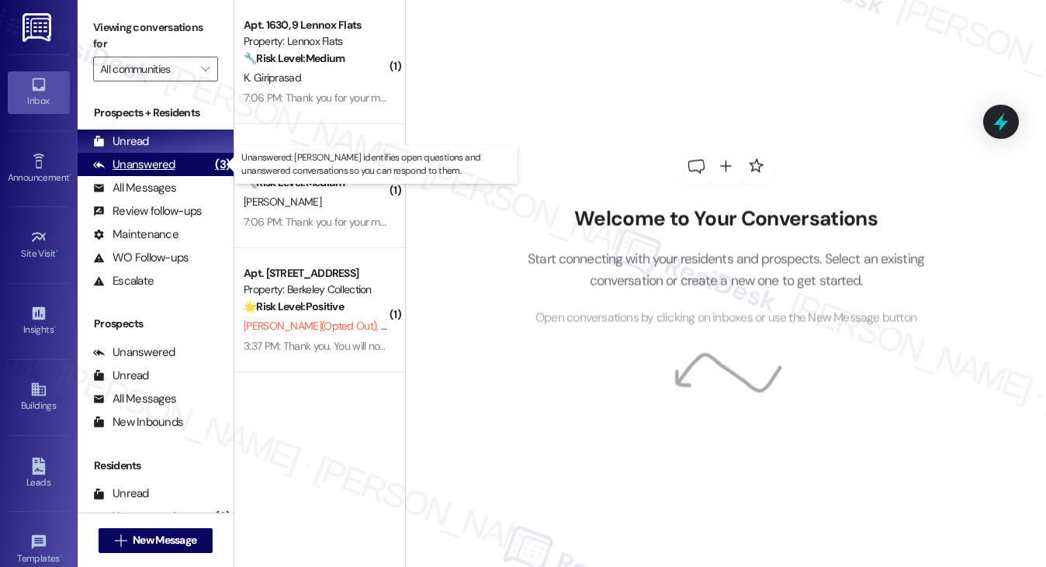
click at [154, 159] on div "Unanswered" at bounding box center [134, 165] width 82 height 16
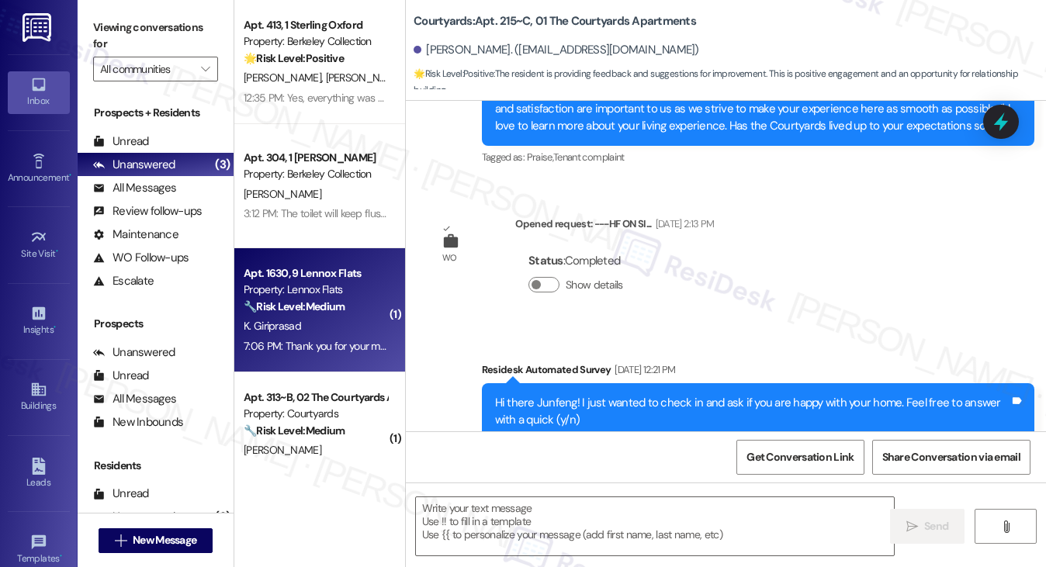
type textarea "Fetching suggested responses. Please feel free to read through the conversation…"
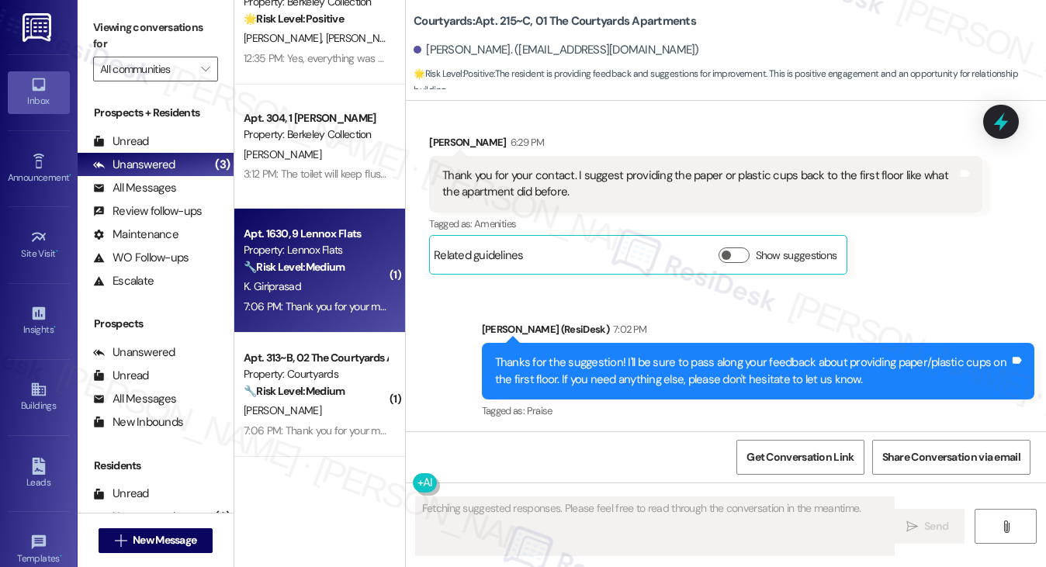
scroll to position [2859, 0]
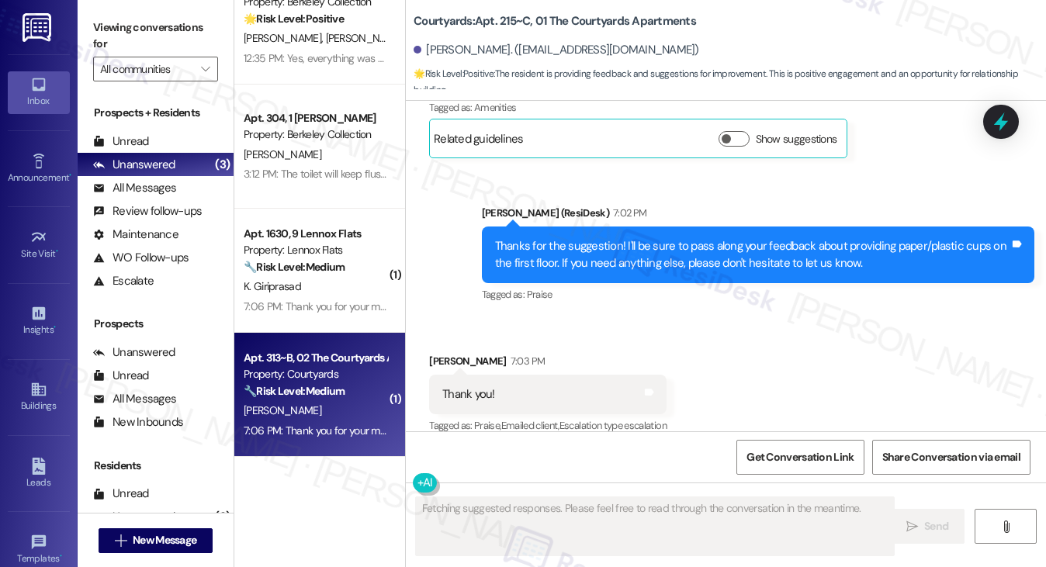
click at [313, 397] on strong "🔧 Risk Level: Medium" at bounding box center [294, 391] width 101 height 14
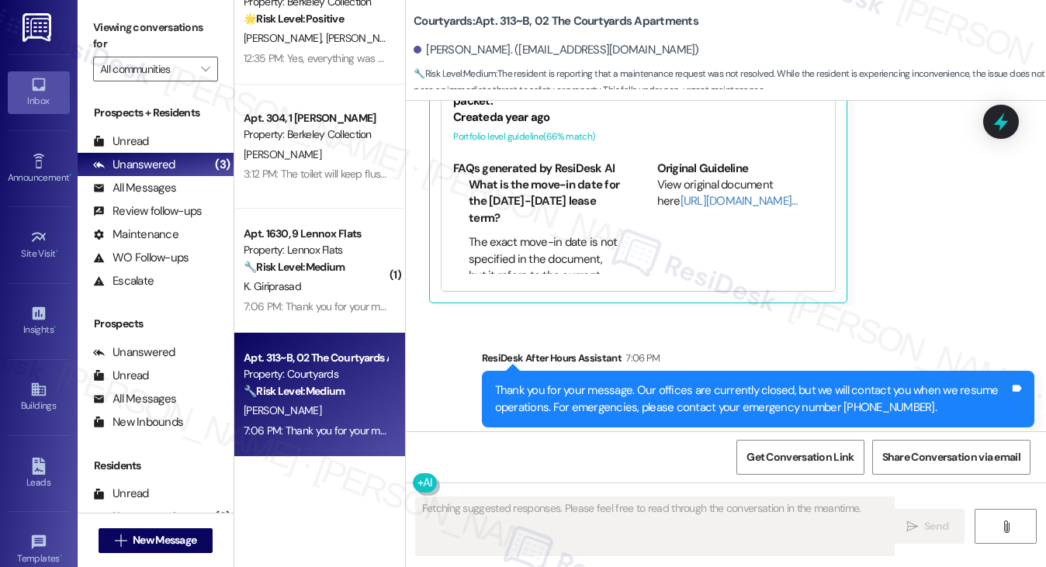
scroll to position [1147, 0]
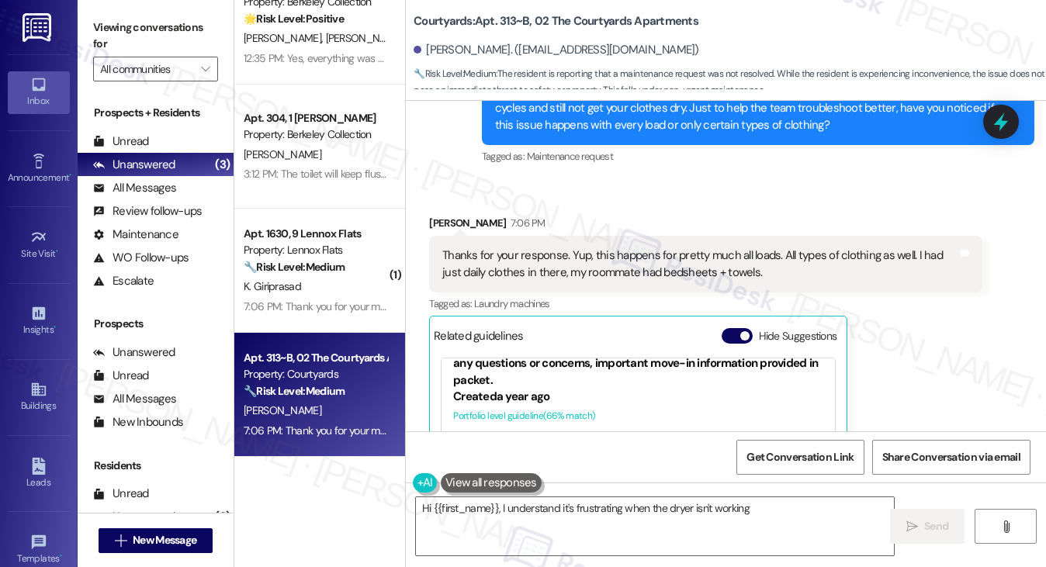
click at [509, 248] on div "Thanks for your response. Yup, this happens for pretty much all loads. All type…" at bounding box center [699, 263] width 514 height 33
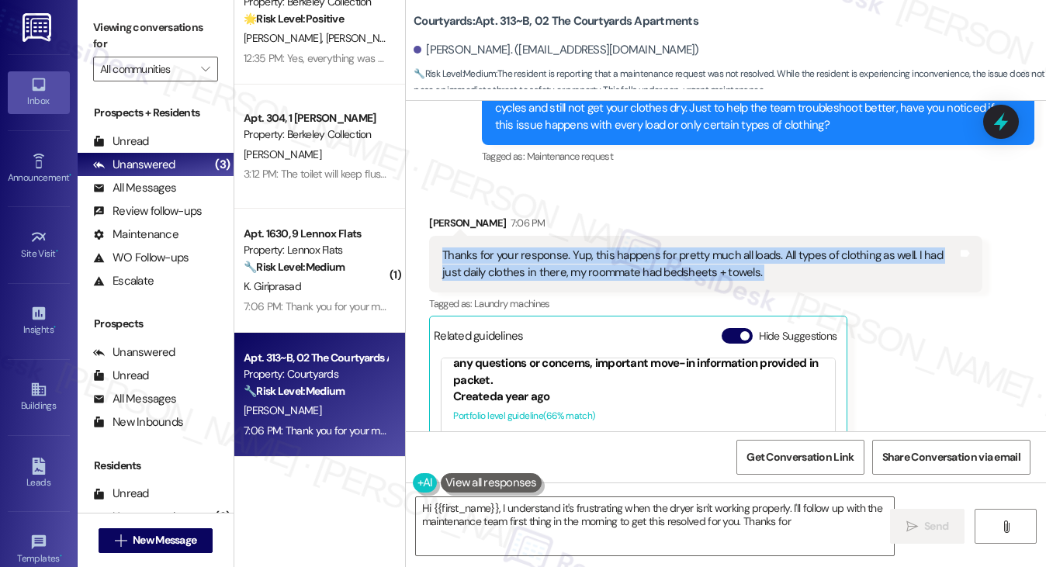
click at [509, 248] on div "Thanks for your response. Yup, this happens for pretty much all loads. All type…" at bounding box center [699, 263] width 514 height 33
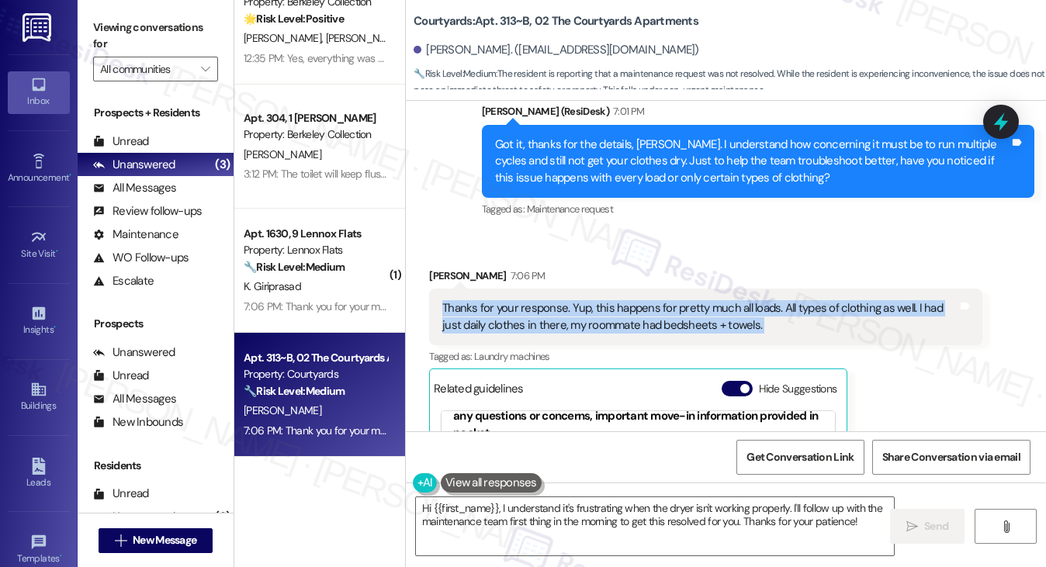
scroll to position [1069, 0]
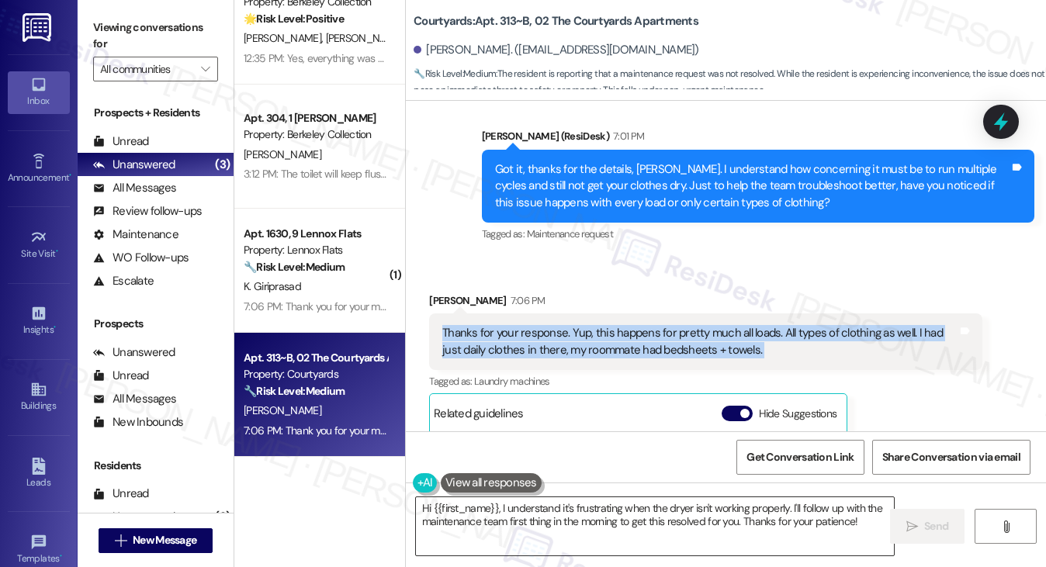
click at [641, 499] on textarea "Hi {{first_name}}, I understand it's frustrating when the dryer isn't working p…" at bounding box center [655, 526] width 479 height 58
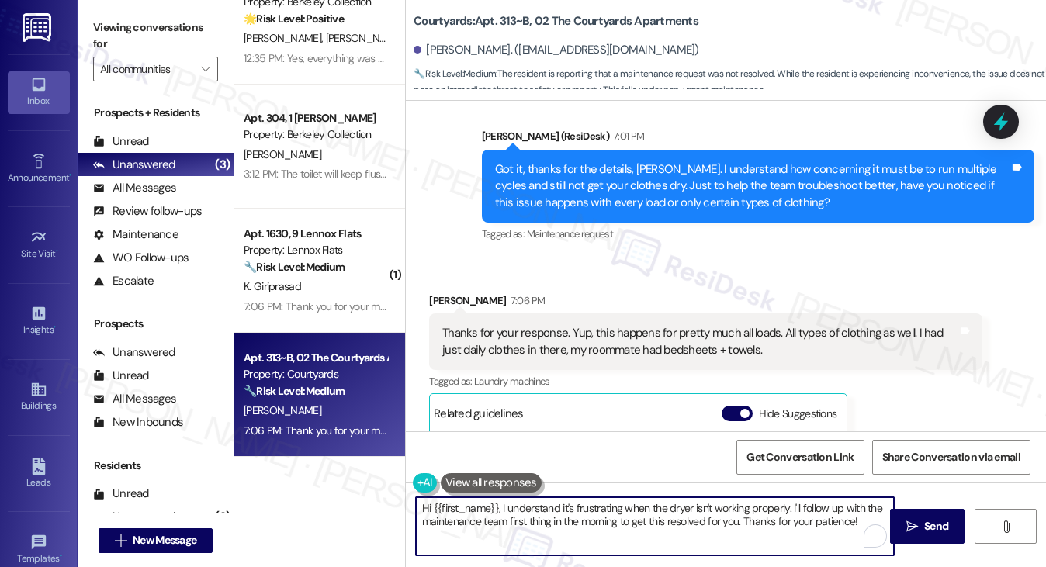
click at [641, 499] on textarea "Hi {{first_name}}, I understand it's frustrating when the dryer isn't working p…" at bounding box center [655, 526] width 479 height 58
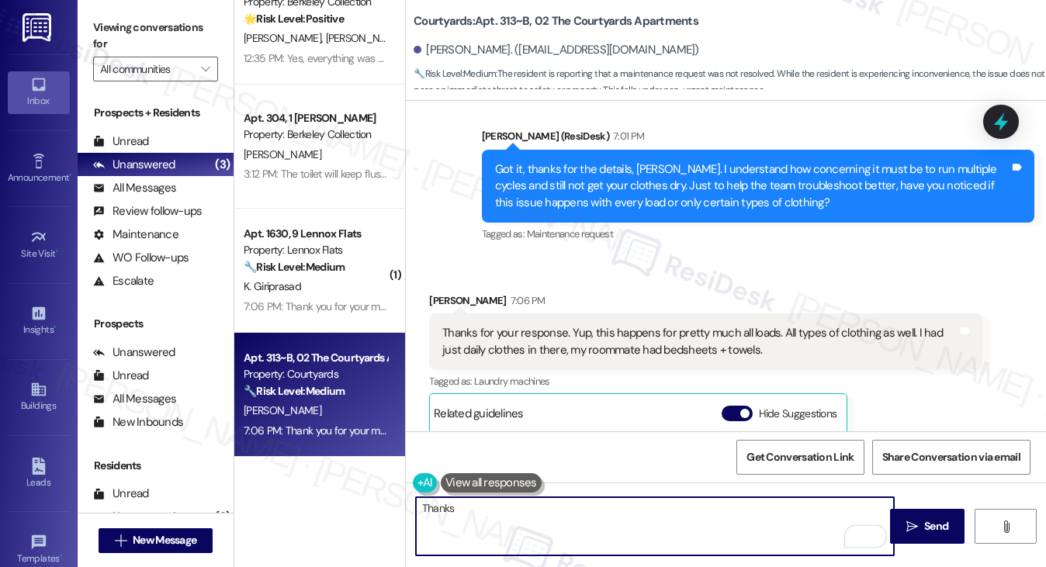
type textarea "Thanks"
